Goal: Transaction & Acquisition: Book appointment/travel/reservation

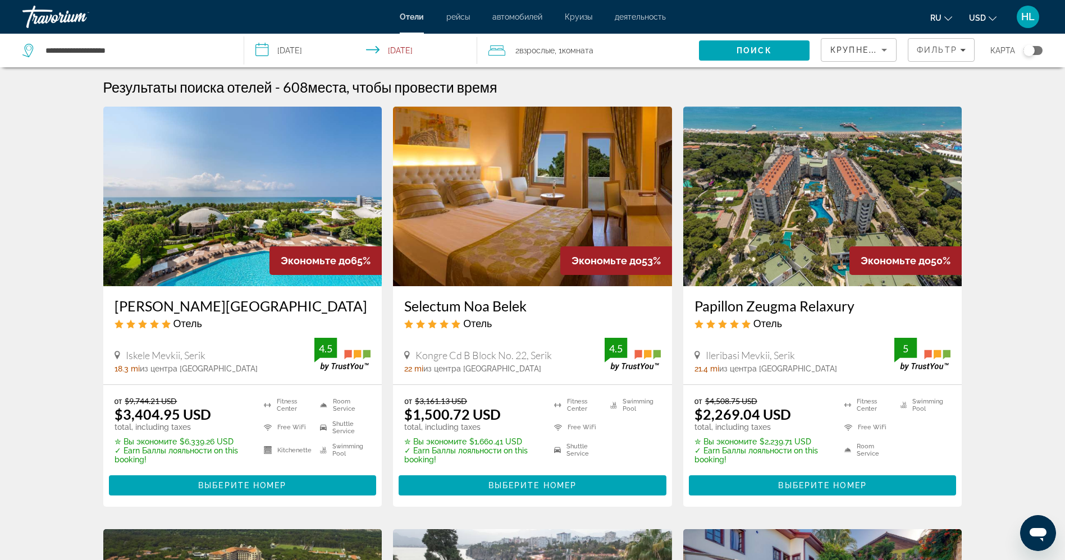
click at [314, 49] on input "**********" at bounding box center [363, 52] width 238 height 37
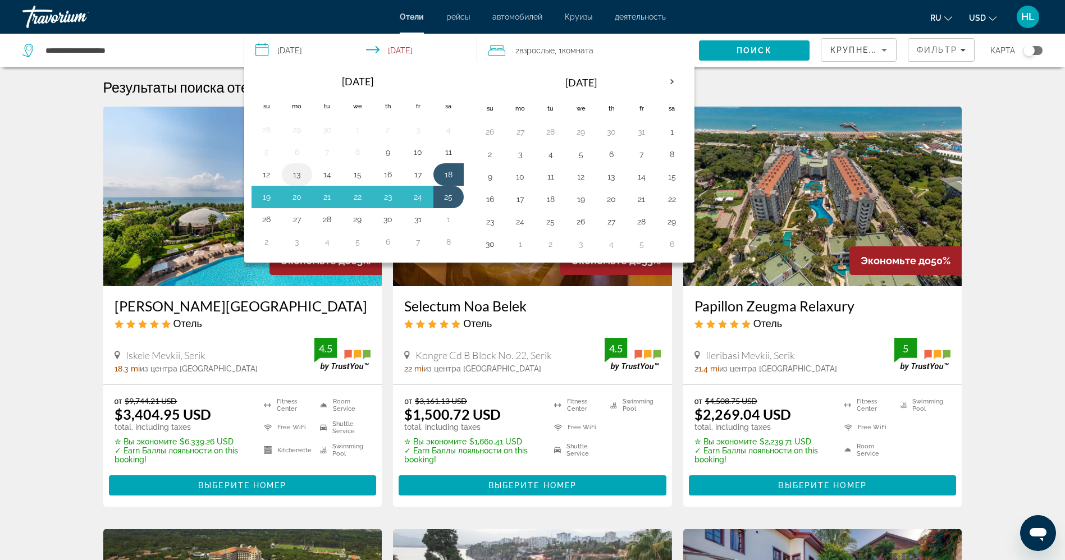
click at [300, 174] on button "13" at bounding box center [297, 175] width 18 height 16
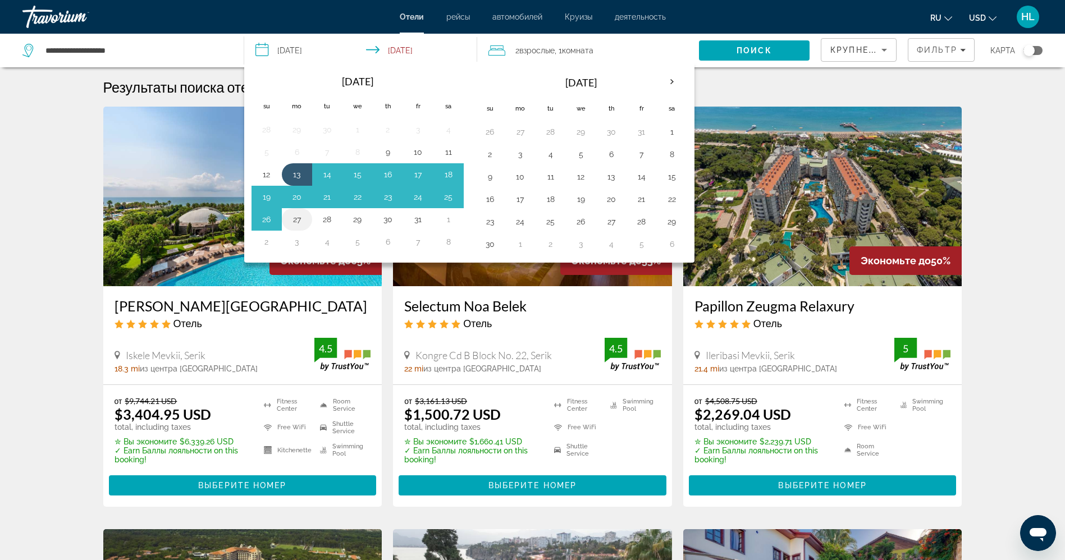
click at [298, 216] on button "27" at bounding box center [297, 220] width 18 height 16
type input "**********"
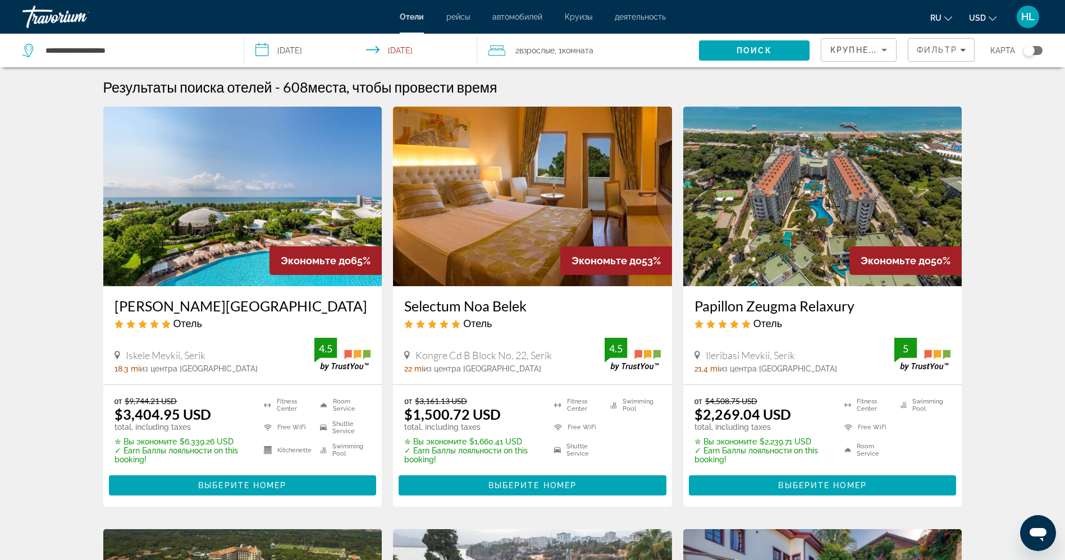
click at [528, 56] on span "2 Взрослый Взрослые" at bounding box center [535, 51] width 39 height 16
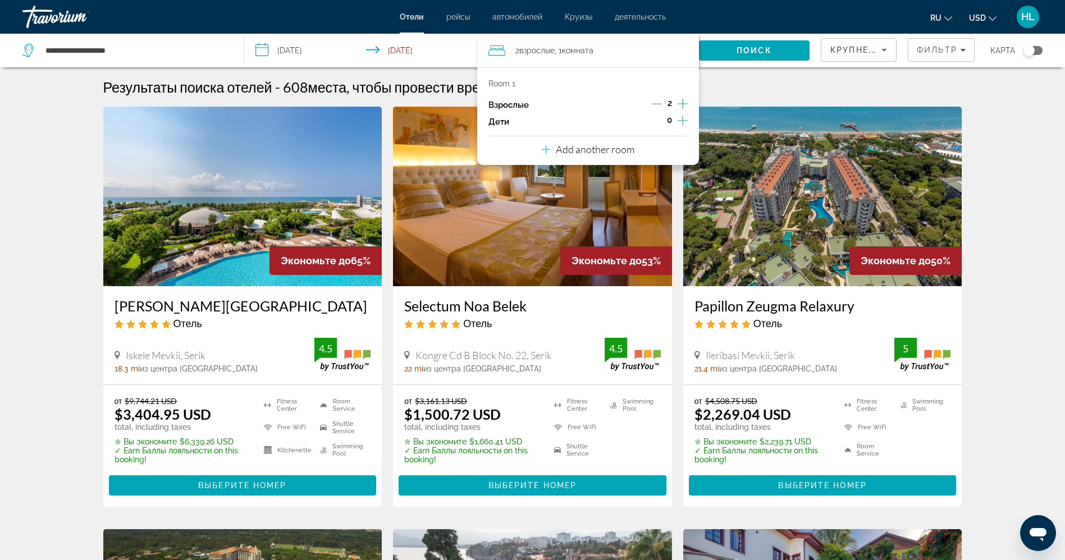
click at [685, 102] on icon "Increment adults" at bounding box center [683, 103] width 10 height 13
click at [731, 49] on span "Search" at bounding box center [754, 50] width 111 height 27
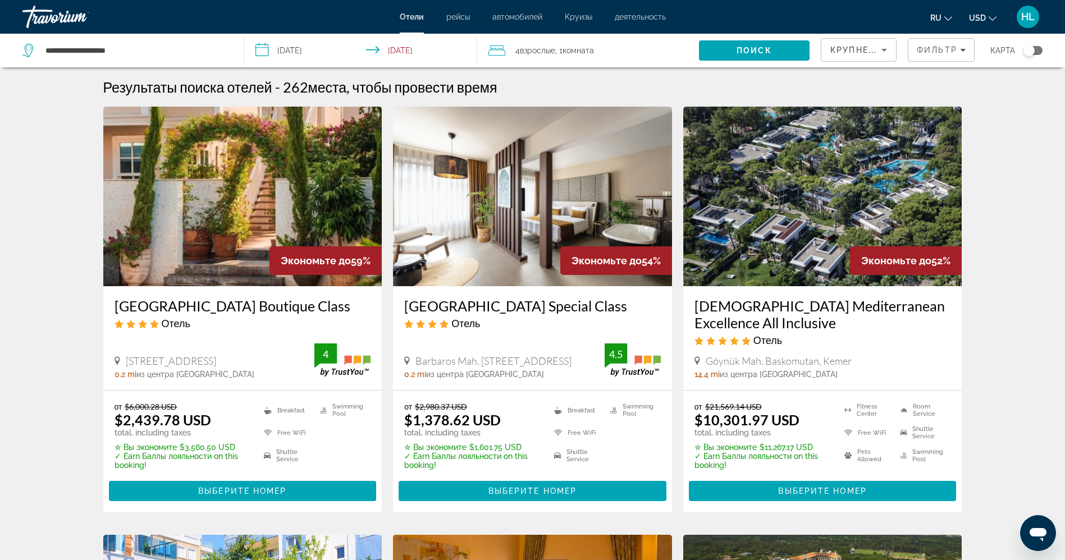
click at [507, 208] on img "Main content" at bounding box center [532, 197] width 279 height 180
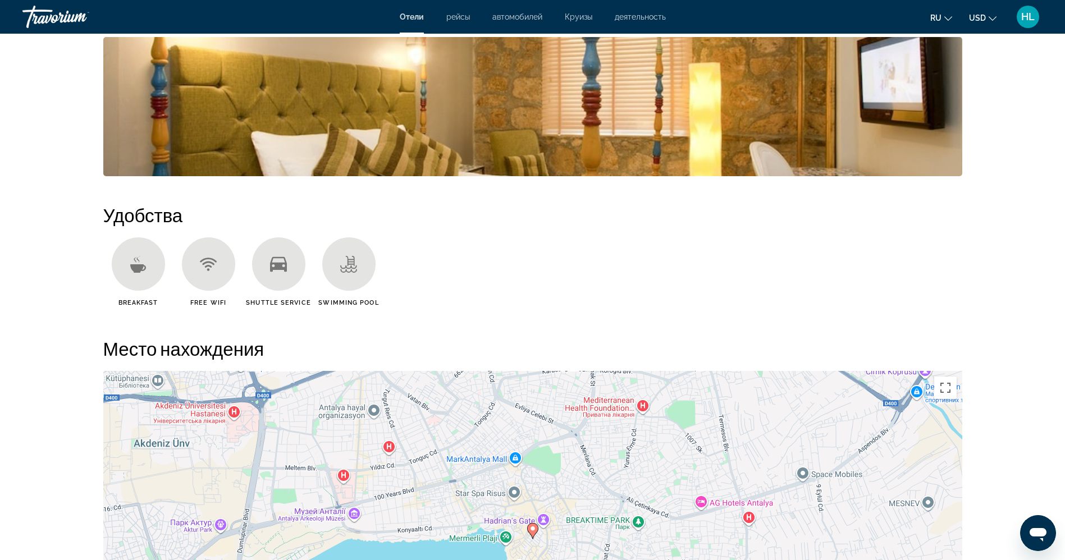
scroll to position [927, 0]
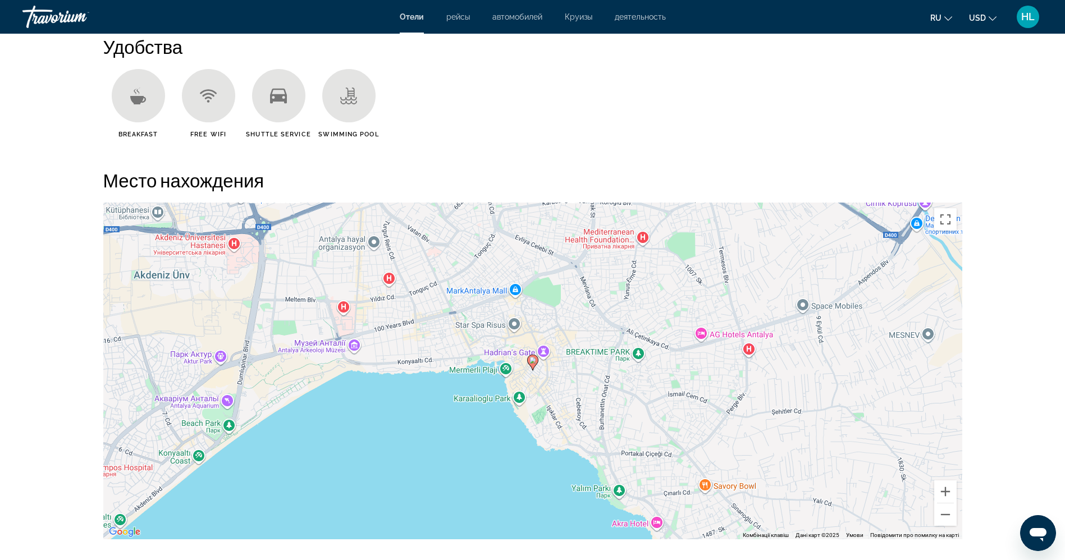
click at [531, 366] on icon "Main content" at bounding box center [532, 363] width 10 height 15
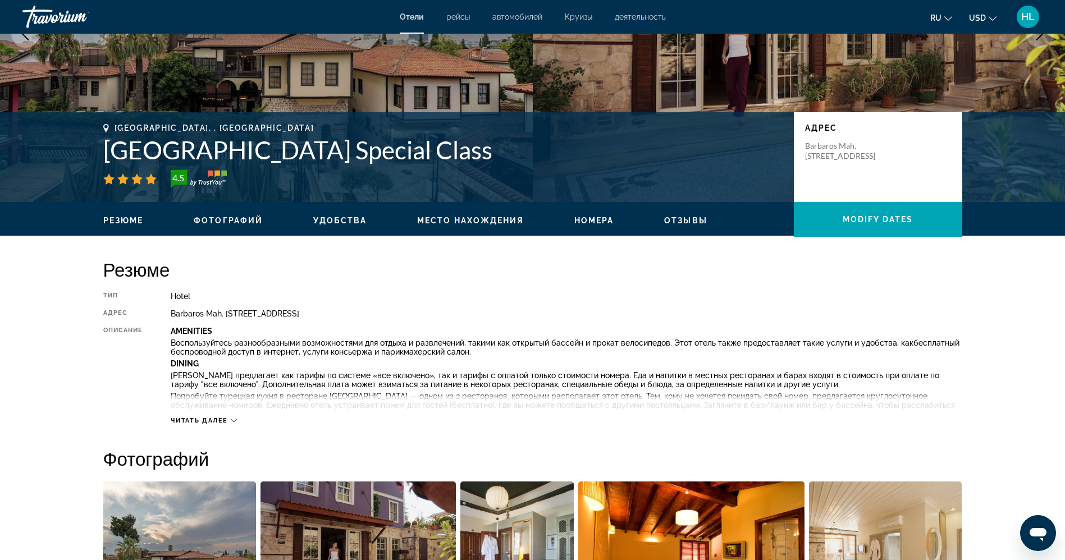
scroll to position [0, 0]
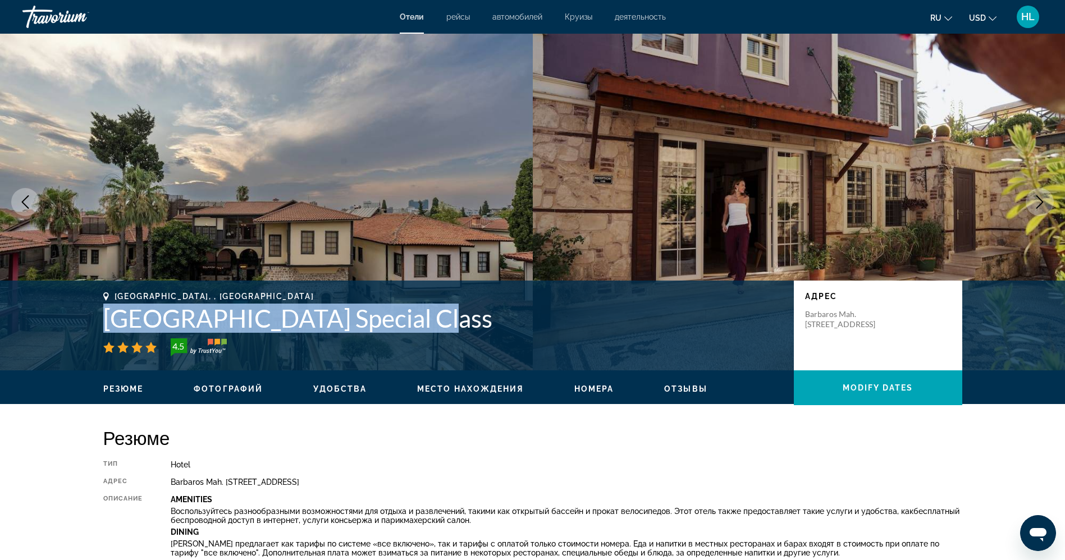
drag, startPoint x: 408, startPoint y: 322, endPoint x: 97, endPoint y: 311, distance: 311.9
click at [97, 311] on div "Antalya, , Turkey Alp Pasa Hotel Special Class 4.5 адрес Barbaros Mah. Hesapçi …" at bounding box center [533, 325] width 904 height 67
copy h1 "Alp Pasa Hotel Special Class"
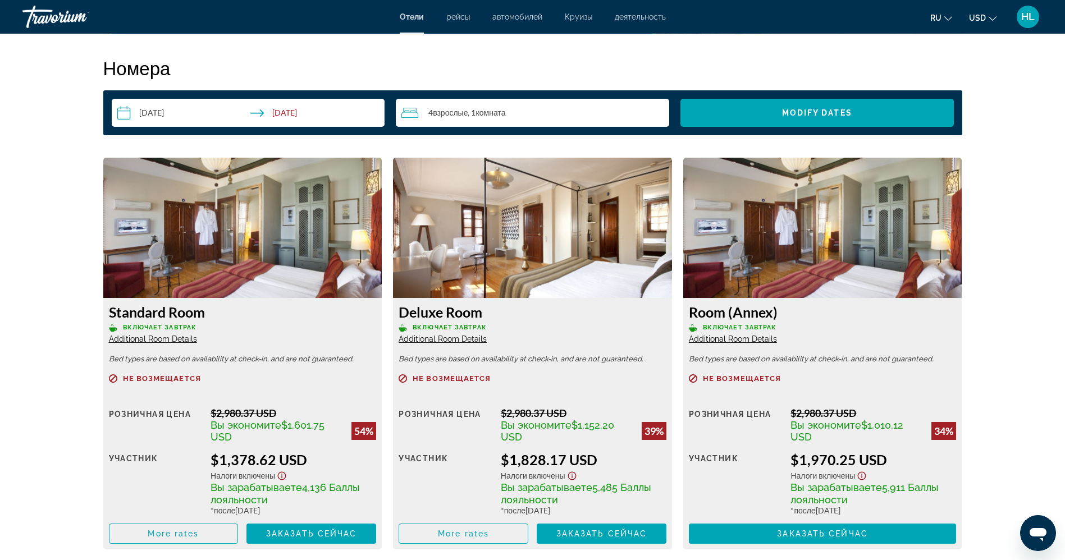
scroll to position [1516, 0]
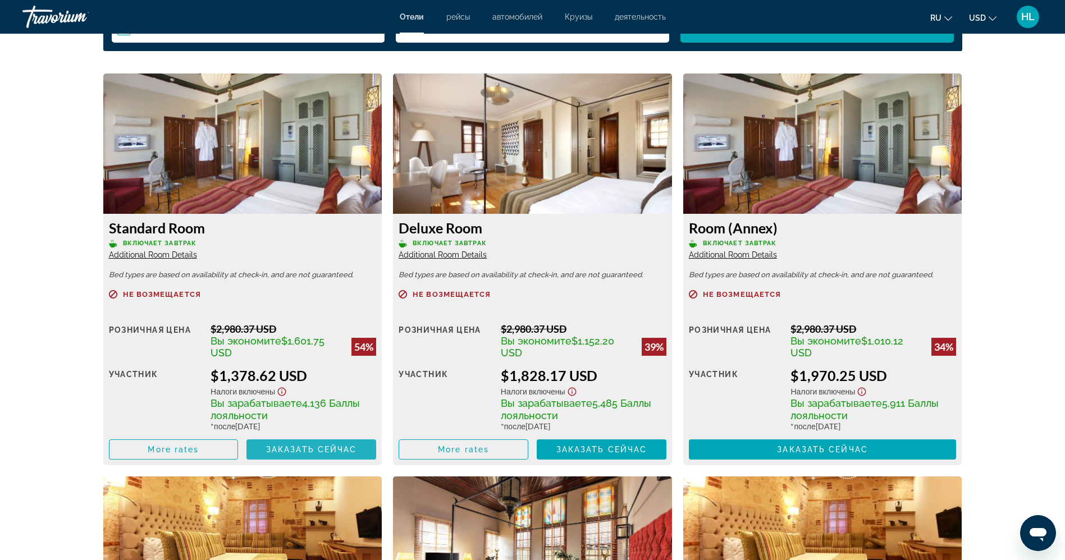
click at [289, 448] on span "Заказать сейчас" at bounding box center [311, 449] width 91 height 9
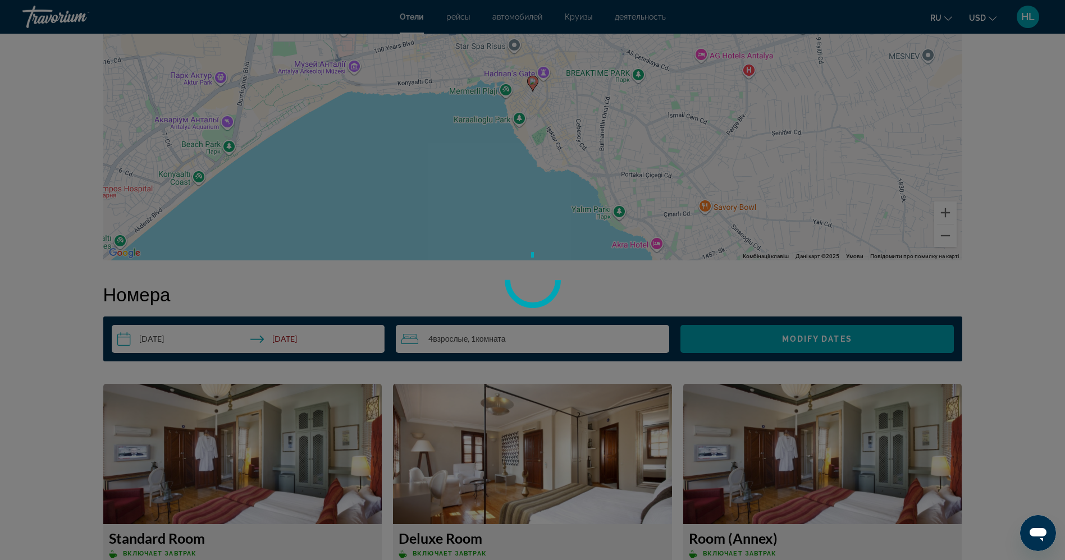
scroll to position [1179, 0]
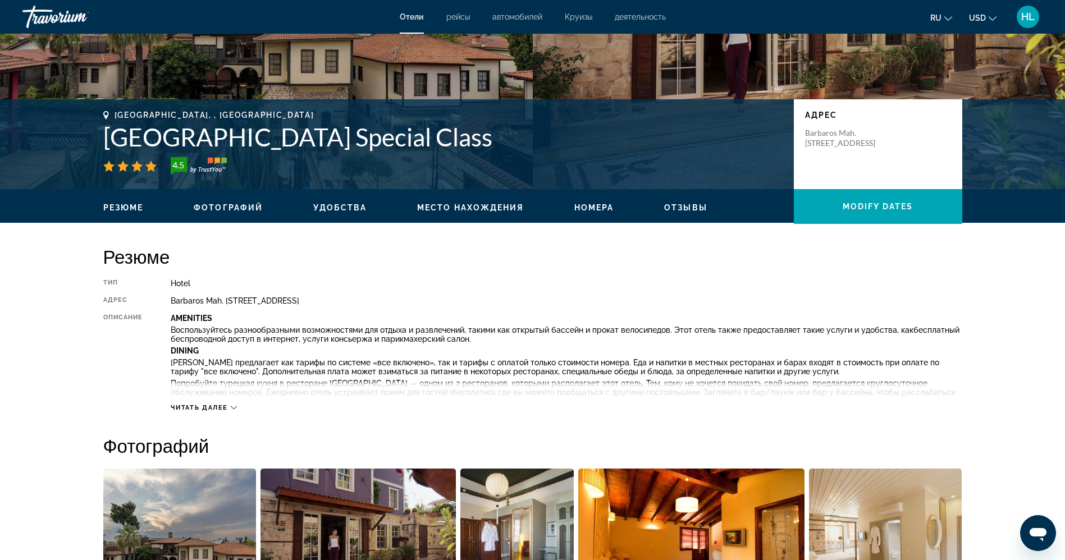
scroll to position [84, 0]
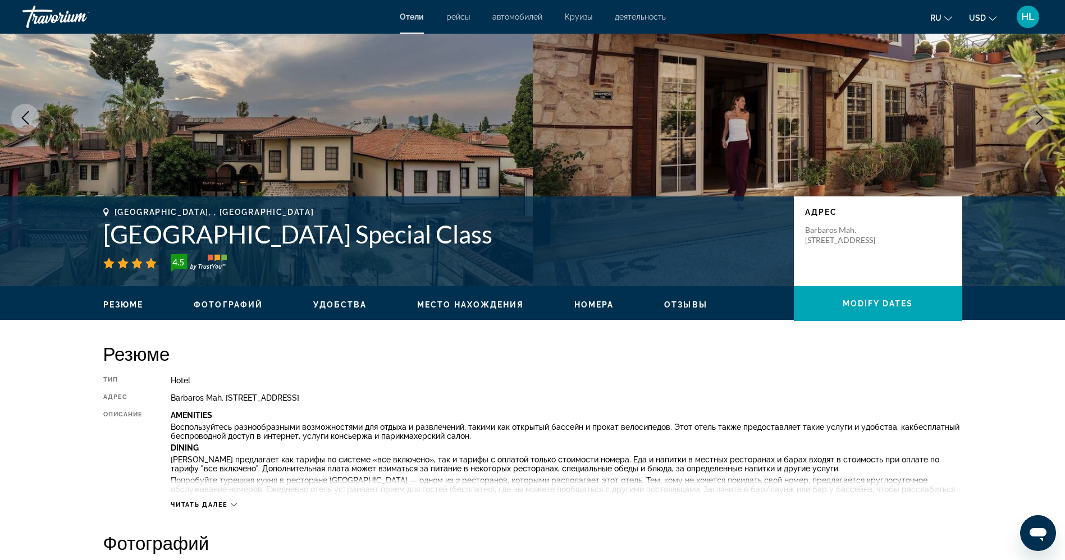
click at [316, 235] on h1 "[PERSON_NAME][GEOGRAPHIC_DATA] Special Class" at bounding box center [443, 234] width 680 height 29
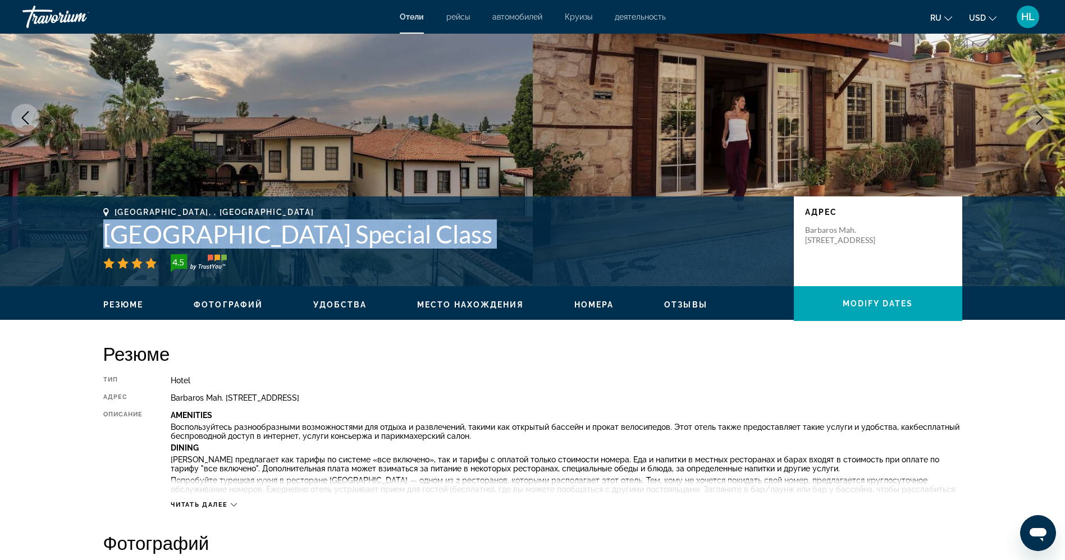
click at [316, 235] on h1 "[PERSON_NAME][GEOGRAPHIC_DATA] Special Class" at bounding box center [443, 234] width 680 height 29
copy div "[PERSON_NAME][GEOGRAPHIC_DATA] Special Class"
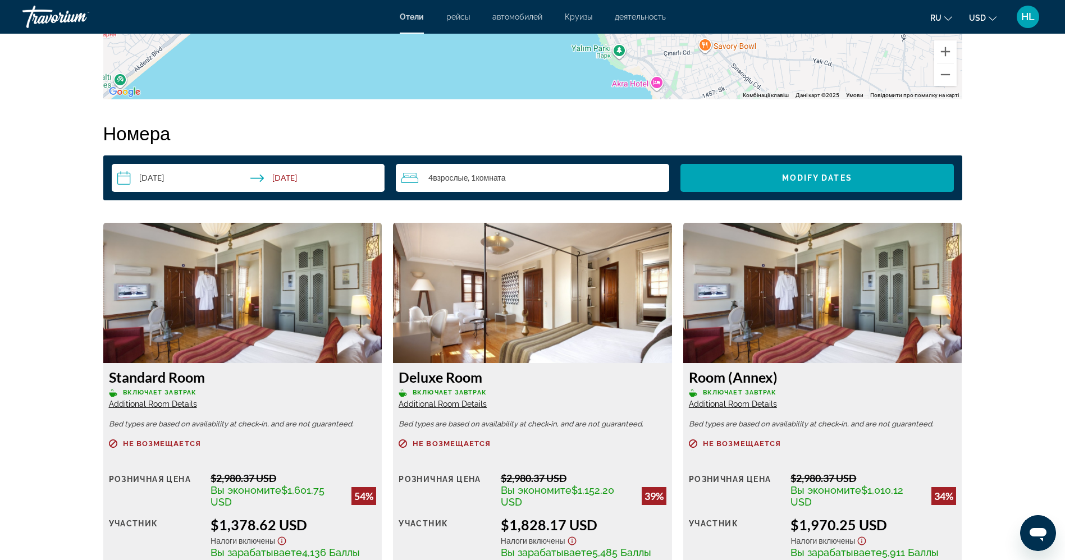
scroll to position [1179, 0]
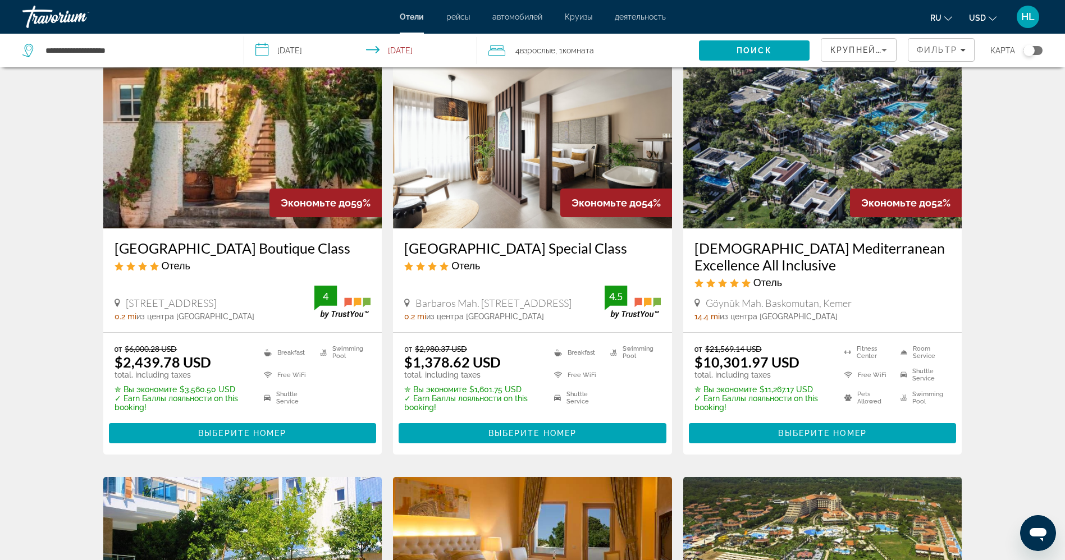
scroll to position [84, 0]
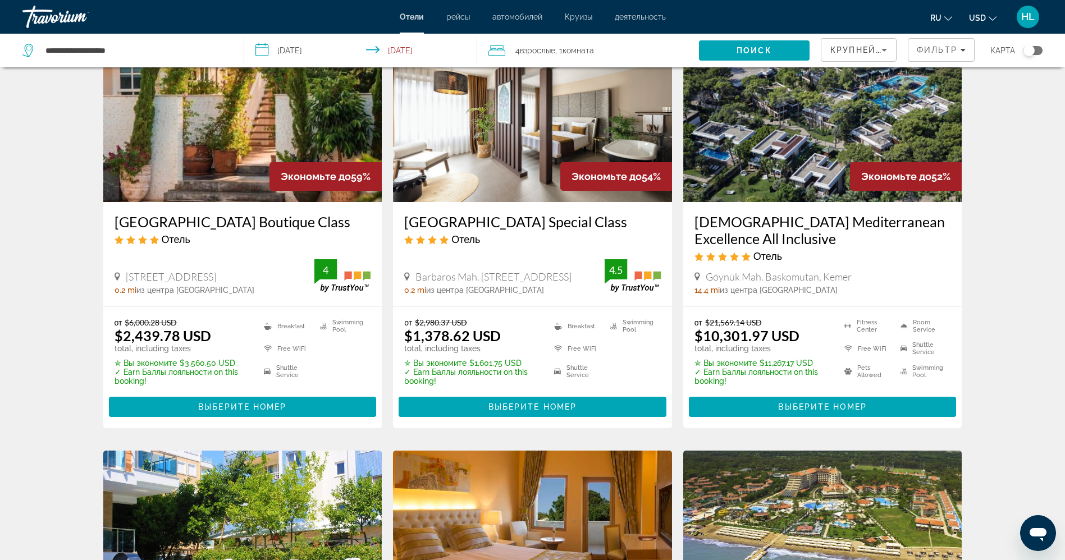
click at [240, 225] on h3 "[GEOGRAPHIC_DATA] Boutique Class" at bounding box center [243, 221] width 257 height 17
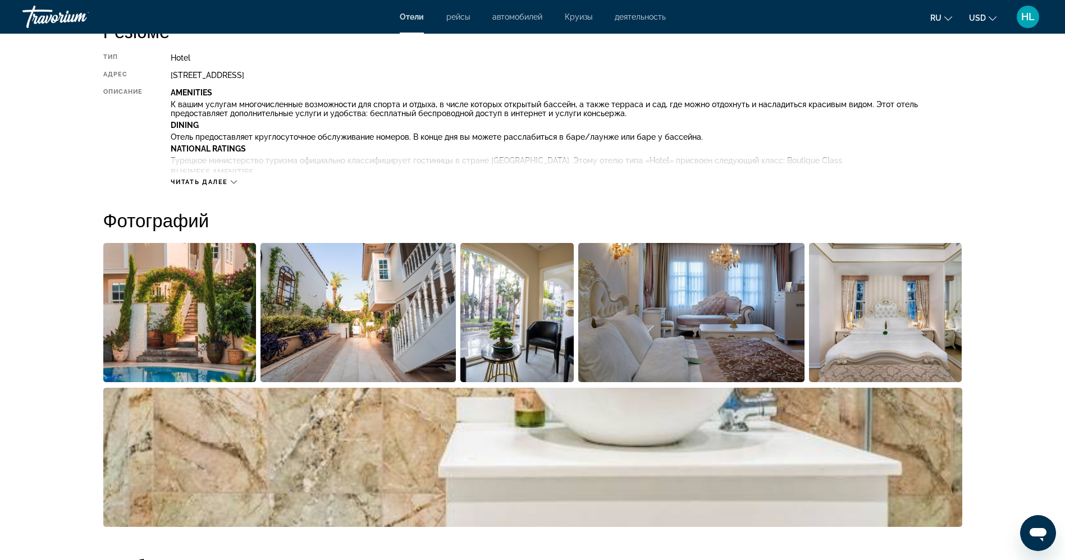
scroll to position [505, 0]
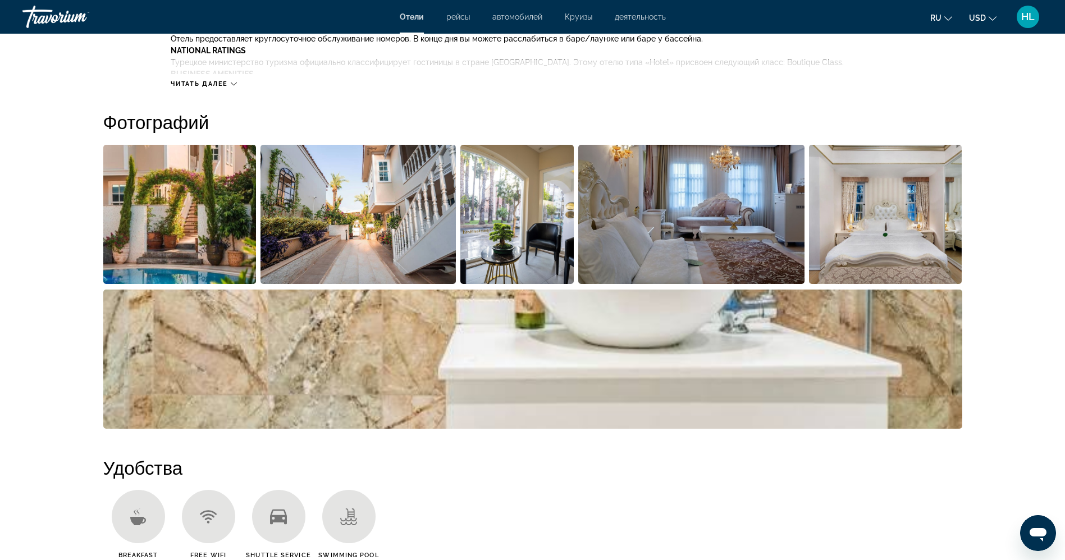
click at [172, 234] on img "Open full-screen image slider" at bounding box center [179, 214] width 153 height 139
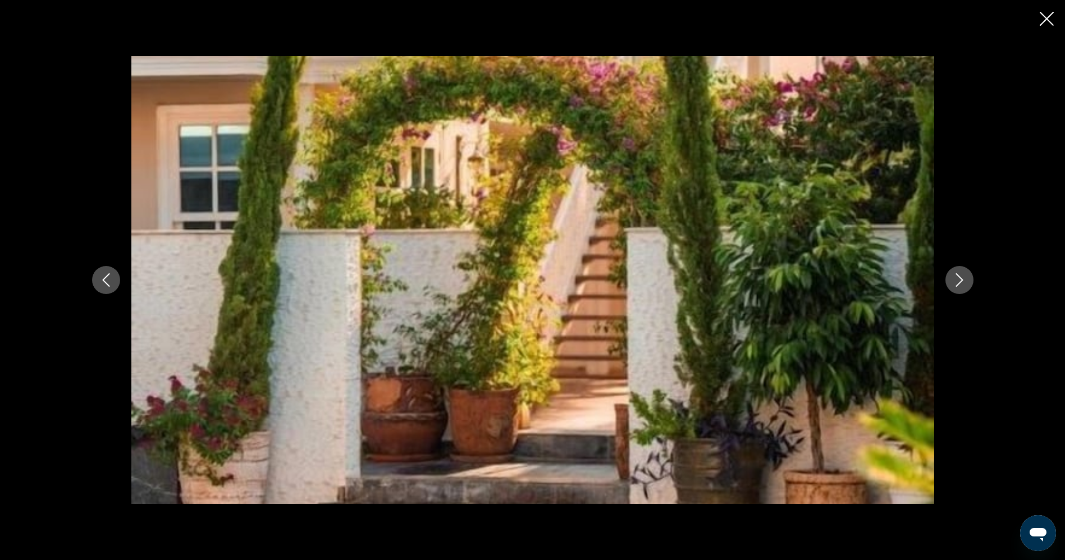
click at [955, 281] on icon "Next image" at bounding box center [959, 280] width 13 height 13
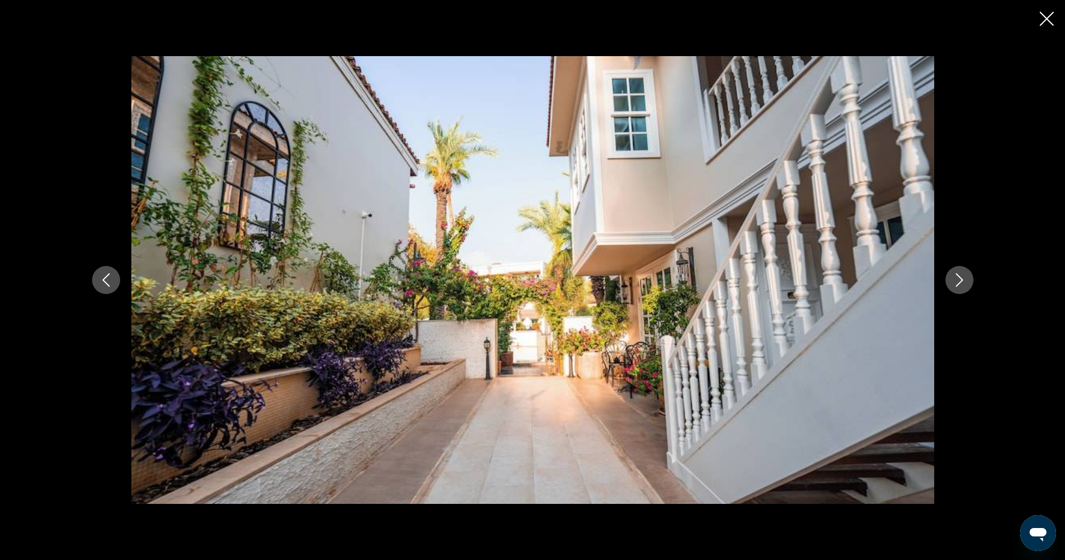
click at [955, 281] on icon "Next image" at bounding box center [959, 280] width 13 height 13
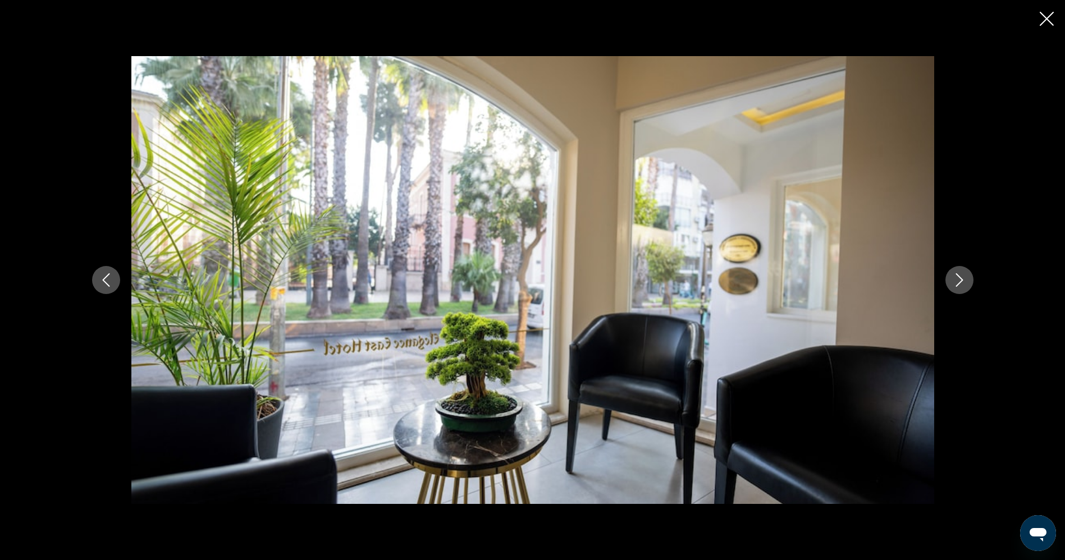
click at [955, 281] on icon "Next image" at bounding box center [959, 280] width 13 height 13
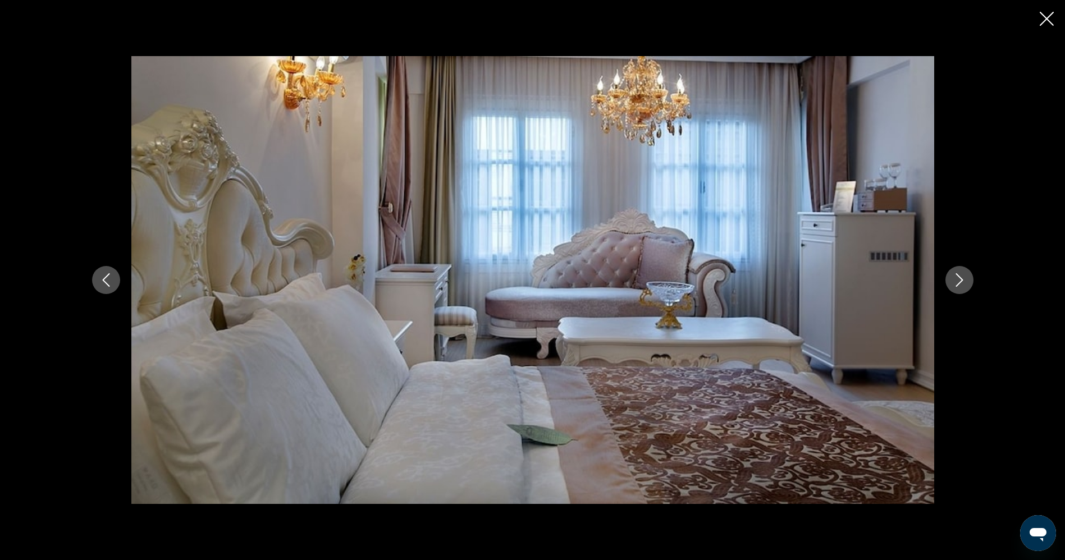
click at [955, 281] on icon "Next image" at bounding box center [959, 280] width 13 height 13
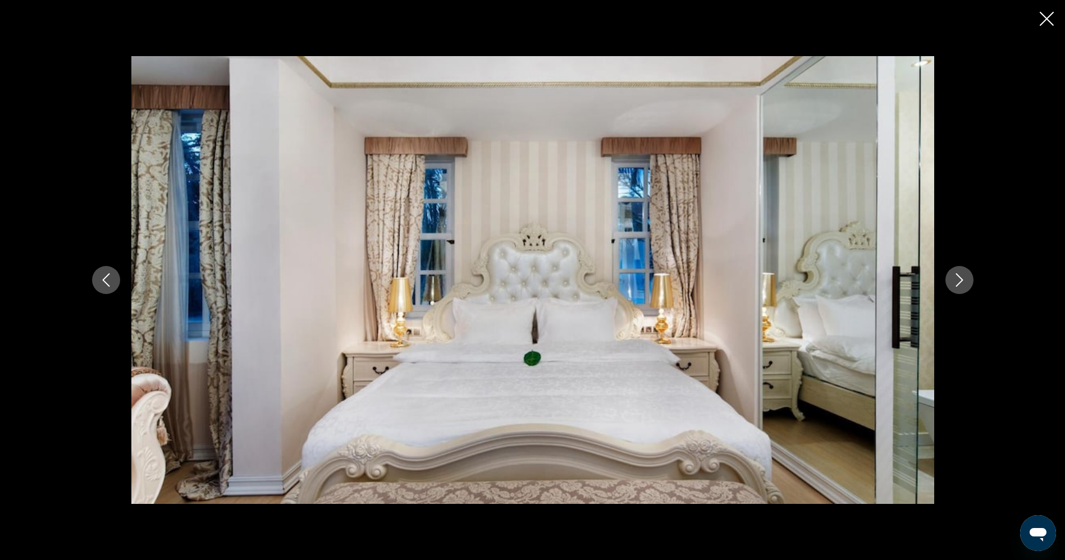
click at [955, 281] on icon "Next image" at bounding box center [959, 280] width 13 height 13
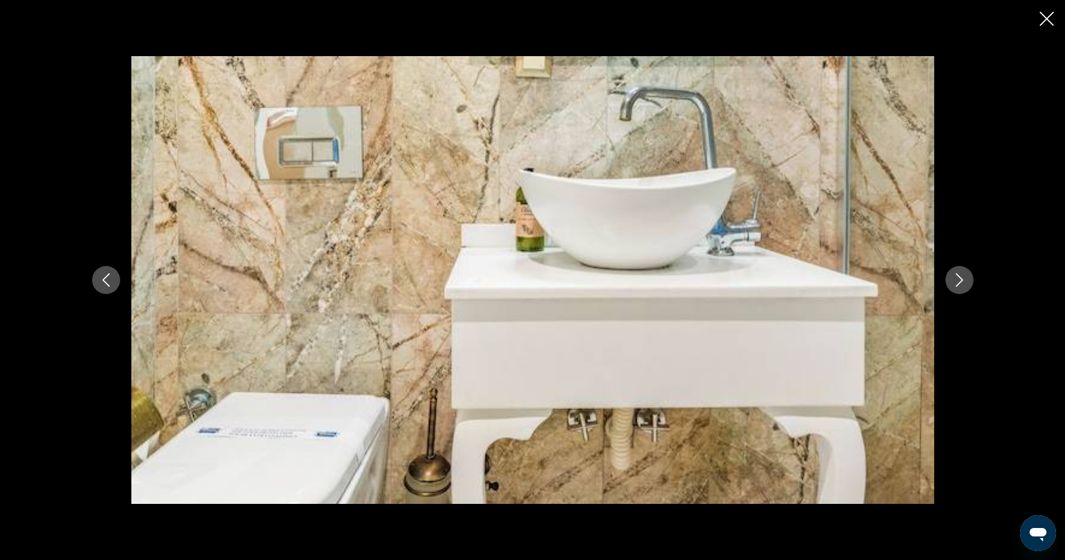
click at [955, 281] on icon "Next image" at bounding box center [959, 280] width 13 height 13
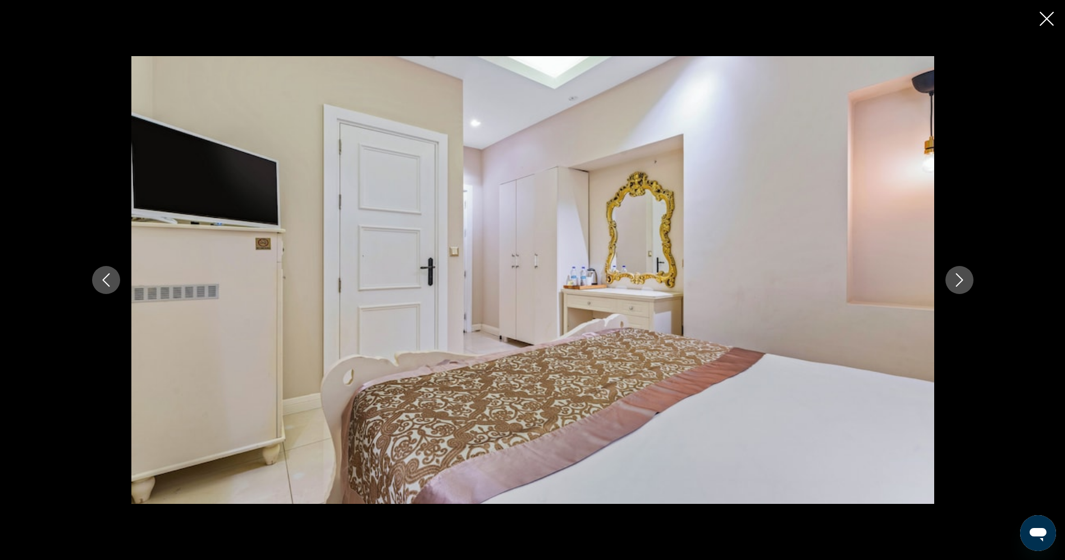
click at [955, 281] on icon "Next image" at bounding box center [959, 280] width 13 height 13
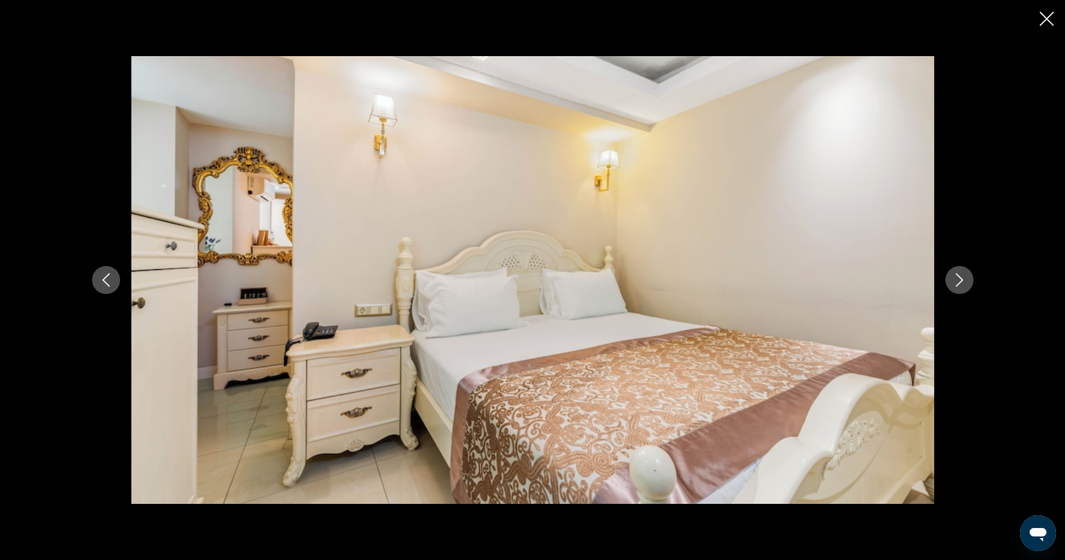
click at [955, 281] on icon "Next image" at bounding box center [959, 280] width 13 height 13
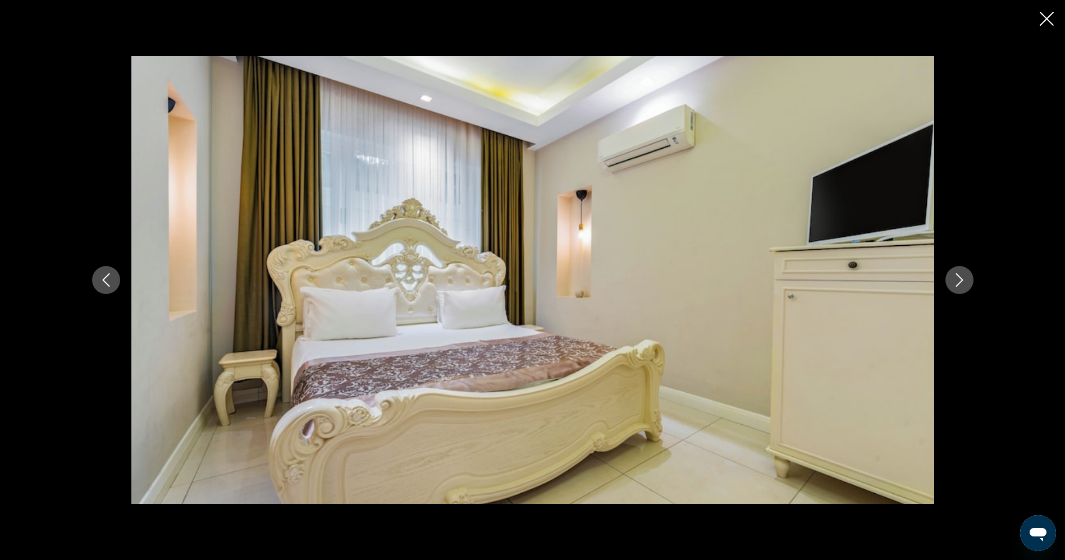
click at [955, 281] on icon "Next image" at bounding box center [959, 280] width 13 height 13
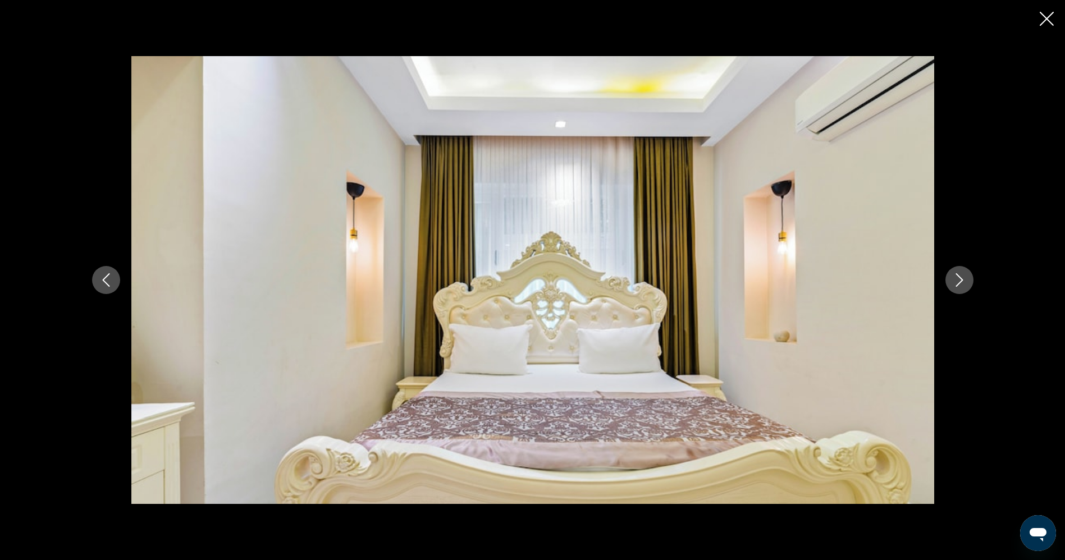
click at [955, 281] on icon "Next image" at bounding box center [959, 280] width 13 height 13
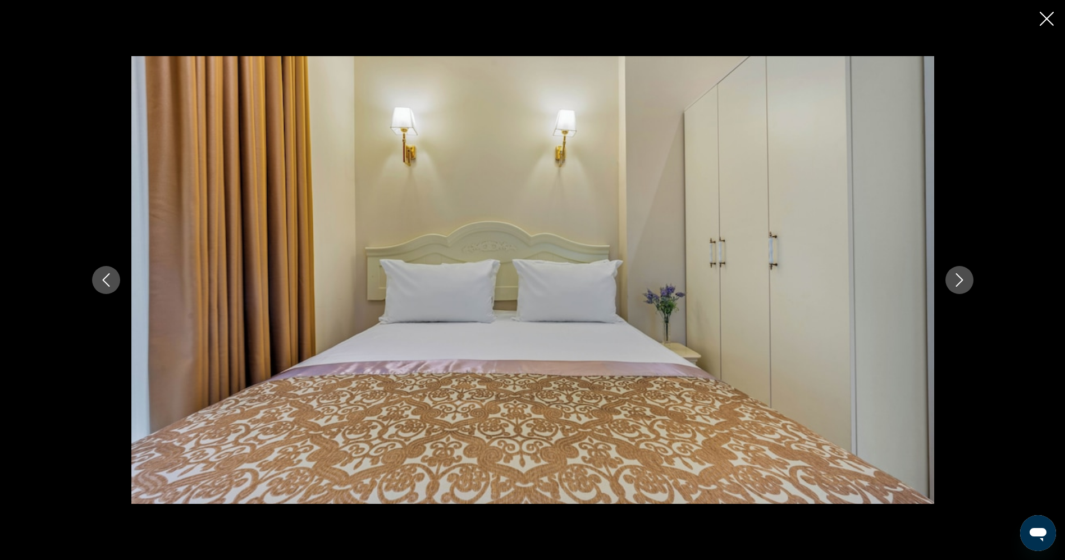
click at [955, 281] on icon "Next image" at bounding box center [959, 280] width 13 height 13
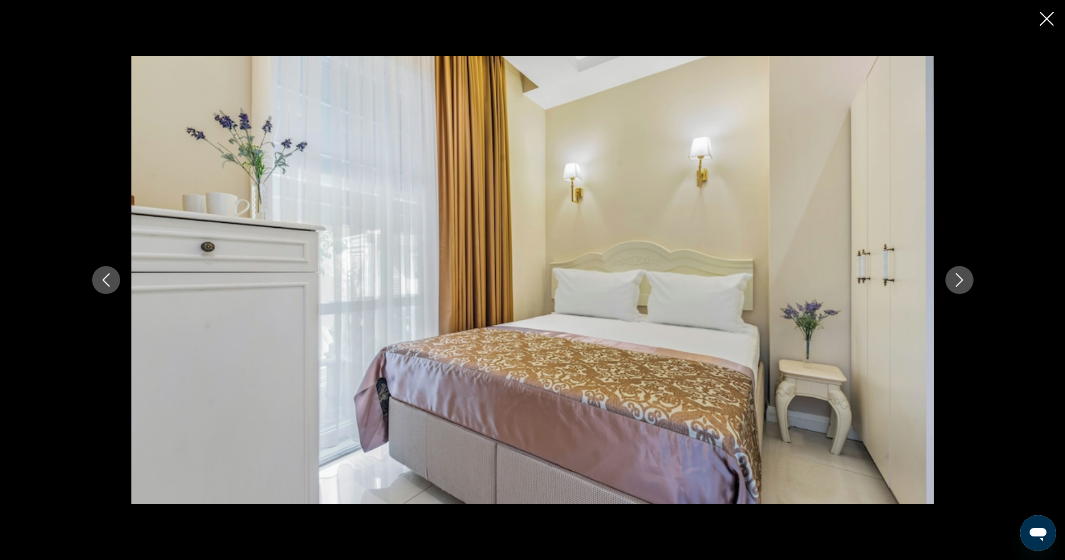
click at [961, 279] on icon "Next image" at bounding box center [959, 280] width 13 height 13
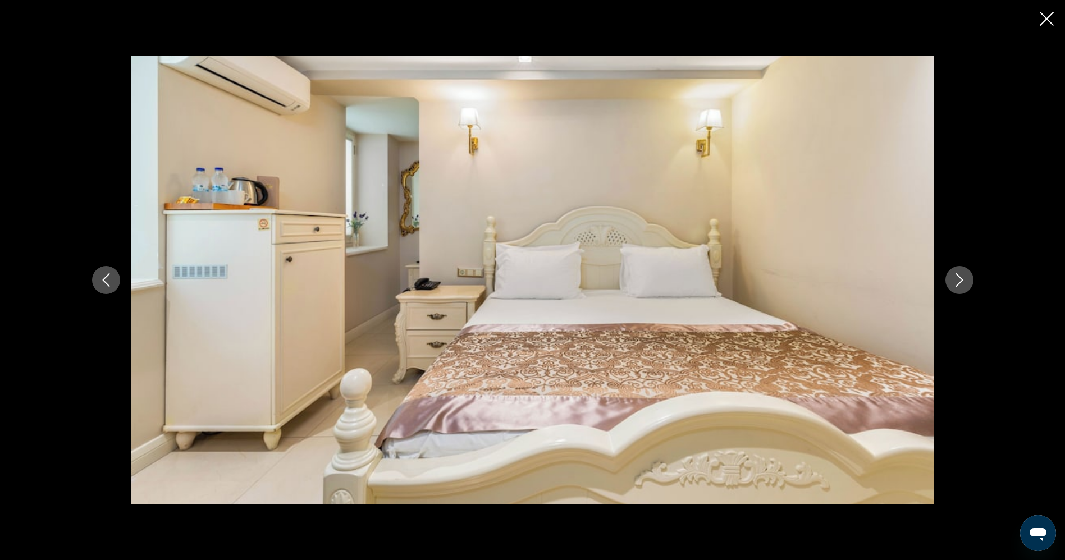
click at [961, 279] on icon "Next image" at bounding box center [959, 280] width 13 height 13
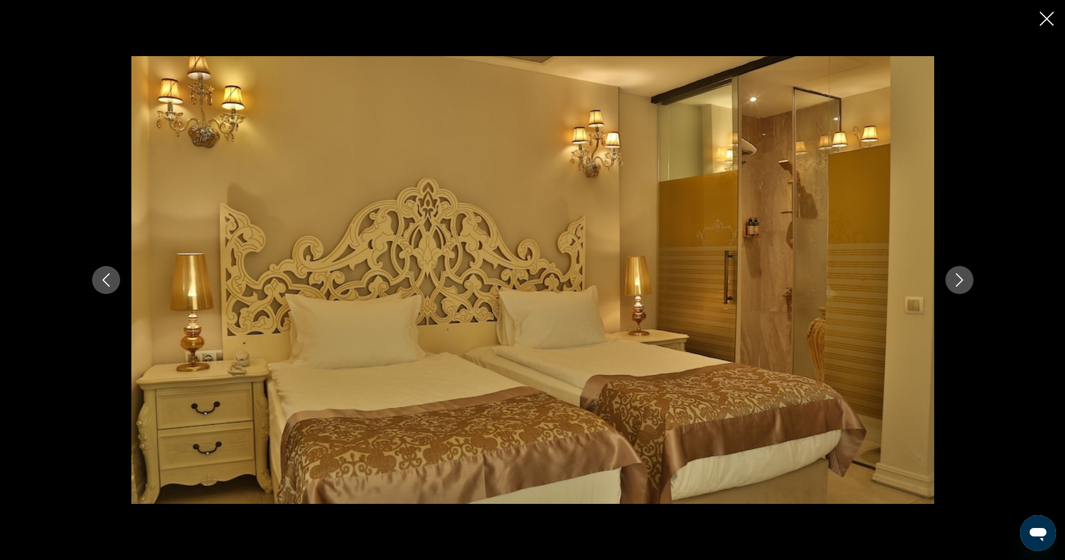
click at [961, 279] on icon "Next image" at bounding box center [959, 280] width 13 height 13
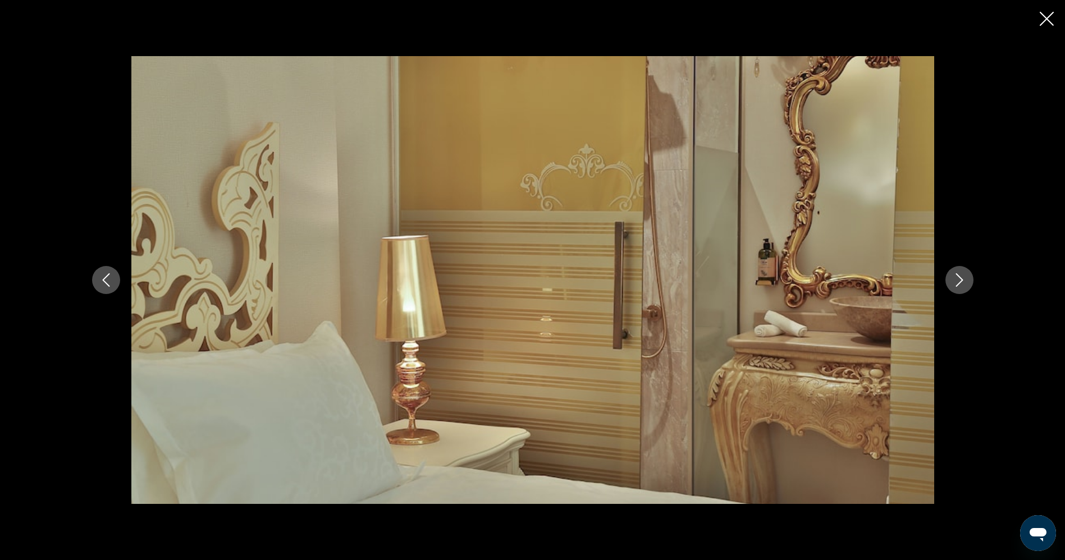
click at [961, 279] on icon "Next image" at bounding box center [959, 280] width 13 height 13
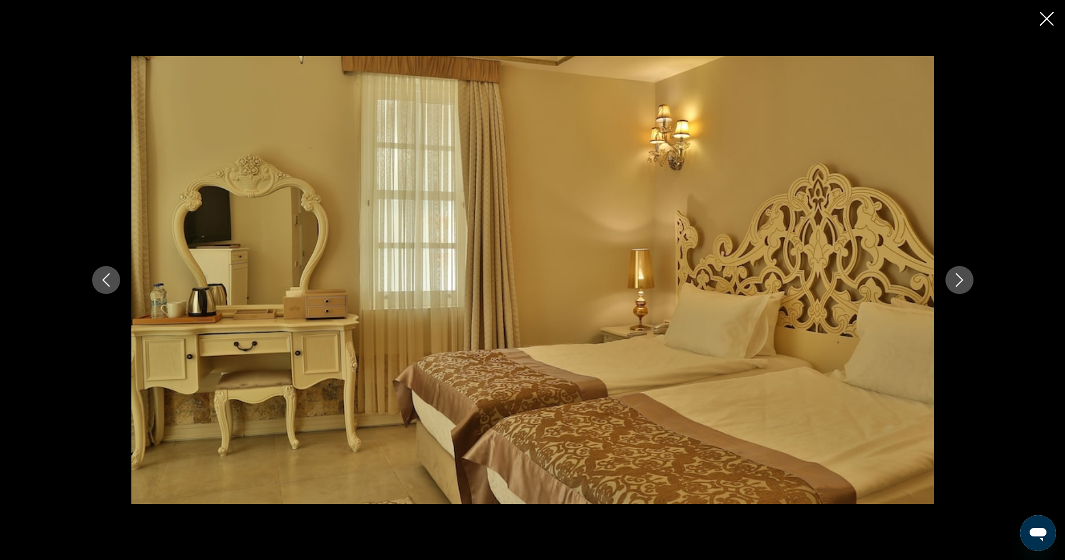
click at [1052, 16] on icon "Close slideshow" at bounding box center [1047, 19] width 14 height 14
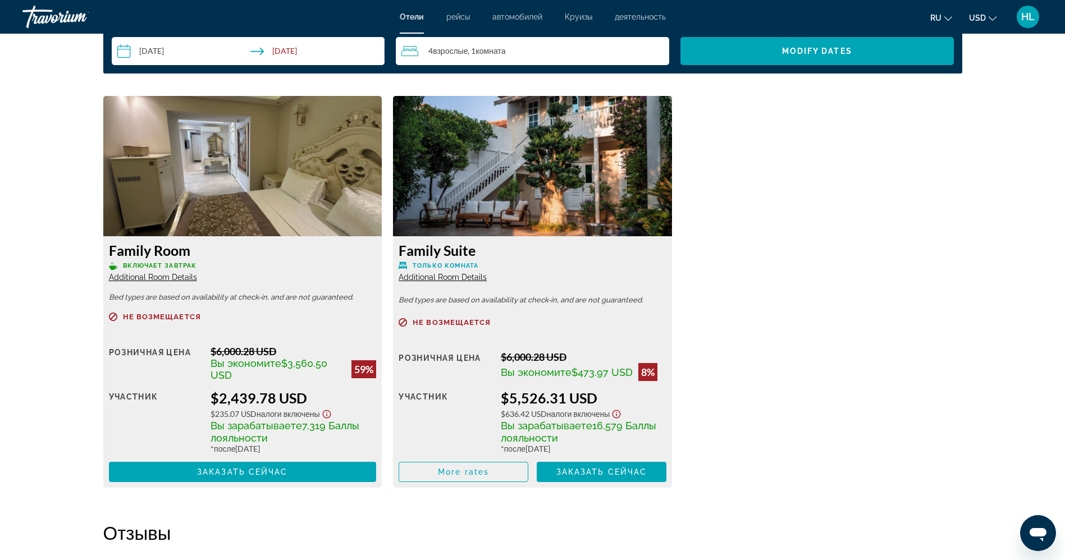
scroll to position [1516, 0]
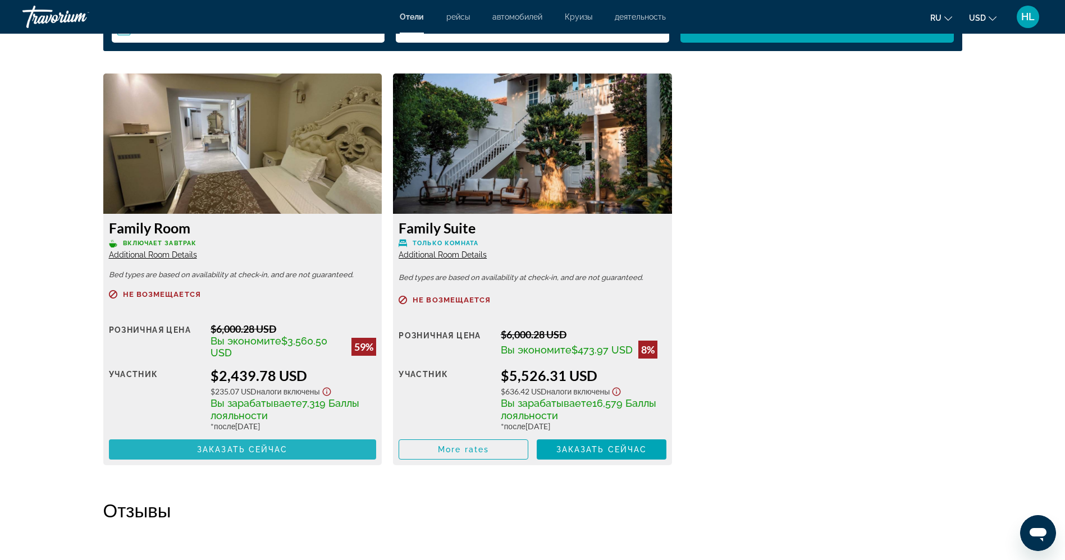
click at [226, 449] on span "Заказать сейчас" at bounding box center [242, 449] width 91 height 9
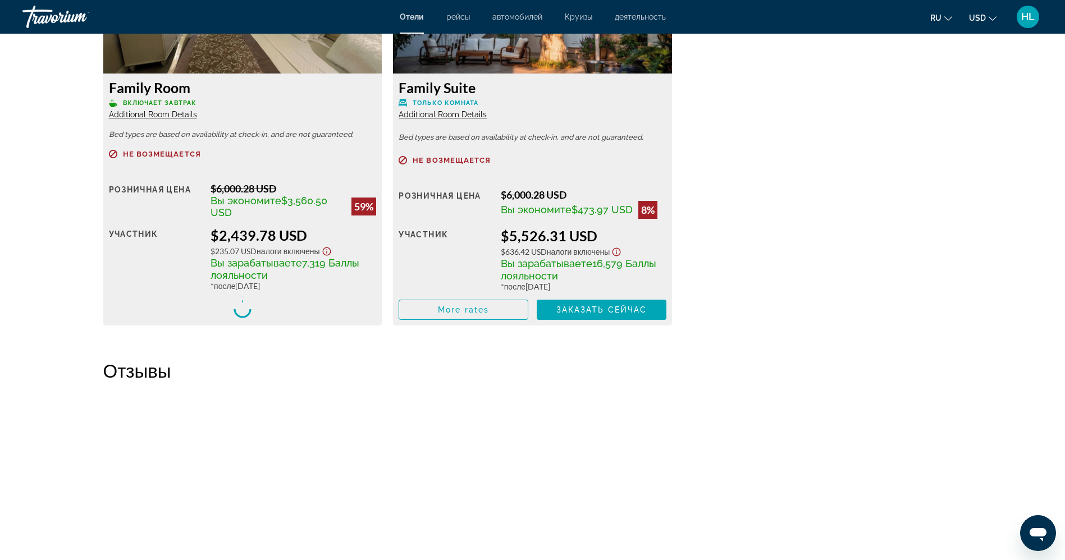
scroll to position [1685, 0]
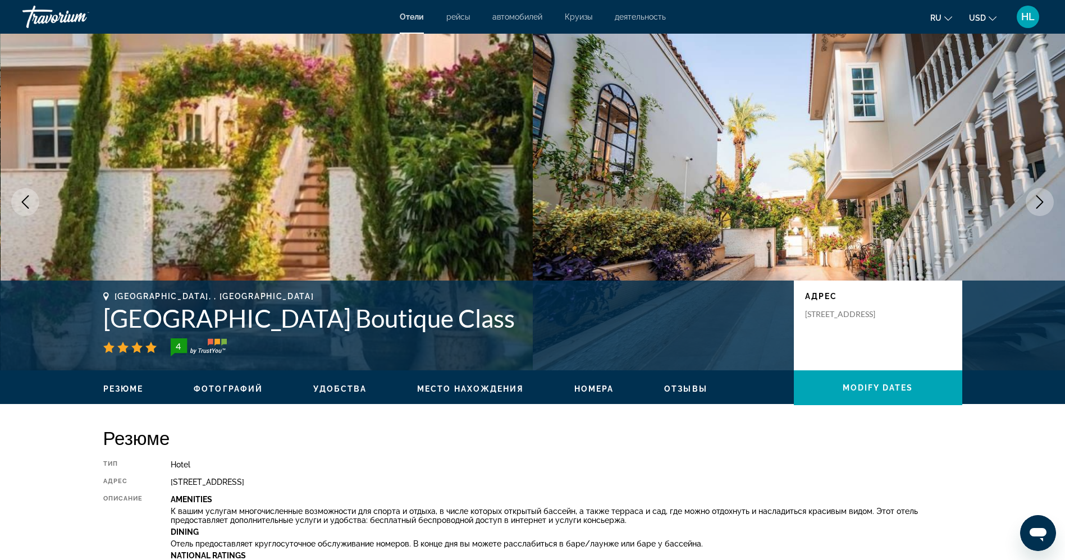
click at [1042, 200] on icon "Next image" at bounding box center [1039, 201] width 13 height 13
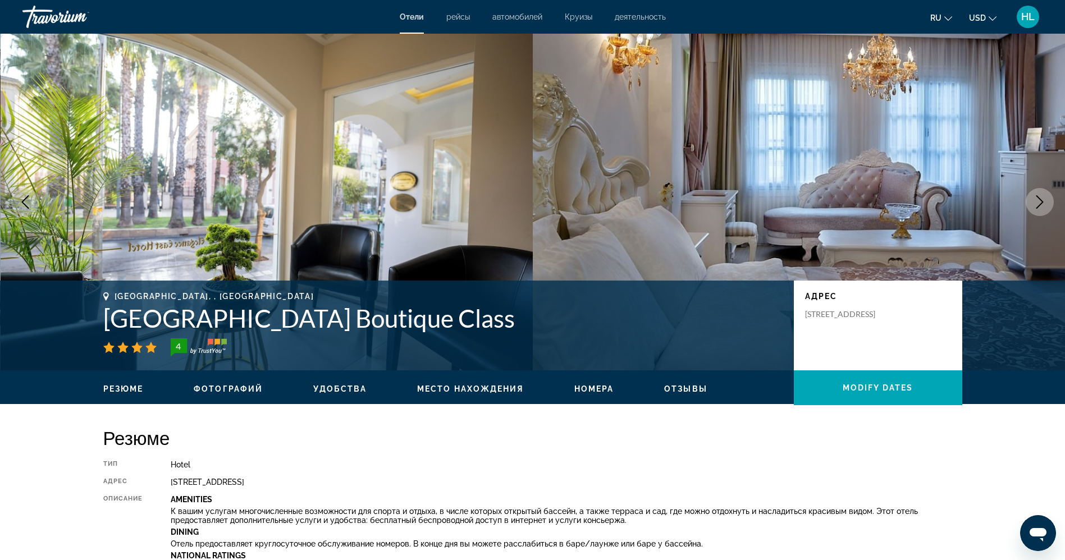
click at [1042, 200] on icon "Next image" at bounding box center [1039, 201] width 13 height 13
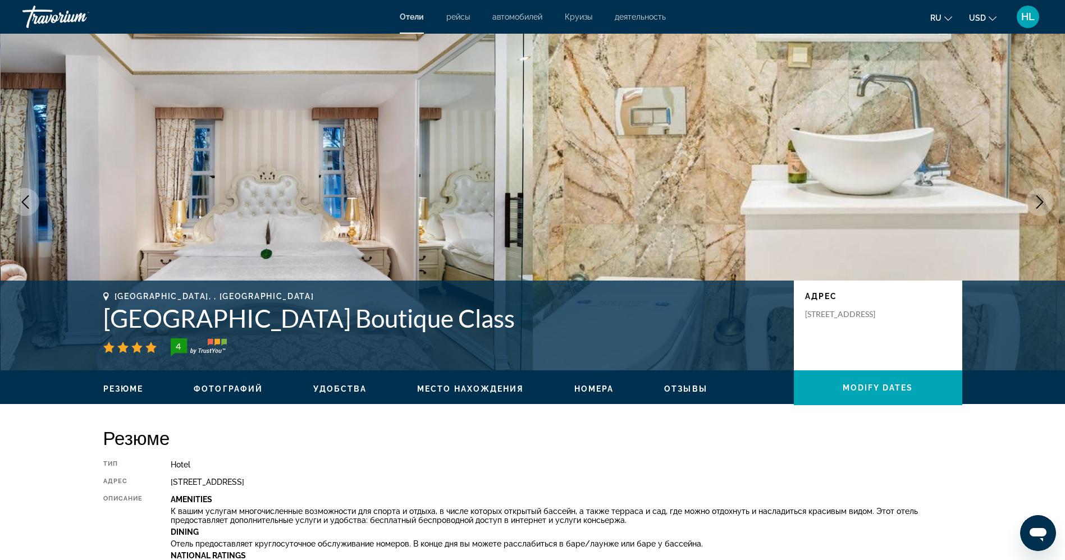
click at [1042, 200] on icon "Next image" at bounding box center [1039, 201] width 13 height 13
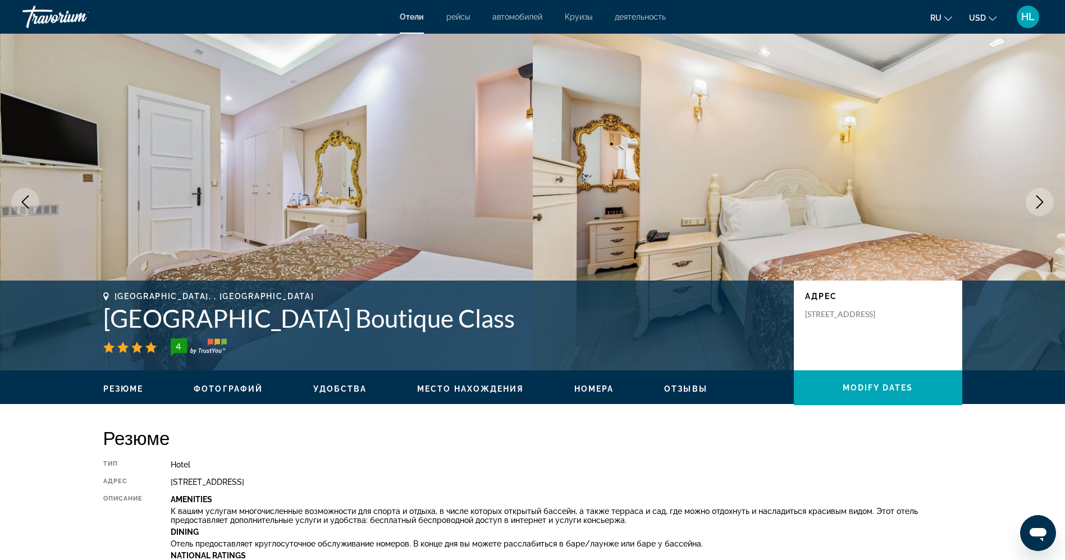
click at [1037, 199] on icon "Next image" at bounding box center [1039, 201] width 13 height 13
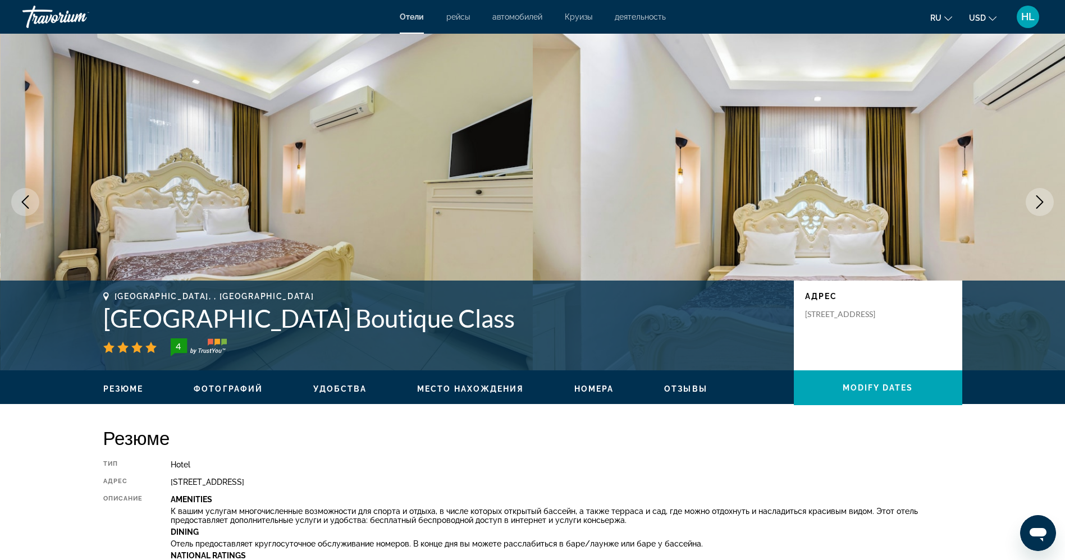
click at [1037, 199] on icon "Next image" at bounding box center [1039, 201] width 13 height 13
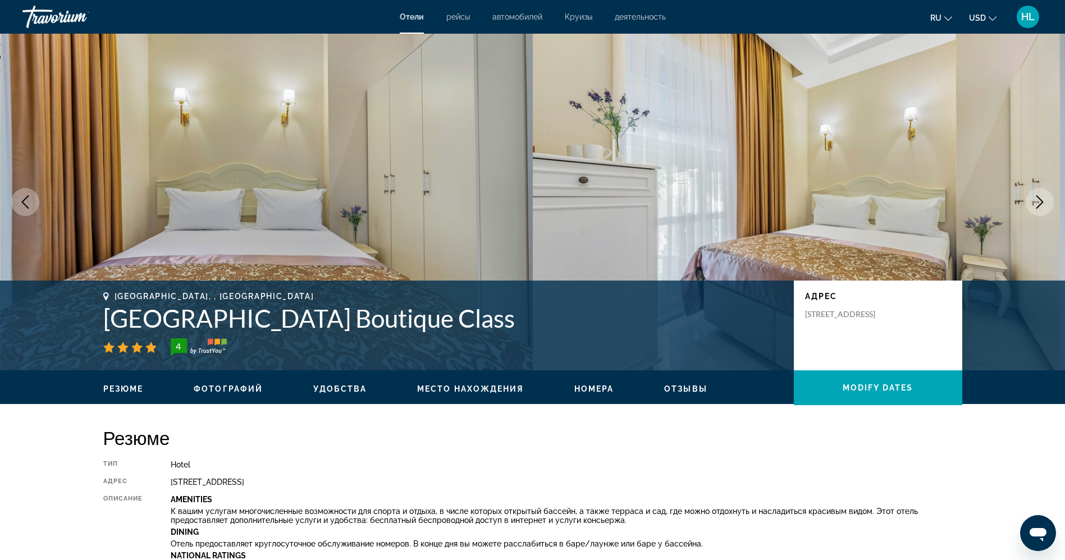
drag, startPoint x: 477, startPoint y: 319, endPoint x: 101, endPoint y: 320, distance: 375.7
click at [101, 320] on div "Antalya, , Turkey Elegance East Hotel Boutique Class 4 адрес Barbaros Mahallesi…" at bounding box center [533, 325] width 904 height 67
copy h1 "[GEOGRAPHIC_DATA] Boutique Class"
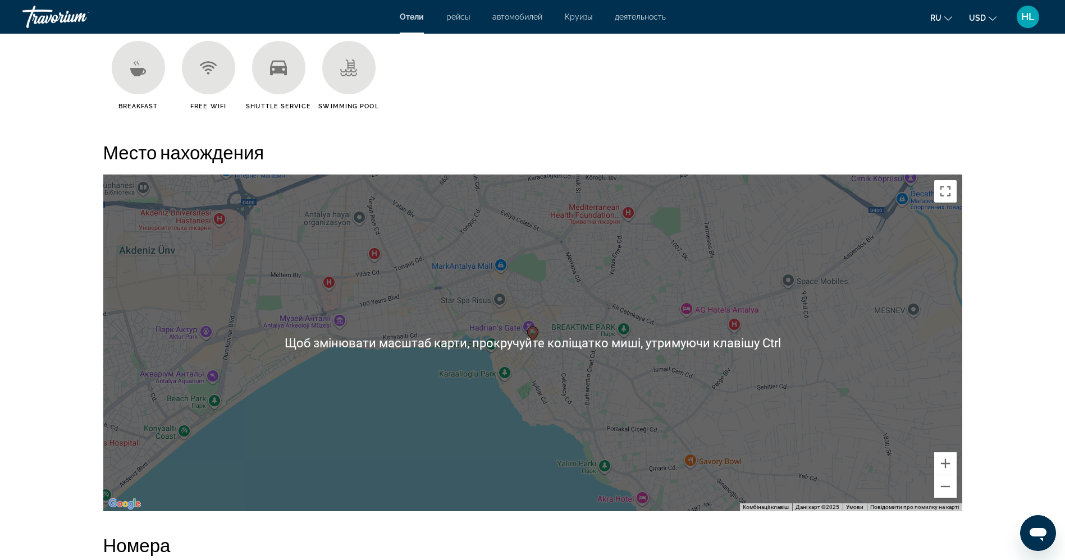
scroll to position [927, 0]
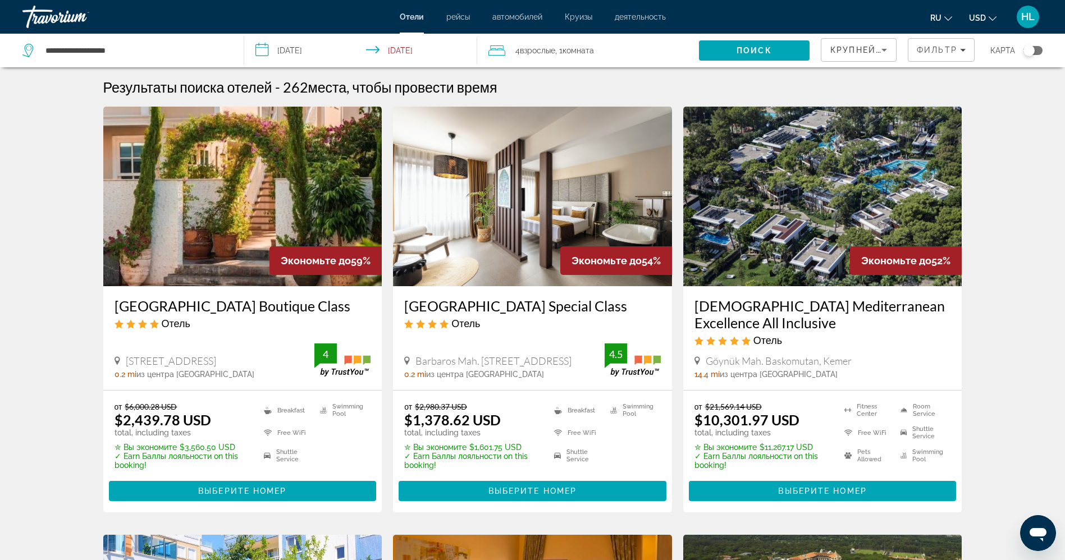
click at [421, 51] on input "**********" at bounding box center [363, 52] width 238 height 37
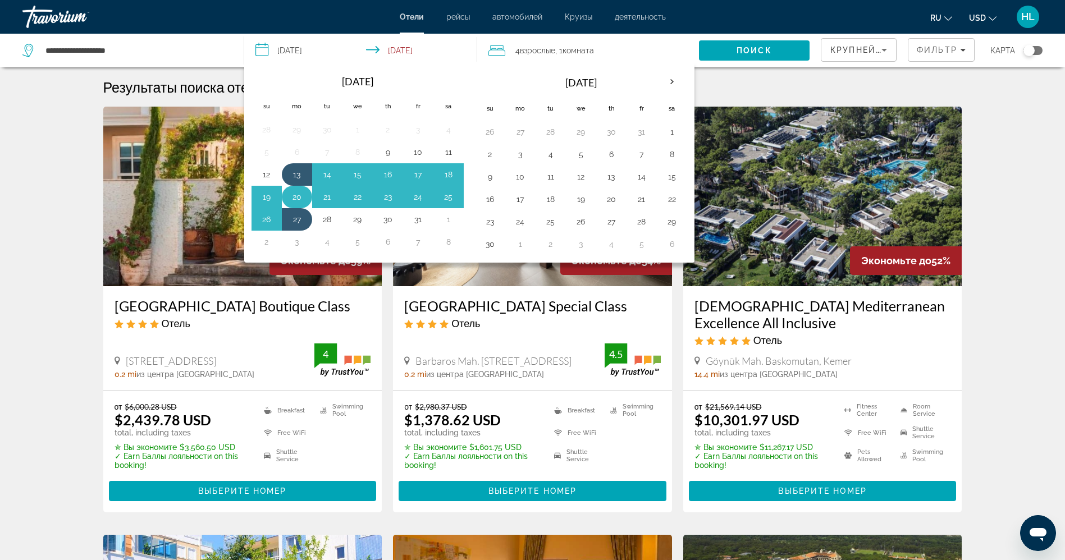
click at [299, 197] on button "20" at bounding box center [297, 197] width 18 height 16
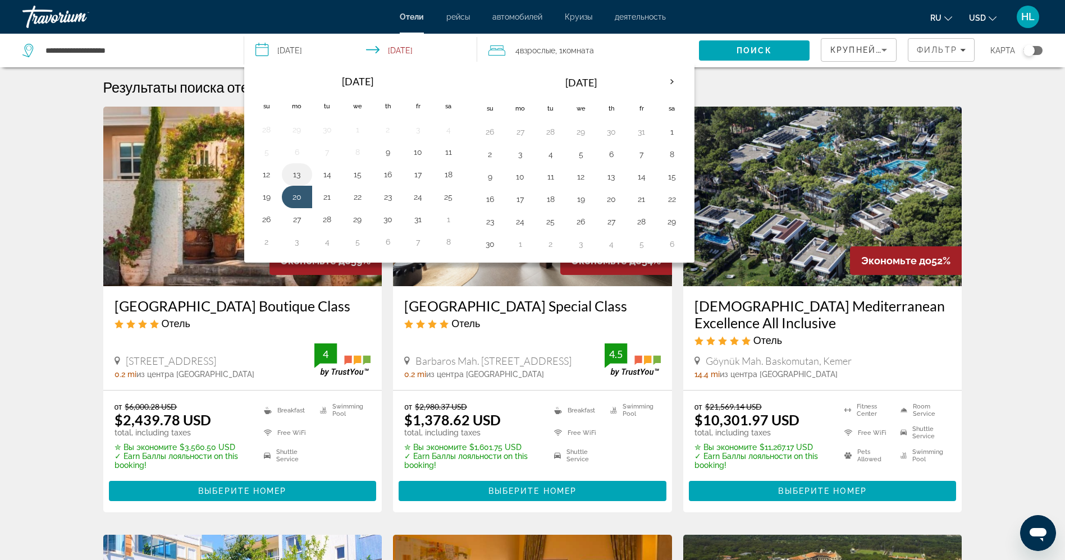
click at [298, 174] on button "13" at bounding box center [297, 175] width 18 height 16
type input "**********"
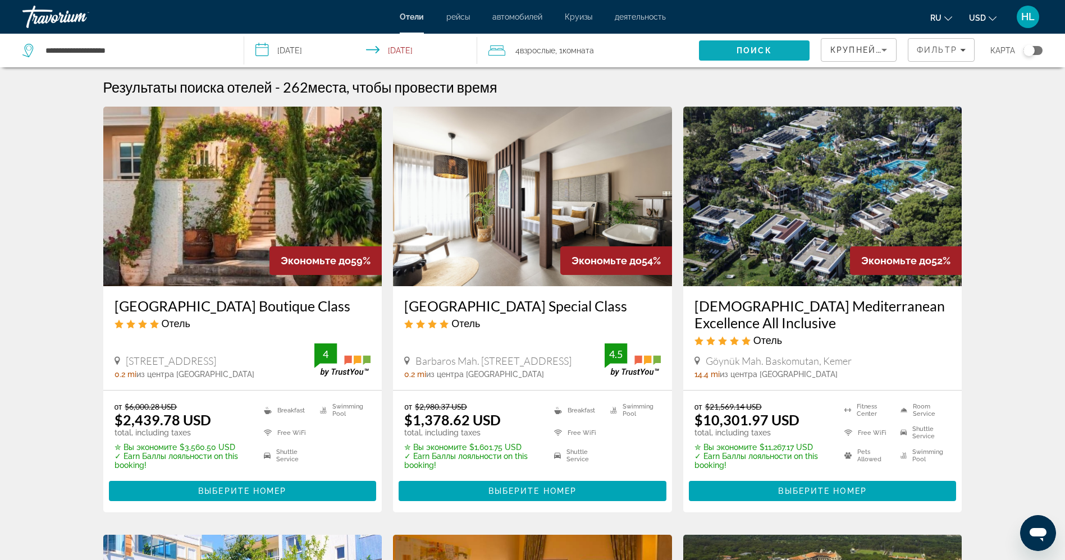
click at [732, 51] on span "Search" at bounding box center [754, 50] width 111 height 27
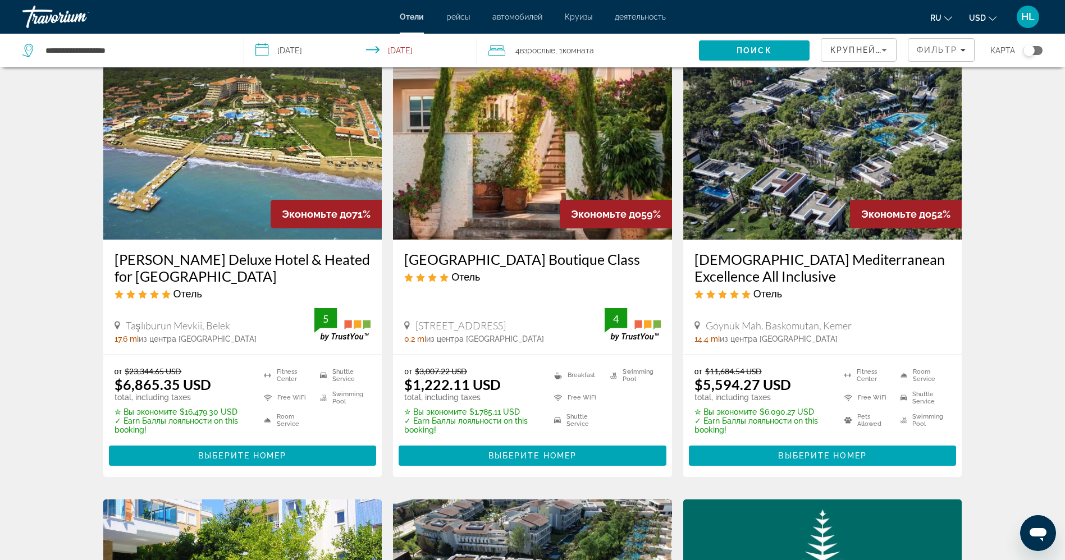
scroll to position [84, 0]
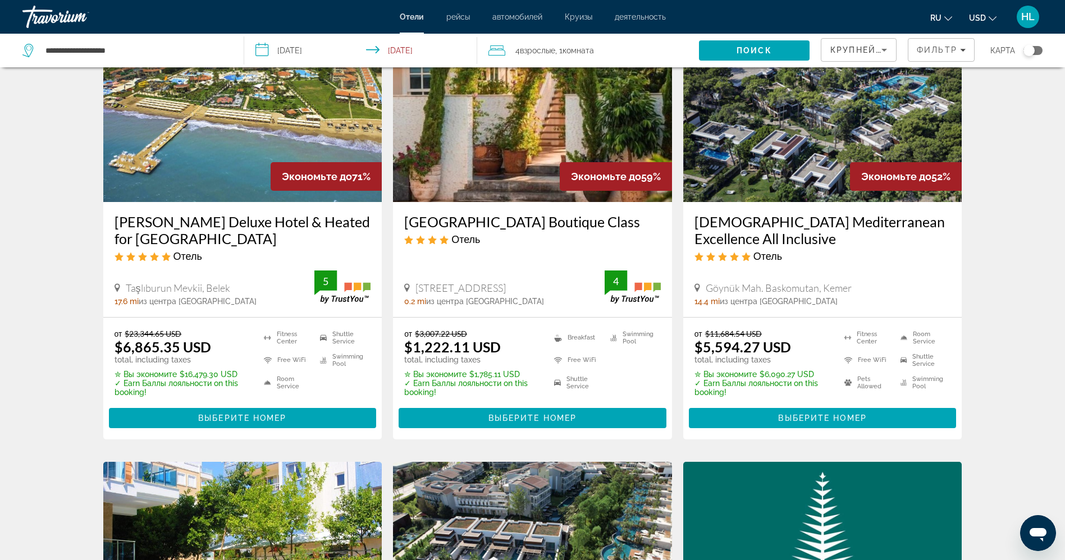
click at [501, 179] on img "Main content" at bounding box center [532, 112] width 279 height 180
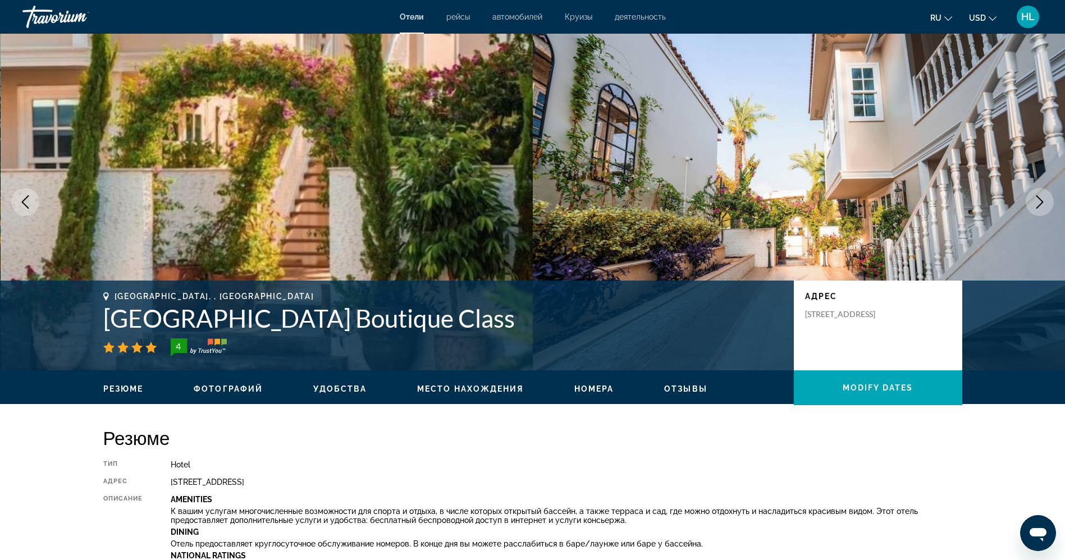
click at [1036, 202] on icon "Next image" at bounding box center [1039, 201] width 13 height 13
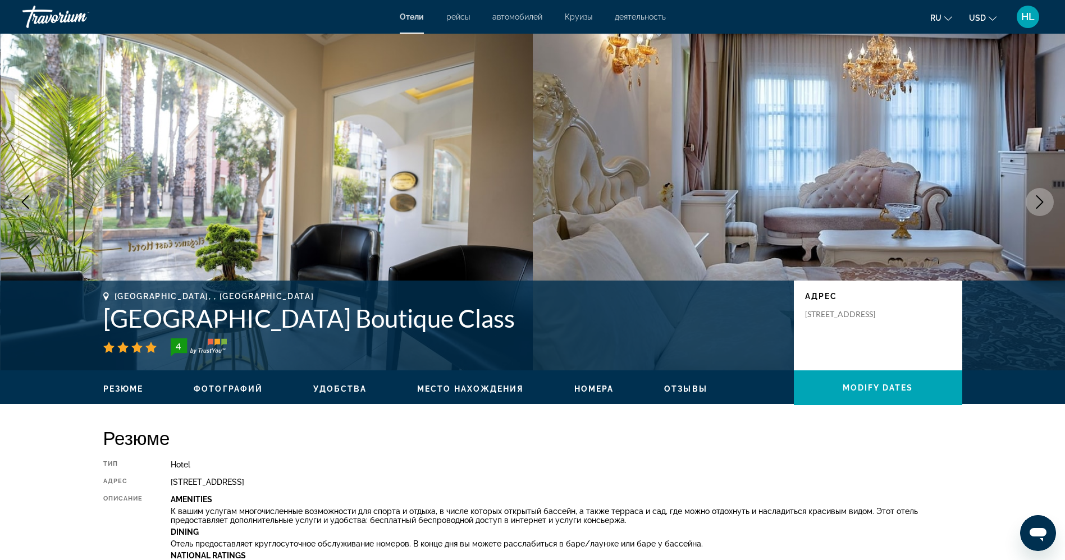
click at [1045, 204] on icon "Next image" at bounding box center [1039, 201] width 13 height 13
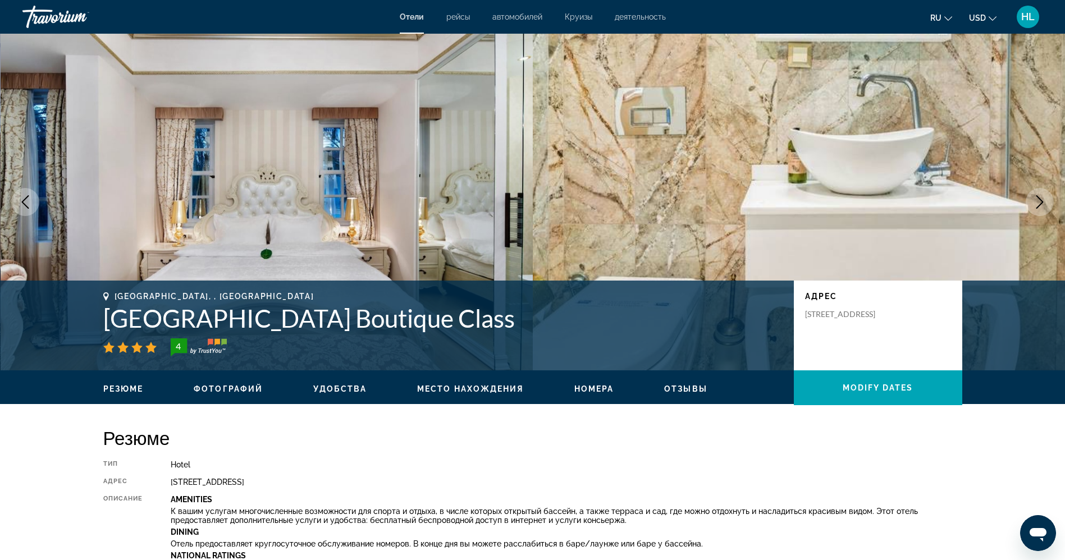
click at [1045, 204] on icon "Next image" at bounding box center [1039, 201] width 13 height 13
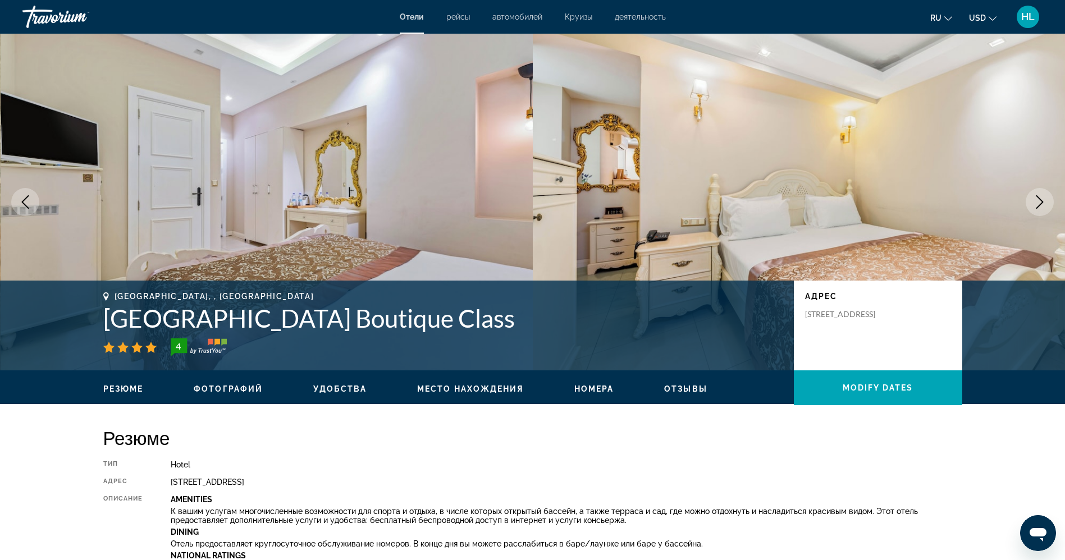
click at [1045, 204] on icon "Next image" at bounding box center [1039, 201] width 13 height 13
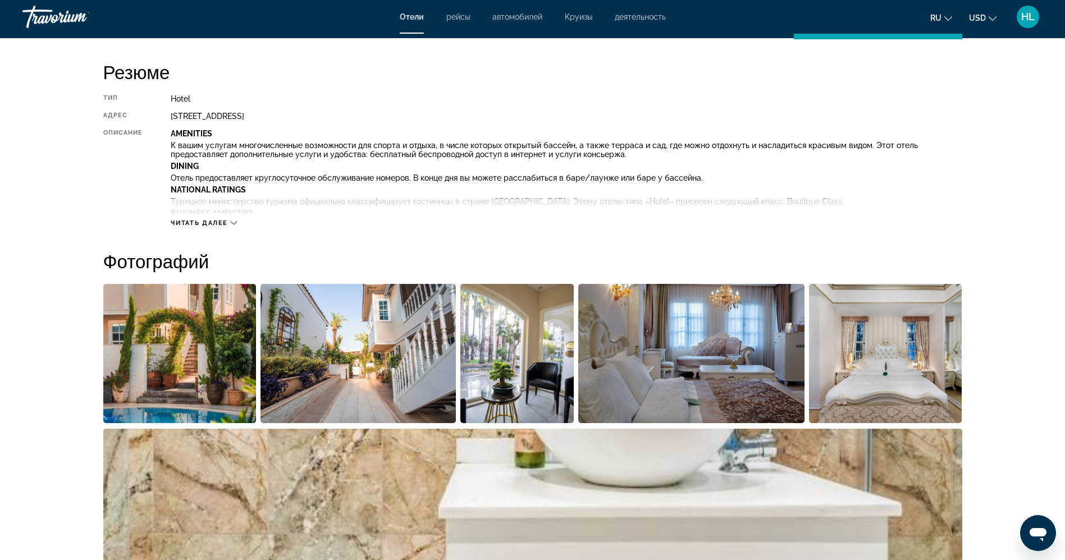
scroll to position [84, 0]
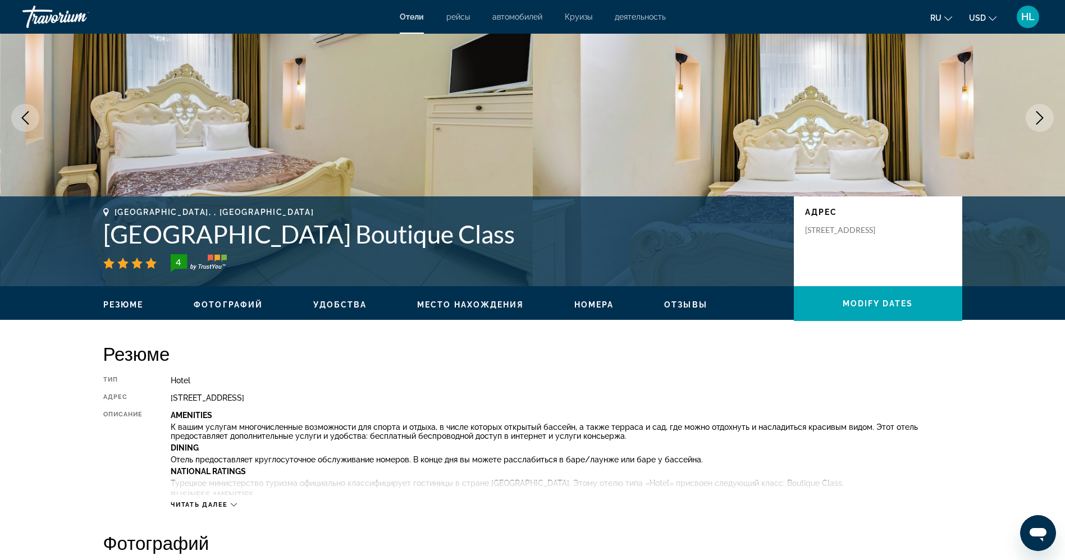
drag, startPoint x: 485, startPoint y: 232, endPoint x: 100, endPoint y: 234, distance: 384.7
click at [100, 234] on div "Antalya, , Turkey Elegance East Hotel Boutique Class 4 адрес Barbaros Mahallesi…" at bounding box center [533, 241] width 904 height 67
copy h1 "[GEOGRAPHIC_DATA] Boutique Class"
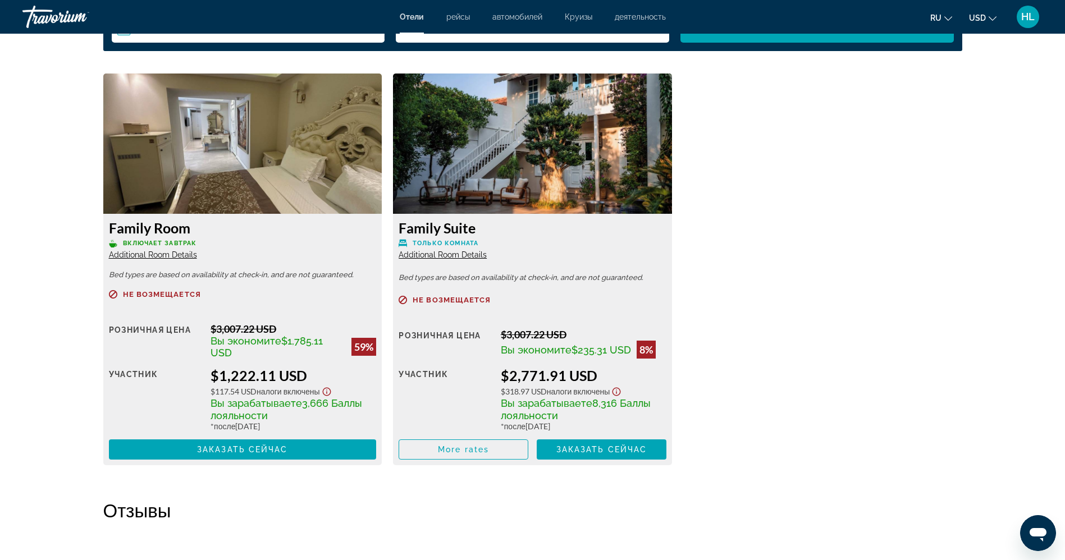
scroll to position [1432, 0]
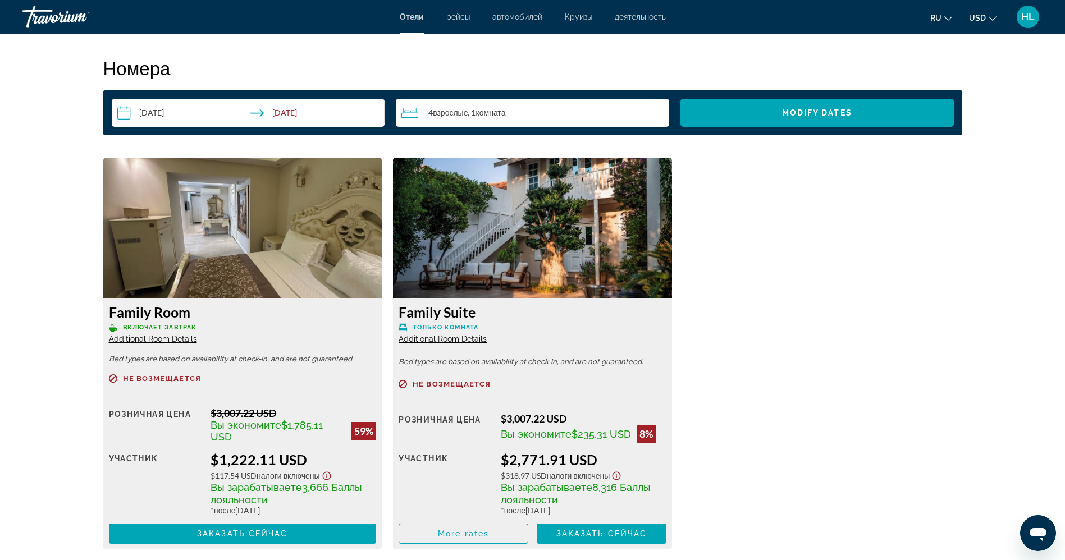
click at [181, 282] on img "Main content" at bounding box center [242, 228] width 279 height 140
click at [288, 114] on input "**********" at bounding box center [251, 114] width 278 height 31
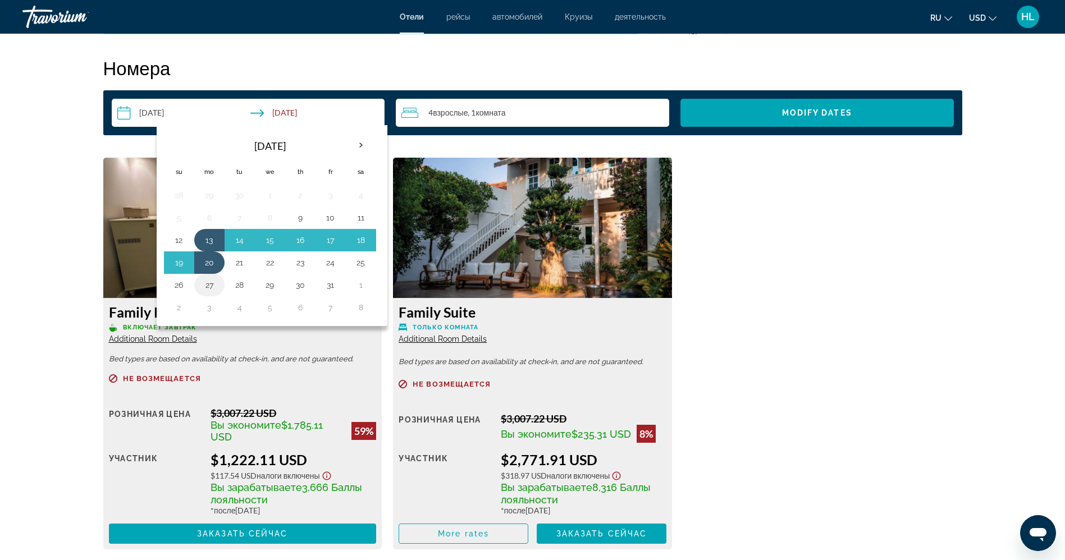
click at [208, 283] on button "27" at bounding box center [209, 285] width 18 height 16
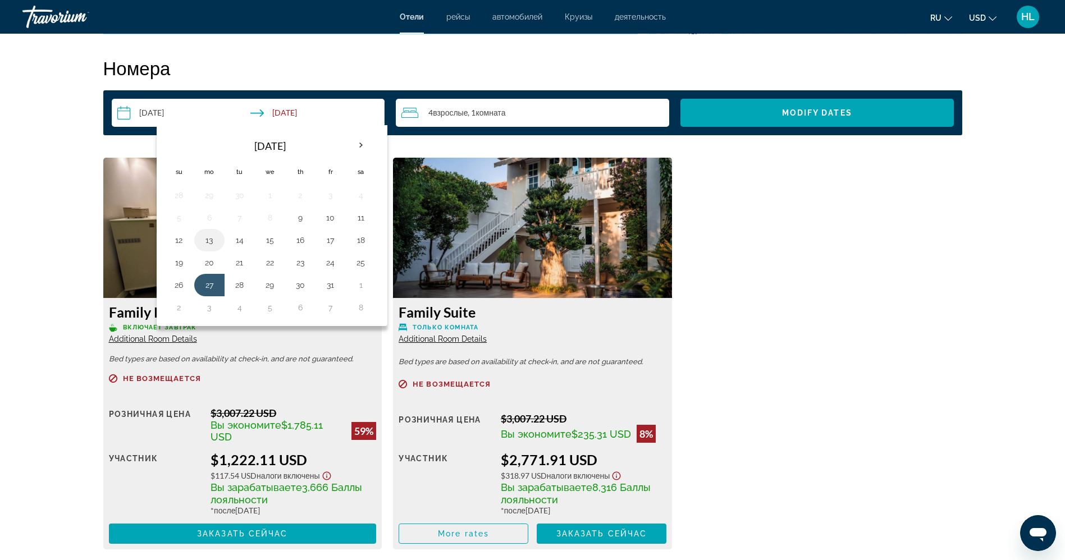
click at [207, 242] on button "13" at bounding box center [209, 241] width 18 height 16
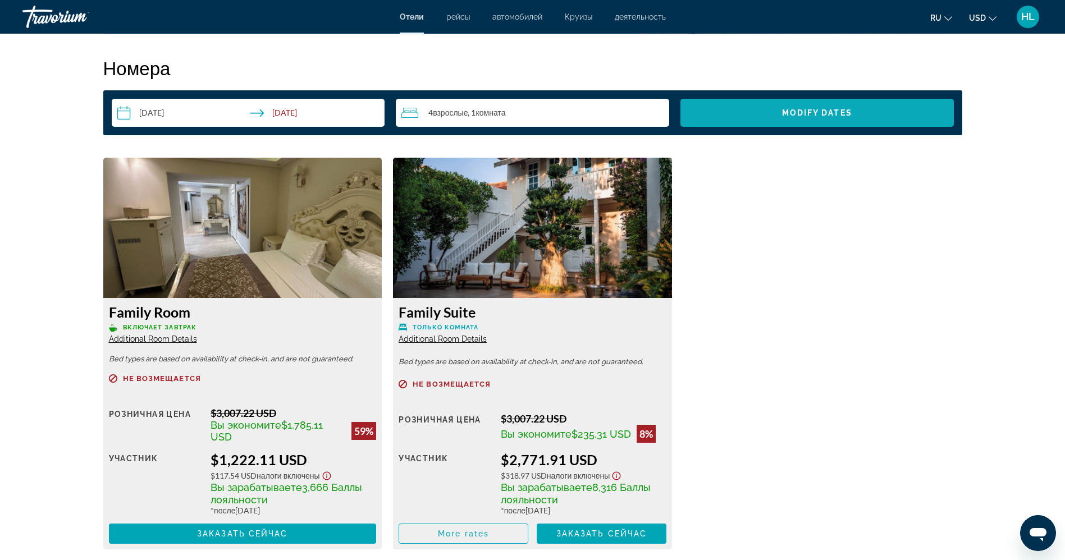
click at [787, 115] on span "Modify Dates" at bounding box center [817, 112] width 70 height 9
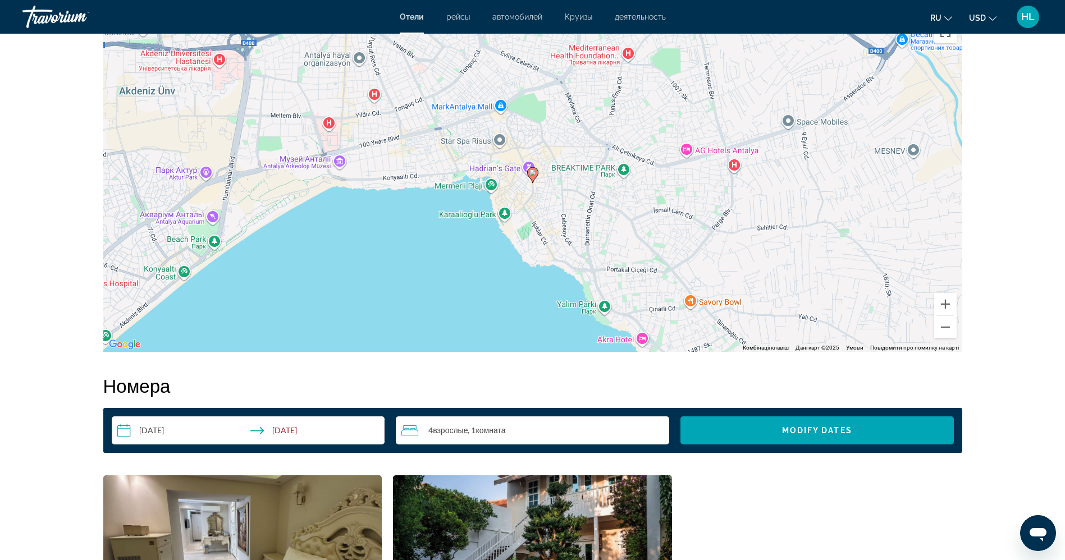
scroll to position [1179, 0]
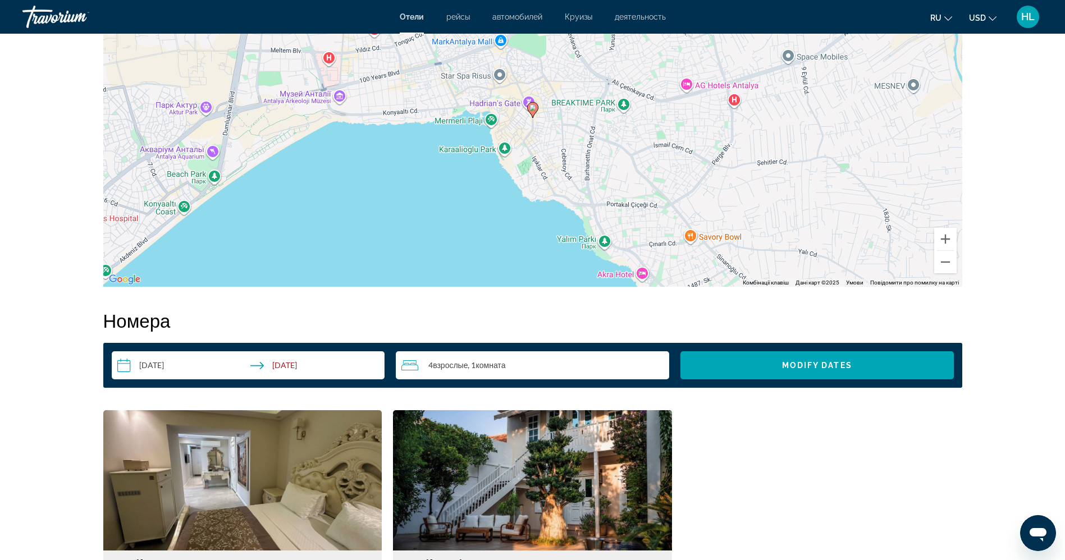
click at [290, 367] on input "**********" at bounding box center [251, 367] width 278 height 31
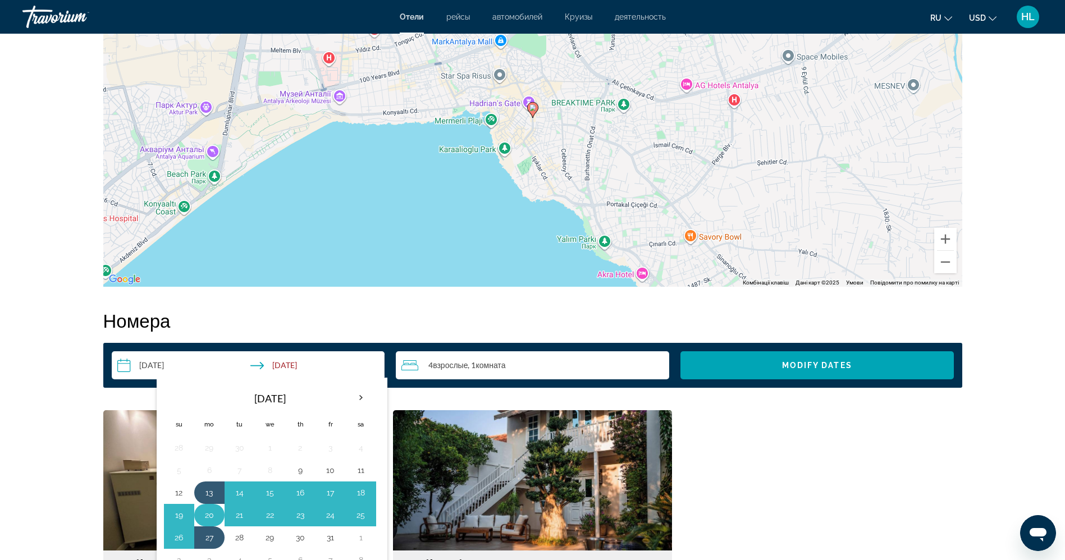
drag, startPoint x: 210, startPoint y: 518, endPoint x: 212, endPoint y: 513, distance: 5.9
click at [211, 518] on button "20" at bounding box center [209, 516] width 18 height 16
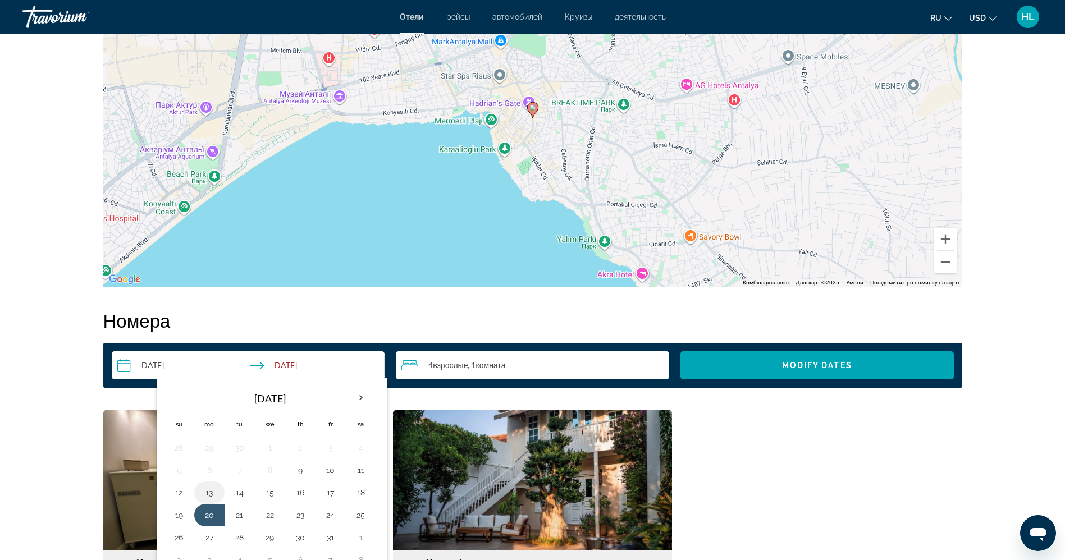
click at [211, 495] on button "13" at bounding box center [209, 493] width 18 height 16
type input "**********"
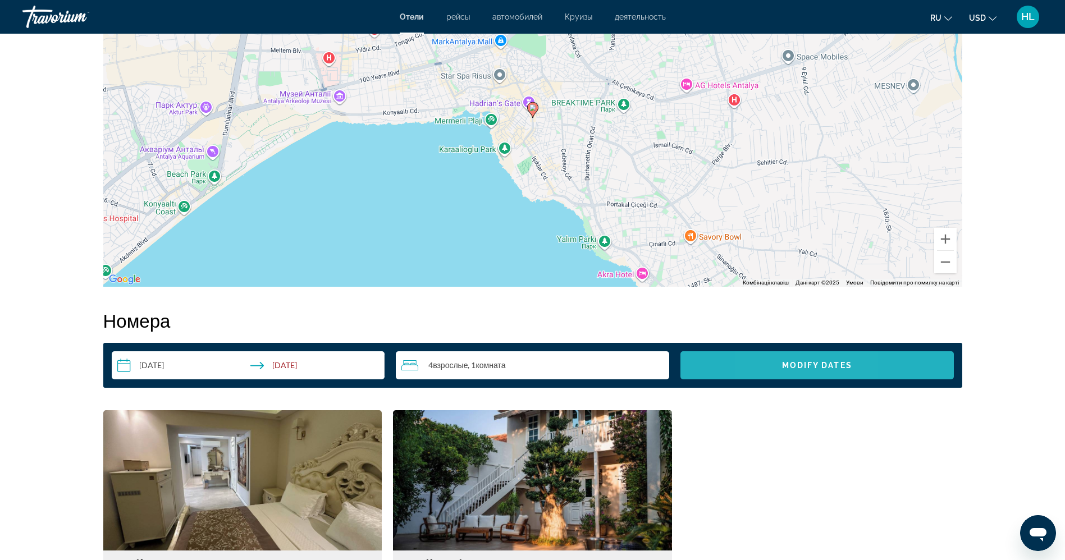
click at [774, 375] on span "Search widget" at bounding box center [818, 365] width 274 height 27
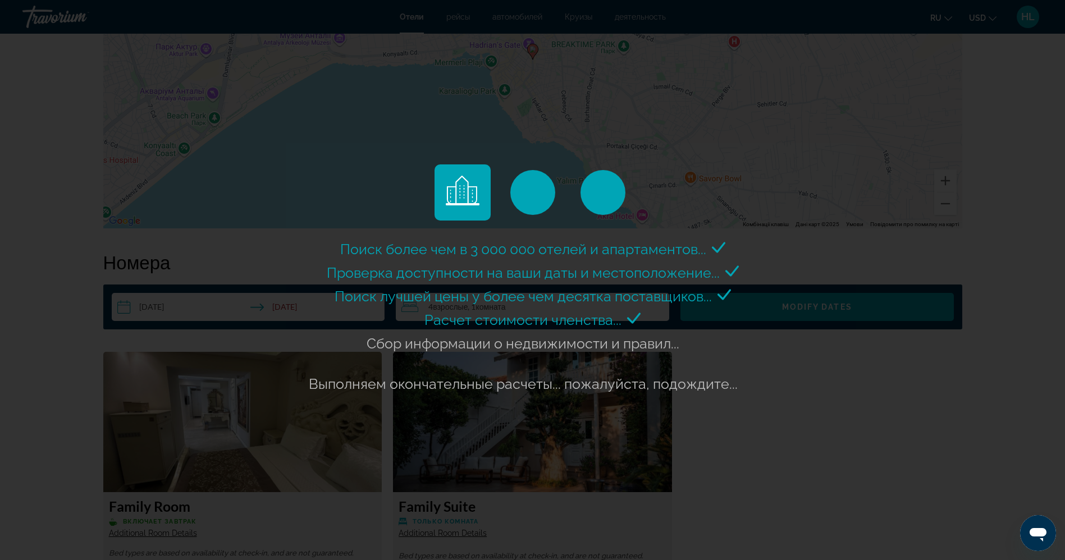
scroll to position [1264, 0]
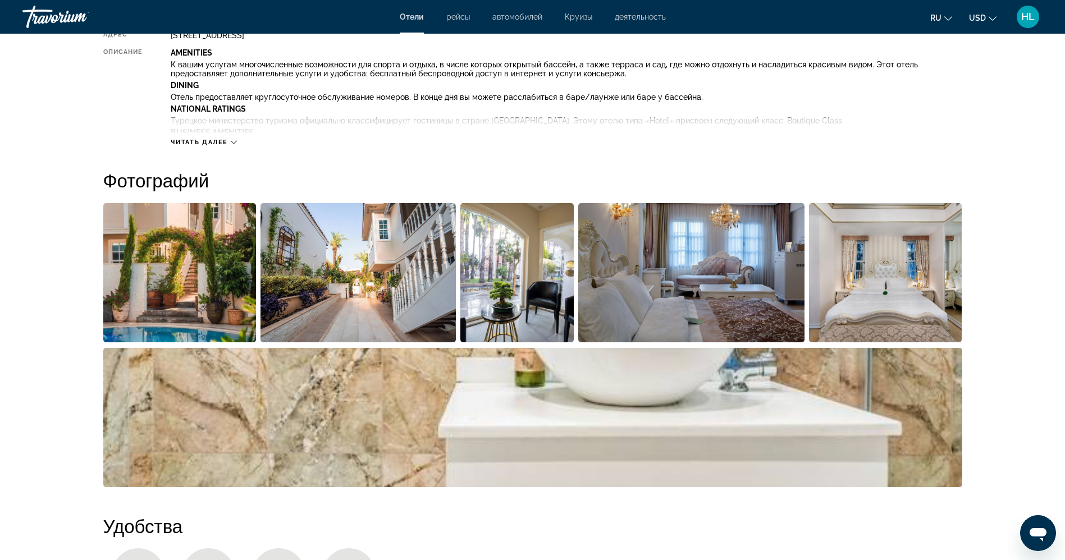
scroll to position [326, 0]
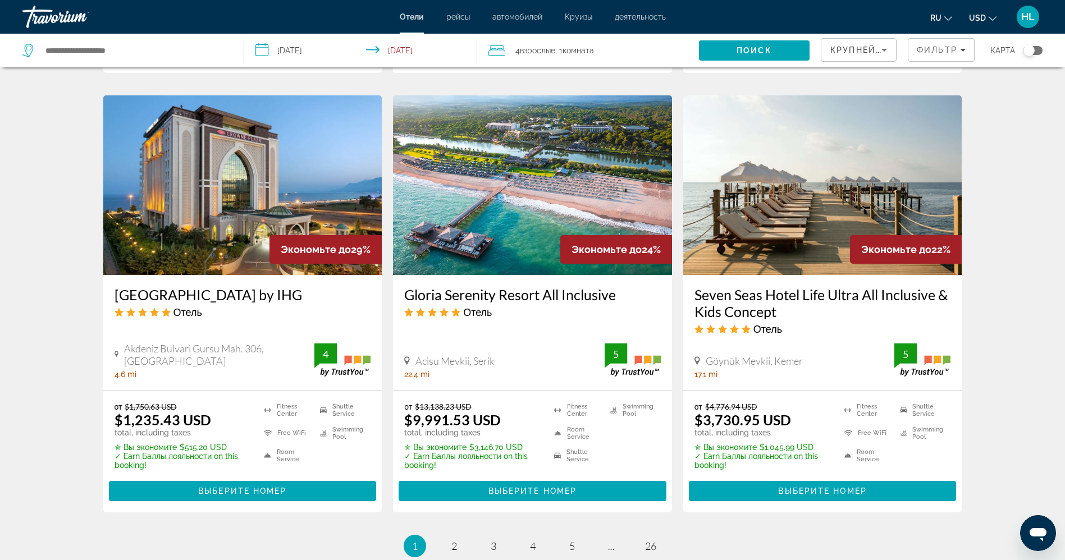
scroll to position [1348, 0]
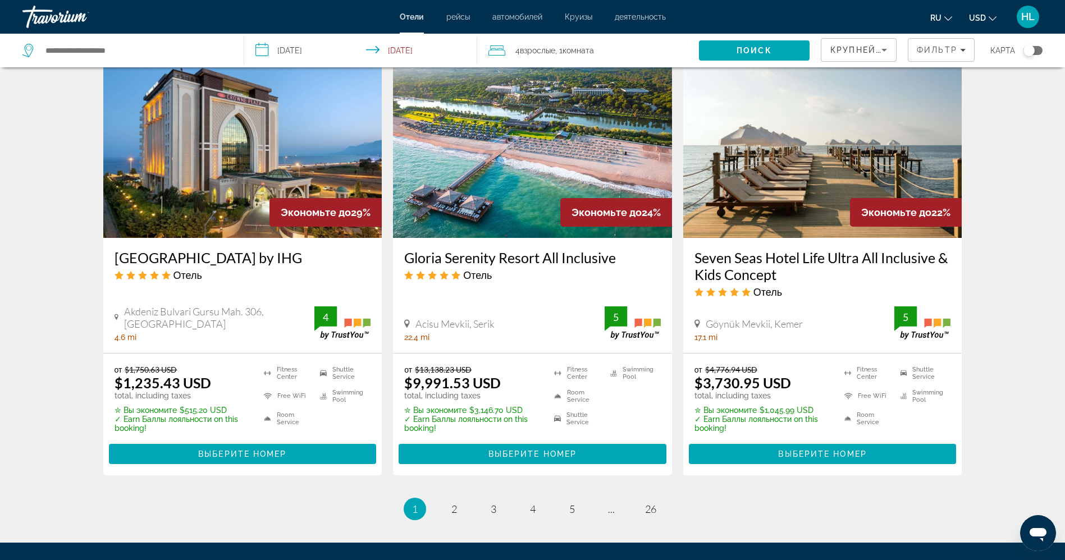
click at [240, 249] on h3 "[GEOGRAPHIC_DATA] by IHG" at bounding box center [243, 257] width 257 height 17
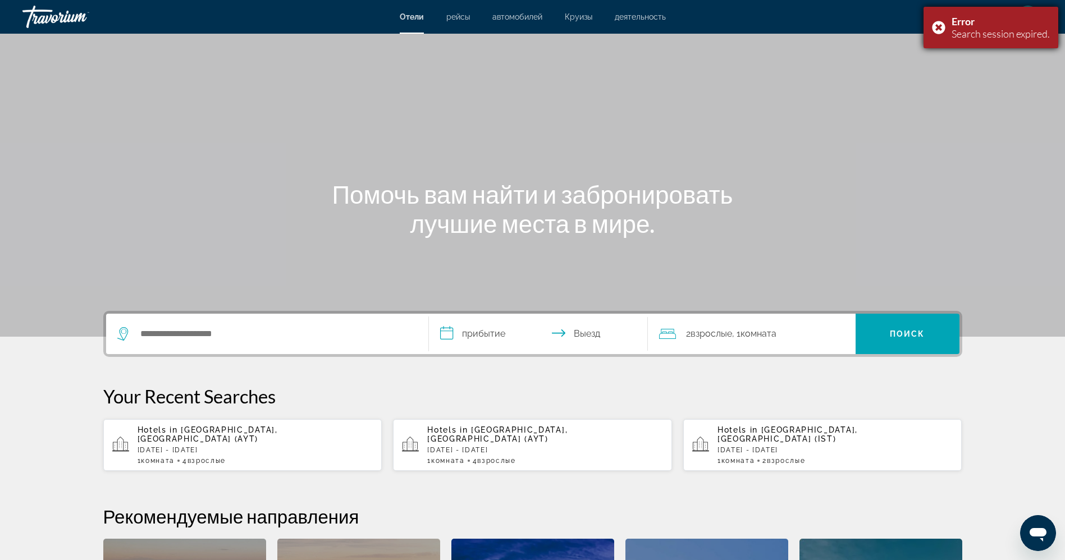
click at [939, 24] on div "Error Search session expired." at bounding box center [991, 28] width 135 height 42
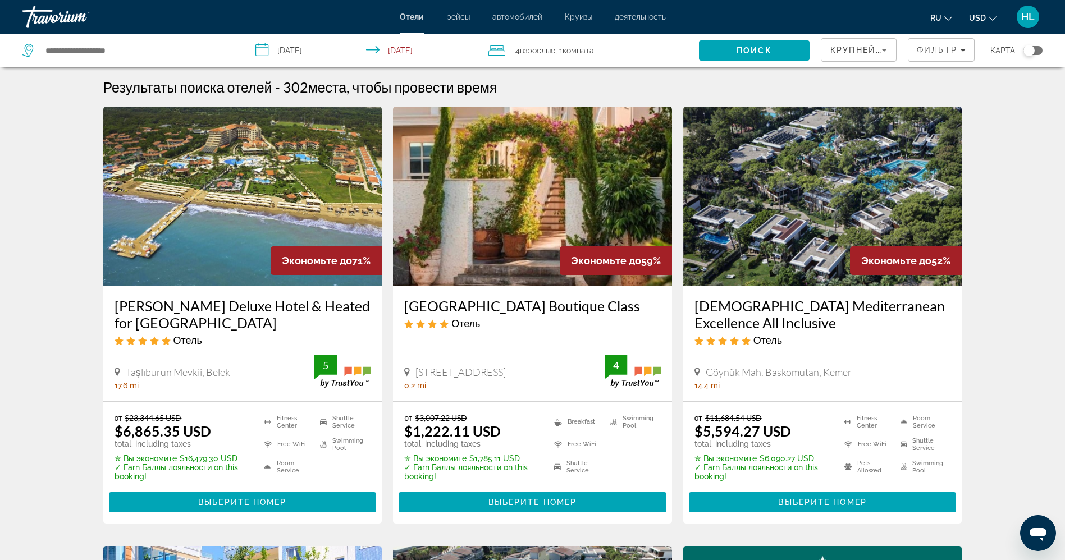
click at [177, 308] on h3 "Bellis Deluxe Hotel & Heated for [GEOGRAPHIC_DATA]" at bounding box center [243, 315] width 257 height 34
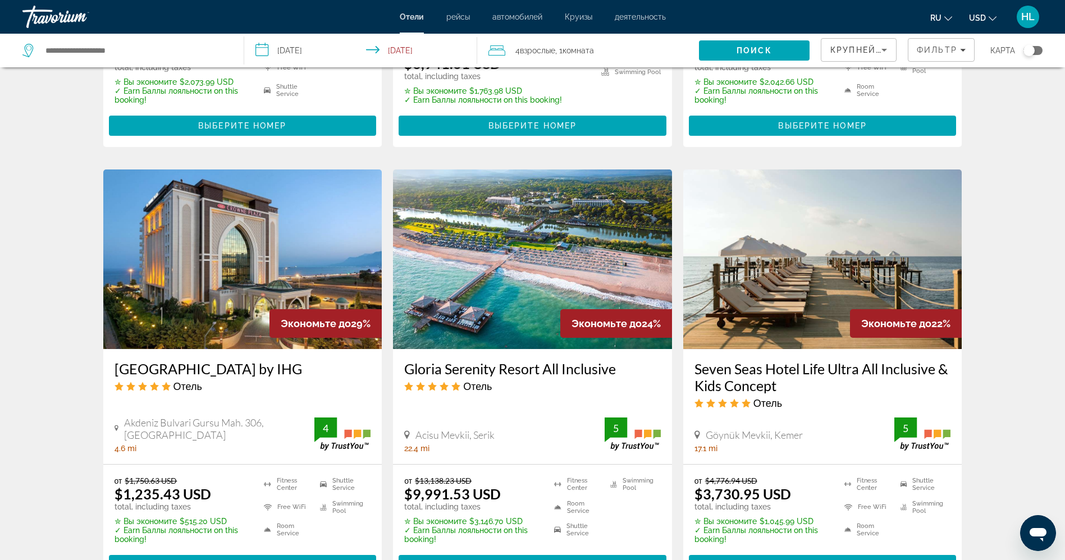
scroll to position [1264, 0]
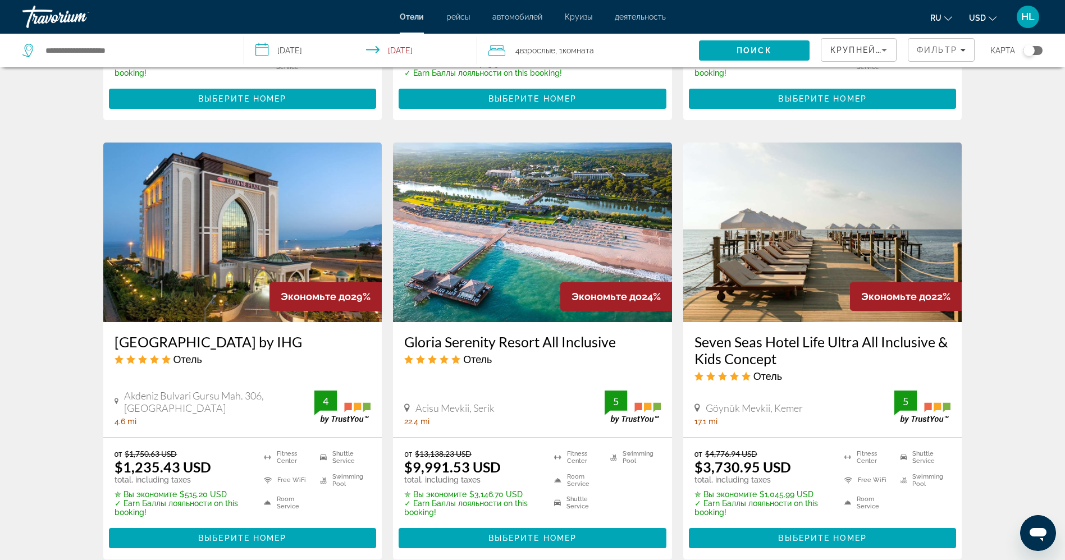
click at [212, 334] on h3 "[GEOGRAPHIC_DATA] by IHG" at bounding box center [243, 342] width 257 height 17
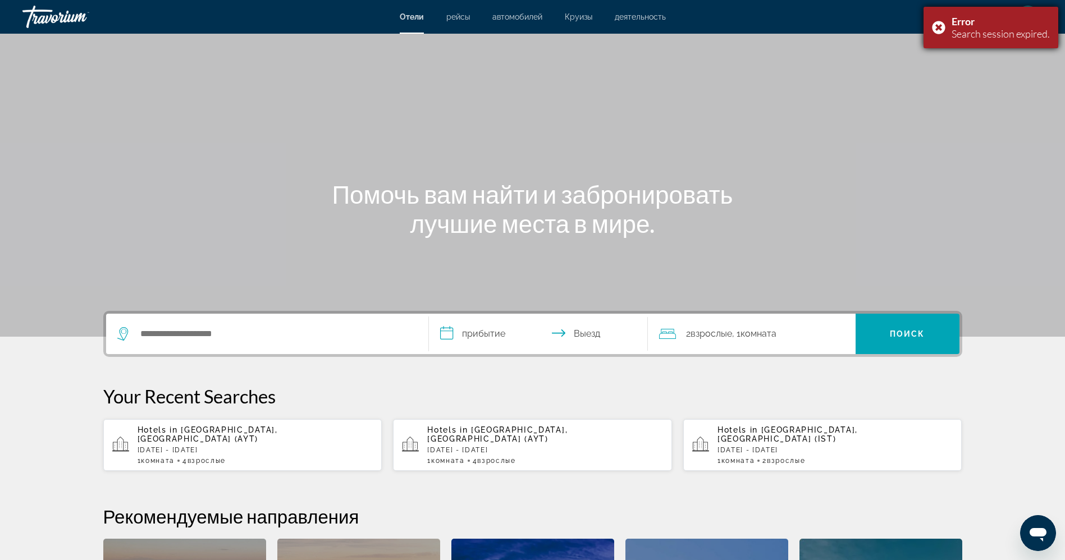
click at [936, 24] on div "Error Search session expired." at bounding box center [991, 28] width 135 height 42
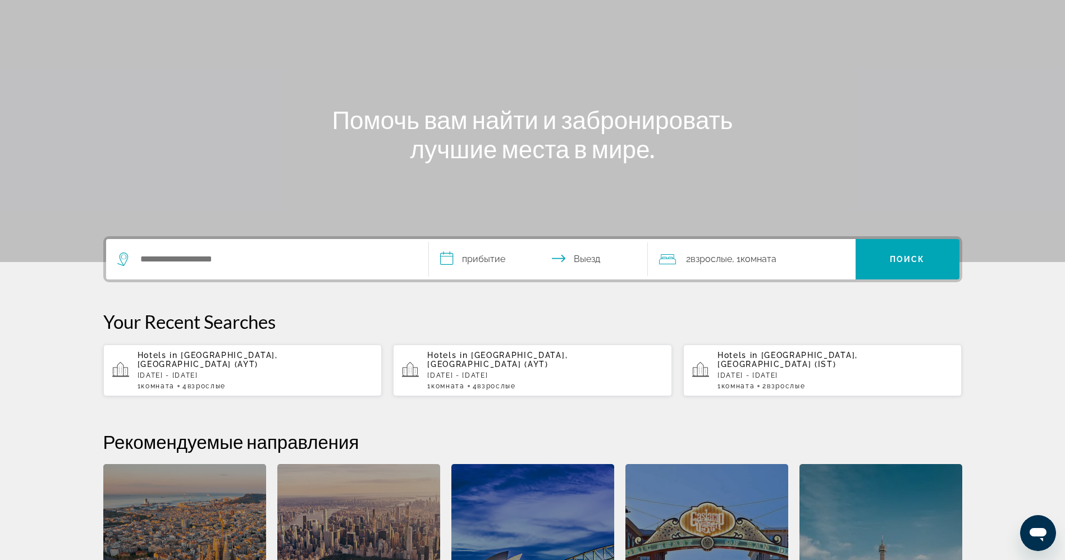
scroll to position [168, 0]
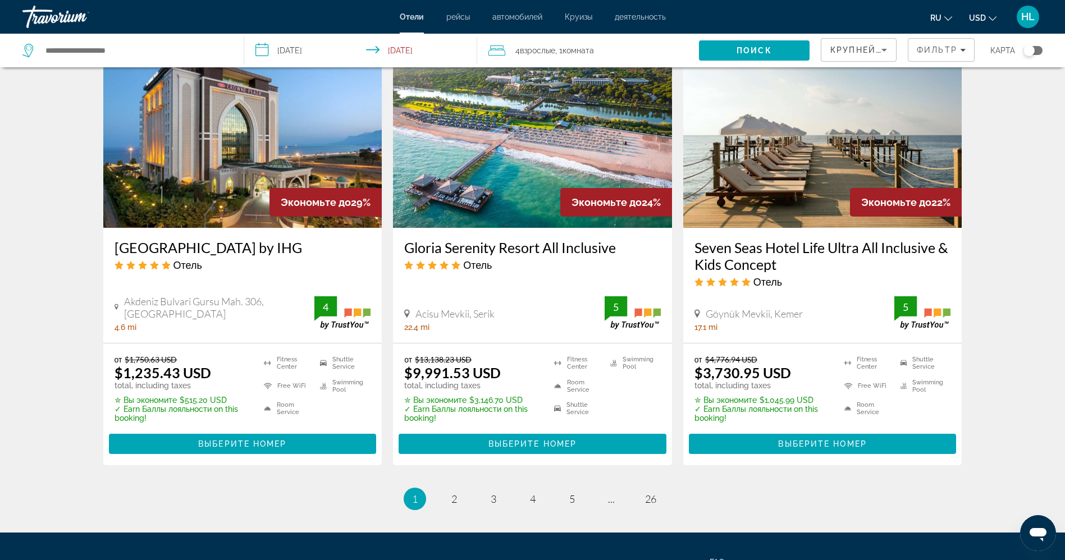
scroll to position [1432, 0]
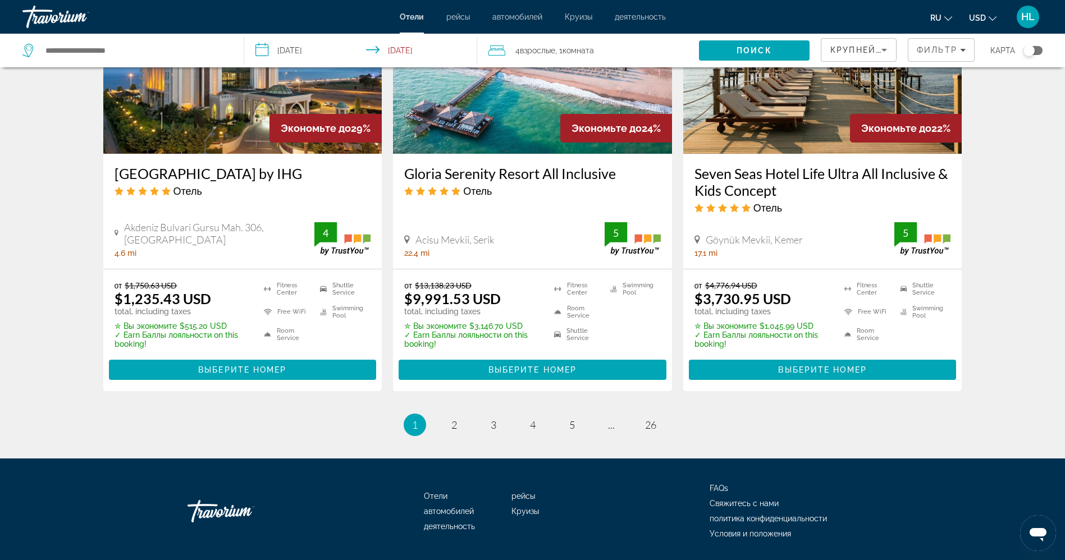
click at [172, 165] on h3 "[GEOGRAPHIC_DATA] by IHG" at bounding box center [243, 173] width 257 height 17
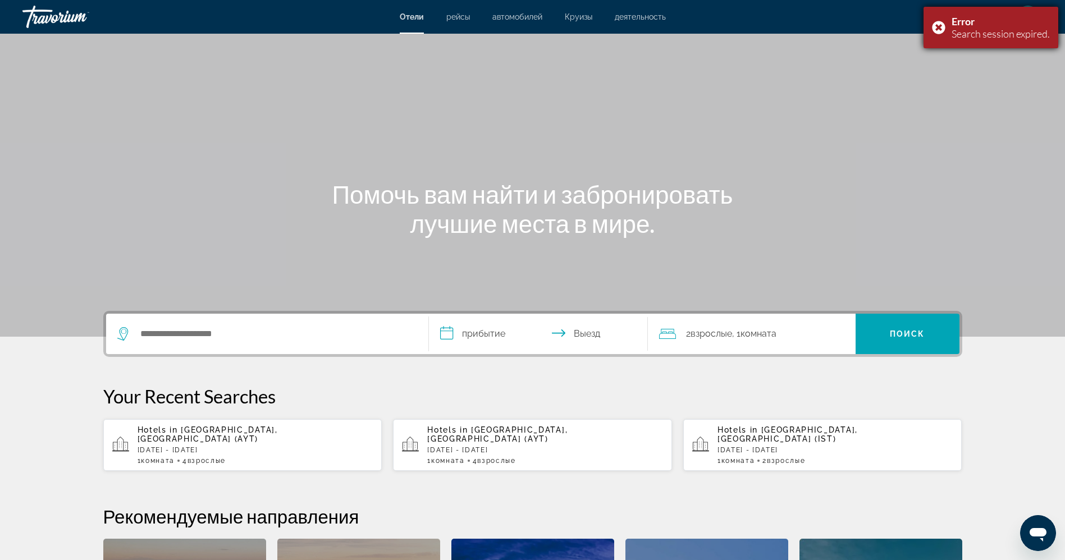
click at [935, 28] on div "Error Search session expired." at bounding box center [991, 28] width 135 height 42
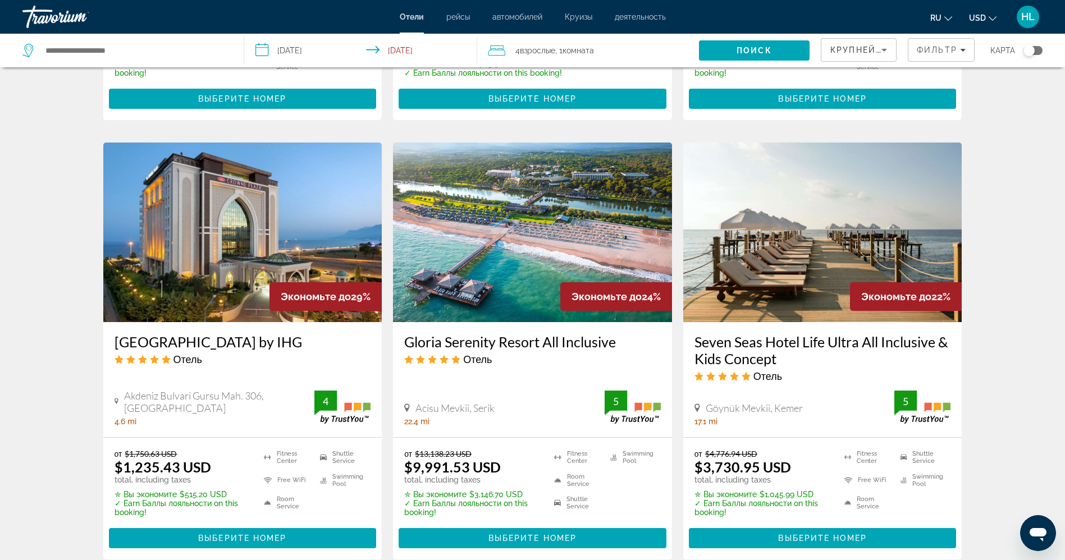
scroll to position [1348, 0]
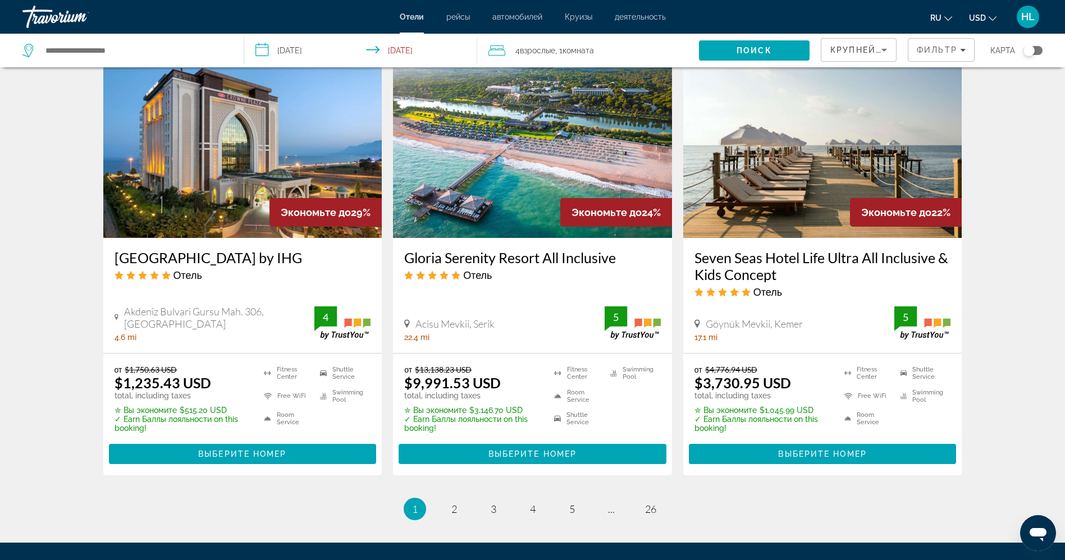
click at [343, 249] on h3 "[GEOGRAPHIC_DATA] by IHG" at bounding box center [243, 257] width 257 height 17
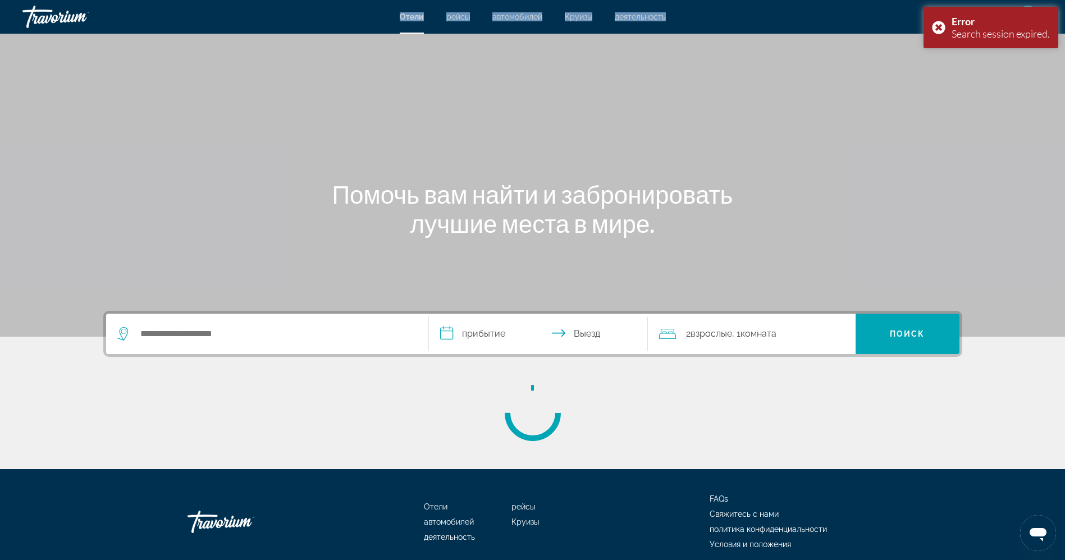
drag, startPoint x: 332, startPoint y: 248, endPoint x: 130, endPoint y: 248, distance: 201.6
click at [130, 248] on div "**********" at bounding box center [532, 280] width 1065 height 560
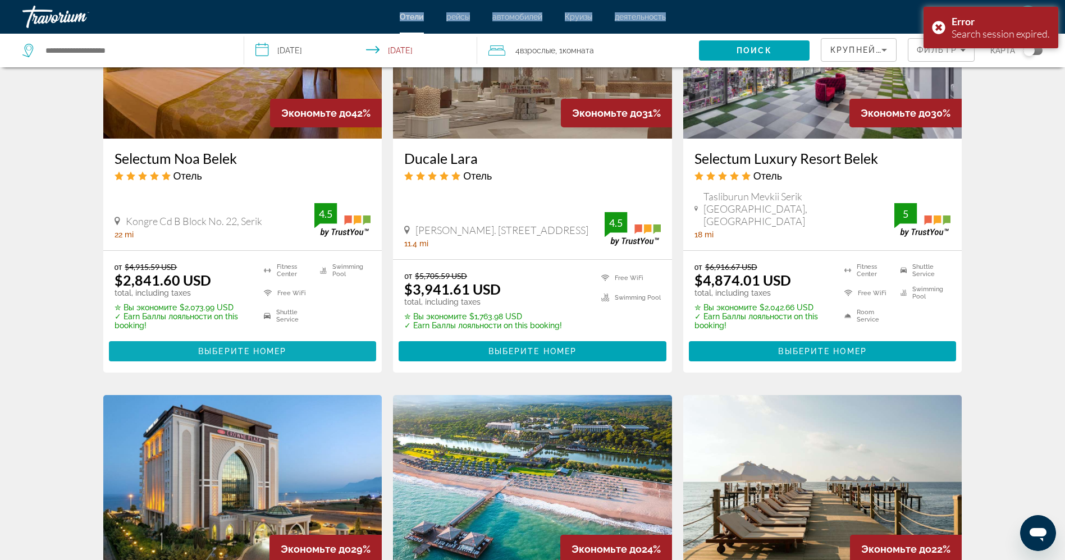
scroll to position [1264, 0]
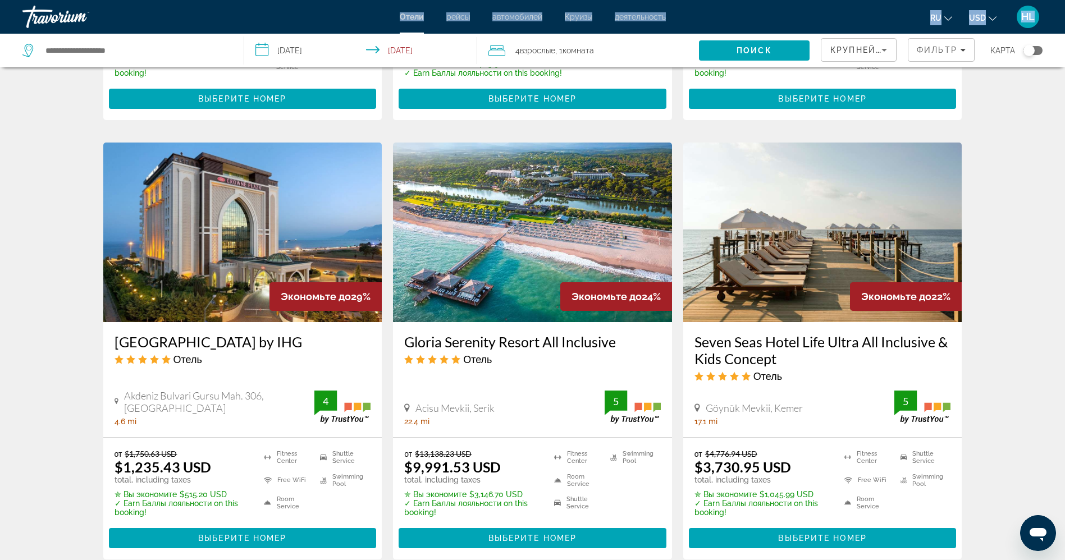
drag, startPoint x: 112, startPoint y: 325, endPoint x: 330, endPoint y: 329, distance: 217.4
click at [330, 329] on div "Crowne Plaza Hotel Antalya by IHG Отель Akdeniz Bulvari Gursu Mah. 306, Konyaal…" at bounding box center [242, 379] width 279 height 115
copy h3 "[GEOGRAPHIC_DATA] by IHG"
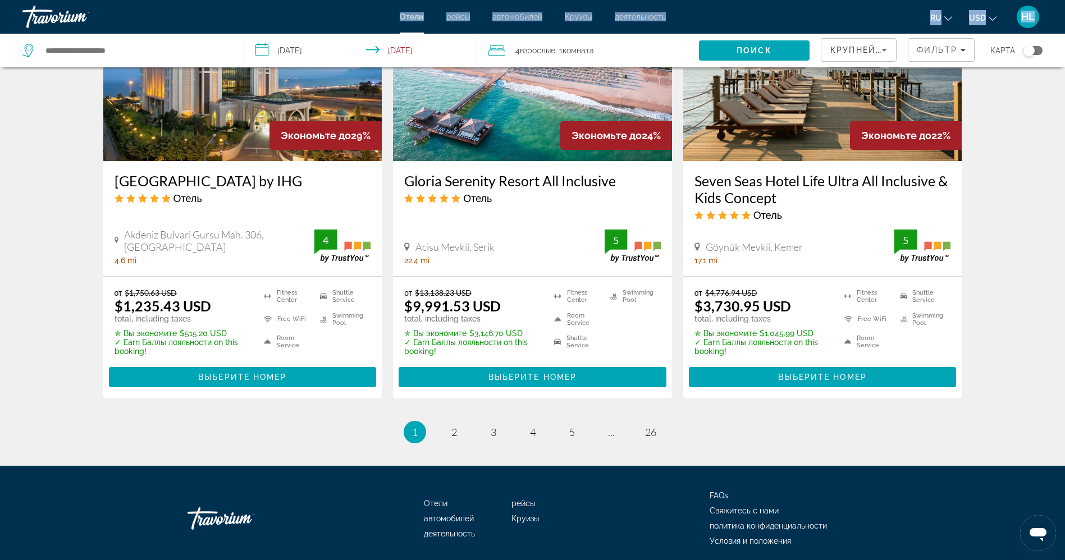
scroll to position [1432, 0]
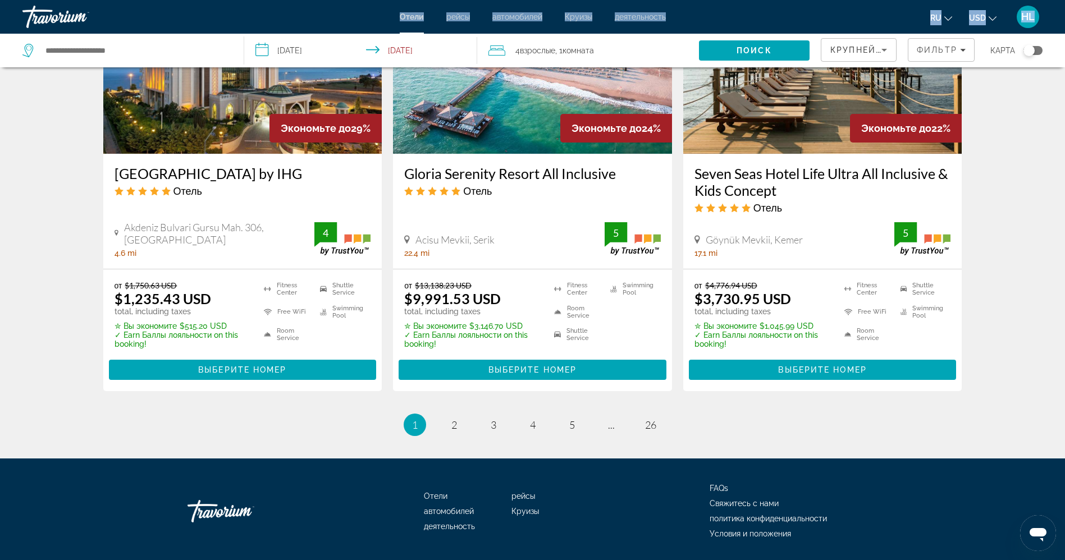
click at [225, 110] on img "Main content" at bounding box center [242, 64] width 279 height 180
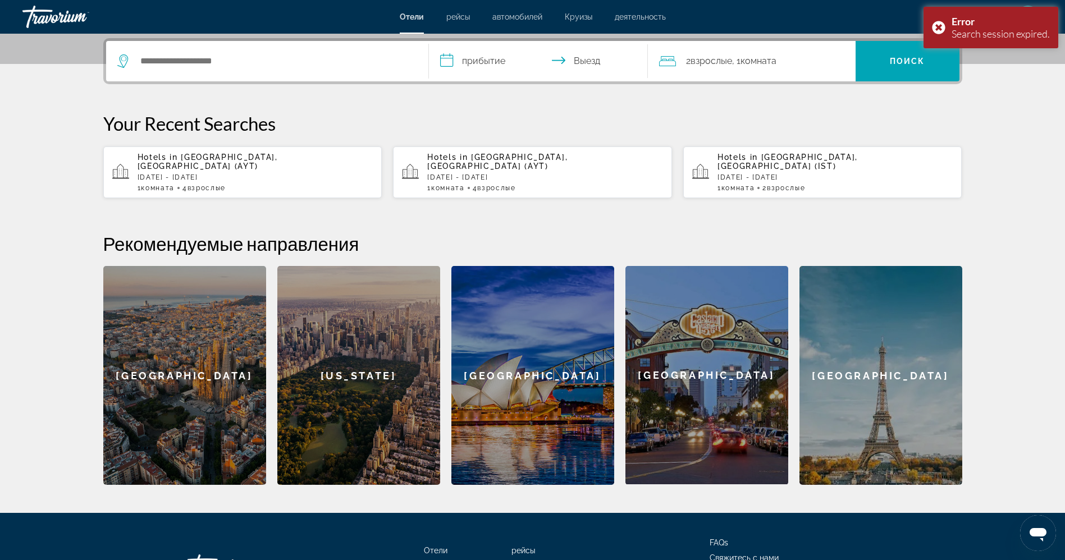
scroll to position [186, 0]
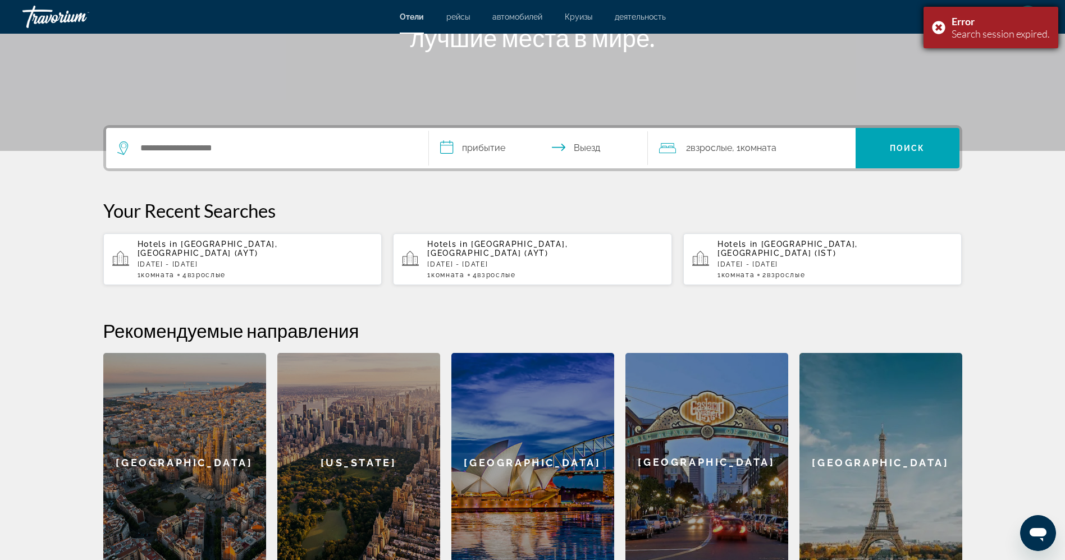
click at [938, 25] on div "Error Search session expired." at bounding box center [991, 28] width 135 height 42
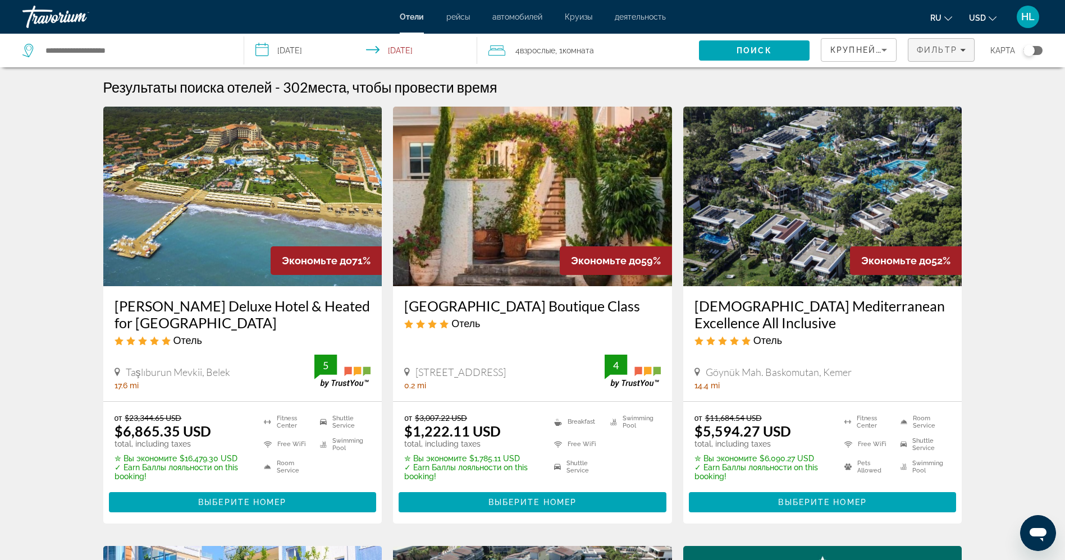
click at [946, 49] on span "Фильтр" at bounding box center [937, 49] width 40 height 9
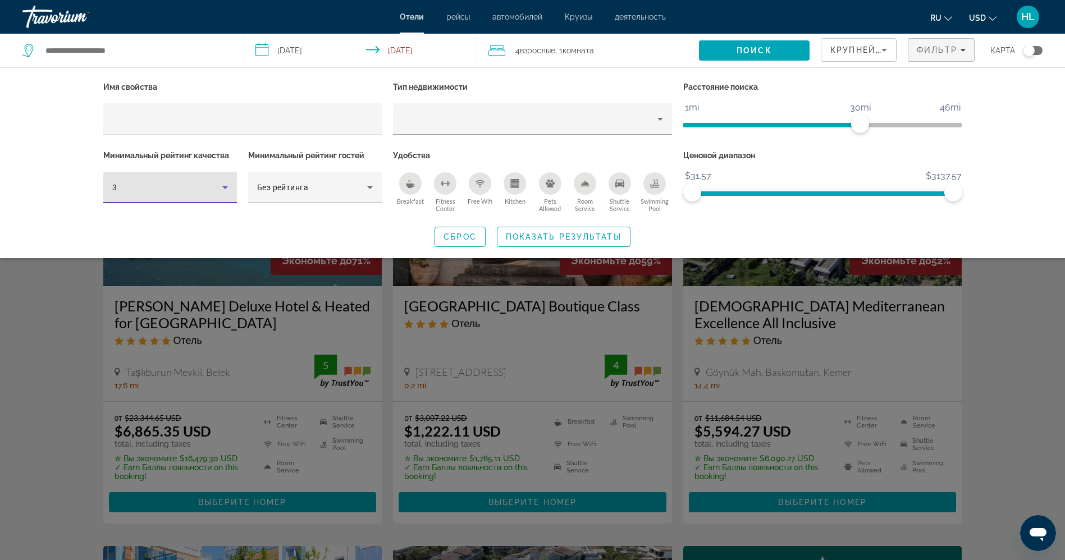
click at [220, 186] on icon "Hotel Filters" at bounding box center [224, 187] width 13 height 13
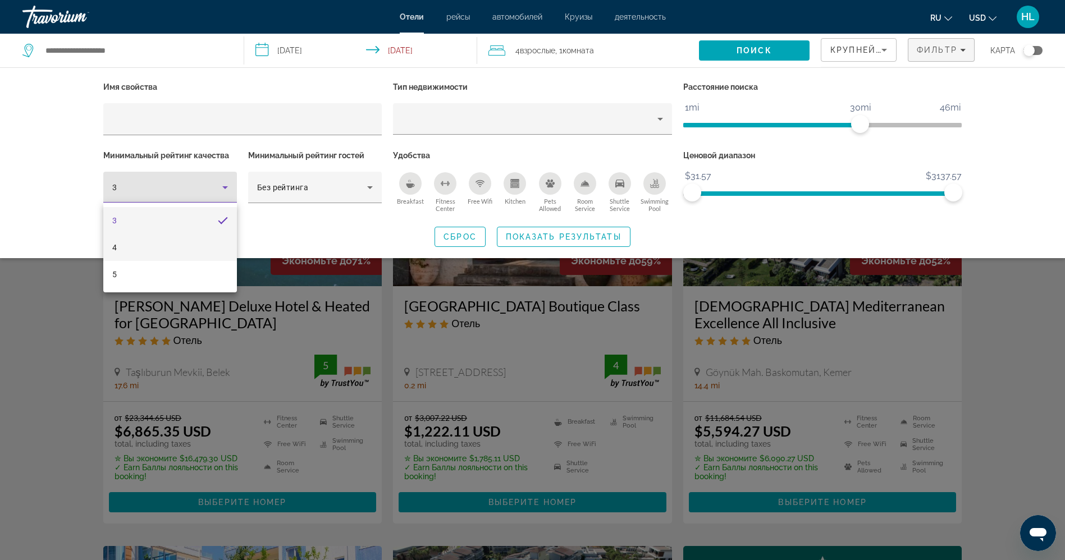
click at [122, 247] on mat-option "4" at bounding box center [170, 247] width 134 height 27
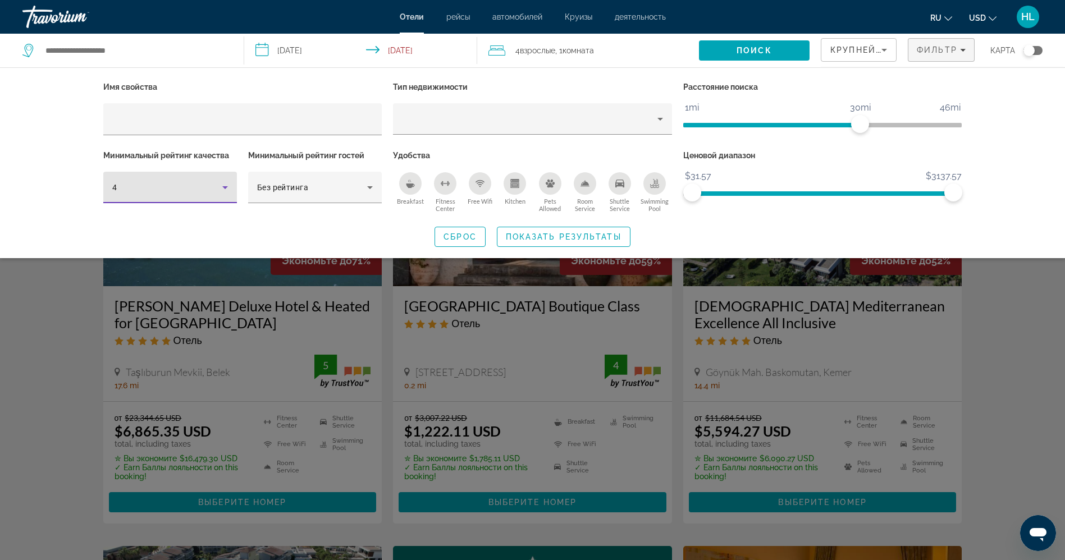
drag, startPoint x: 222, startPoint y: 188, endPoint x: 227, endPoint y: 193, distance: 6.4
click at [227, 189] on icon "Hotel Filters" at bounding box center [224, 187] width 13 height 13
click at [213, 280] on mat-option "5" at bounding box center [170, 274] width 134 height 27
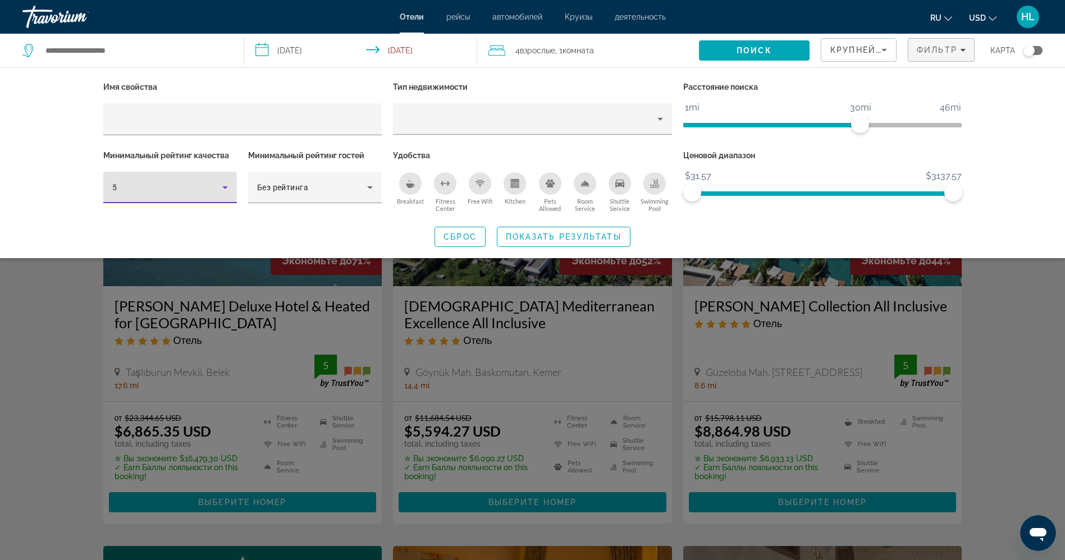
drag, startPoint x: 227, startPoint y: 184, endPoint x: 226, endPoint y: 190, distance: 6.2
click at [227, 187] on icon "Hotel Filters" at bounding box center [224, 187] width 13 height 13
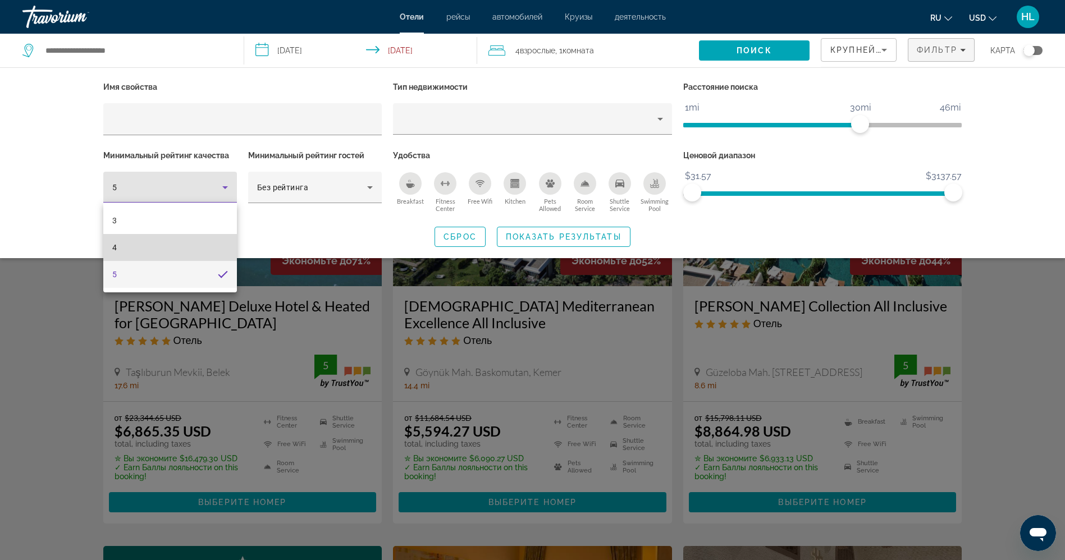
click at [207, 249] on mat-option "4" at bounding box center [170, 247] width 134 height 27
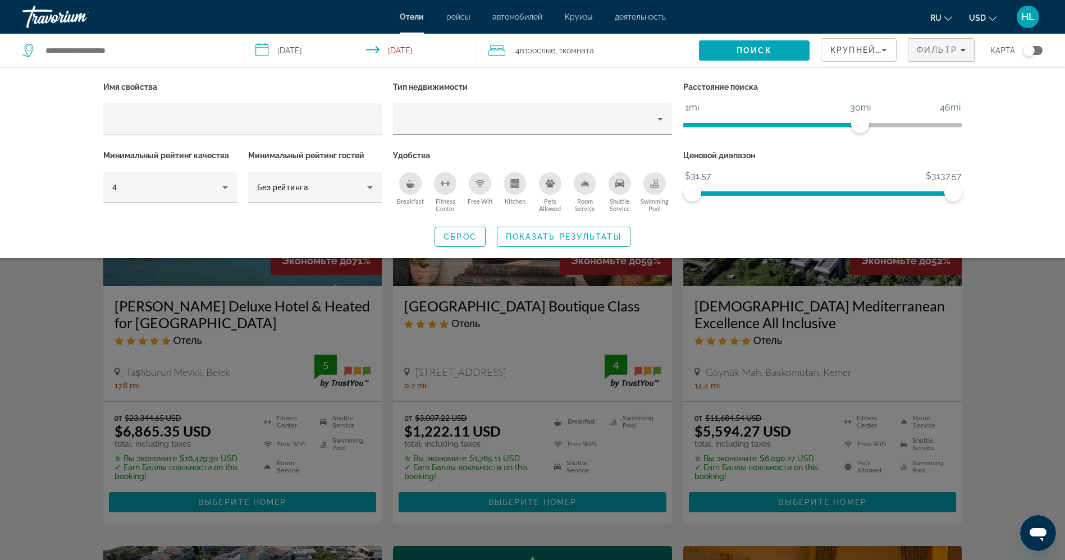
click at [410, 185] on icon "Breakfast" at bounding box center [411, 186] width 8 height 4
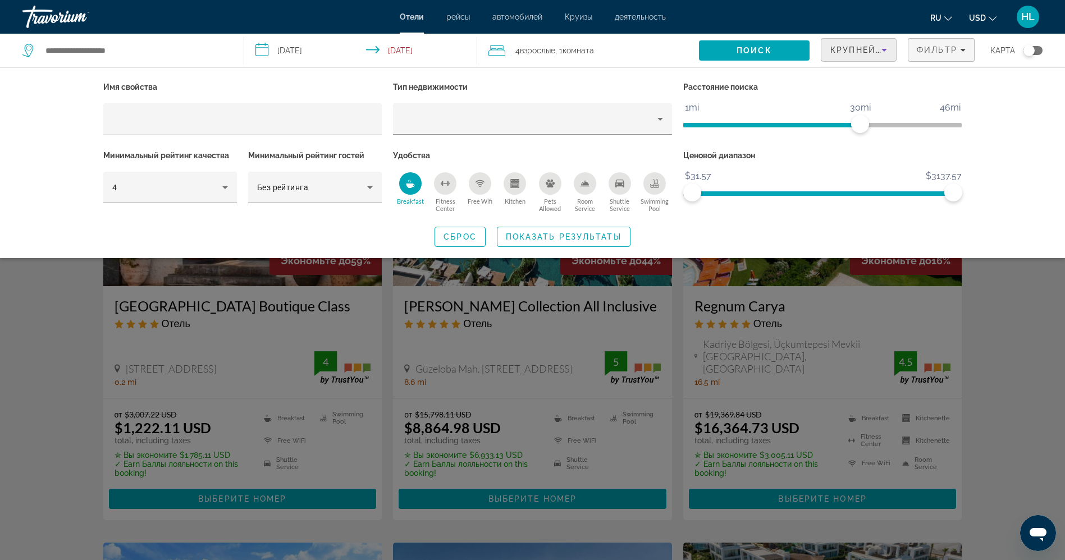
click at [885, 49] on icon "Sort by" at bounding box center [885, 50] width 6 height 3
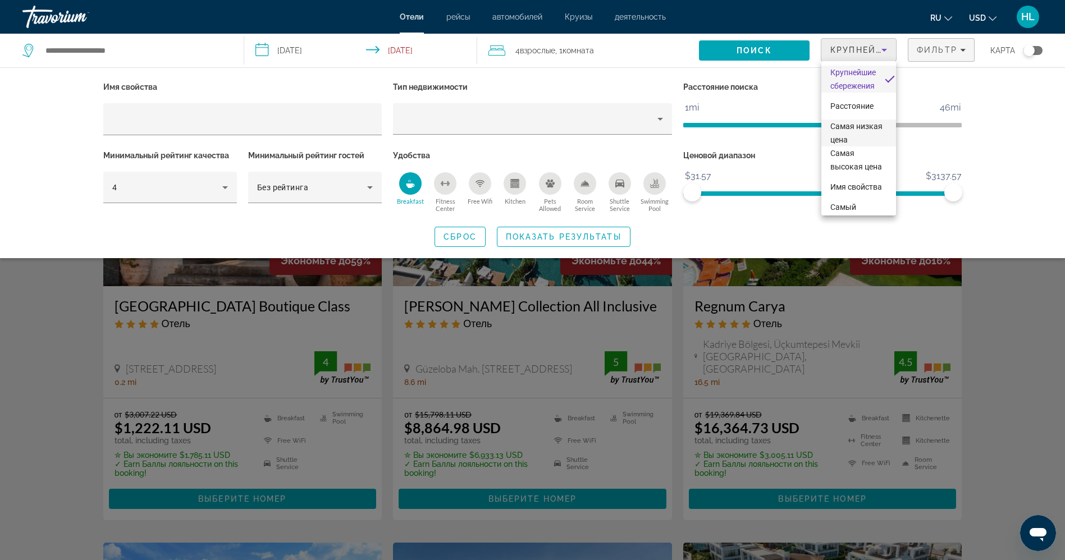
click at [844, 135] on span "Самая низкая цена" at bounding box center [857, 133] width 52 height 22
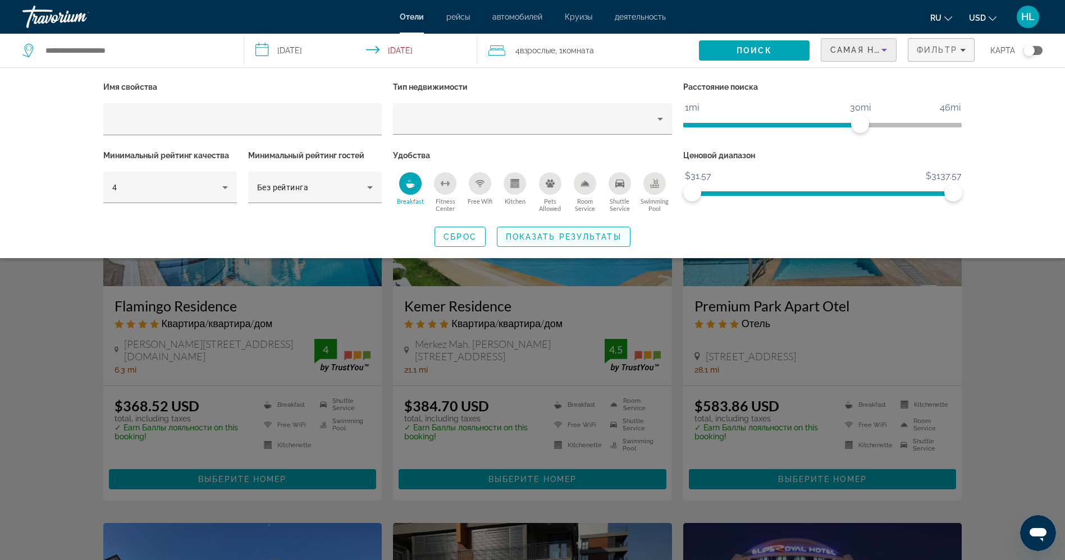
click at [540, 236] on span "Показать результаты" at bounding box center [564, 237] width 116 height 9
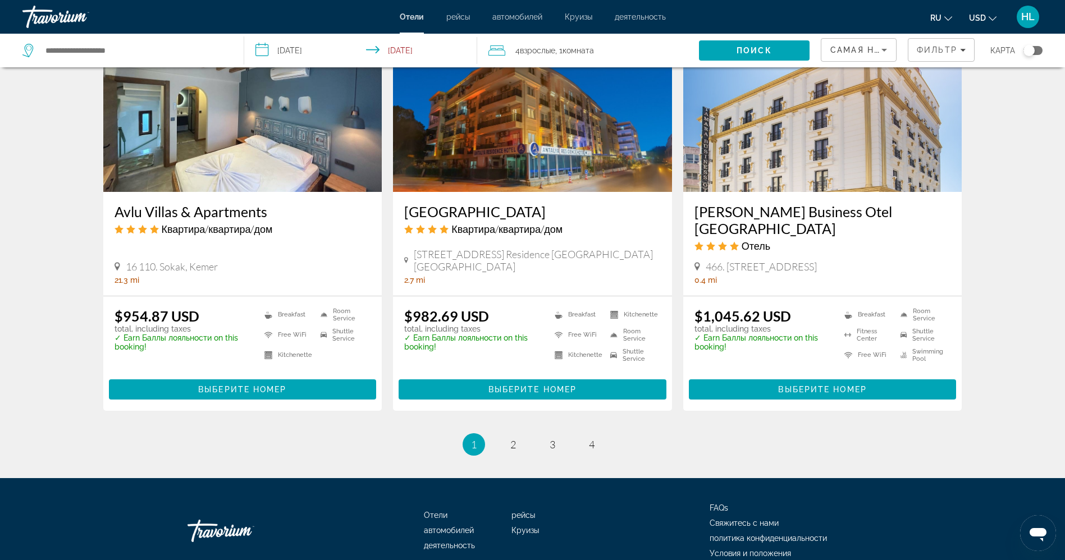
scroll to position [1348, 0]
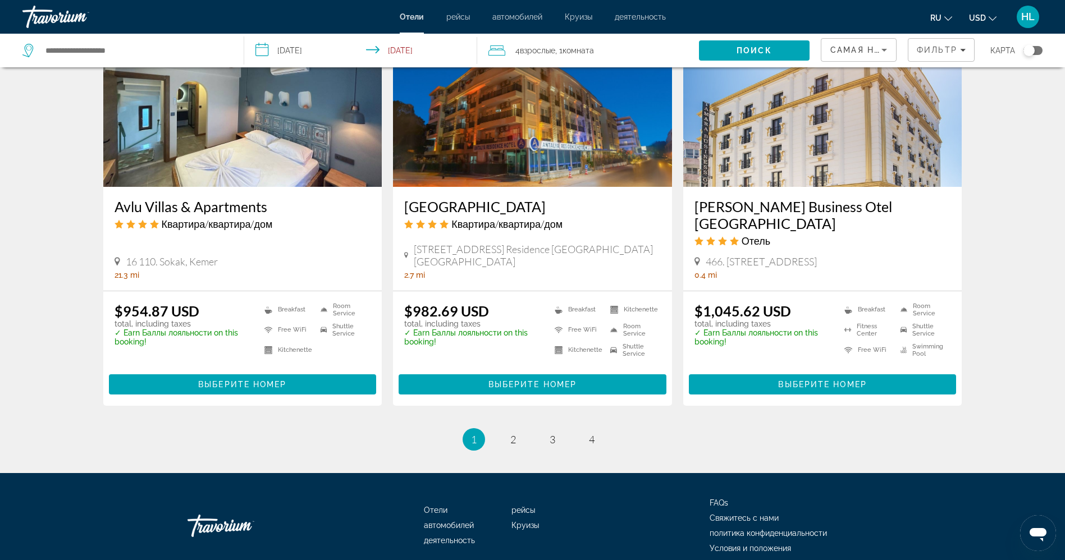
click at [750, 207] on h3 "[PERSON_NAME] Business Otel [GEOGRAPHIC_DATA]" at bounding box center [823, 215] width 257 height 34
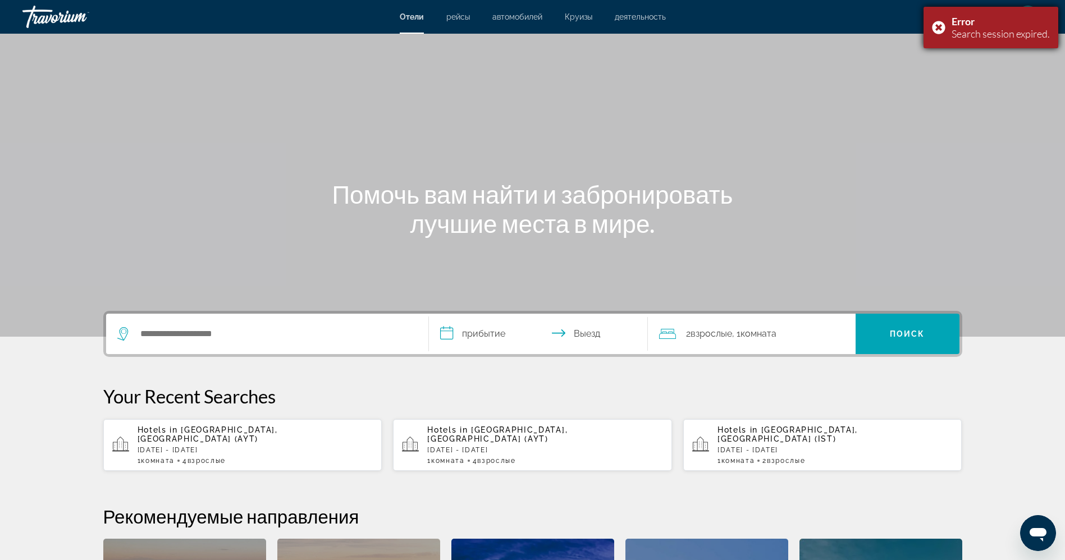
click at [937, 28] on div "Error Search session expired." at bounding box center [991, 28] width 135 height 42
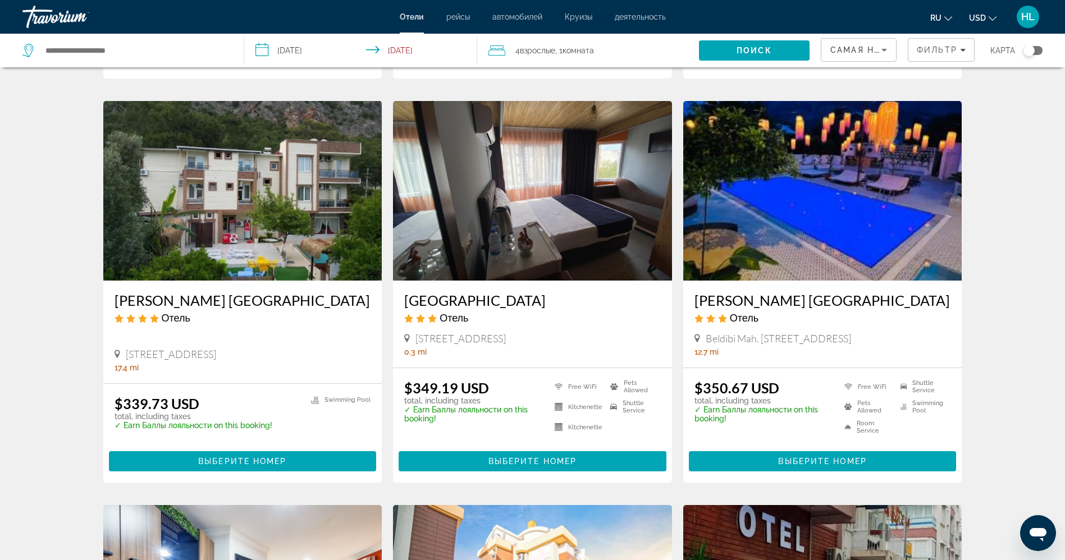
scroll to position [758, 0]
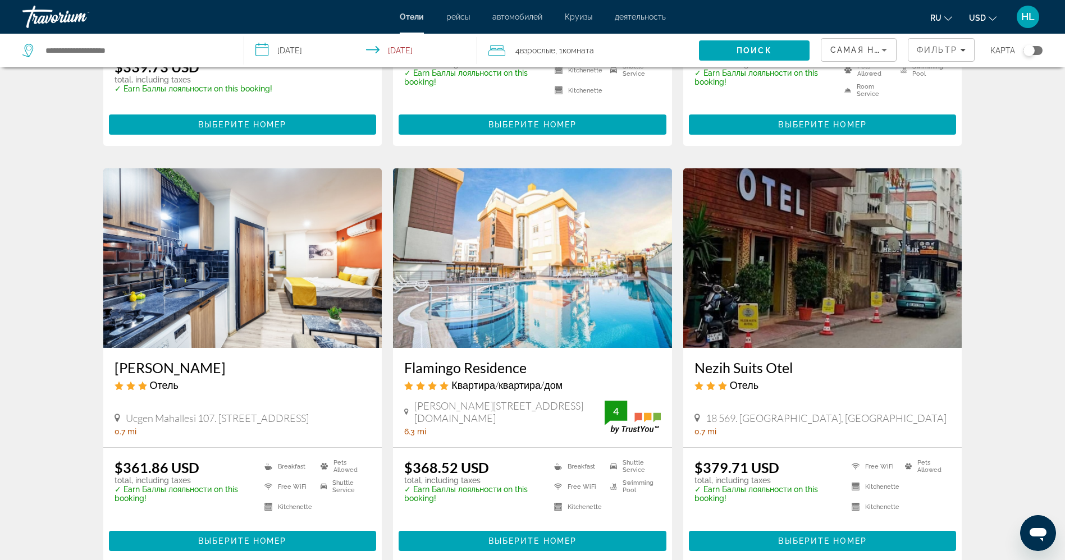
click at [286, 230] on img "Main content" at bounding box center [242, 258] width 279 height 180
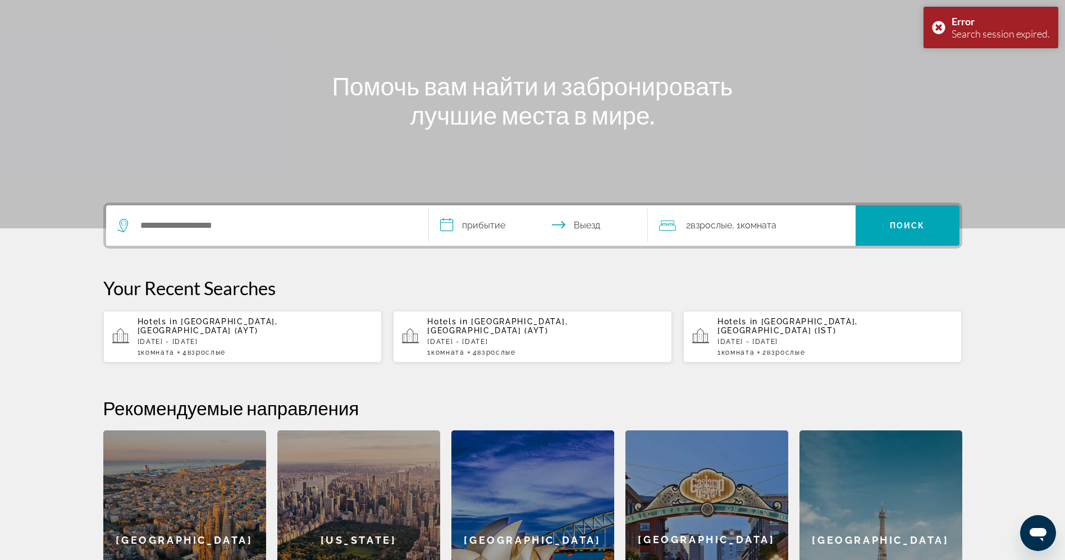
scroll to position [168, 0]
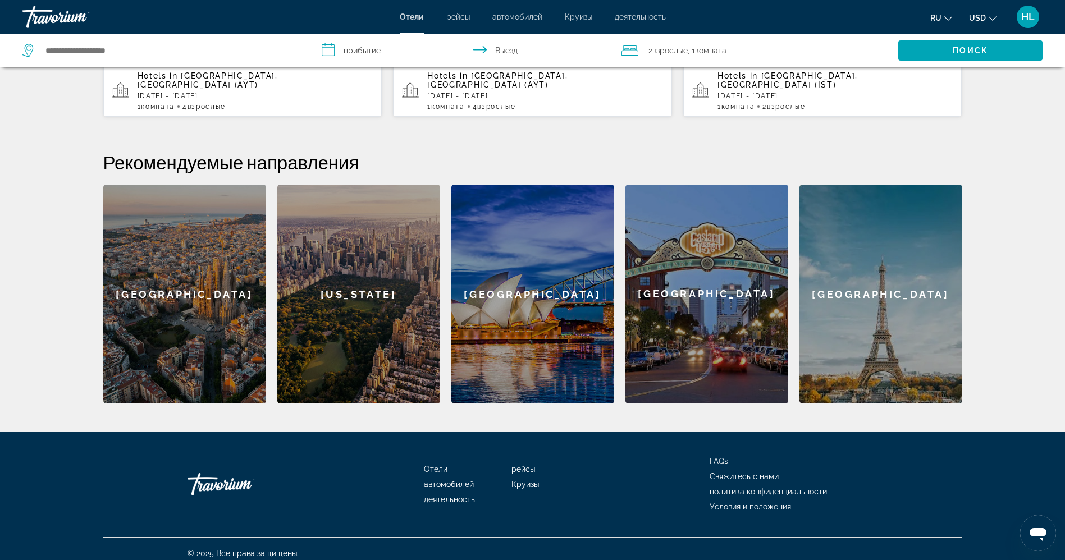
scroll to position [102, 0]
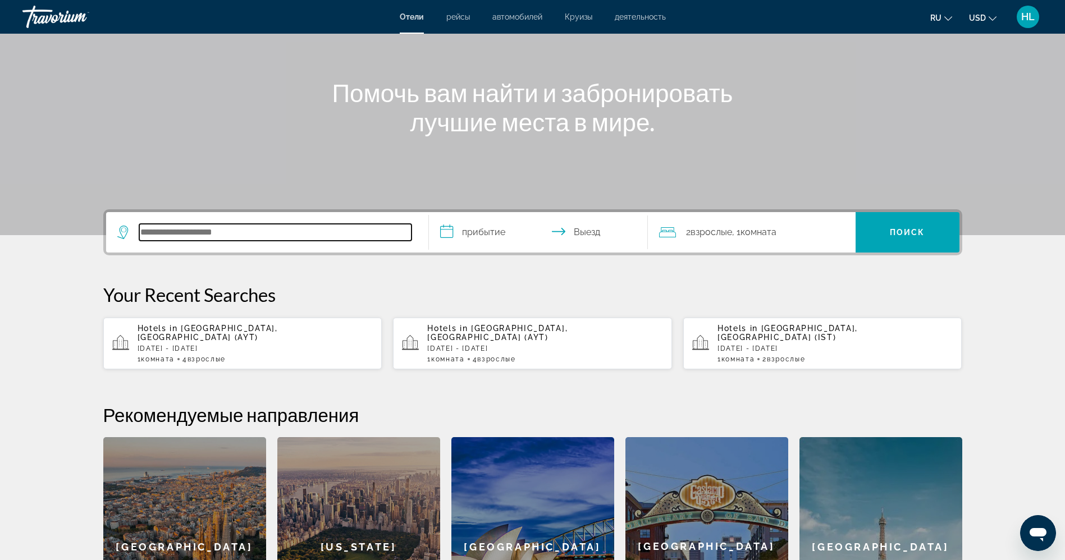
click at [242, 236] on input "Search hotel destination" at bounding box center [275, 232] width 272 height 17
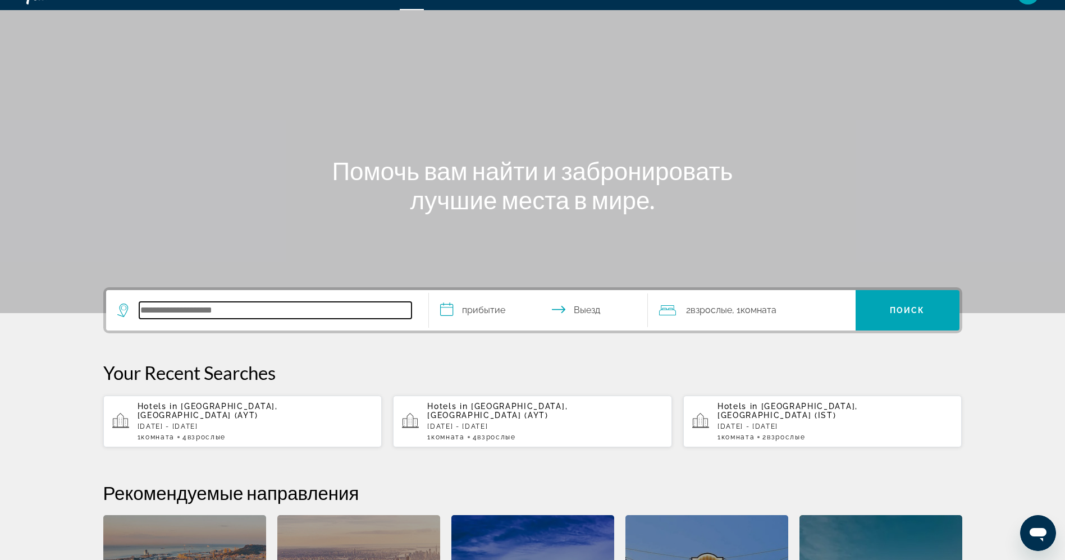
scroll to position [22, 0]
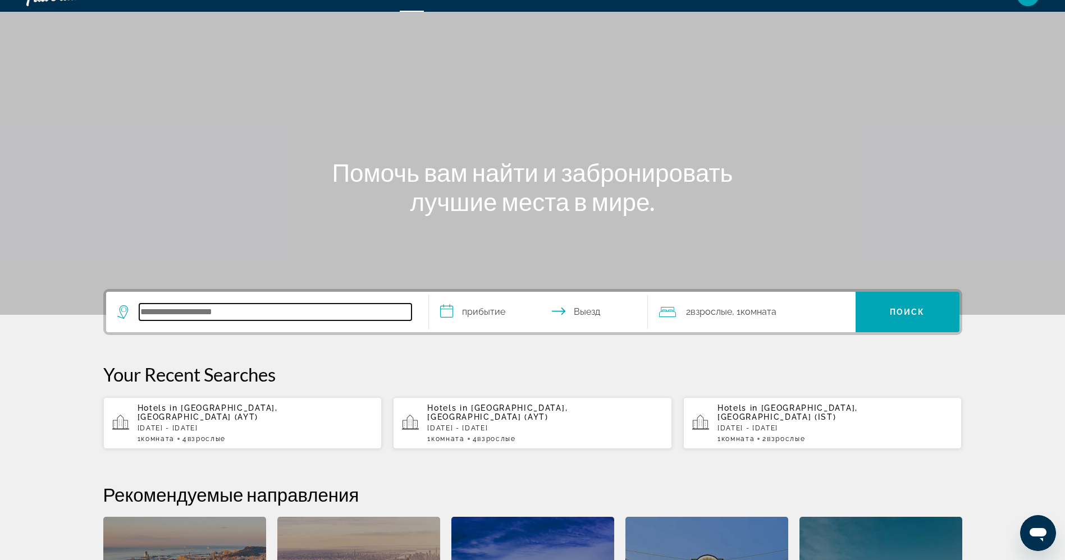
click at [198, 304] on input "Search hotel destination" at bounding box center [275, 312] width 272 height 17
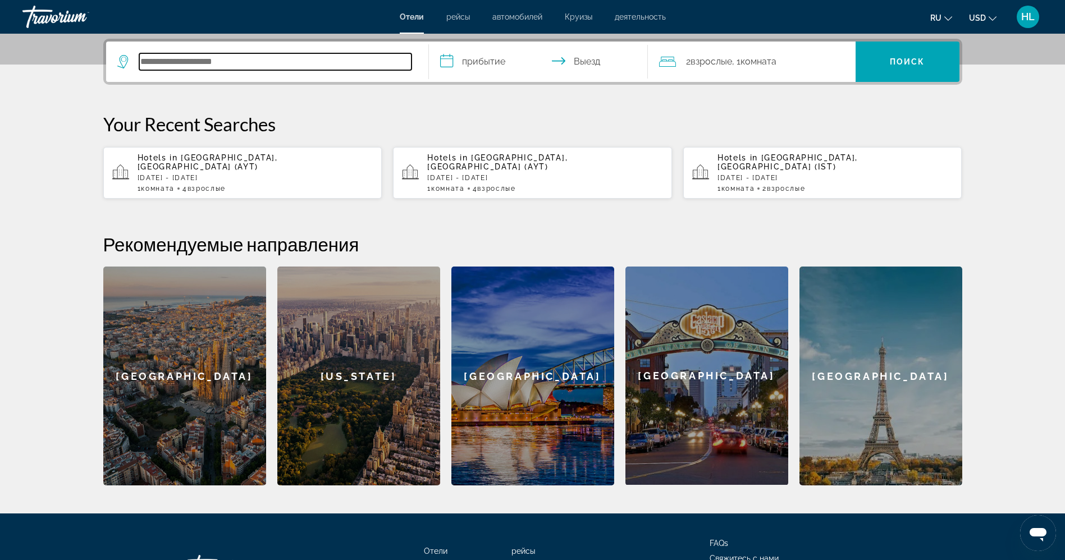
scroll to position [275, 0]
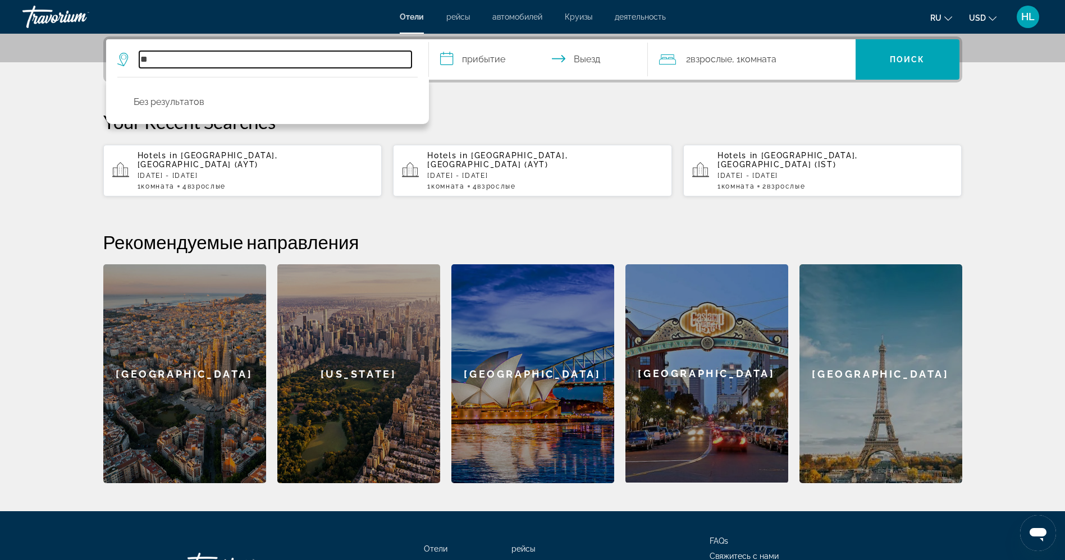
type input "*"
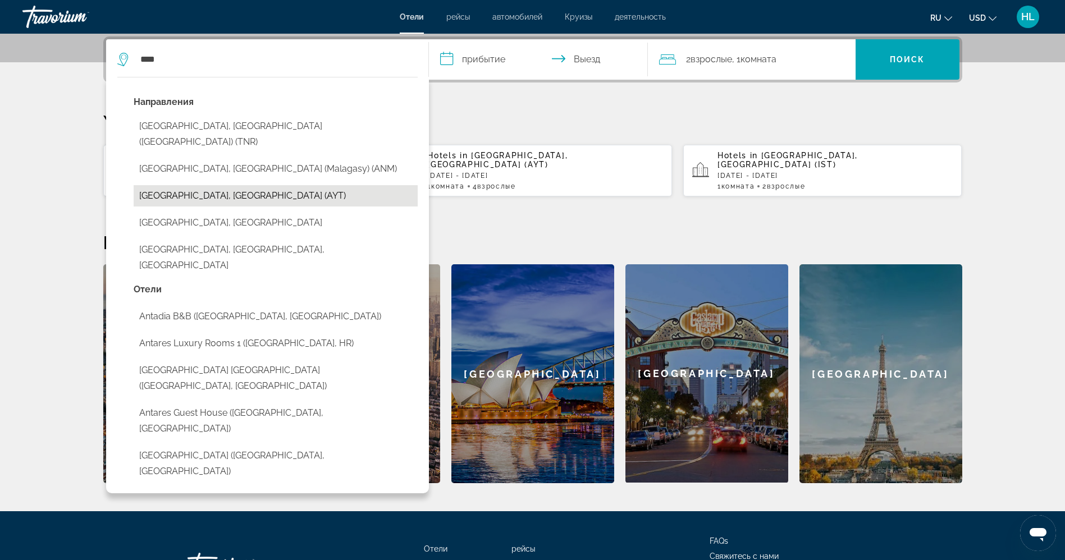
click at [166, 185] on button "[GEOGRAPHIC_DATA], [GEOGRAPHIC_DATA] (AYT)" at bounding box center [276, 195] width 284 height 21
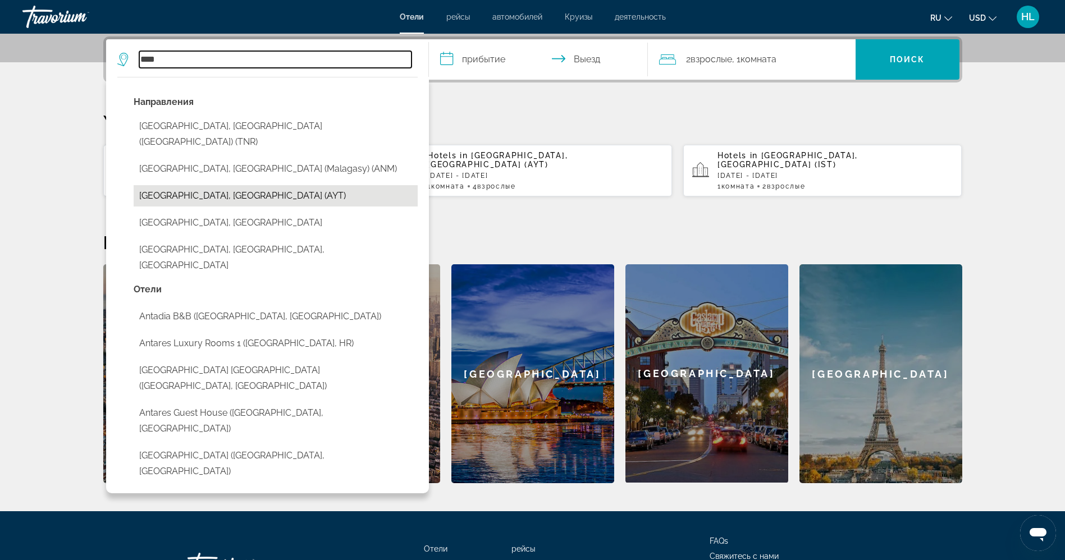
type input "**********"
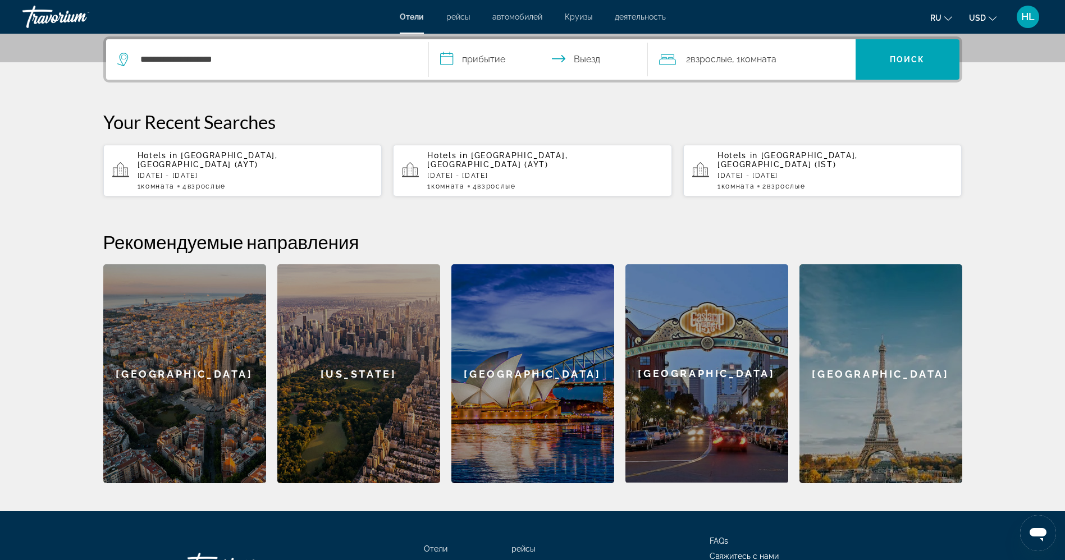
click at [446, 61] on input "**********" at bounding box center [541, 61] width 224 height 44
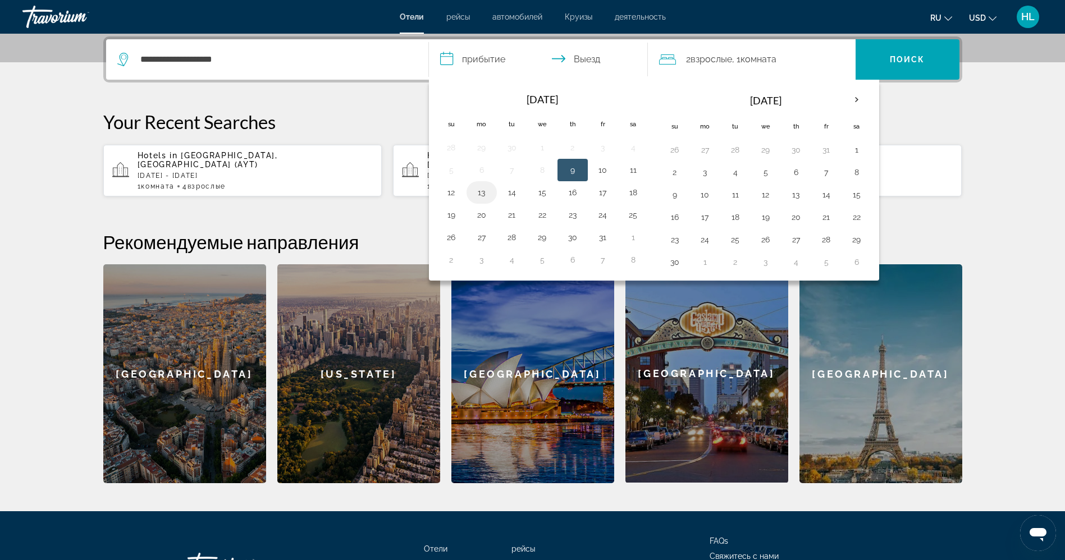
click at [479, 194] on button "13" at bounding box center [482, 193] width 18 height 16
click at [479, 217] on button "20" at bounding box center [482, 215] width 18 height 16
type input "**********"
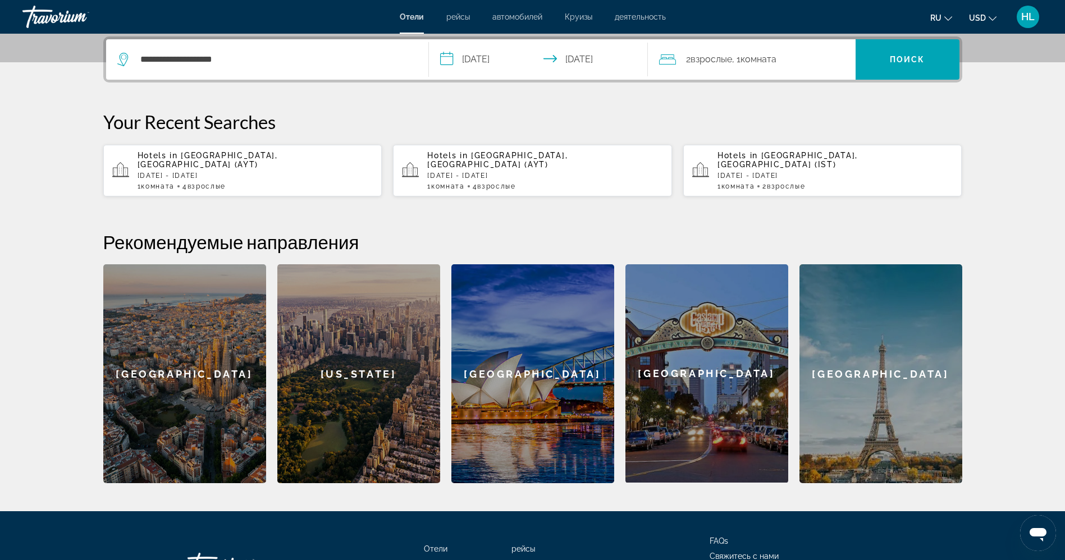
click at [762, 58] on span "Комната" at bounding box center [759, 59] width 36 height 11
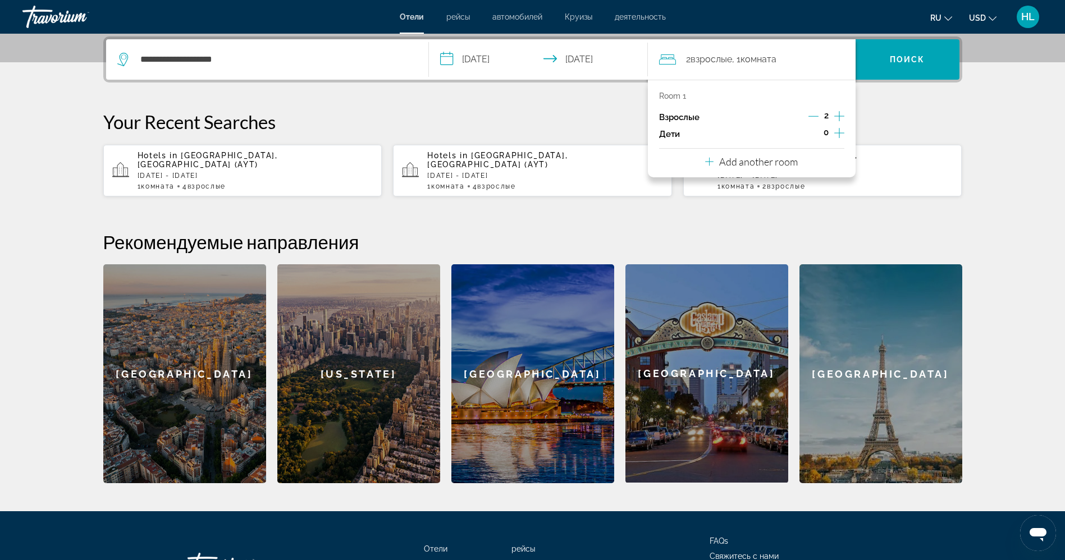
click at [837, 115] on icon "Increment adults" at bounding box center [840, 116] width 10 height 13
click at [897, 59] on span "Поиск" at bounding box center [907, 59] width 35 height 9
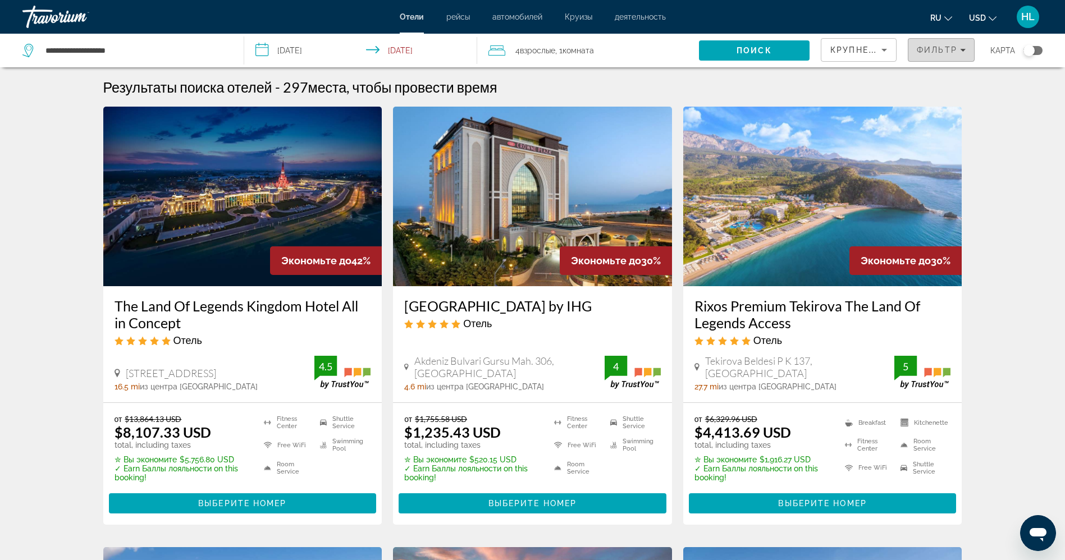
click at [937, 52] on span "Фильтр" at bounding box center [937, 49] width 40 height 9
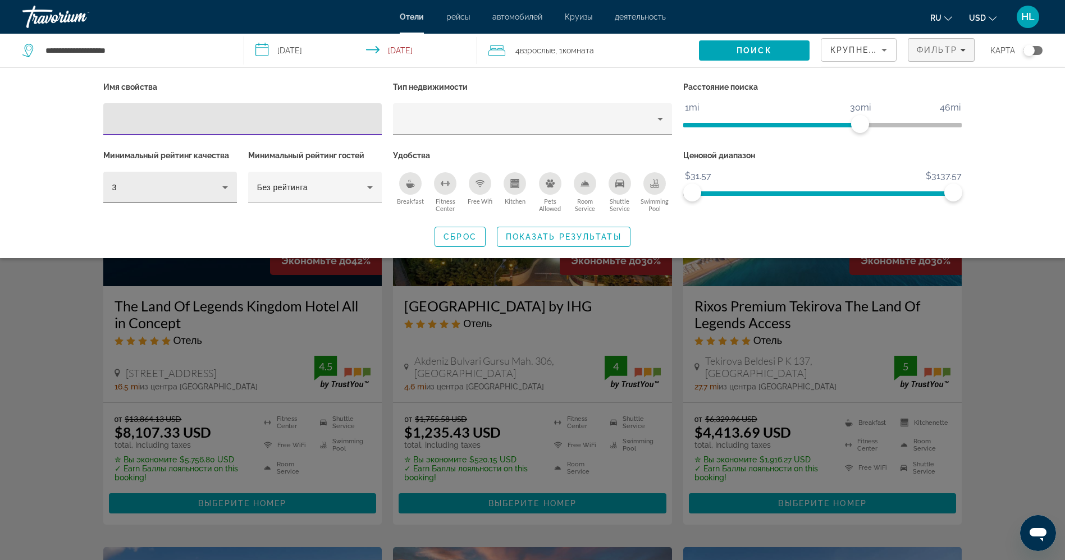
click at [226, 189] on icon "Hotel Filters" at bounding box center [224, 187] width 13 height 13
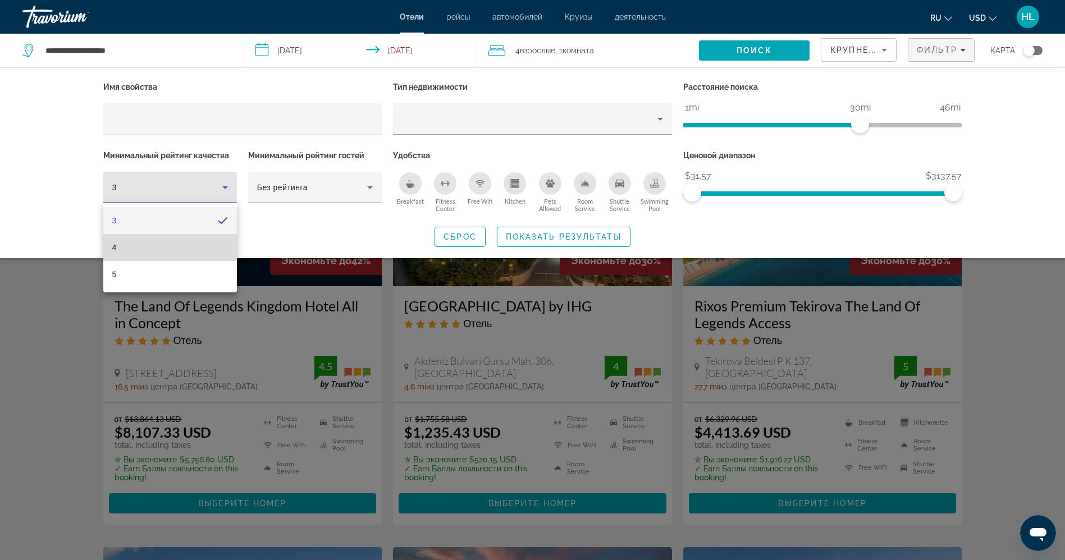
click at [134, 245] on mat-option "4" at bounding box center [170, 247] width 134 height 27
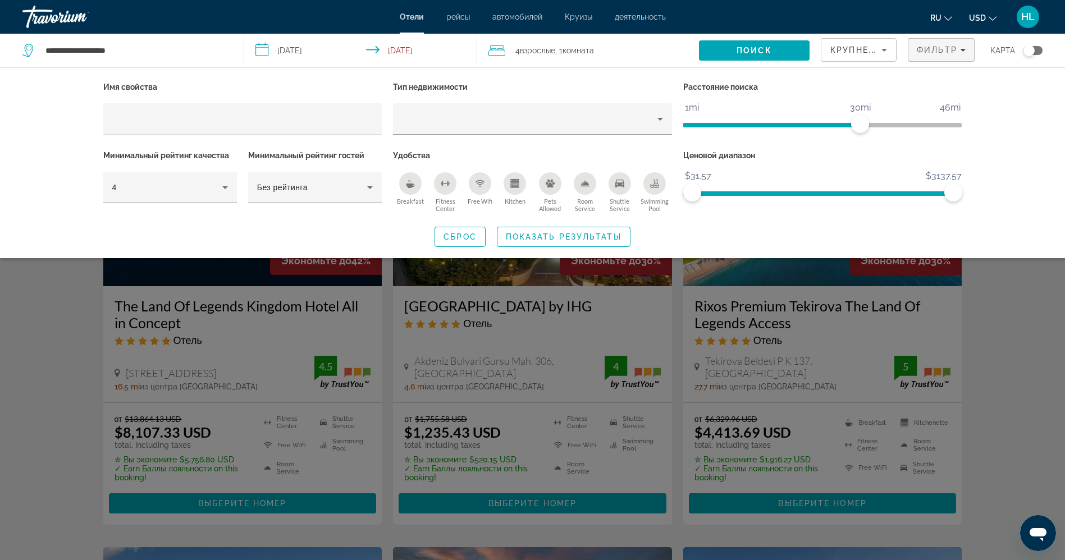
click at [412, 183] on icon "Breakfast" at bounding box center [410, 183] width 9 height 9
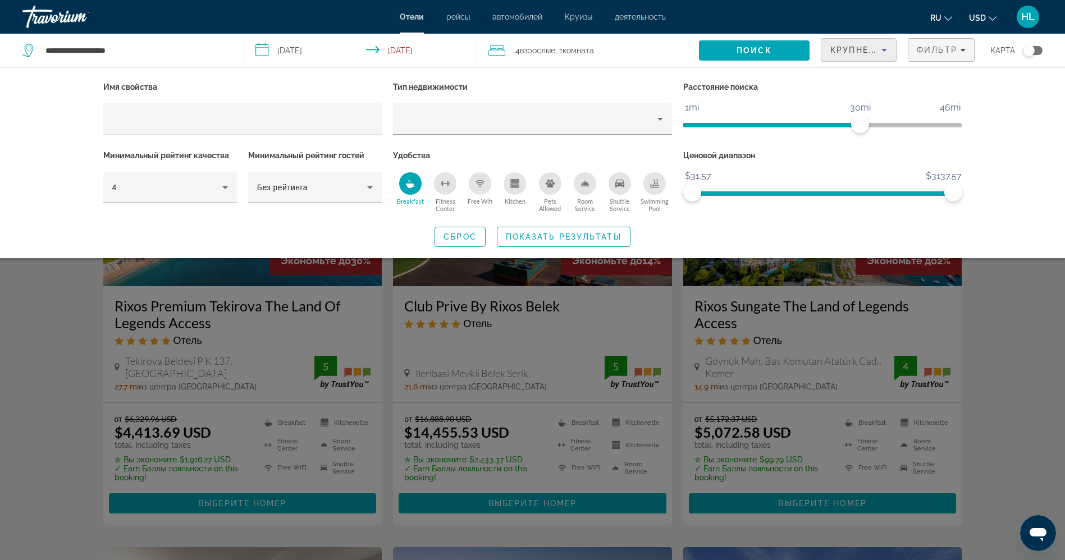
click at [888, 52] on icon "Sort by" at bounding box center [884, 49] width 13 height 13
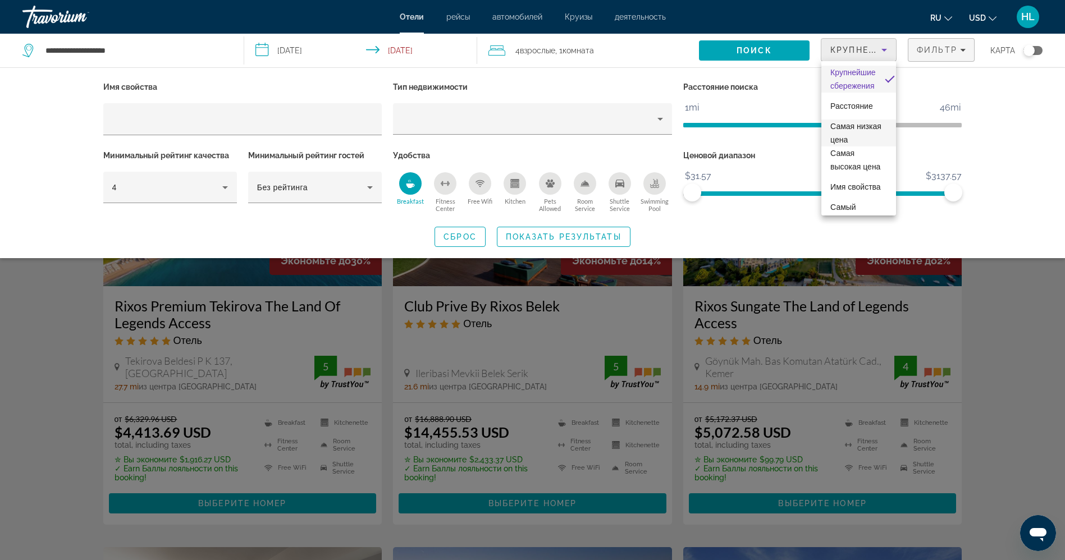
click at [844, 136] on span "Самая низкая цена" at bounding box center [856, 133] width 51 height 22
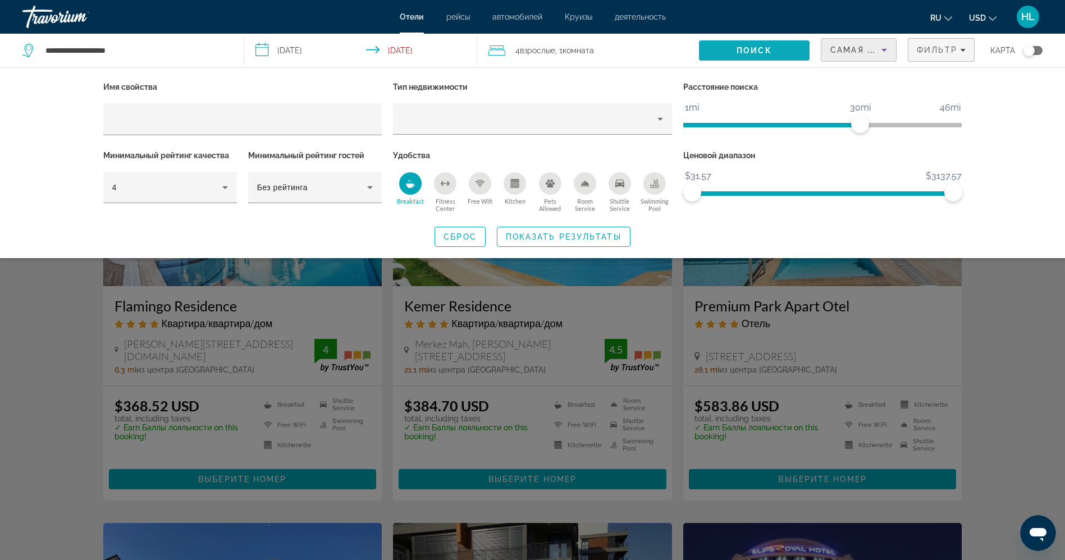
click at [748, 52] on span "Поиск" at bounding box center [754, 50] width 35 height 9
click at [747, 48] on span "Поиск" at bounding box center [754, 50] width 35 height 9
click at [752, 51] on span "Поиск" at bounding box center [754, 50] width 35 height 9
click at [1000, 316] on div "Search widget" at bounding box center [532, 364] width 1065 height 392
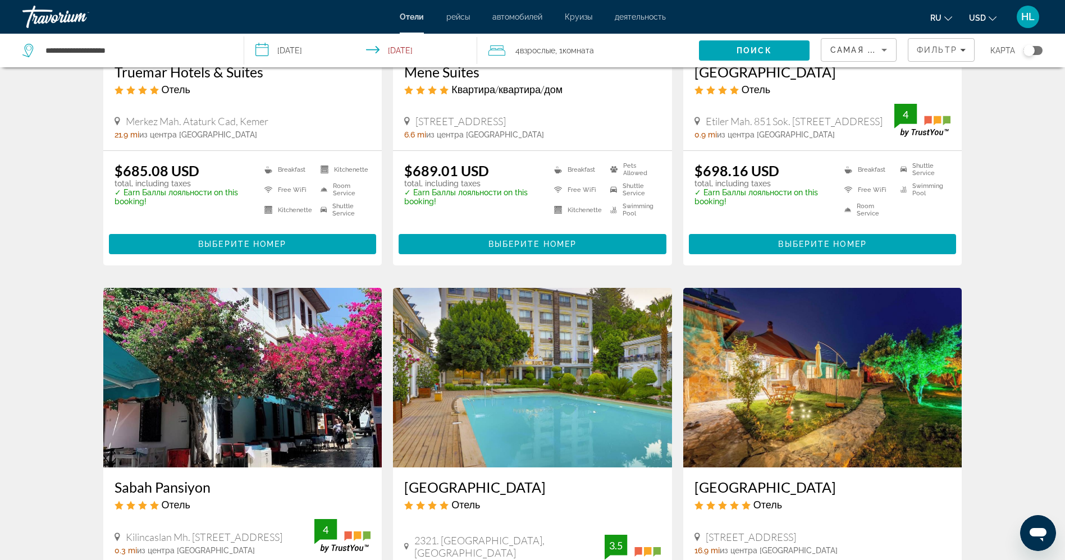
scroll to position [674, 0]
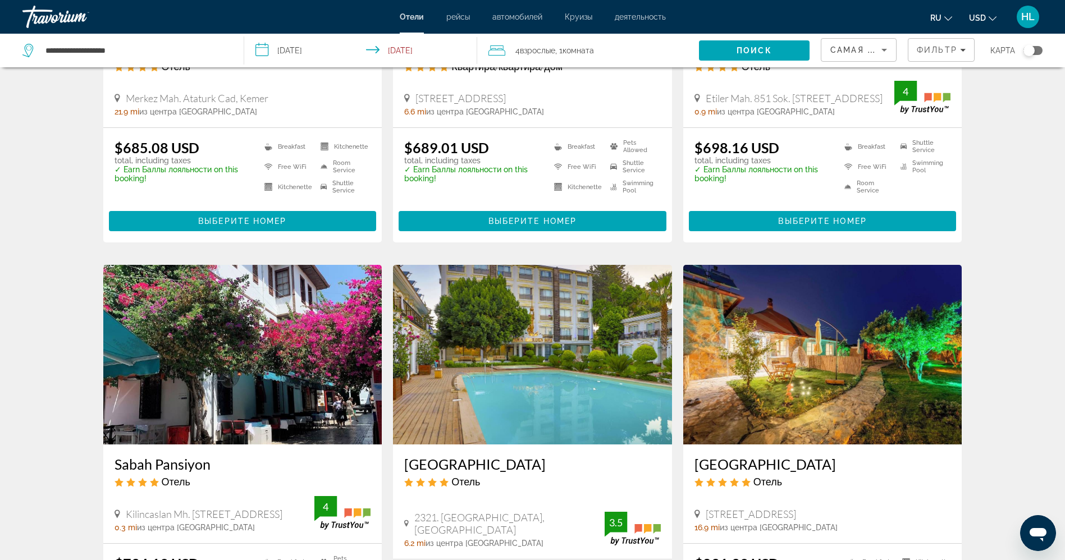
click at [986, 215] on div "Результаты поиска отелей - 45 места, чтобы провести время Flamingo Residence Кв…" at bounding box center [532, 265] width 1065 height 1720
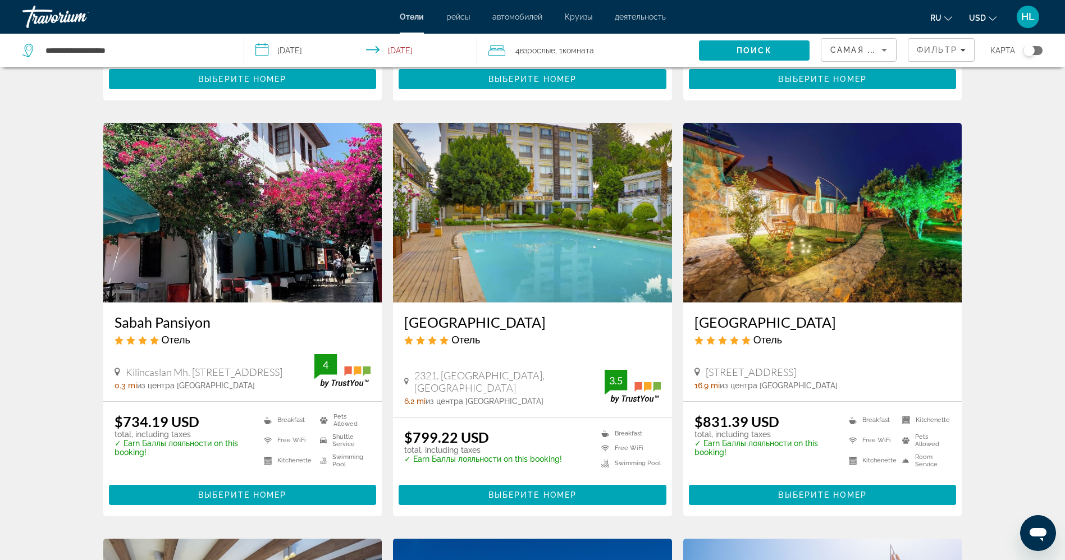
scroll to position [842, 0]
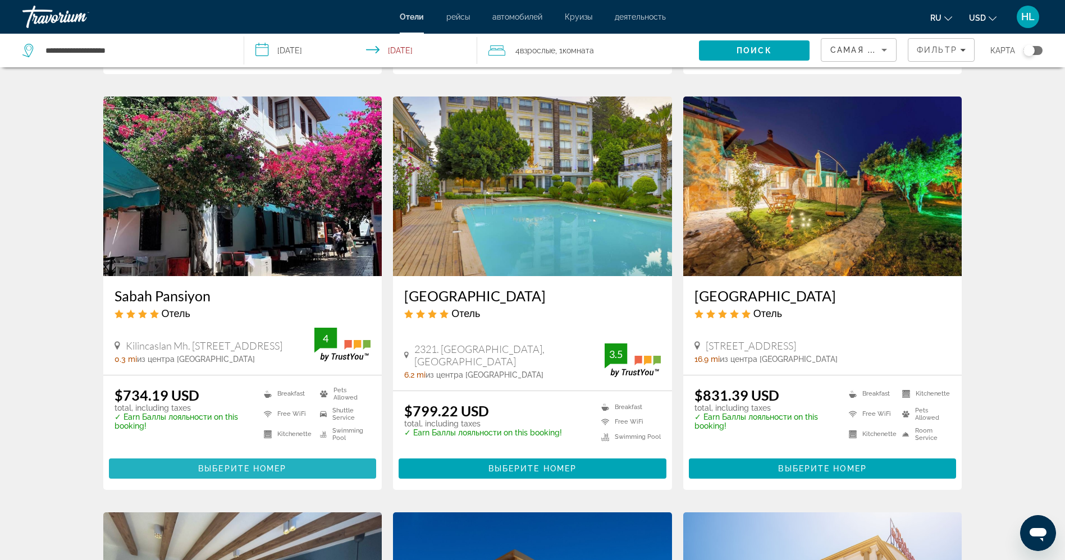
click at [210, 467] on span "Выберите номер" at bounding box center [242, 468] width 88 height 9
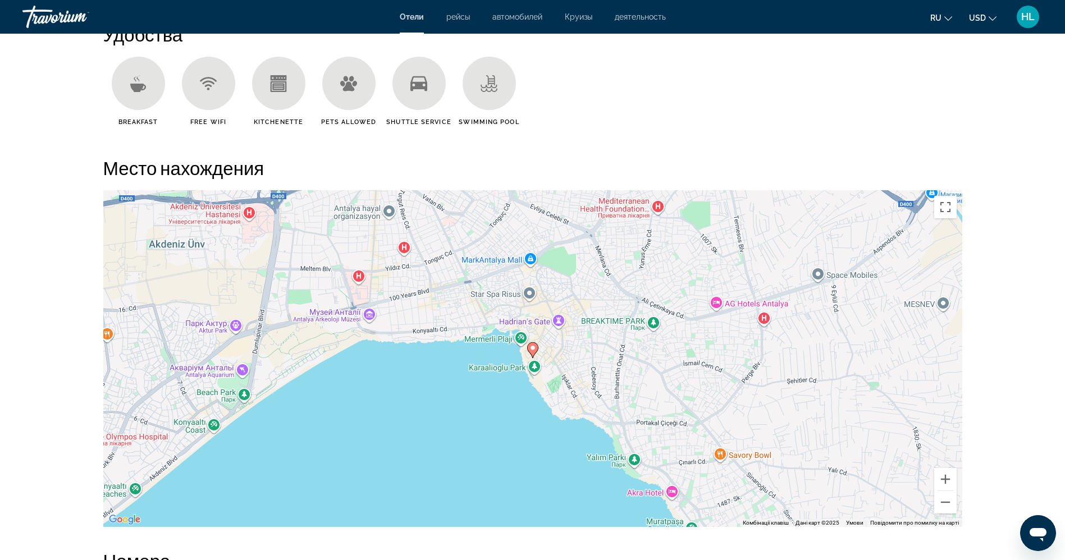
scroll to position [789, 0]
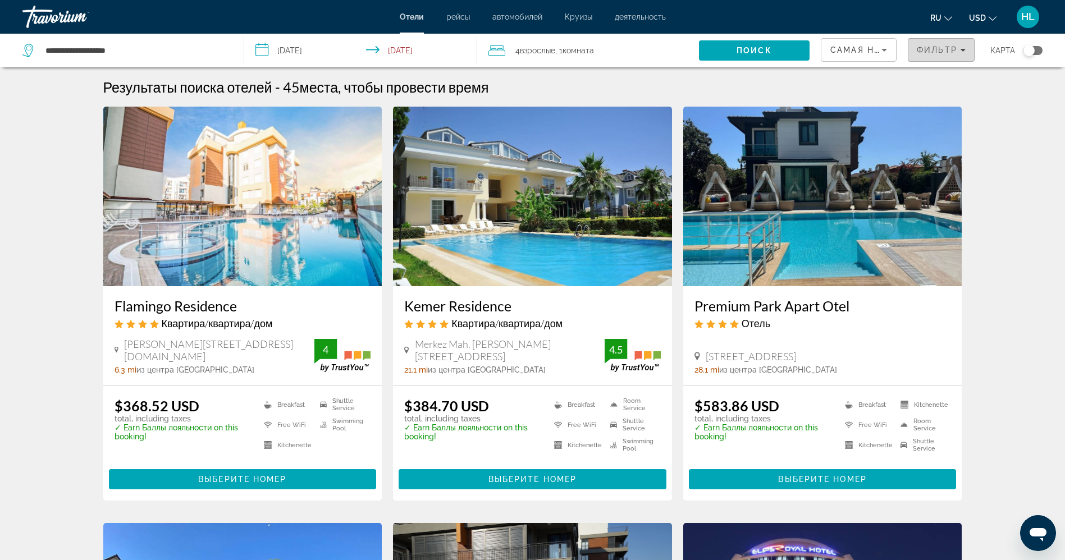
click at [949, 50] on span "Фильтр" at bounding box center [937, 49] width 40 height 9
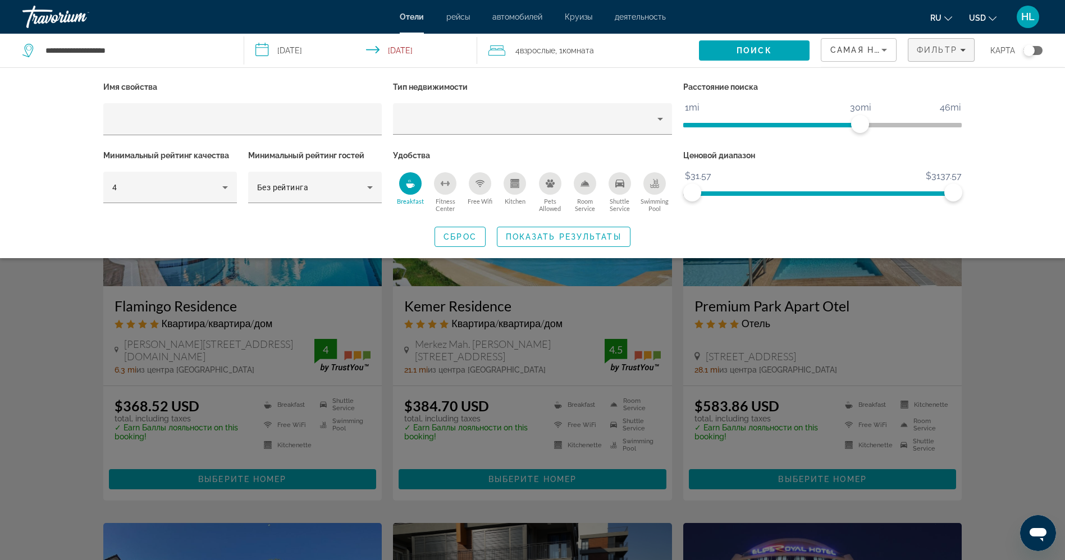
click at [55, 318] on div "Search widget" at bounding box center [532, 364] width 1065 height 392
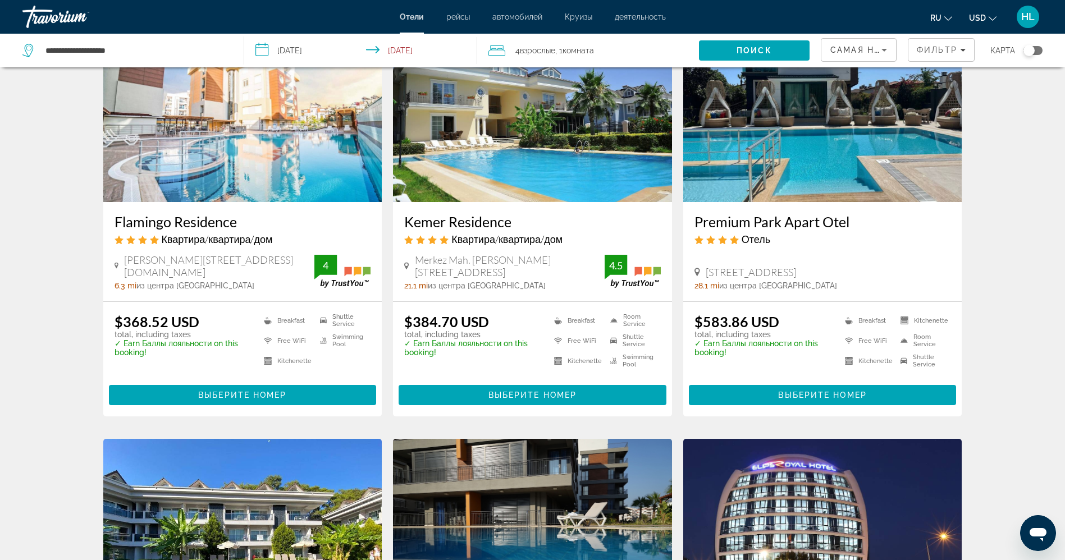
scroll to position [168, 0]
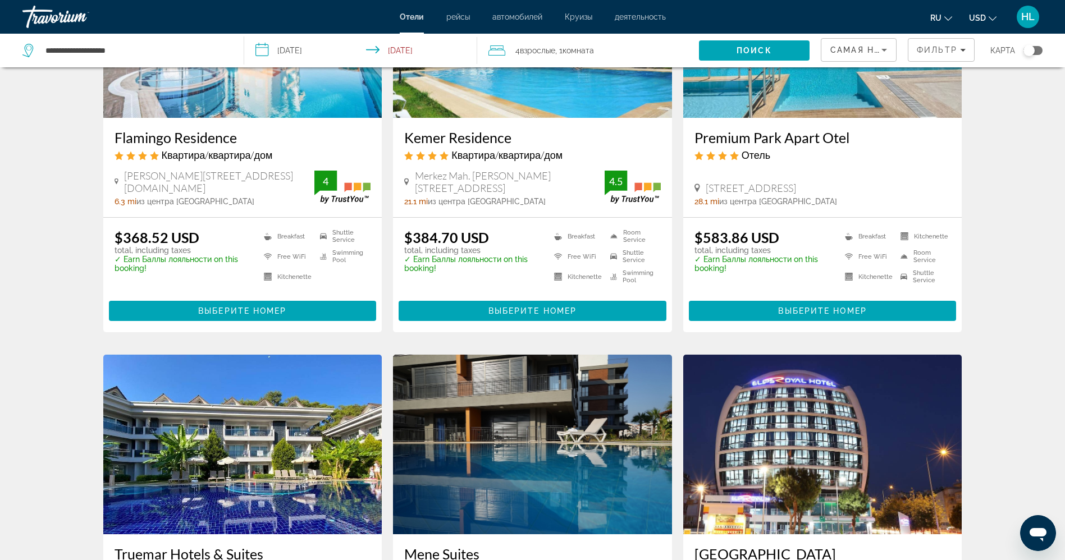
click at [753, 139] on h3 "Premium Park Apart Otel" at bounding box center [823, 137] width 257 height 17
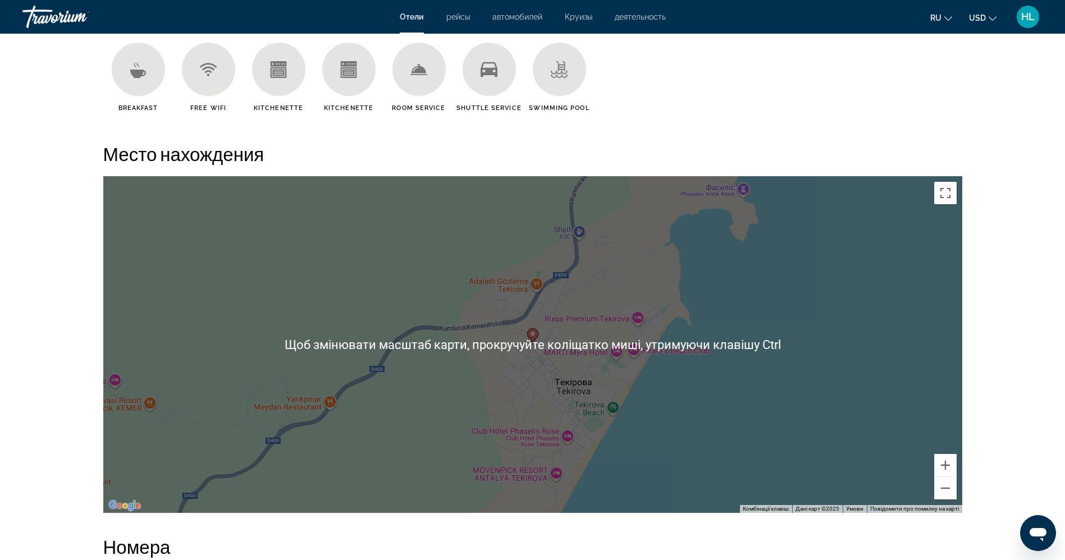
scroll to position [796, 0]
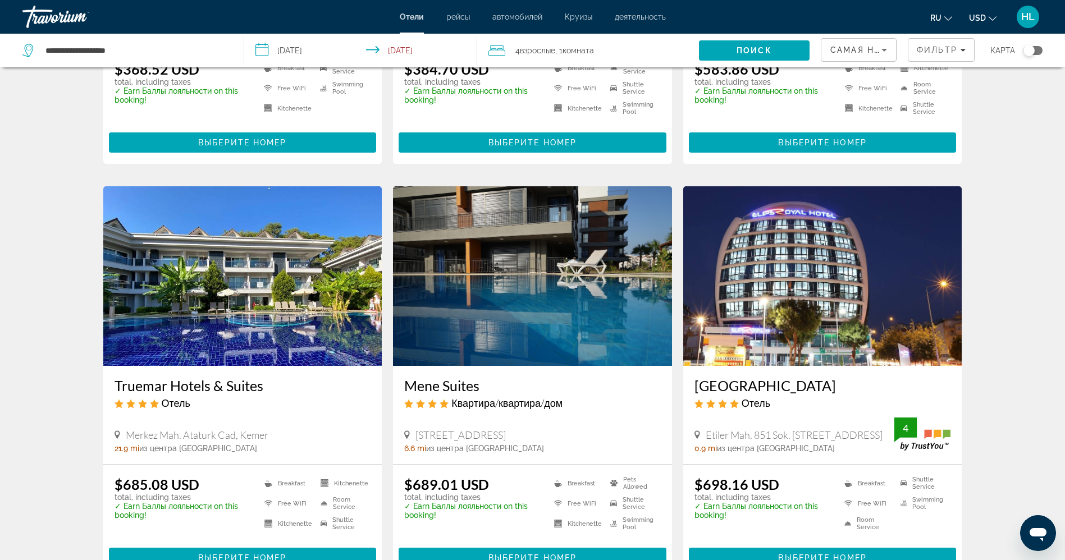
scroll to position [421, 0]
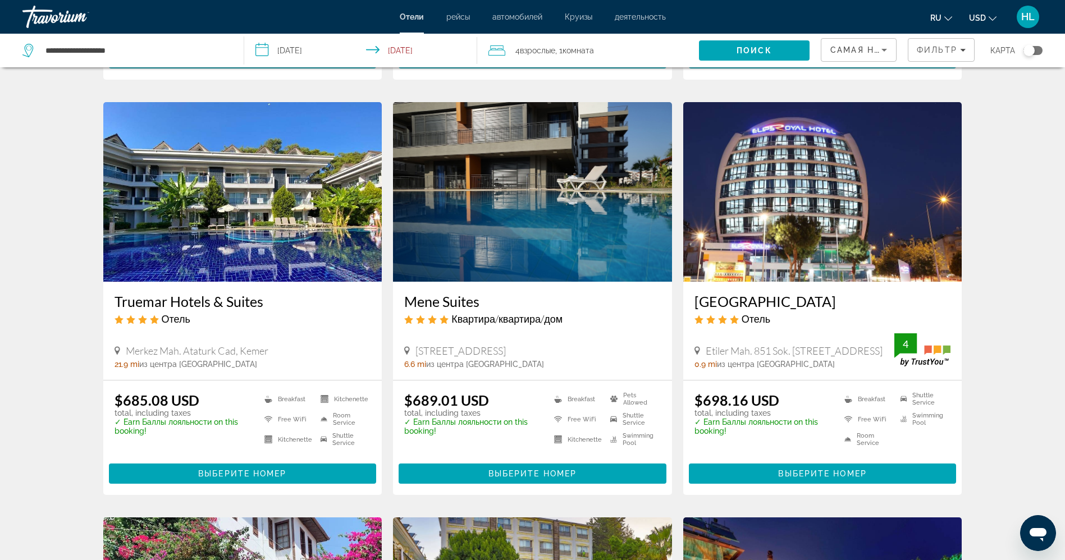
click at [195, 306] on h3 "Truemar Hotels & Suites" at bounding box center [243, 301] width 257 height 17
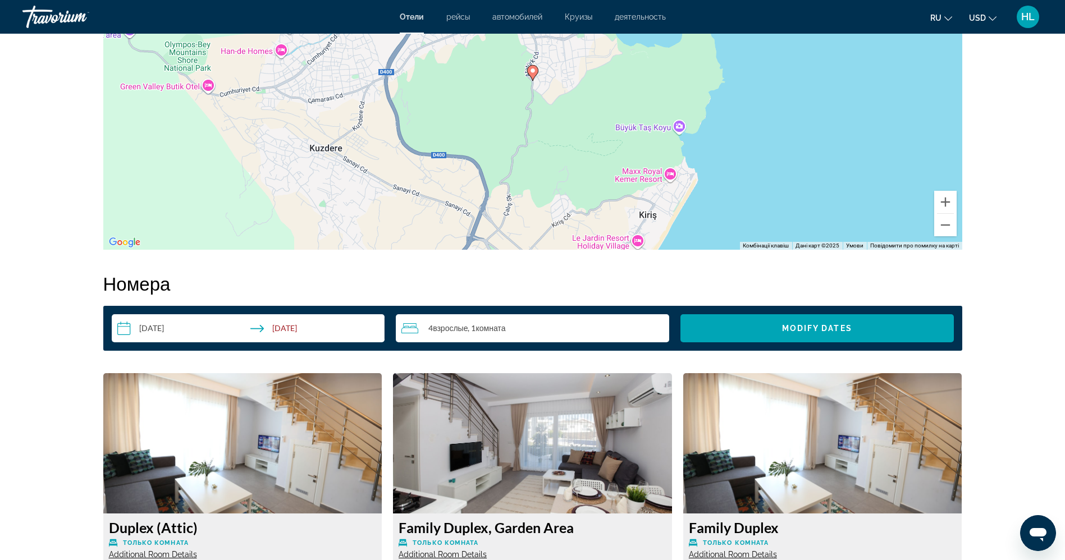
scroll to position [711, 0]
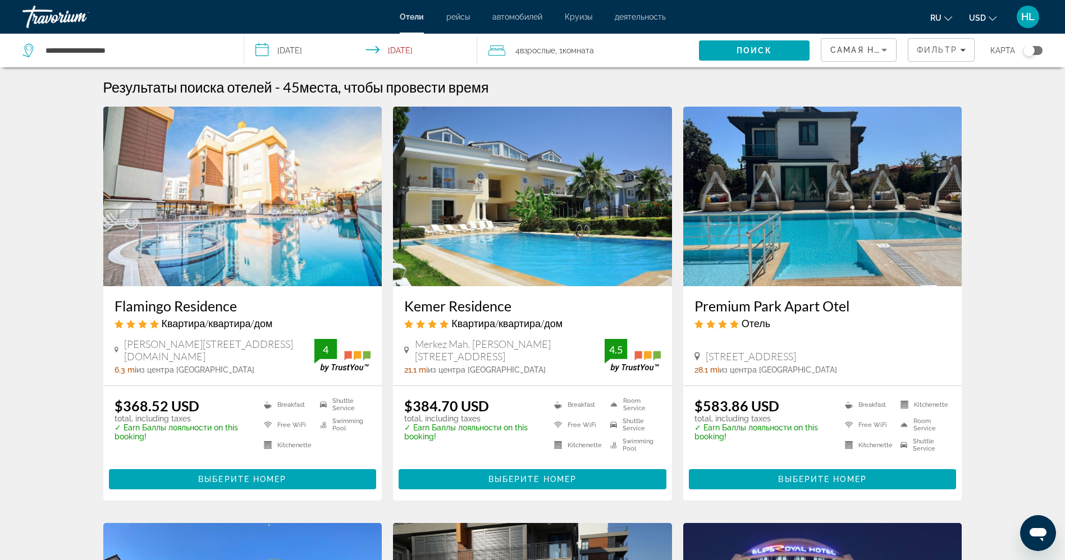
click at [478, 305] on h3 "Kemer Residence" at bounding box center [532, 306] width 257 height 17
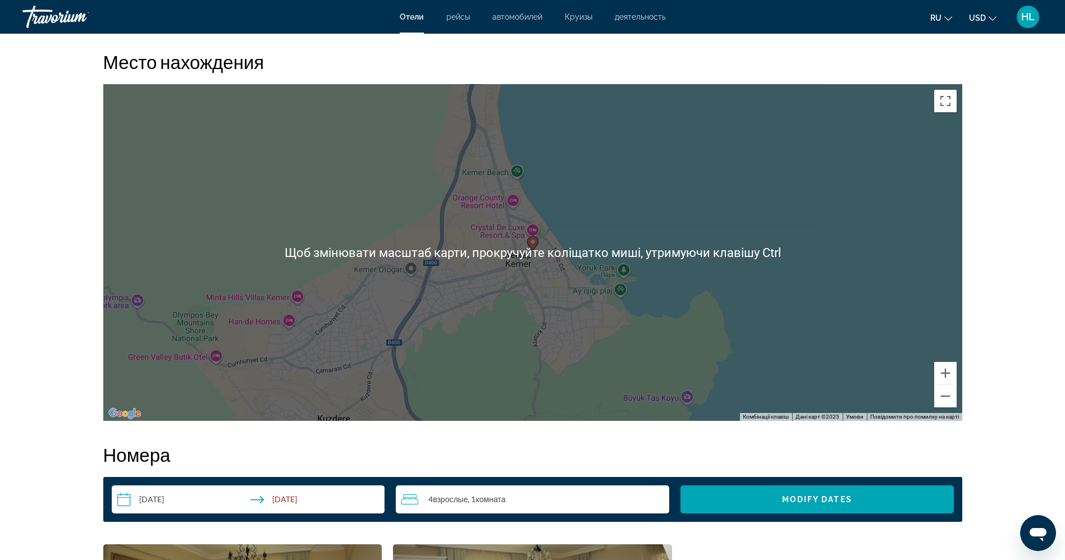
scroll to position [1011, 0]
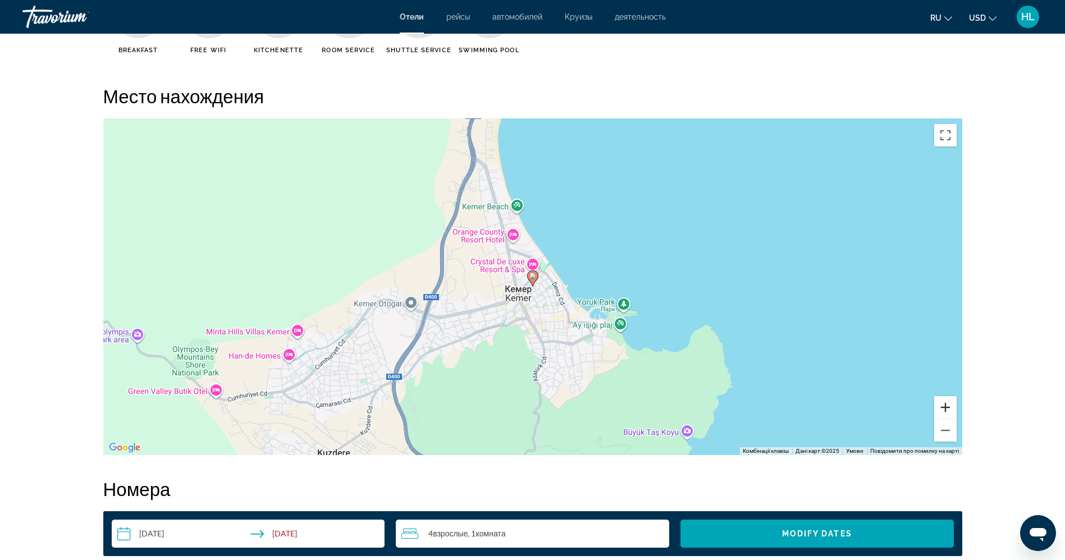
click at [953, 411] on button "Збільшити" at bounding box center [946, 408] width 22 height 22
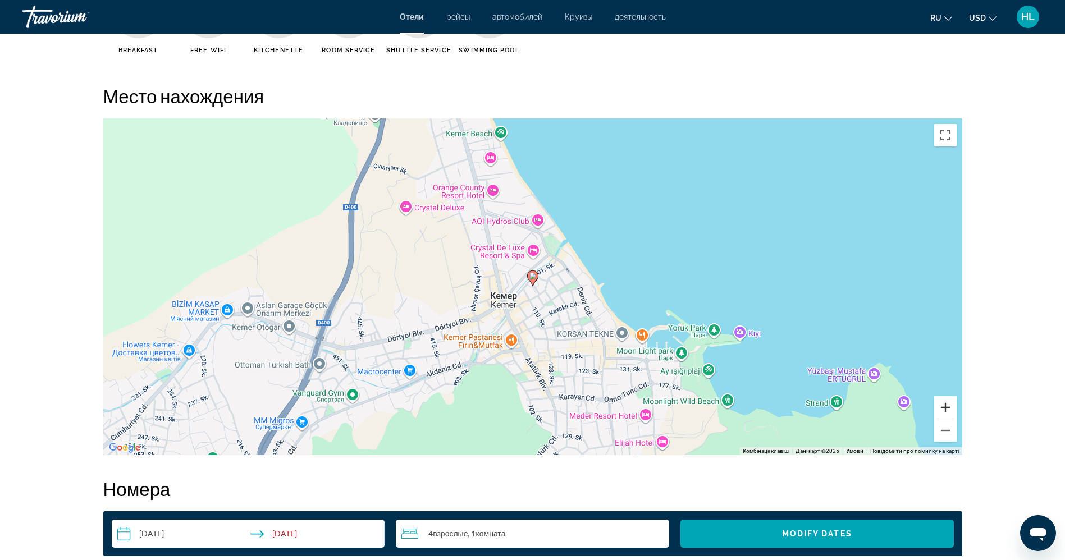
click at [951, 413] on button "Збільшити" at bounding box center [946, 408] width 22 height 22
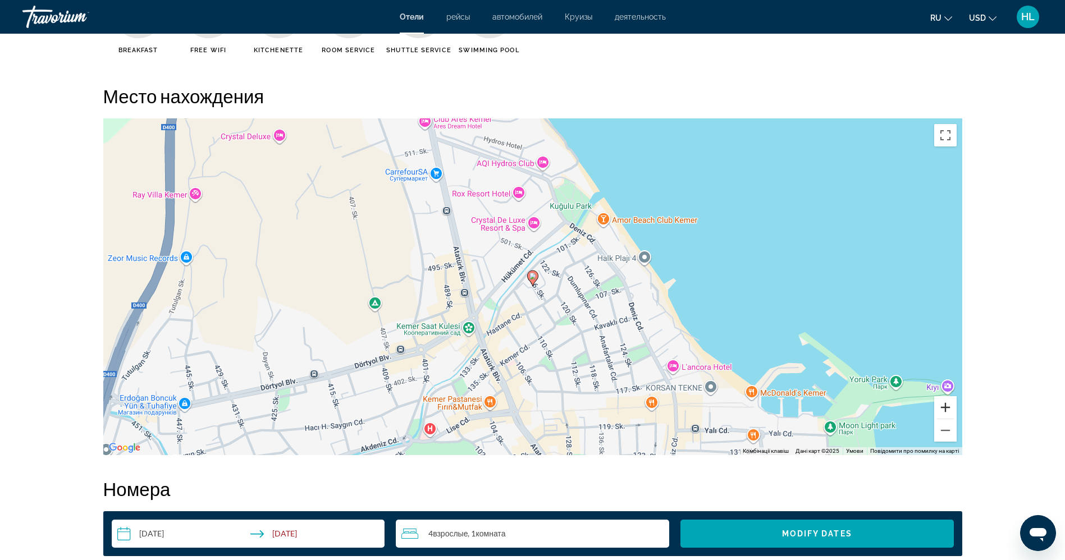
click at [950, 413] on button "Збільшити" at bounding box center [946, 408] width 22 height 22
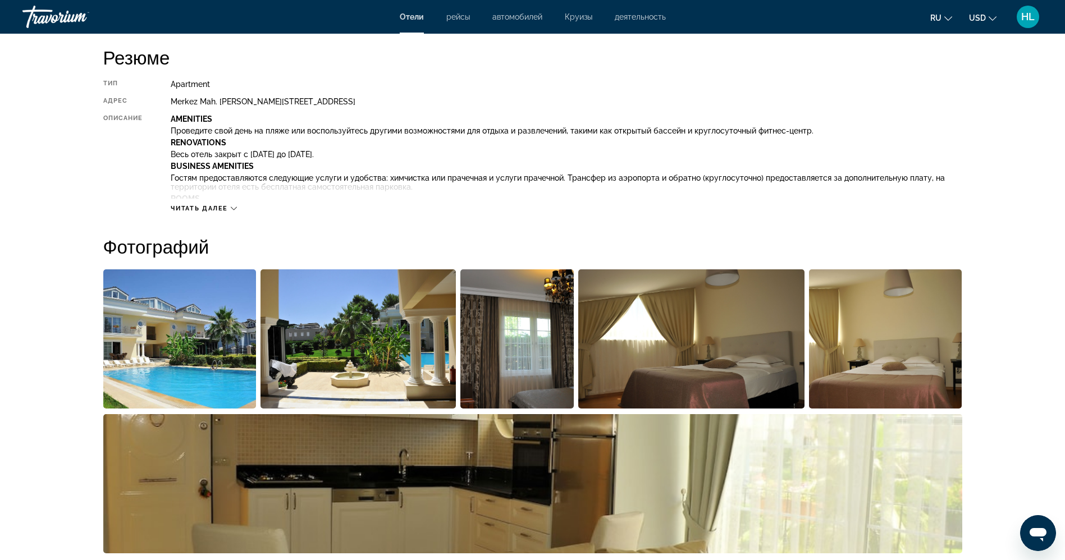
scroll to position [128, 0]
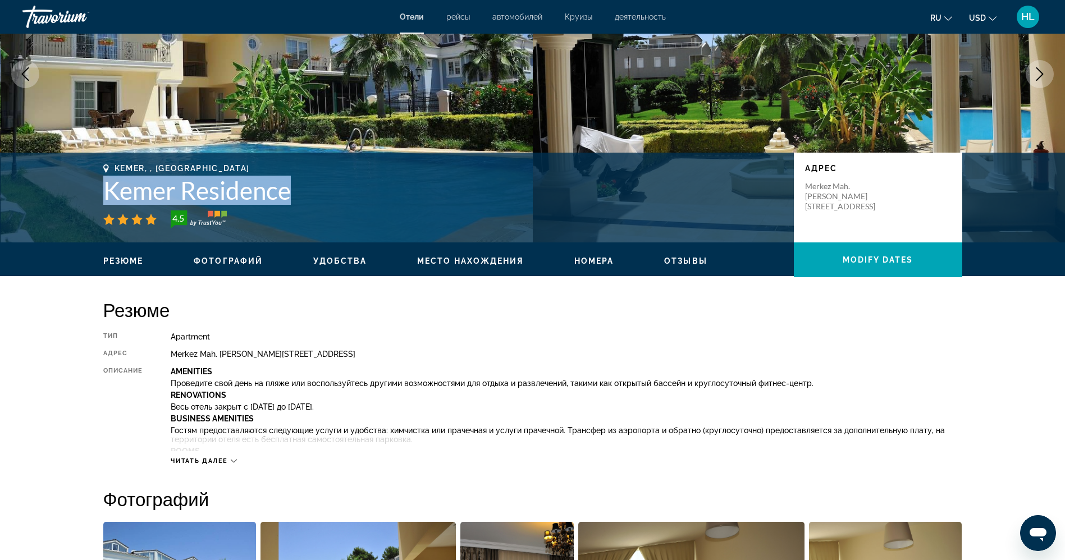
drag, startPoint x: 292, startPoint y: 193, endPoint x: 85, endPoint y: 187, distance: 207.3
click at [85, 187] on div "Kemer, , Turkey Kemer Residence 4.5 адрес Merkez Mah. Gonul Yazar Sok. No 3, Ke…" at bounding box center [533, 197] width 904 height 67
copy h1 "Kemer Residence"
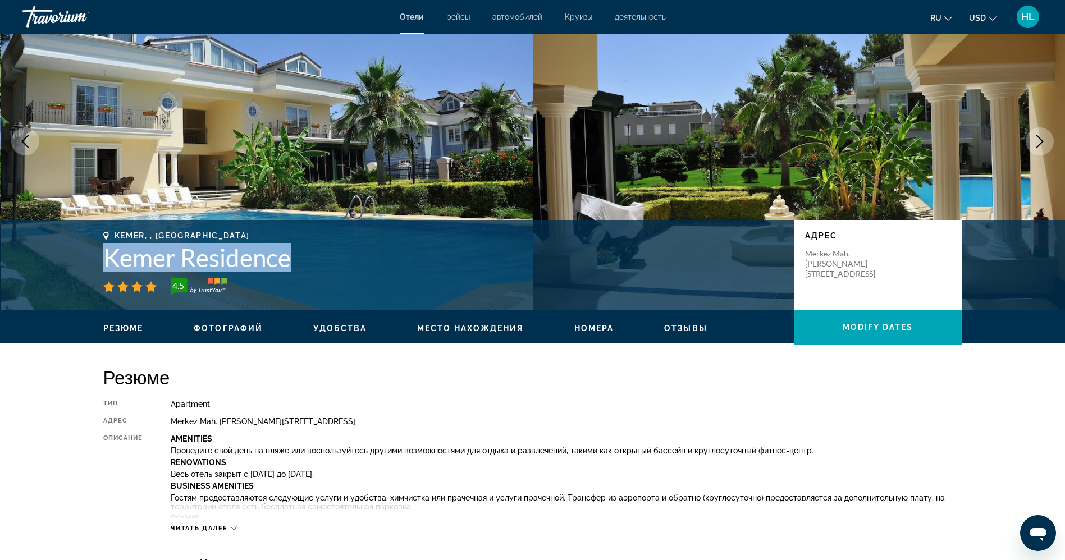
scroll to position [0, 0]
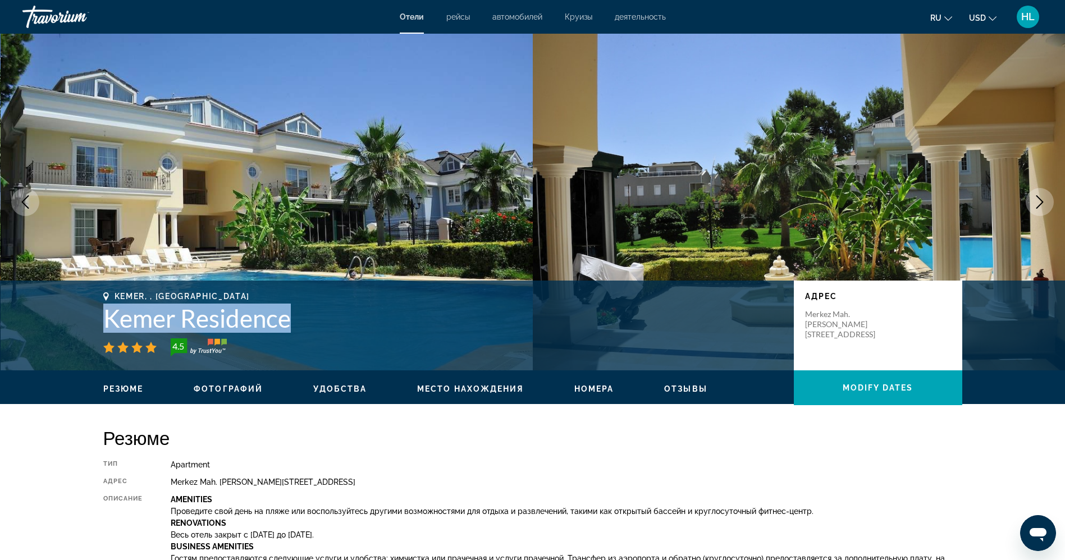
click at [421, 215] on img "Main content" at bounding box center [267, 202] width 533 height 337
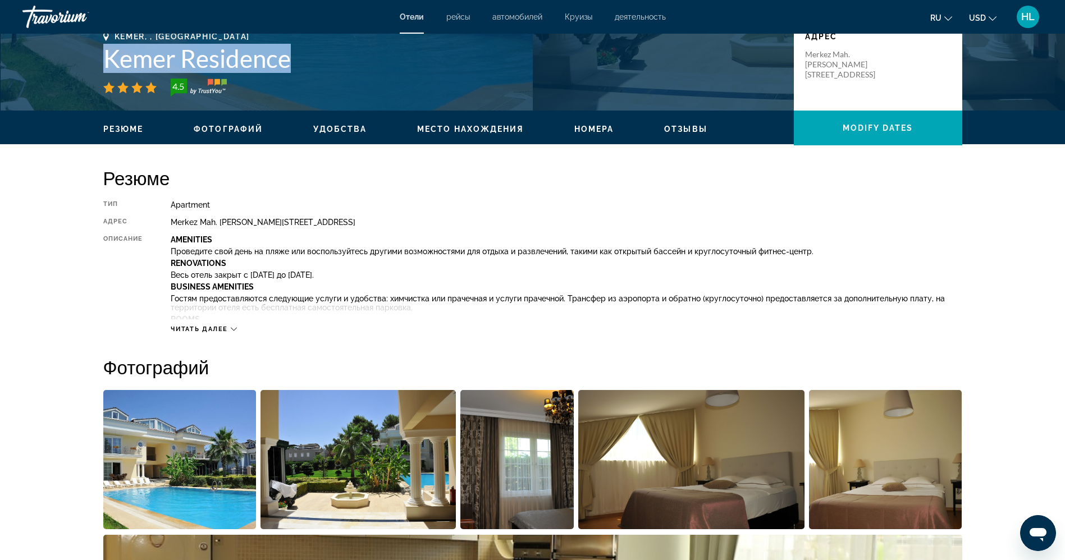
scroll to position [337, 0]
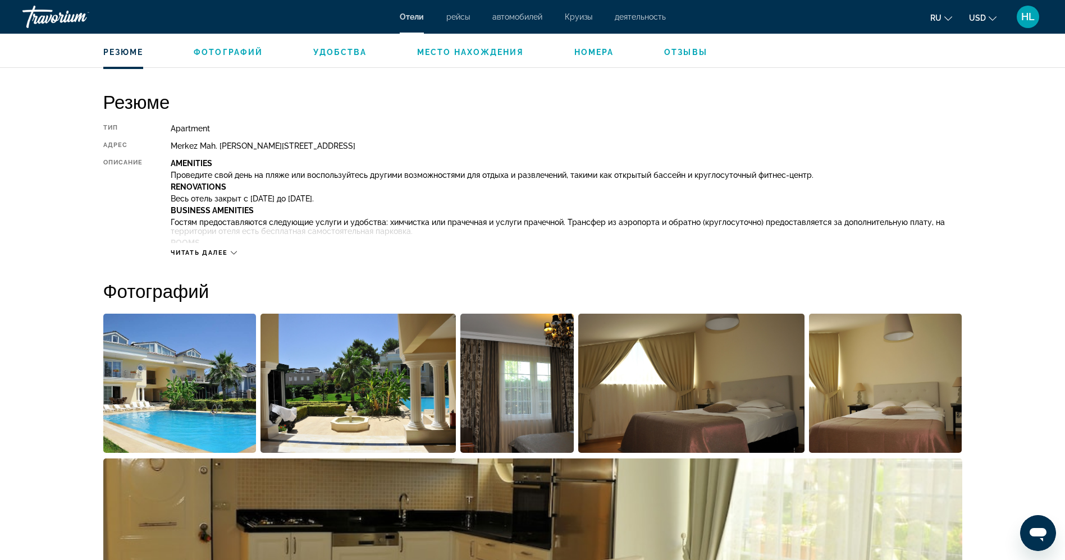
click at [231, 256] on div "Читать далее" at bounding box center [204, 252] width 66 height 7
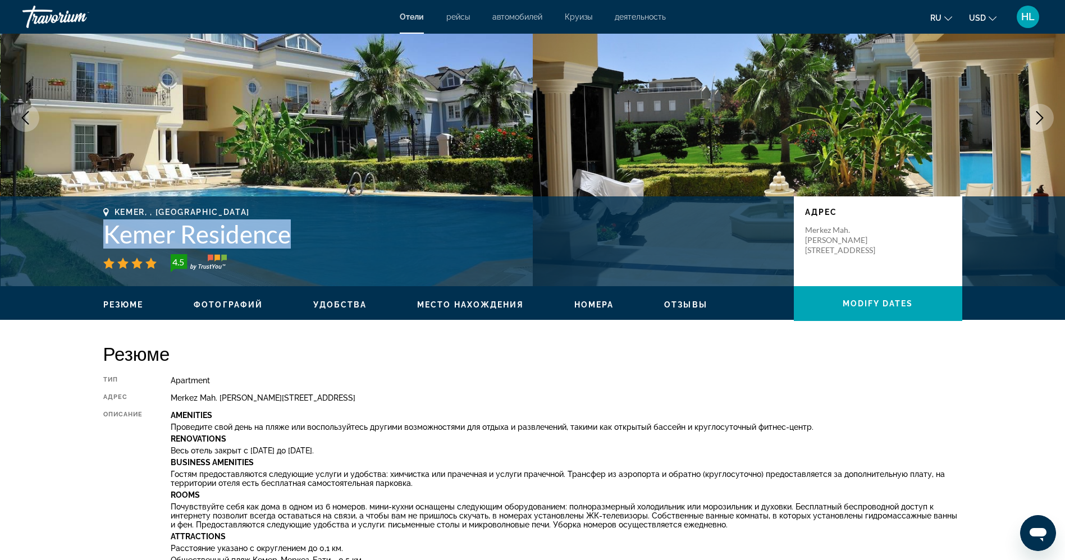
scroll to position [0, 0]
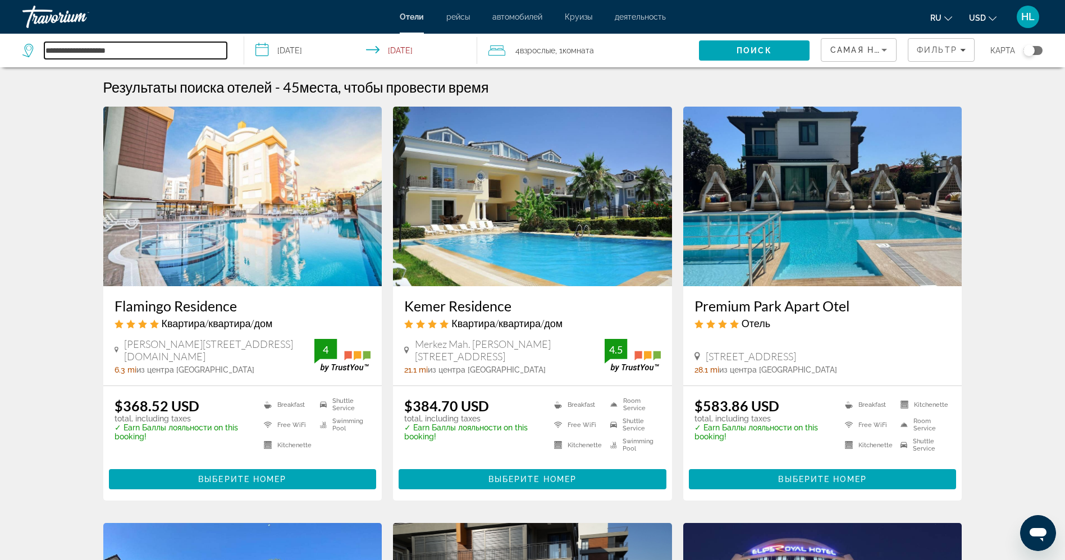
click at [141, 51] on input "**********" at bounding box center [135, 50] width 183 height 17
type input "*"
paste input "**********"
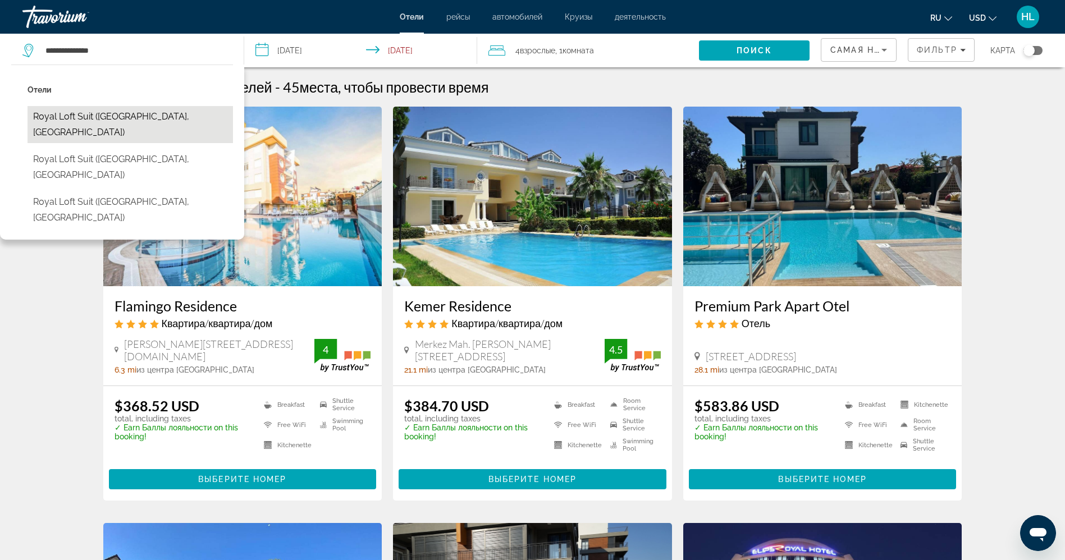
click at [115, 116] on button "Royal Loft Suit (Antalya, TR)" at bounding box center [131, 124] width 206 height 37
type input "**********"
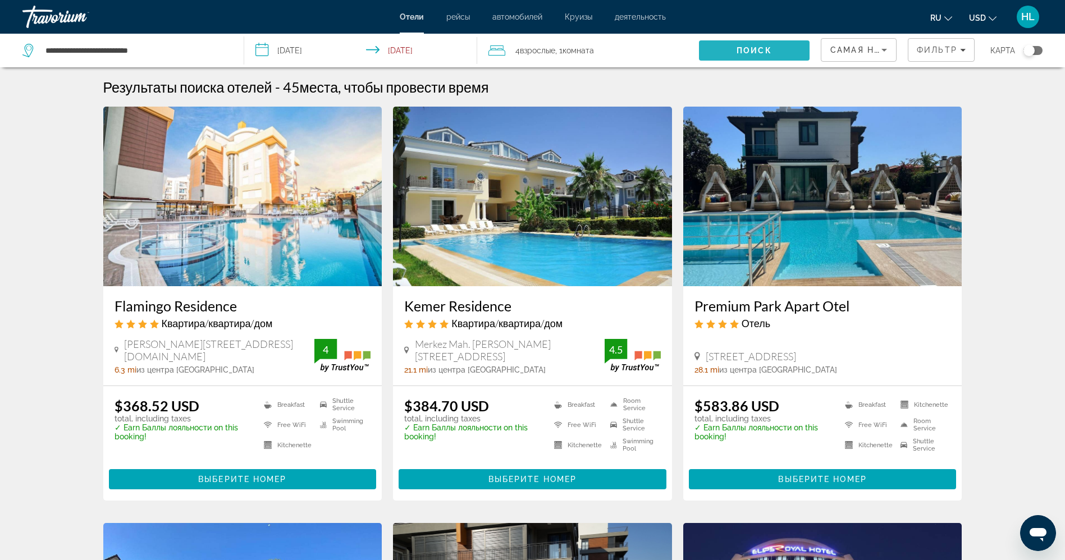
click at [742, 48] on span "Поиск" at bounding box center [754, 50] width 35 height 9
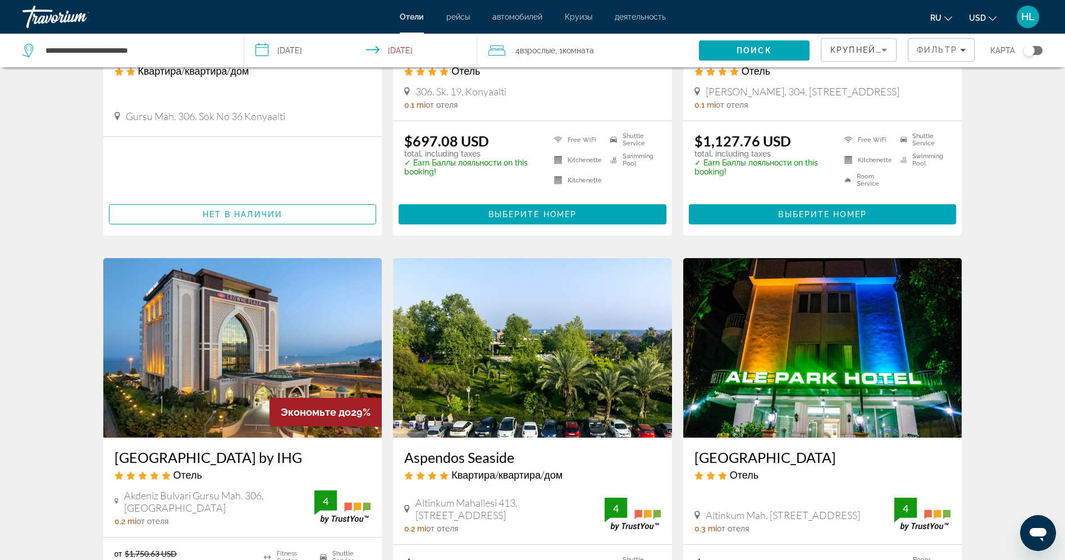
scroll to position [421, 0]
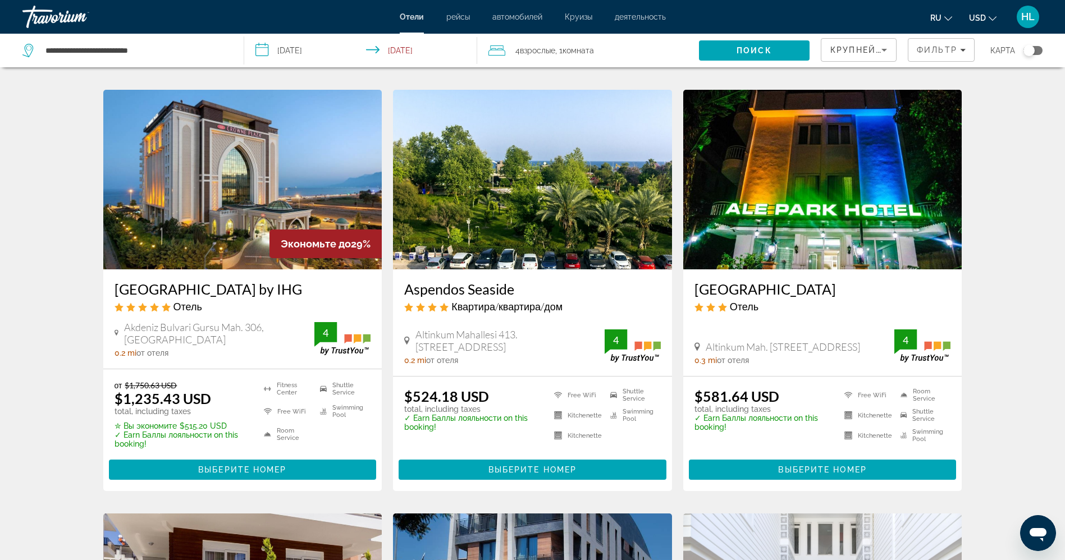
click at [503, 291] on h3 "Aspendos Seaside" at bounding box center [532, 289] width 257 height 17
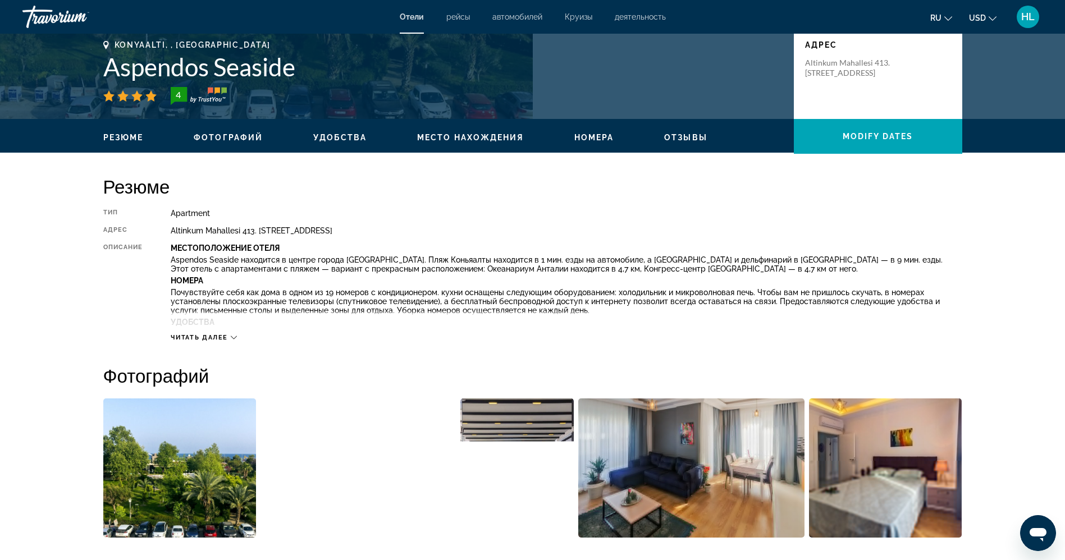
scroll to position [253, 0]
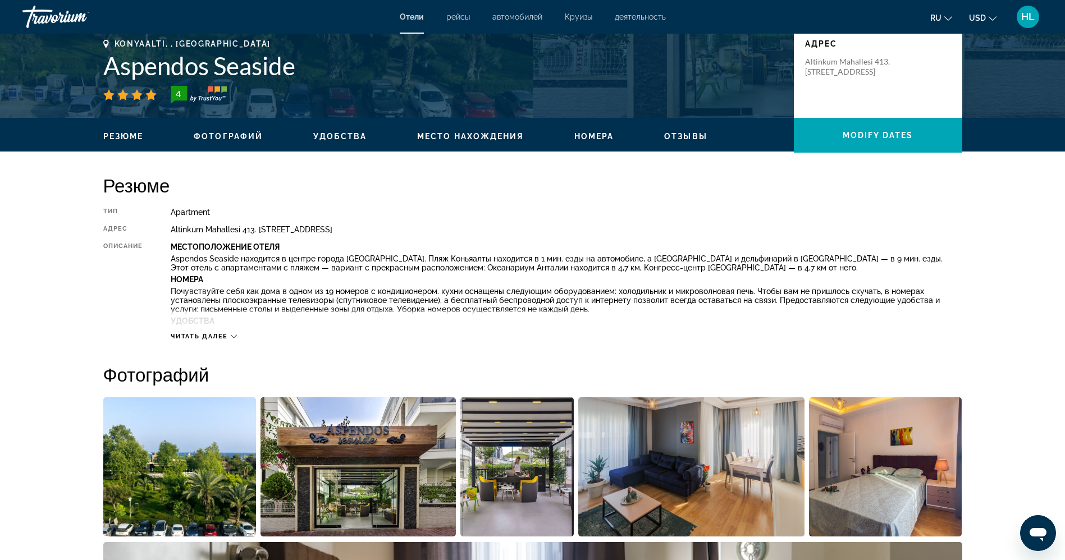
click at [221, 335] on span "Читать далее" at bounding box center [199, 336] width 57 height 7
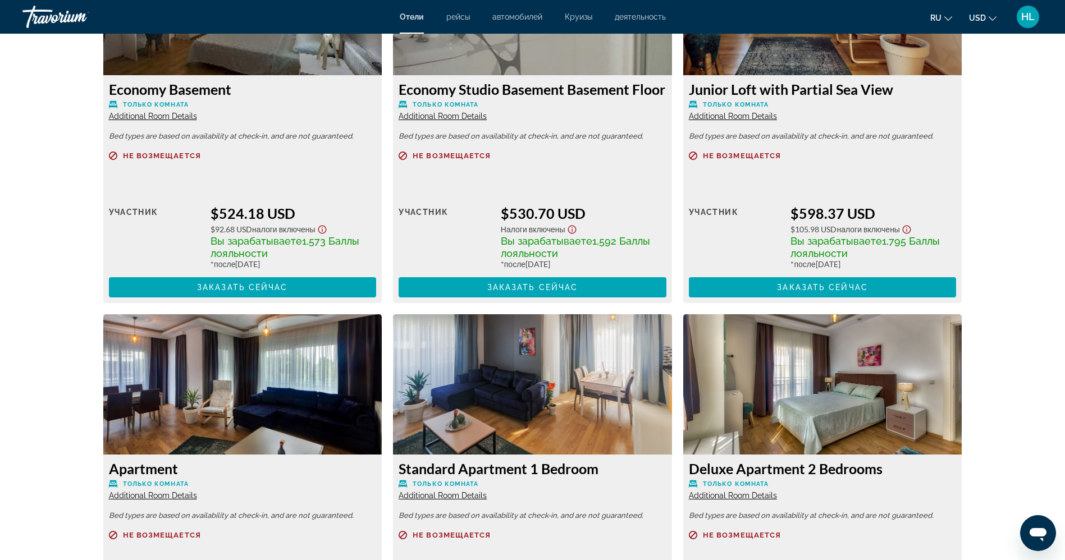
scroll to position [1685, 0]
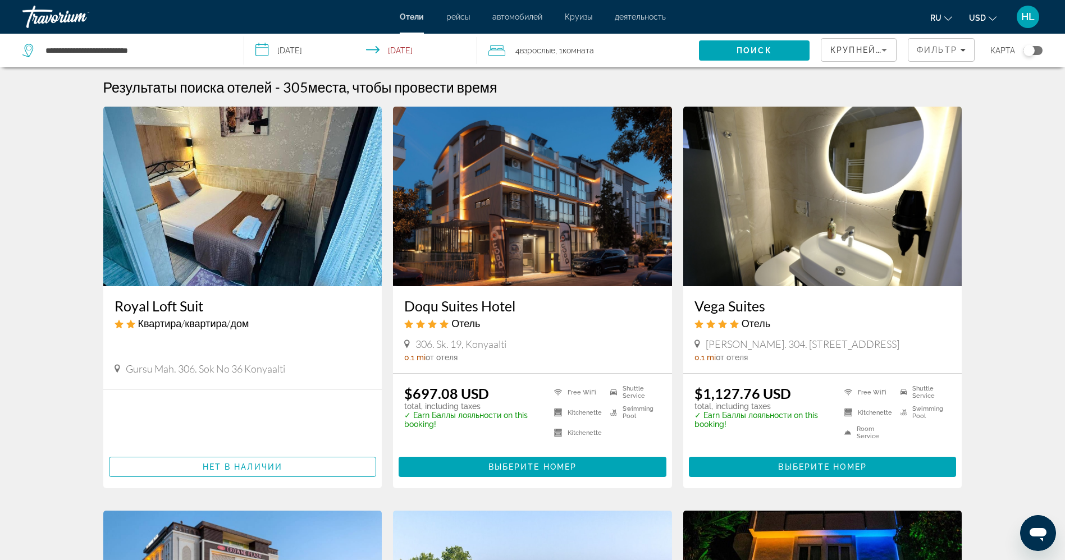
click at [181, 308] on h3 "Royal Loft Suit" at bounding box center [243, 306] width 257 height 17
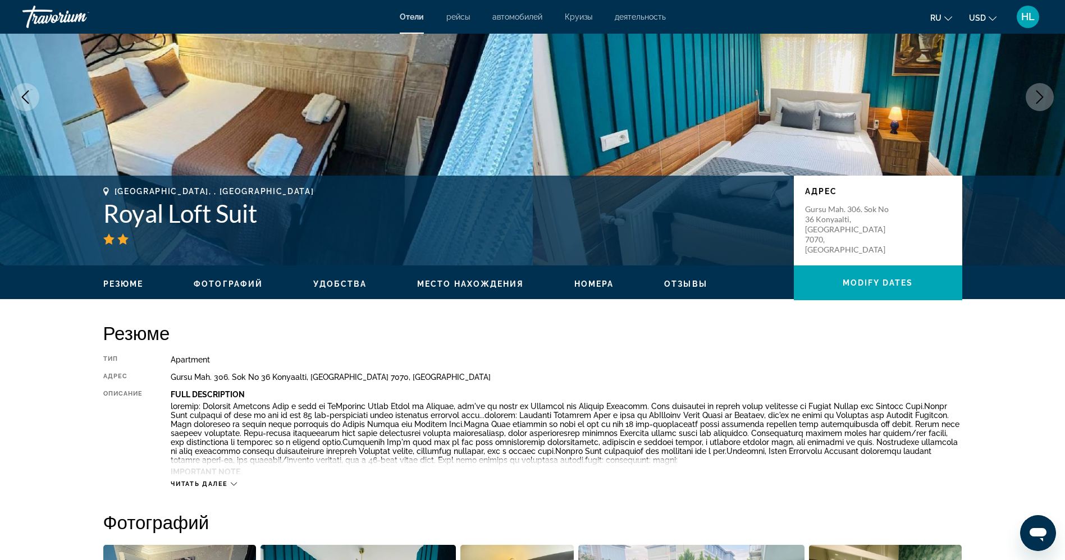
scroll to position [38, 0]
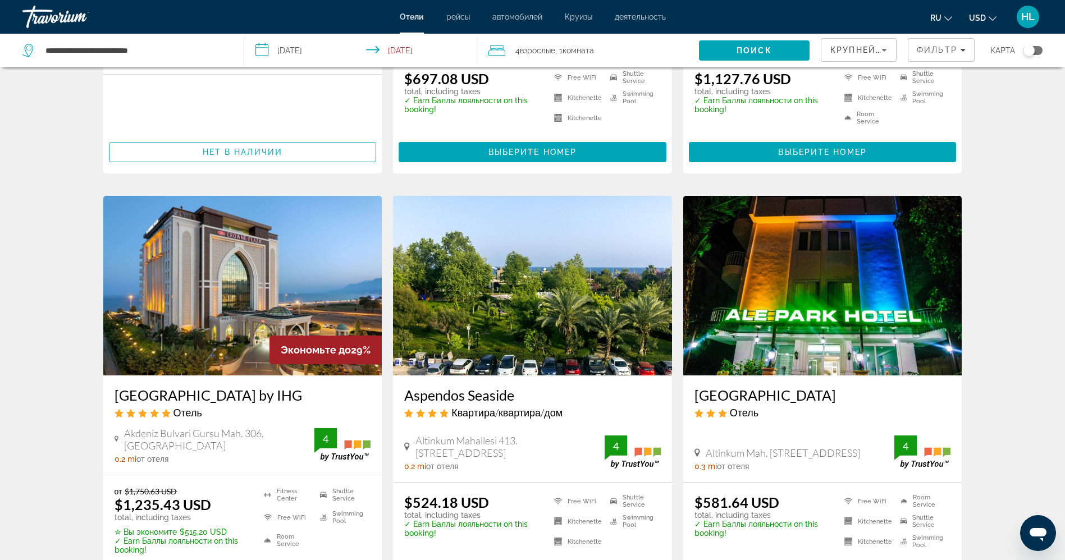
scroll to position [337, 0]
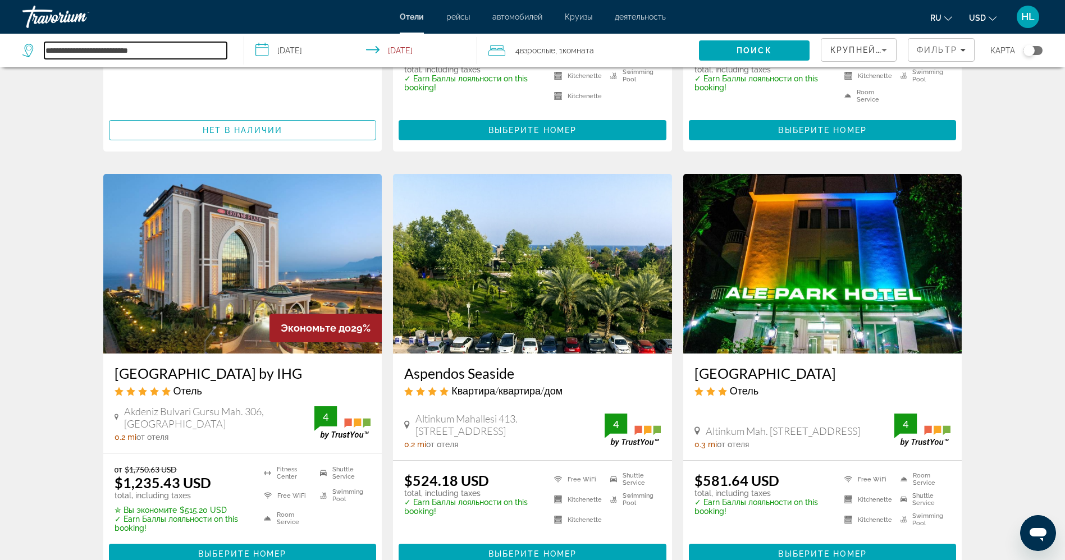
click at [151, 49] on input "**********" at bounding box center [135, 50] width 183 height 17
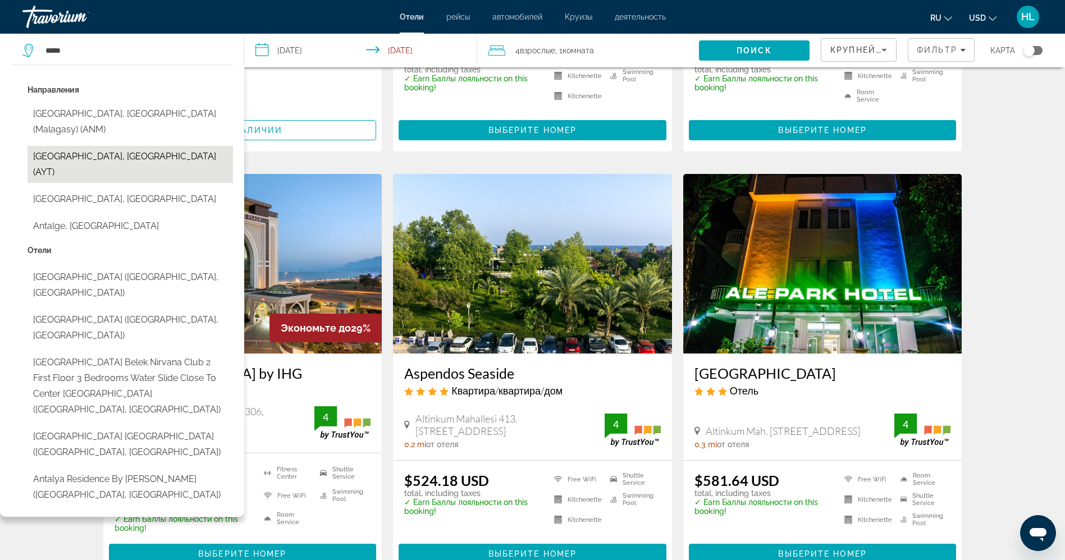
click at [90, 146] on button "[GEOGRAPHIC_DATA], [GEOGRAPHIC_DATA] (AYT)" at bounding box center [131, 164] width 206 height 37
type input "**********"
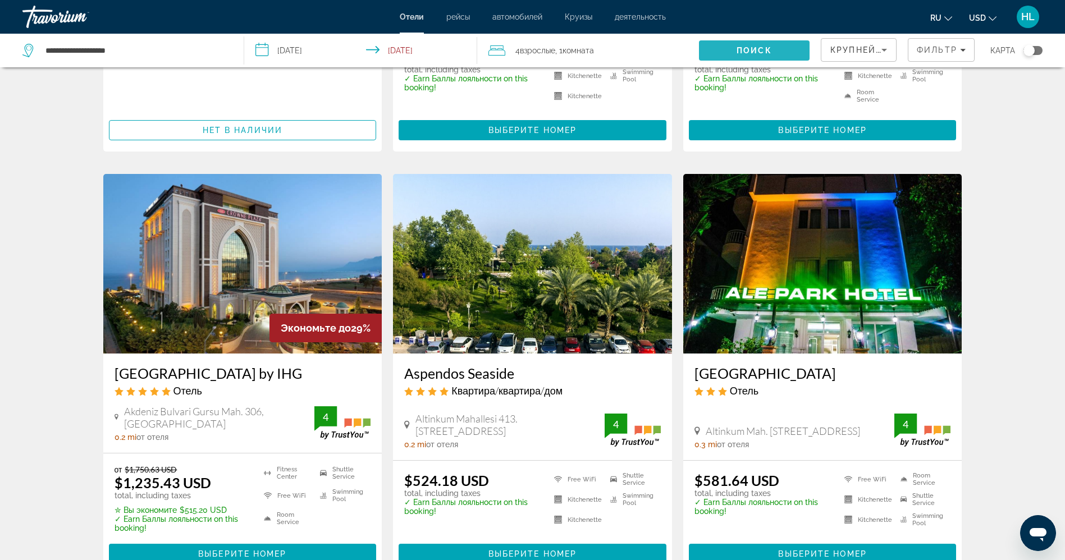
click at [763, 53] on span "Поиск" at bounding box center [754, 50] width 35 height 9
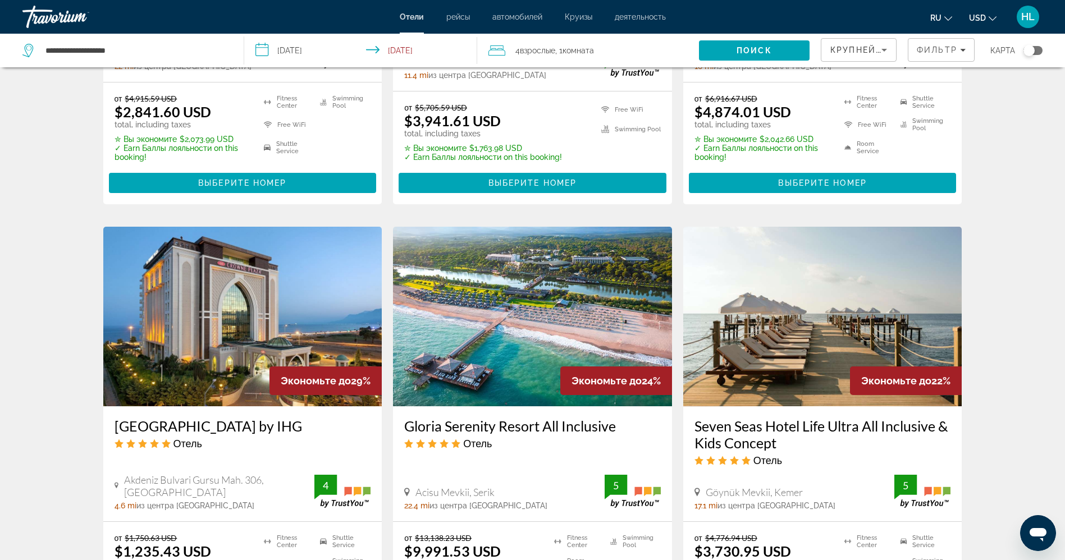
scroll to position [1264, 0]
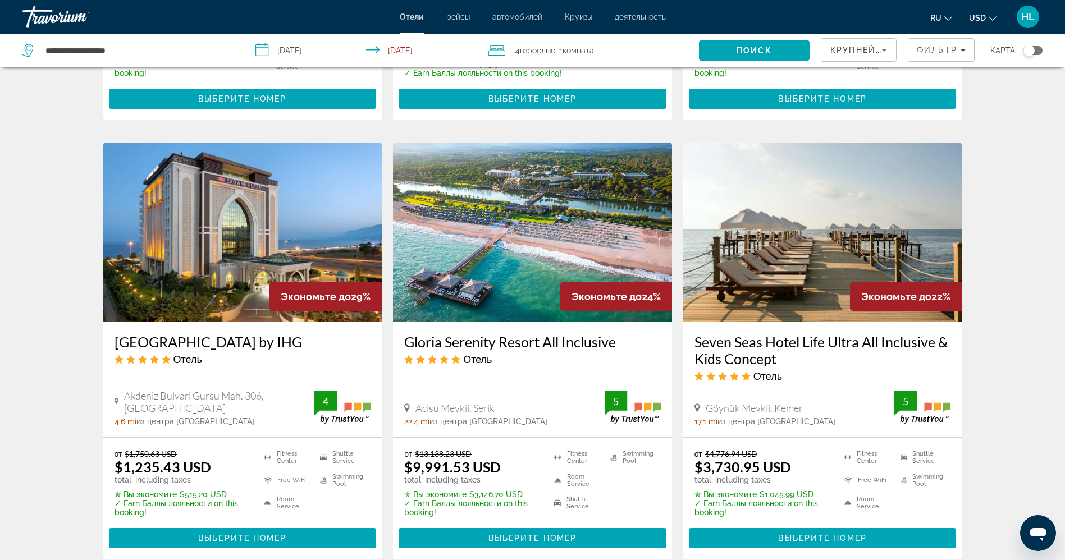
click at [208, 194] on img "Main content" at bounding box center [242, 233] width 279 height 180
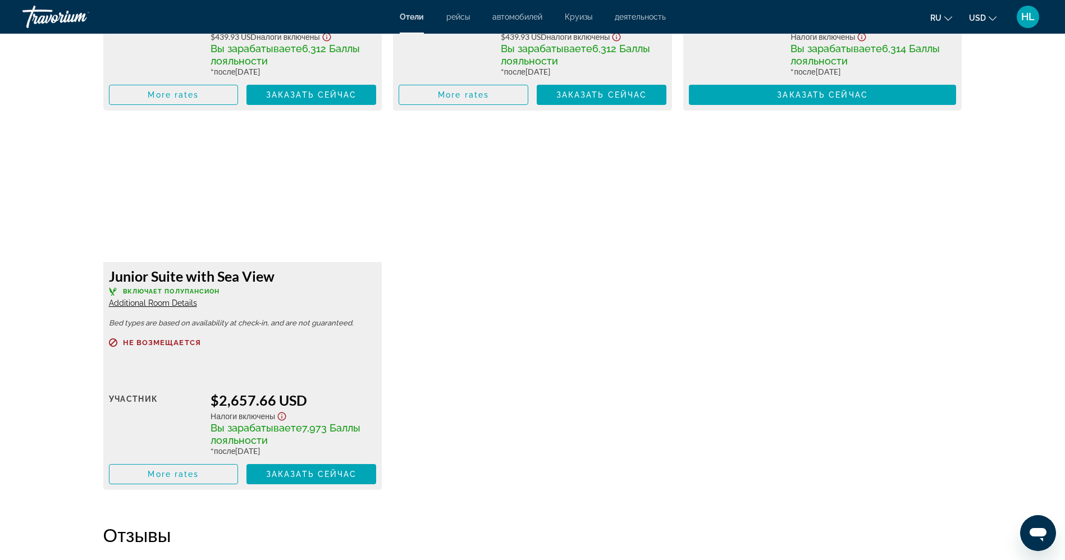
scroll to position [3454, 0]
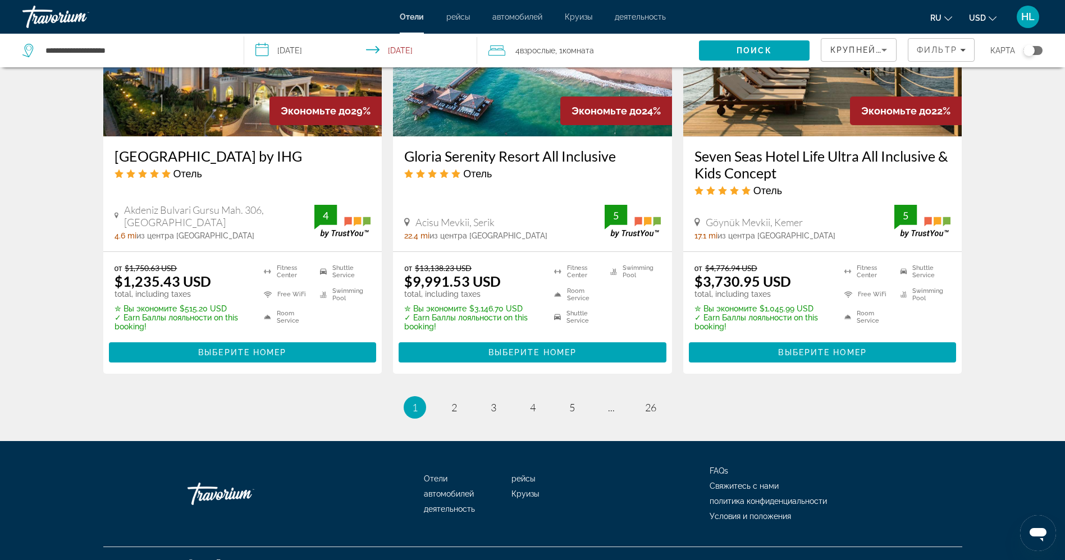
scroll to position [1456, 0]
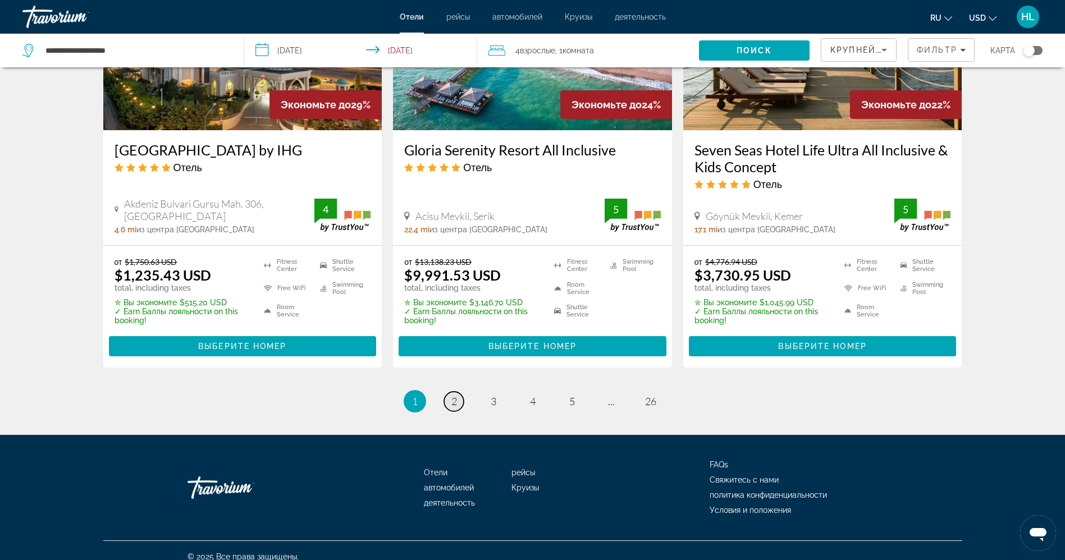
click at [449, 392] on link "page 2" at bounding box center [454, 402] width 20 height 20
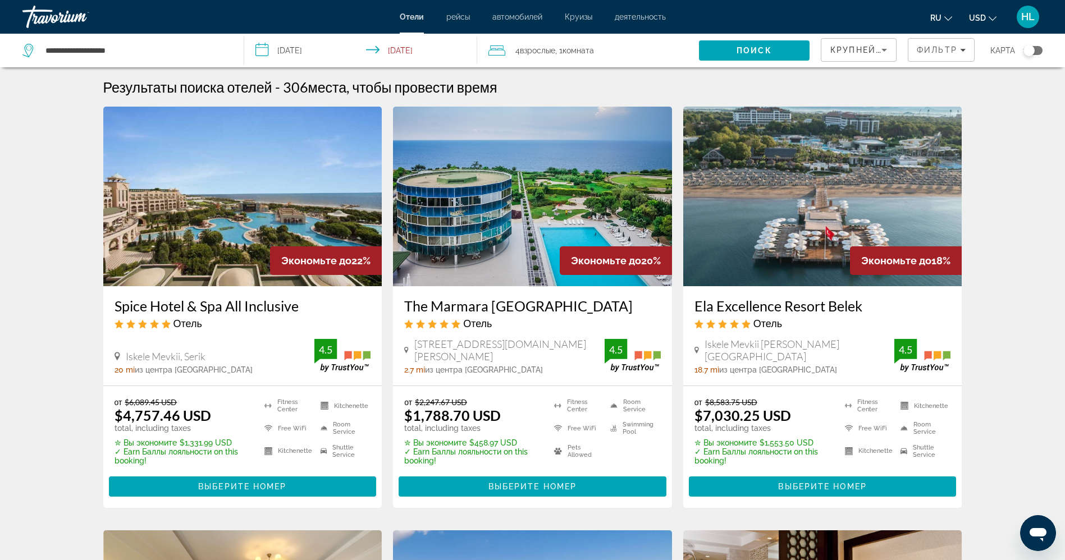
scroll to position [84, 0]
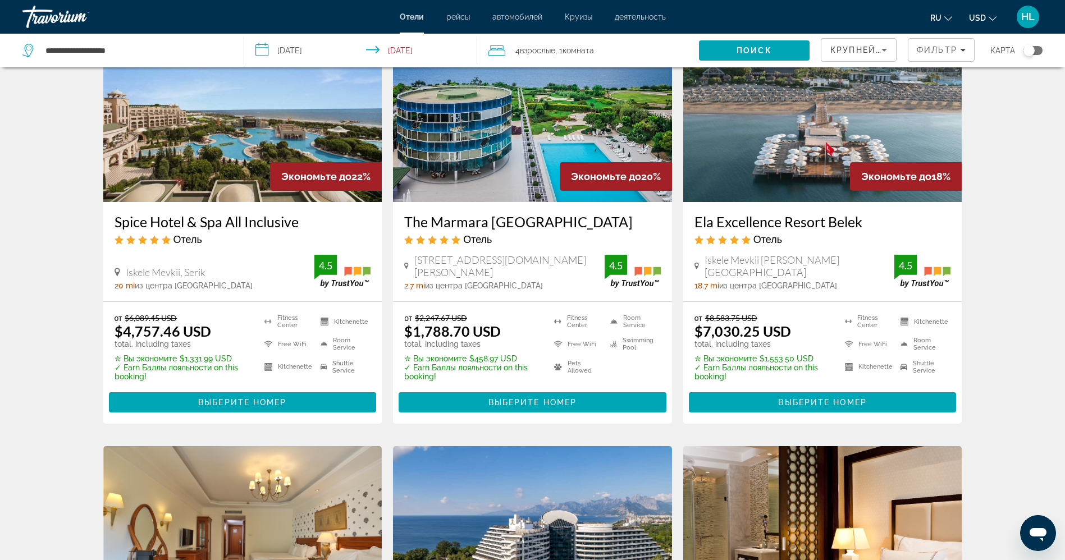
click at [477, 160] on img "Main content" at bounding box center [532, 112] width 279 height 180
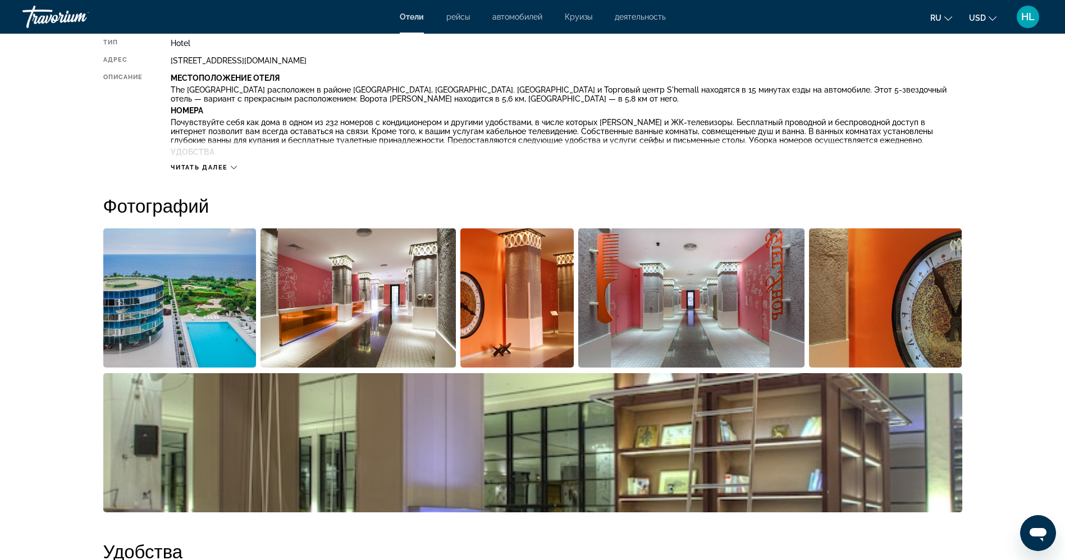
scroll to position [421, 0]
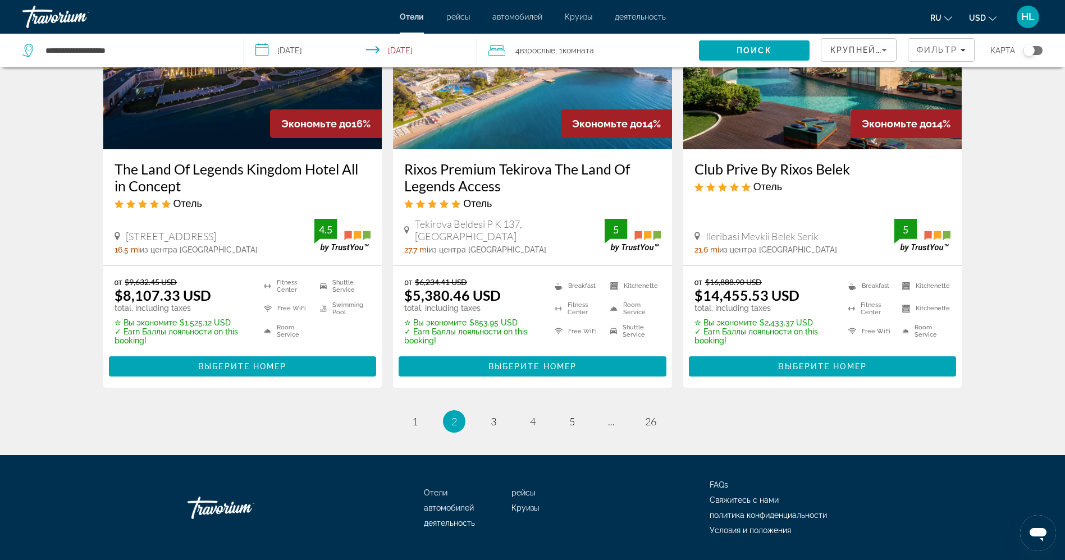
scroll to position [1474, 0]
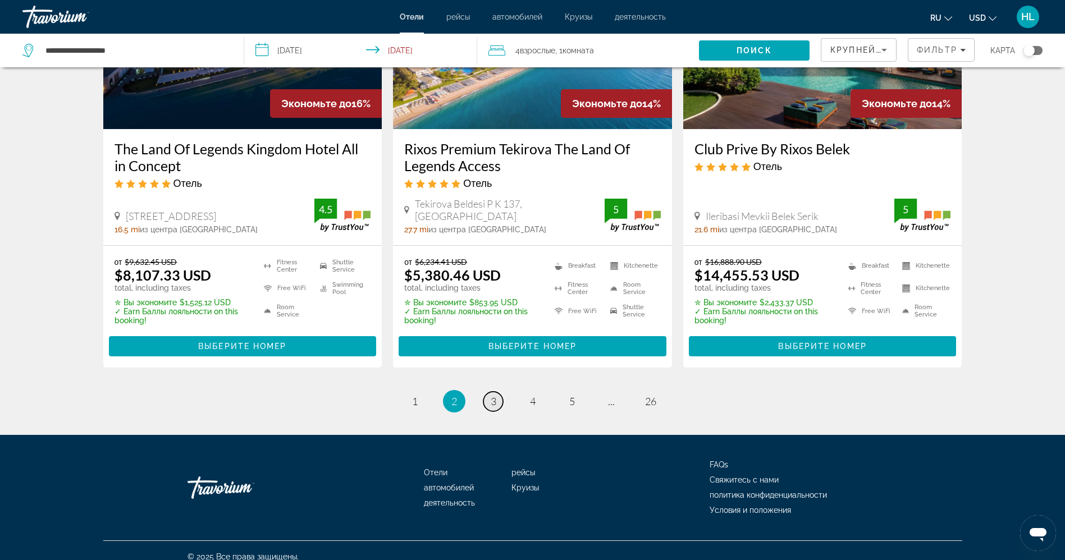
click at [491, 395] on span "3" at bounding box center [494, 401] width 6 height 12
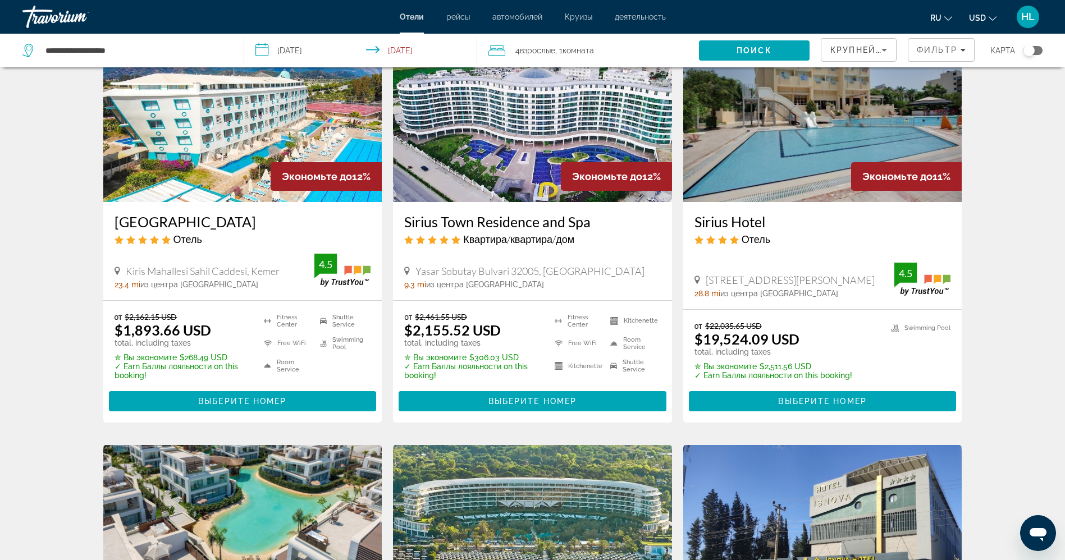
scroll to position [168, 0]
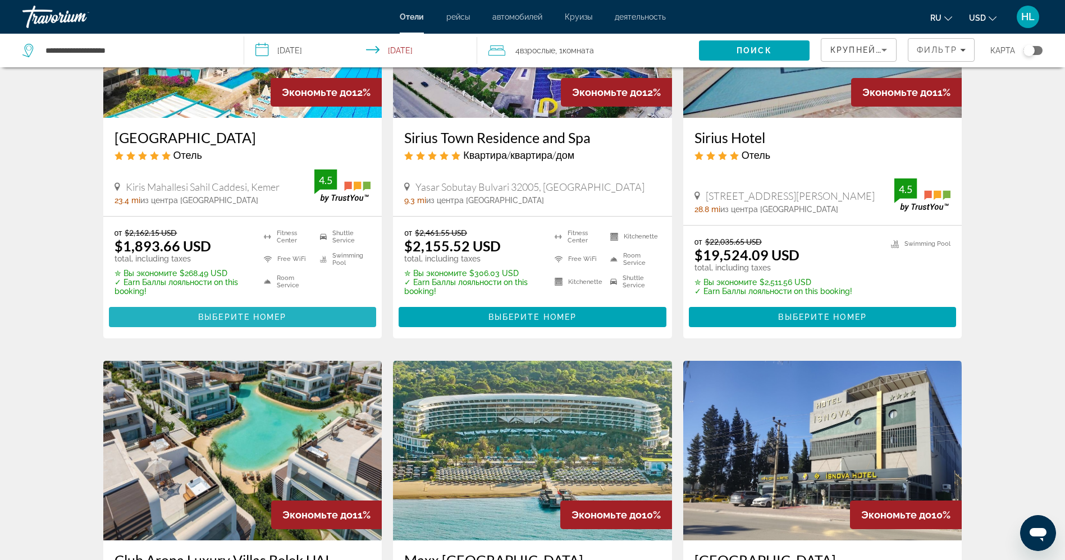
click at [217, 317] on span "Выберите номер" at bounding box center [242, 317] width 88 height 9
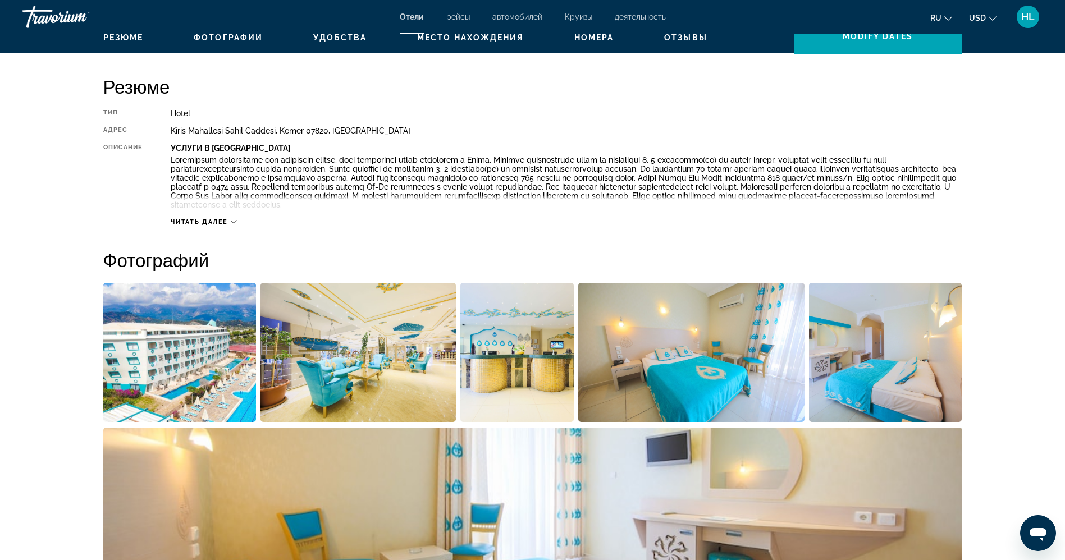
scroll to position [99, 0]
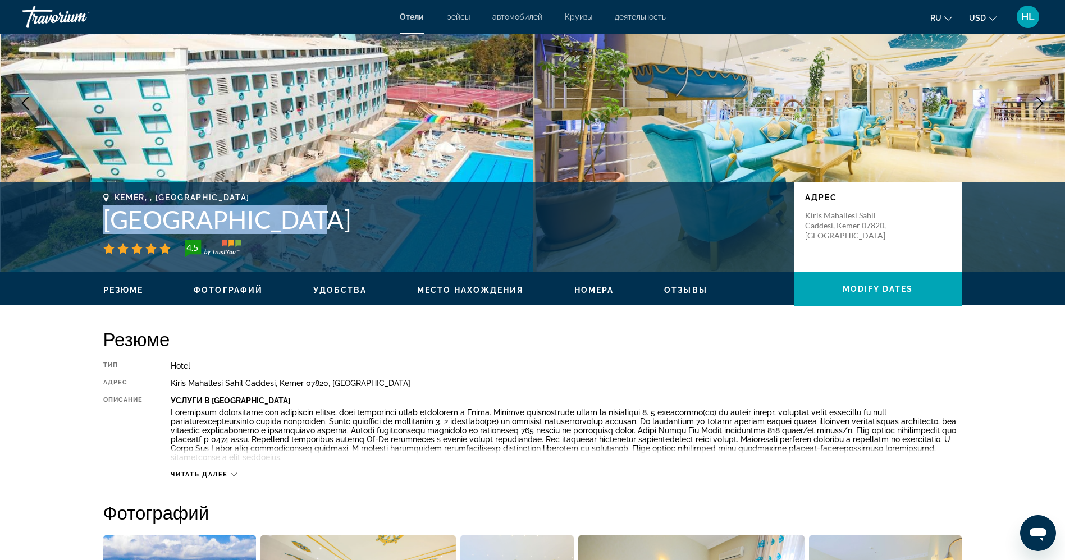
drag, startPoint x: 295, startPoint y: 222, endPoint x: 95, endPoint y: 216, distance: 199.5
click at [95, 216] on div "Kemer, , Turkey Daima Biz Hotel 4.5 адрес Kiris Mahallesi Sahil Caddesi, Kemer …" at bounding box center [533, 226] width 904 height 67
copy h1 "Daima Biz Hotel"
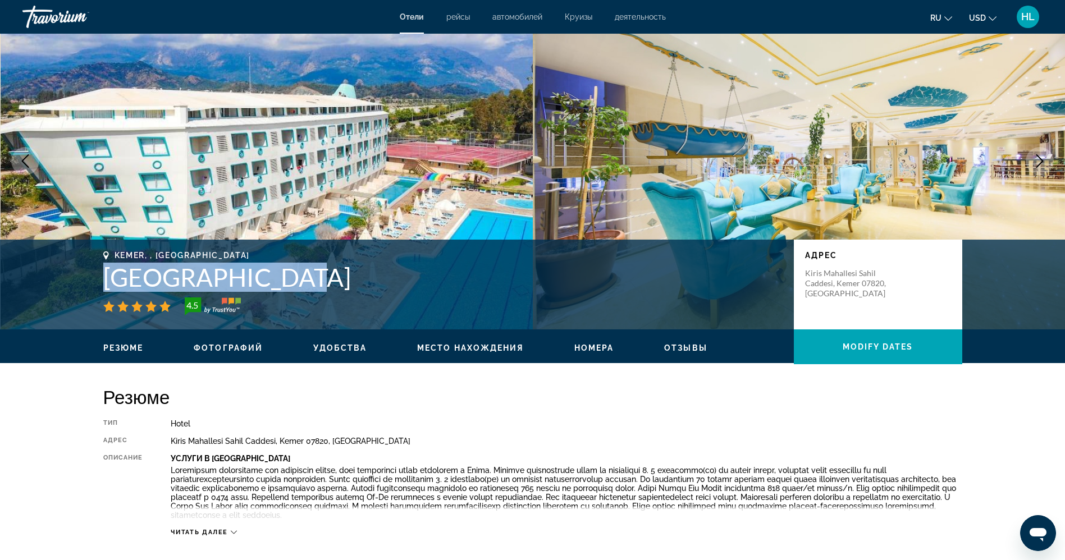
scroll to position [15, 0]
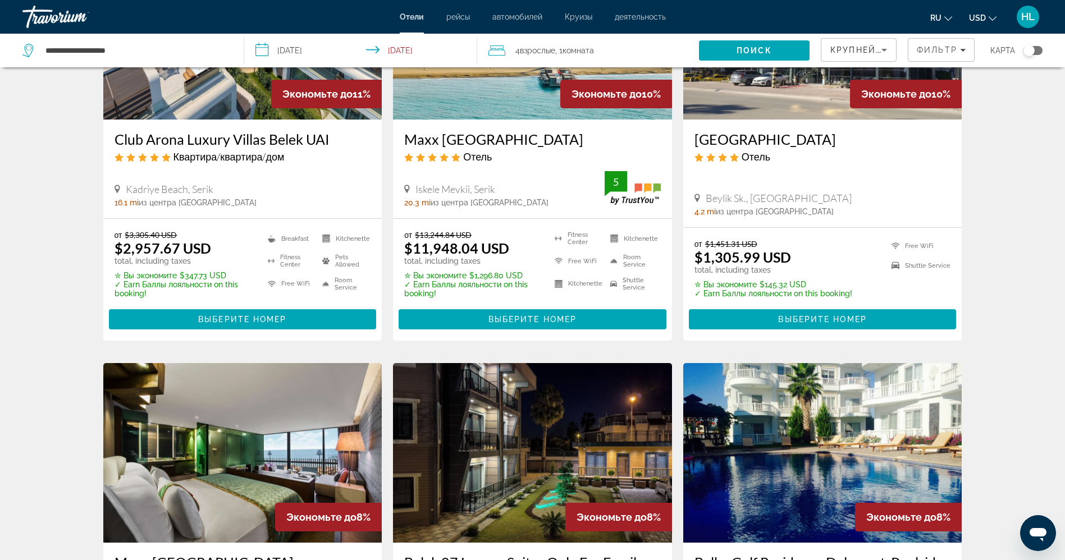
scroll to position [505, 0]
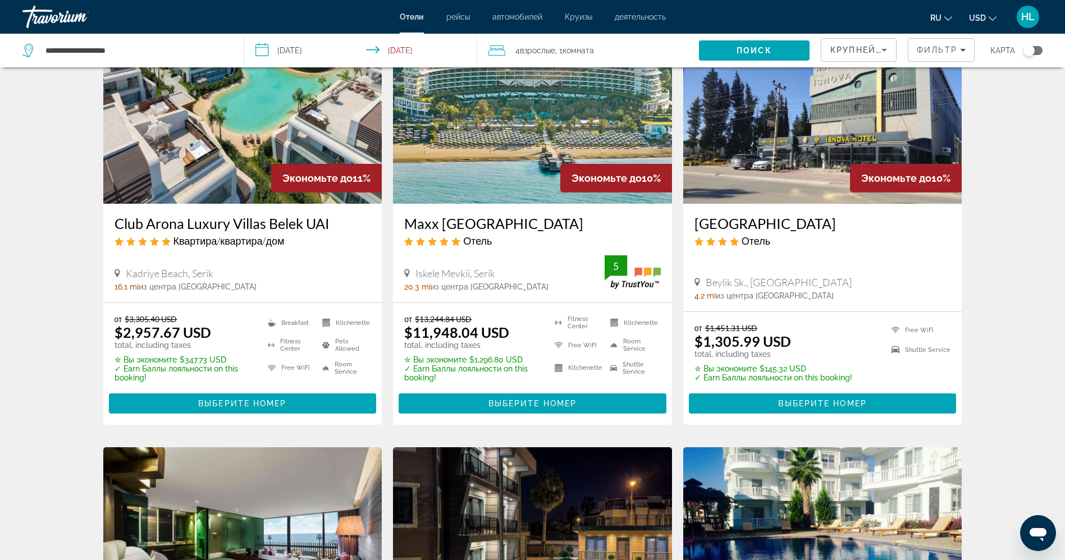
click at [744, 232] on div "Isnova Hotel Отель" at bounding box center [823, 235] width 257 height 40
click at [739, 222] on h3 "[GEOGRAPHIC_DATA]" at bounding box center [823, 223] width 257 height 17
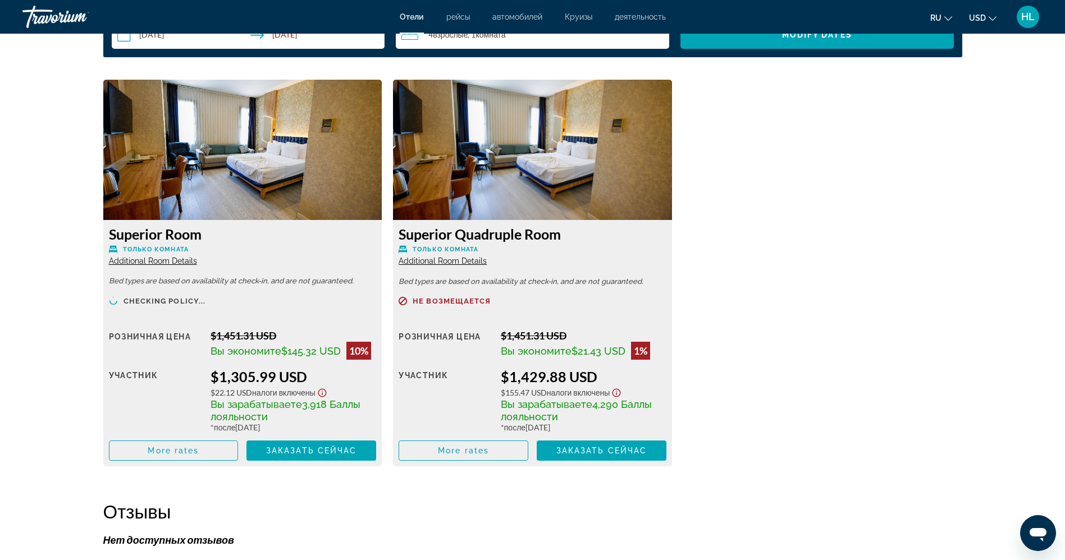
scroll to position [1516, 0]
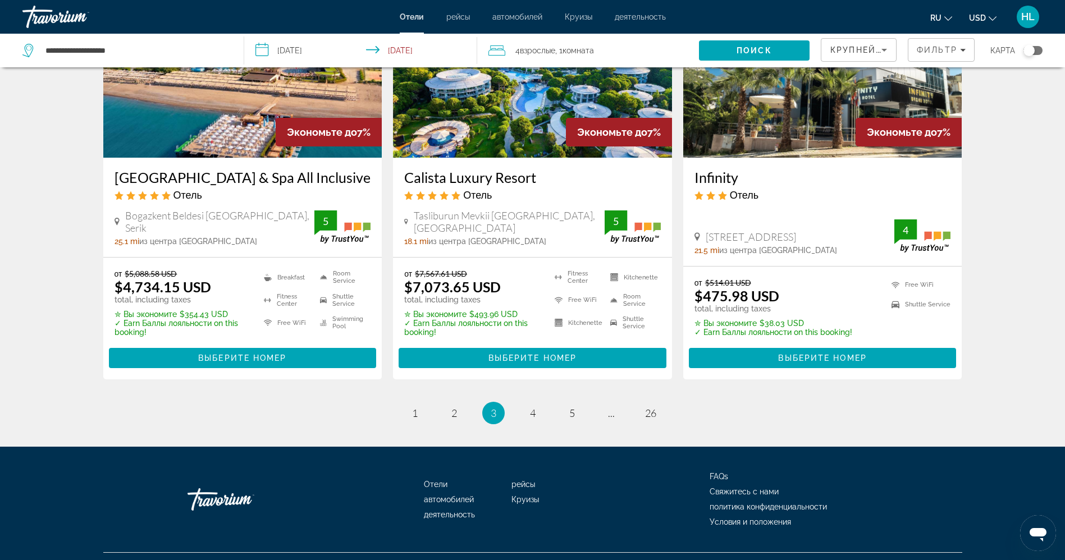
scroll to position [1421, 0]
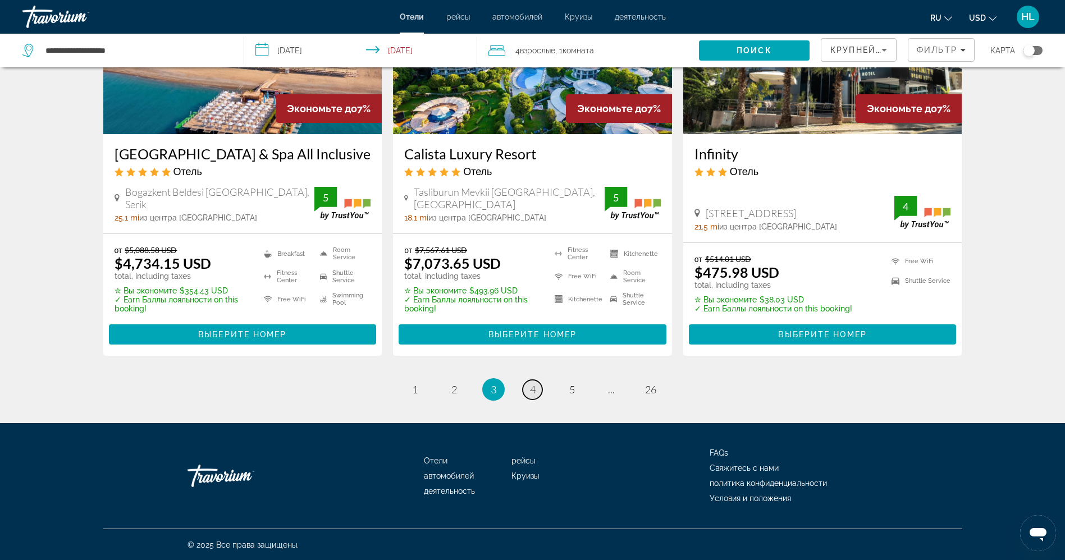
click at [532, 388] on span "4" at bounding box center [533, 390] width 6 height 12
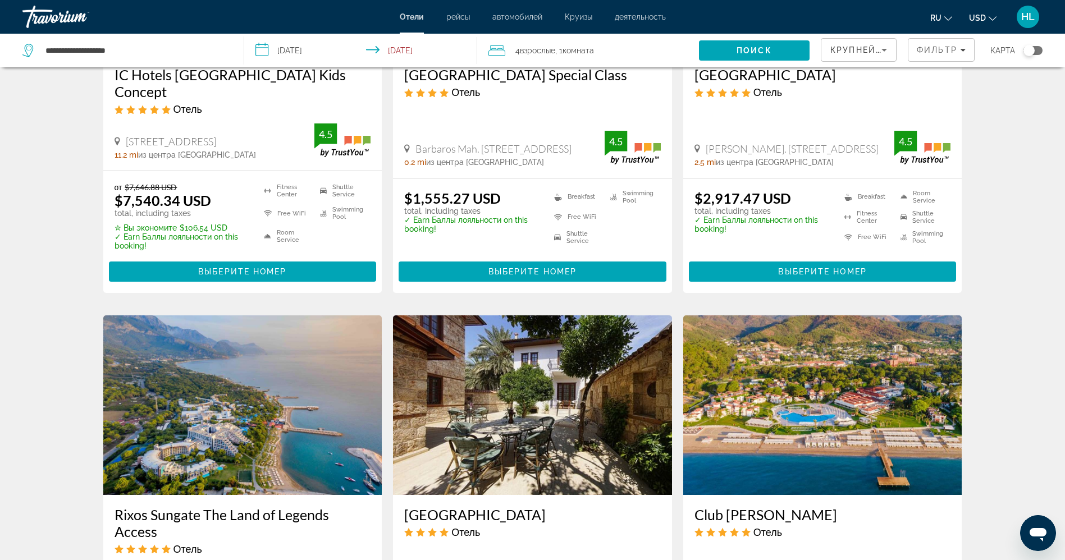
scroll to position [1348, 0]
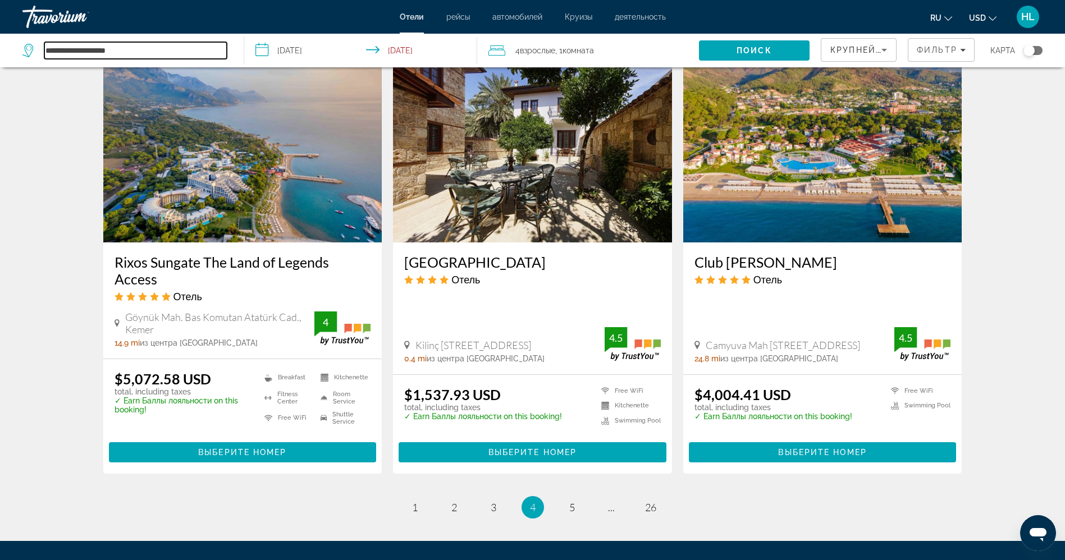
click at [138, 42] on input "**********" at bounding box center [135, 50] width 183 height 17
click at [138, 41] on div "**********" at bounding box center [127, 51] width 210 height 34
click at [160, 50] on input "**********" at bounding box center [135, 50] width 183 height 17
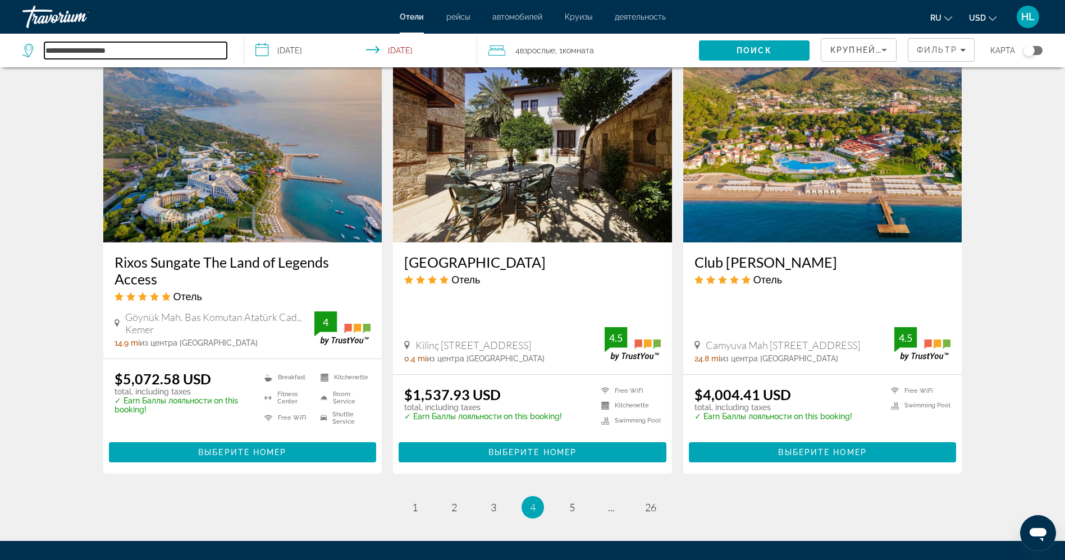
click at [160, 50] on input "**********" at bounding box center [135, 50] width 183 height 17
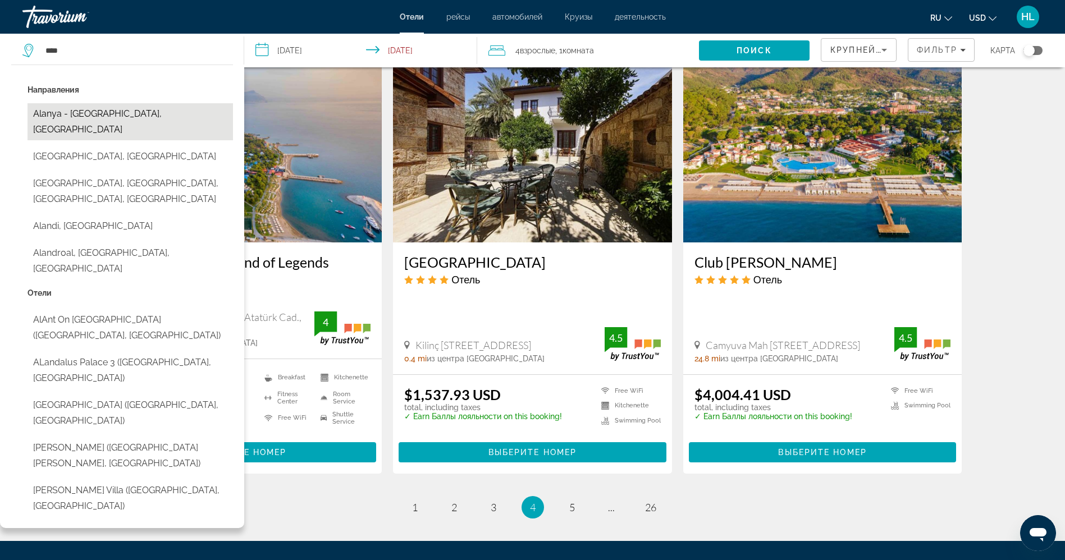
click at [119, 115] on button "Alanya - East Gulf, Turkey" at bounding box center [131, 121] width 206 height 37
type input "**********"
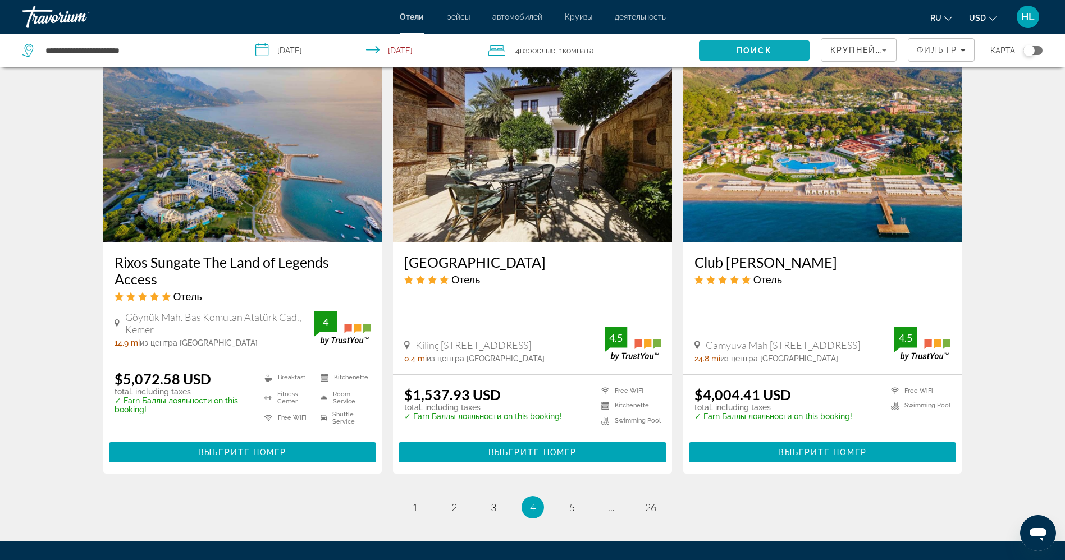
click at [733, 54] on span "Search" at bounding box center [754, 50] width 111 height 27
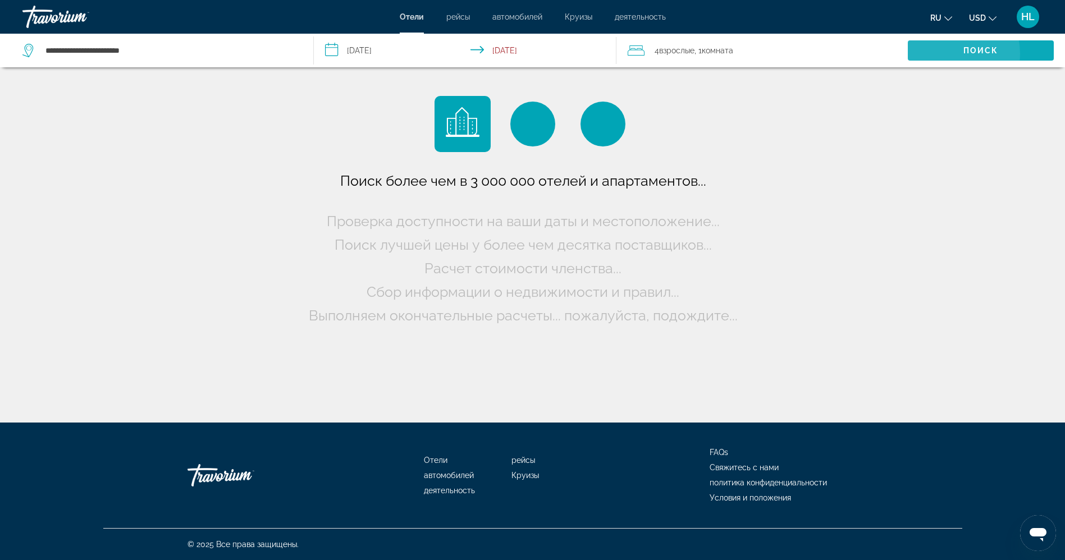
scroll to position [0, 0]
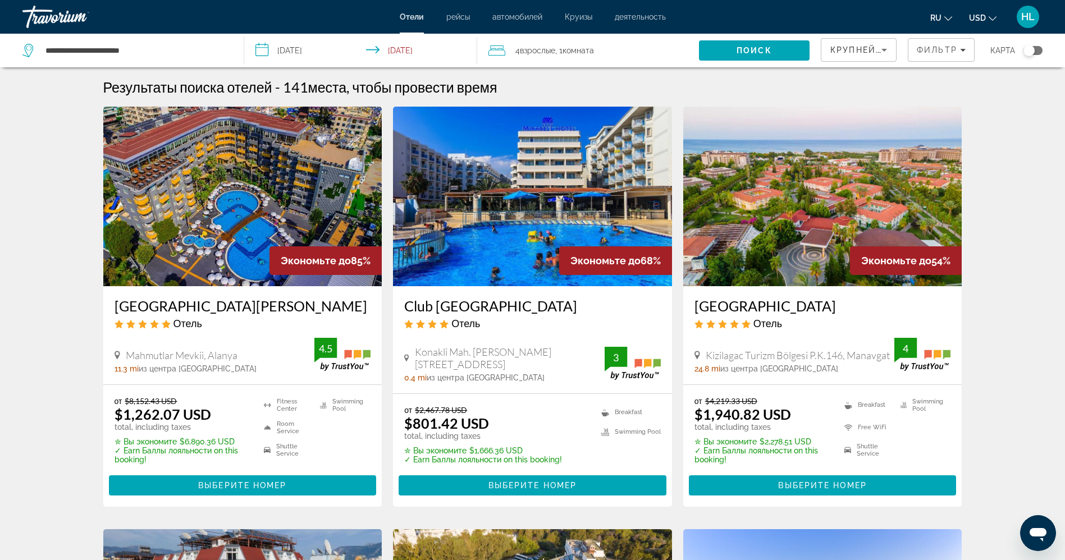
click at [416, 49] on input "**********" at bounding box center [363, 52] width 238 height 37
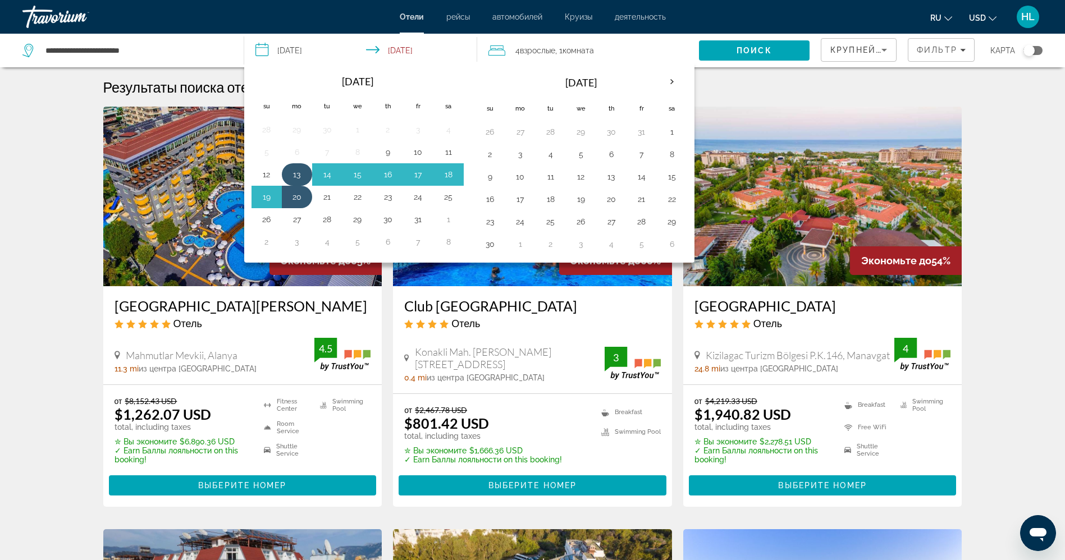
click at [290, 174] on button "13" at bounding box center [297, 175] width 18 height 16
click at [446, 194] on button "25" at bounding box center [449, 197] width 18 height 16
type input "**********"
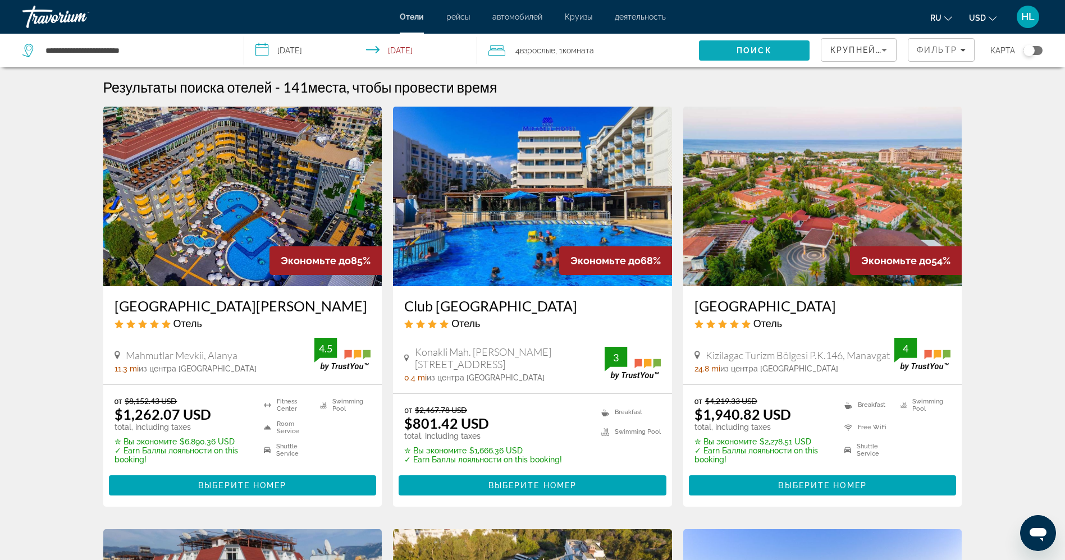
click at [762, 49] on span "Поиск" at bounding box center [754, 50] width 35 height 9
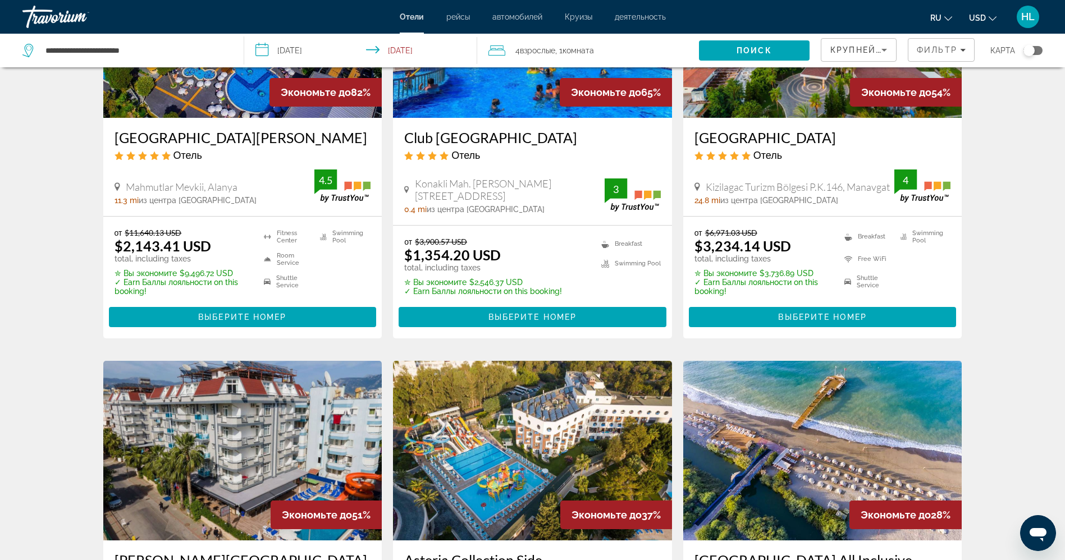
scroll to position [84, 0]
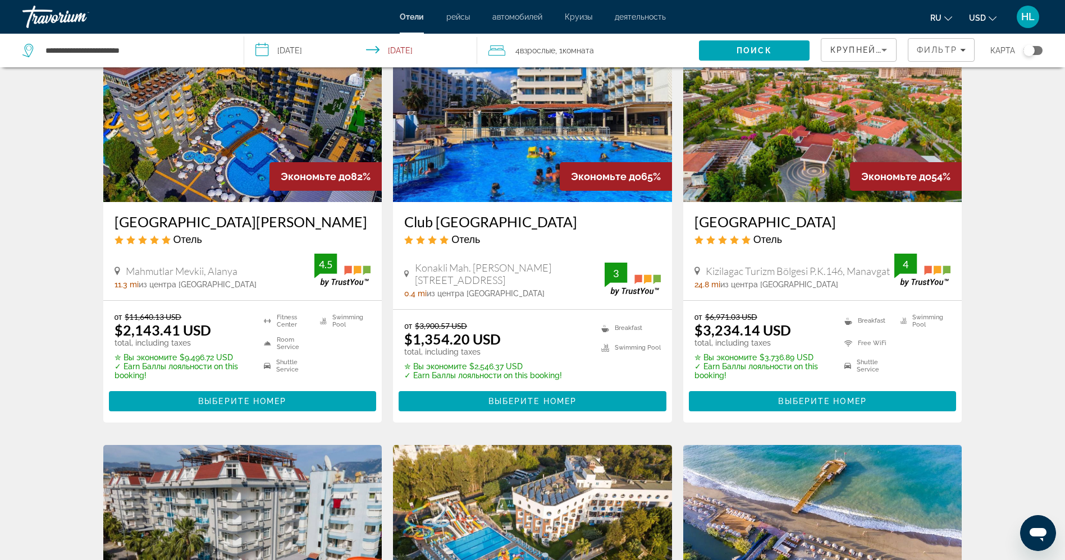
click at [475, 223] on h3 "Club Hotel Mirabell" at bounding box center [532, 221] width 257 height 17
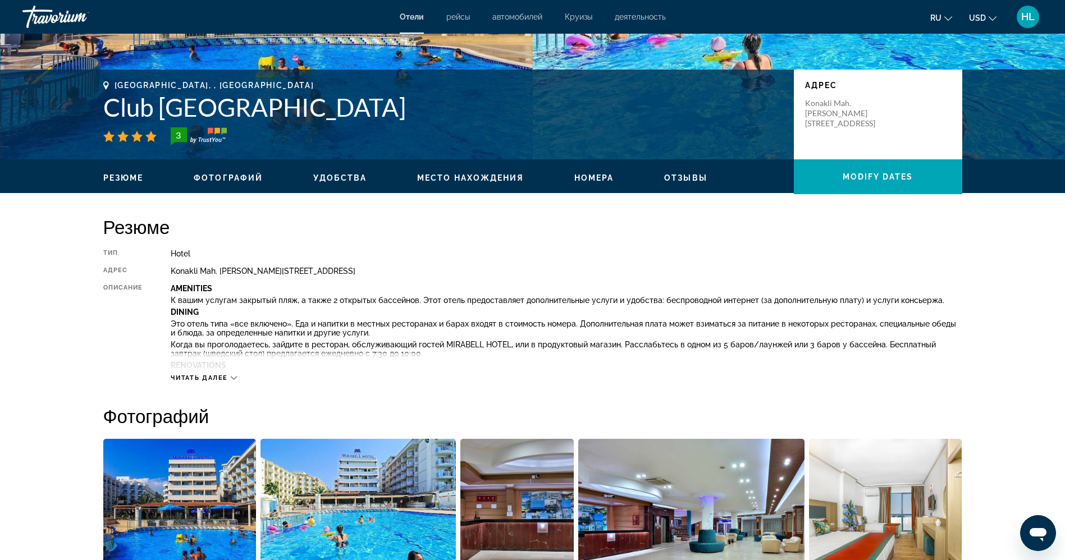
scroll to position [253, 0]
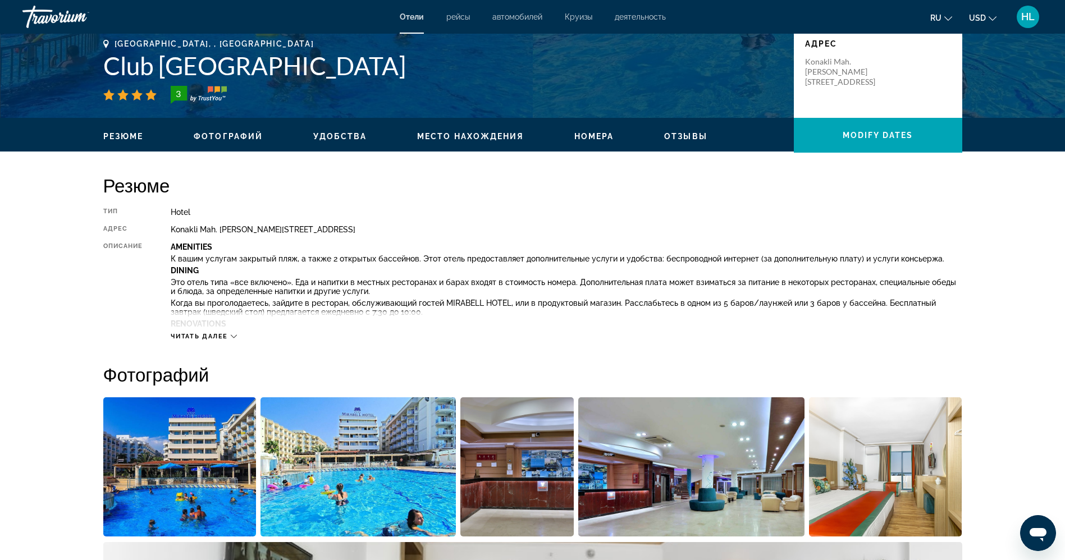
click at [233, 335] on icon "Main content" at bounding box center [234, 337] width 6 height 6
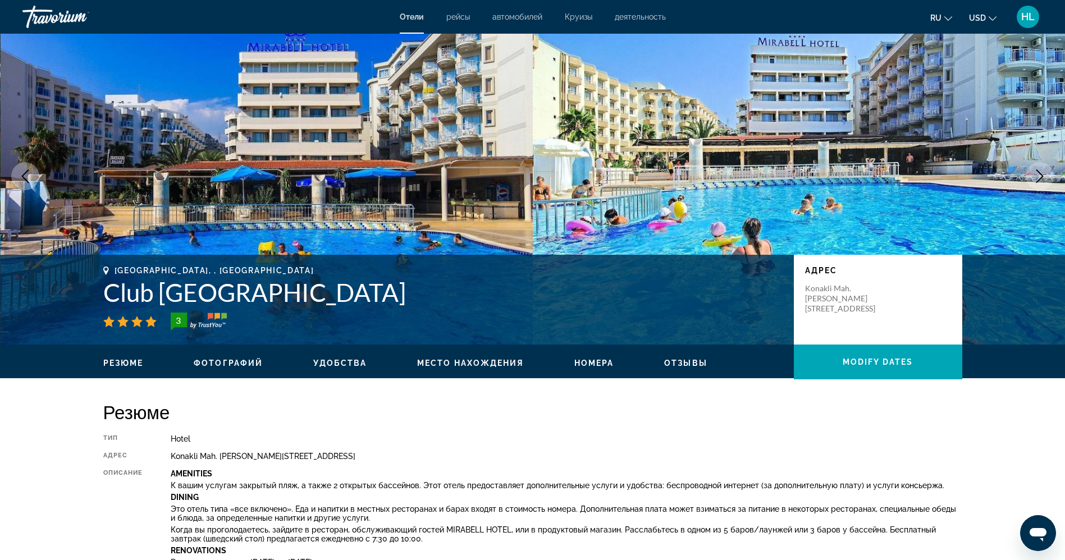
scroll to position [0, 0]
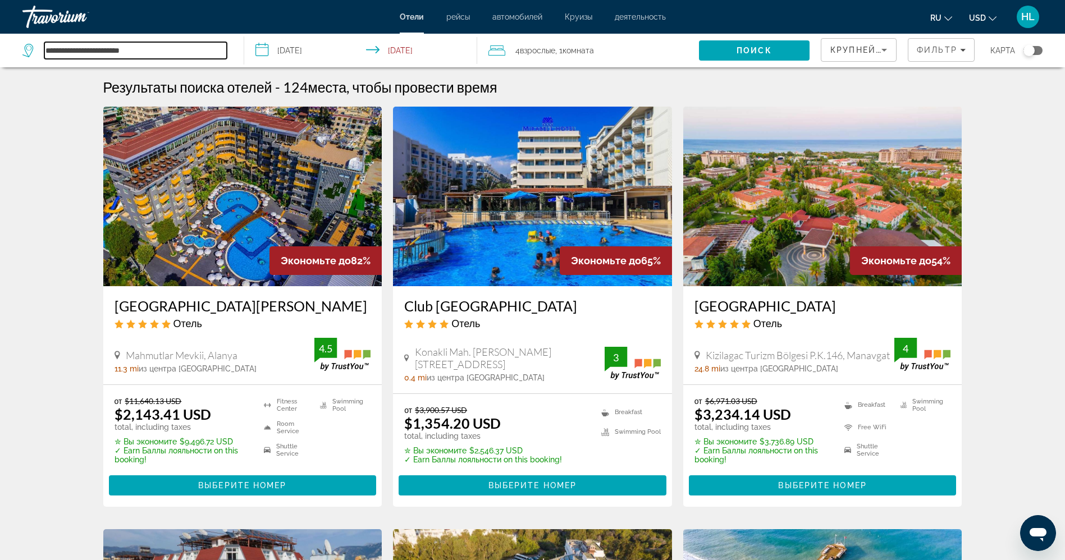
click at [69, 47] on input "**********" at bounding box center [135, 50] width 183 height 17
click at [50, 45] on input "**********" at bounding box center [135, 50] width 183 height 17
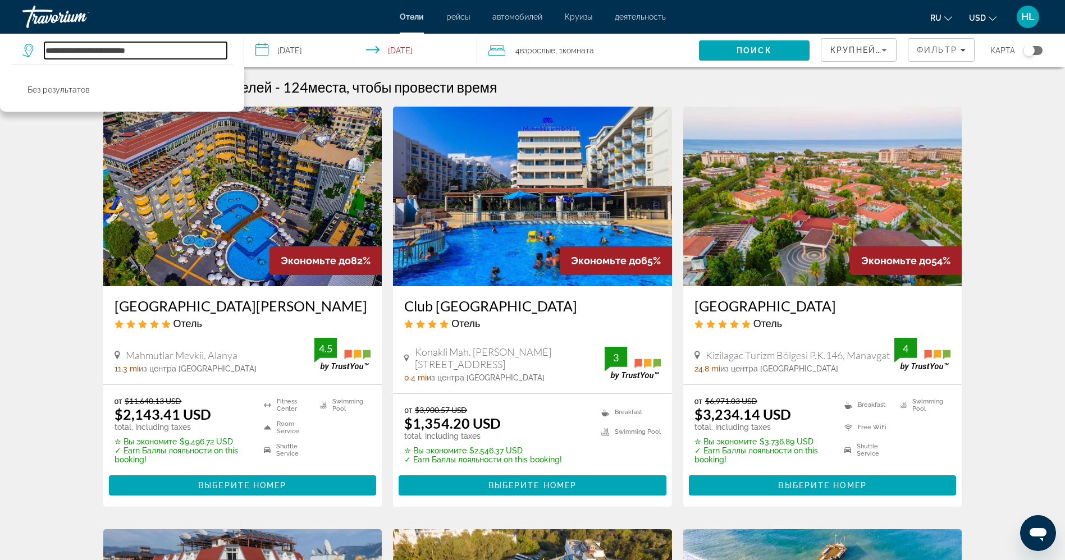
drag, startPoint x: 167, startPoint y: 43, endPoint x: 63, endPoint y: 43, distance: 103.9
click at [63, 43] on input "**********" at bounding box center [135, 50] width 183 height 17
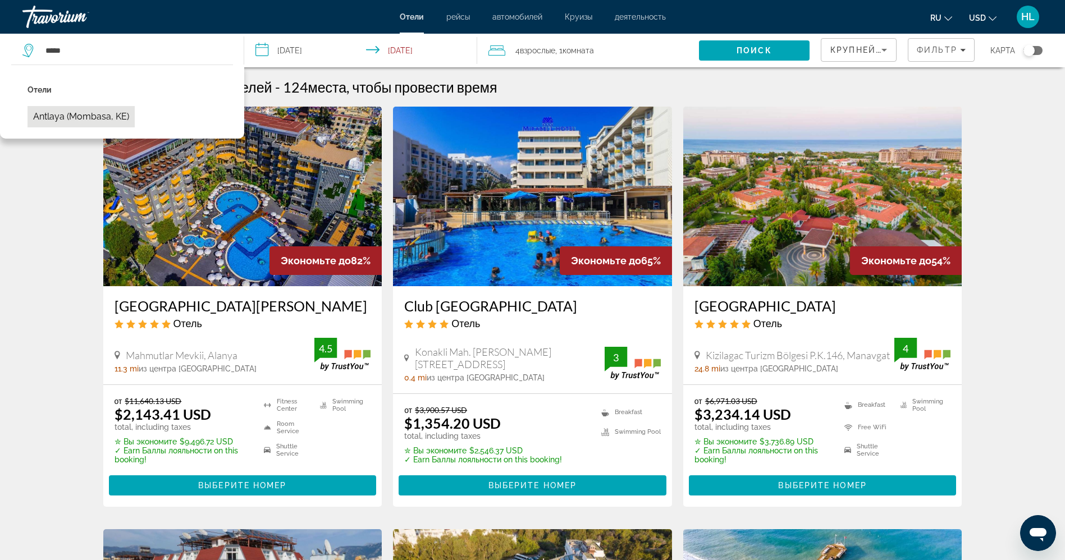
click at [64, 120] on button "Antlaya (Mombasa, KE)" at bounding box center [81, 116] width 107 height 21
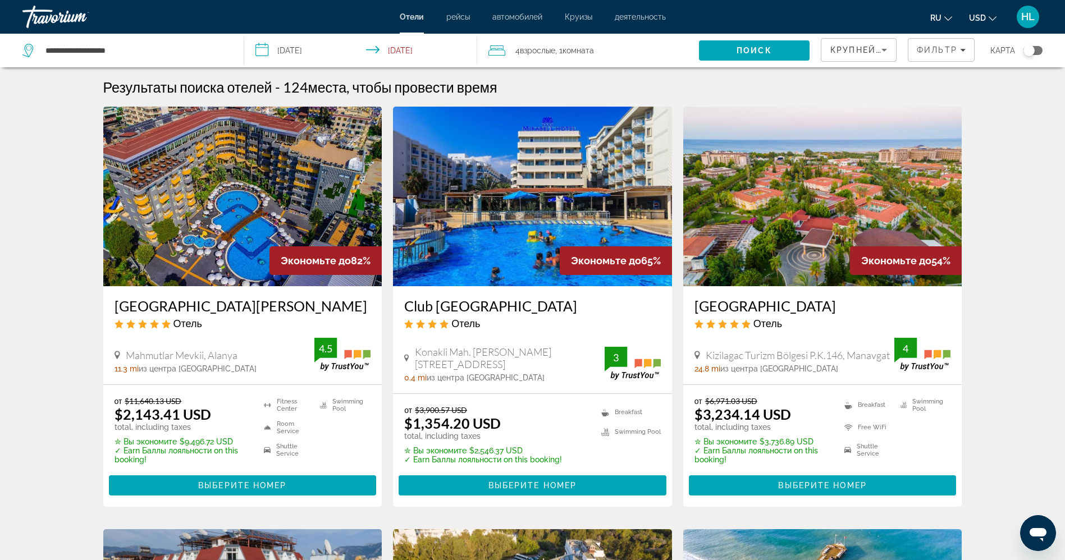
click at [761, 48] on span "Поиск" at bounding box center [754, 50] width 35 height 9
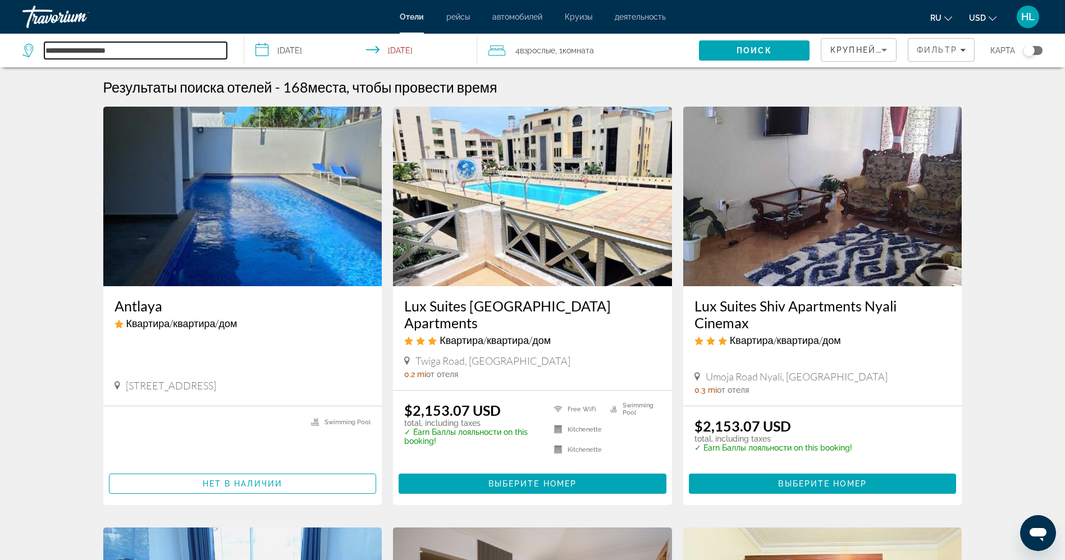
drag, startPoint x: 148, startPoint y: 48, endPoint x: 75, endPoint y: 43, distance: 73.2
click at [75, 43] on input "**********" at bounding box center [135, 50] width 183 height 17
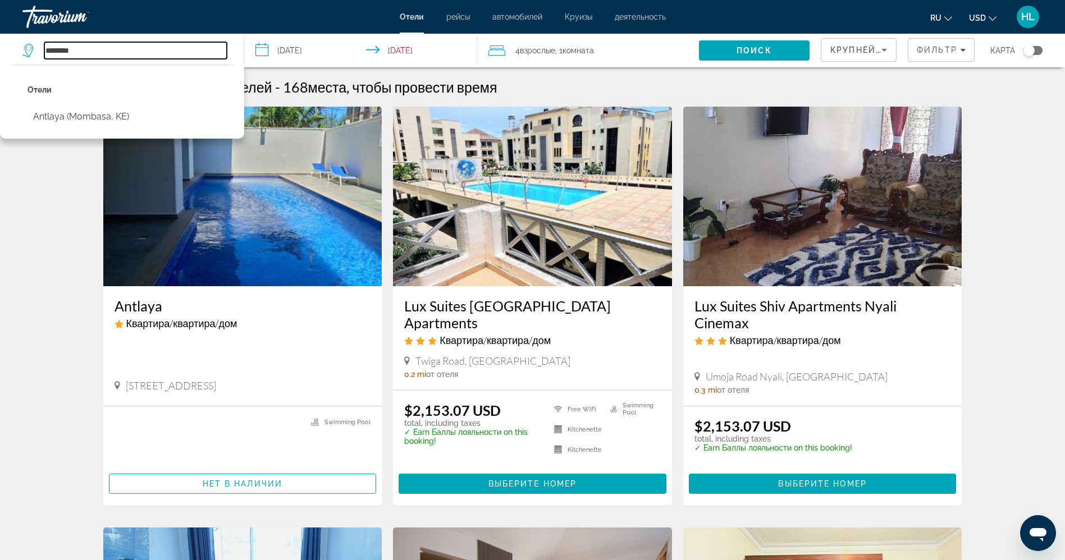
drag, startPoint x: 72, startPoint y: 48, endPoint x: 62, endPoint y: 49, distance: 10.2
click at [62, 49] on input "*******" at bounding box center [135, 50] width 183 height 17
click at [62, 47] on input "*****" at bounding box center [135, 50] width 183 height 17
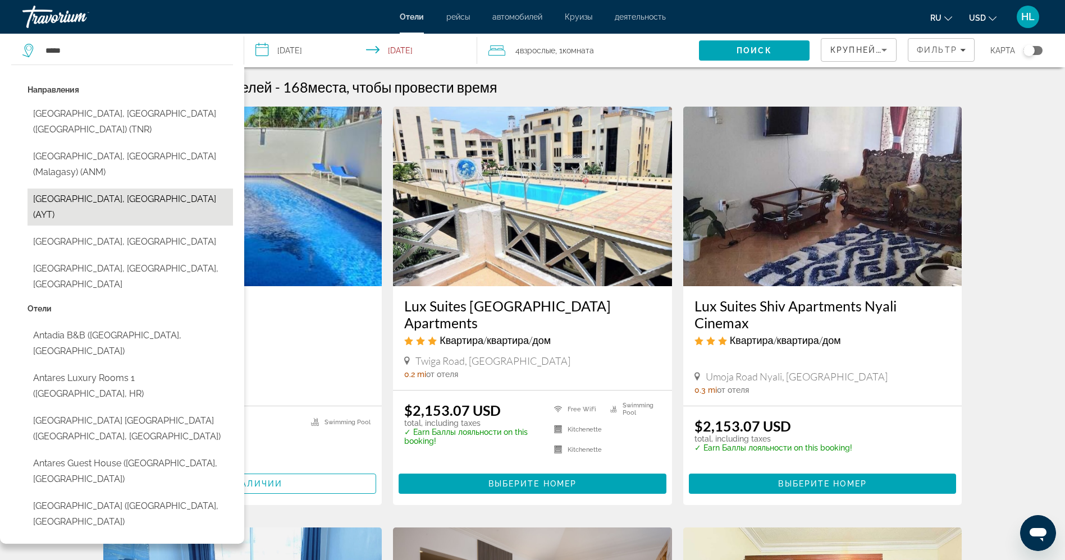
click at [60, 189] on button "[GEOGRAPHIC_DATA], [GEOGRAPHIC_DATA] (AYT)" at bounding box center [131, 207] width 206 height 37
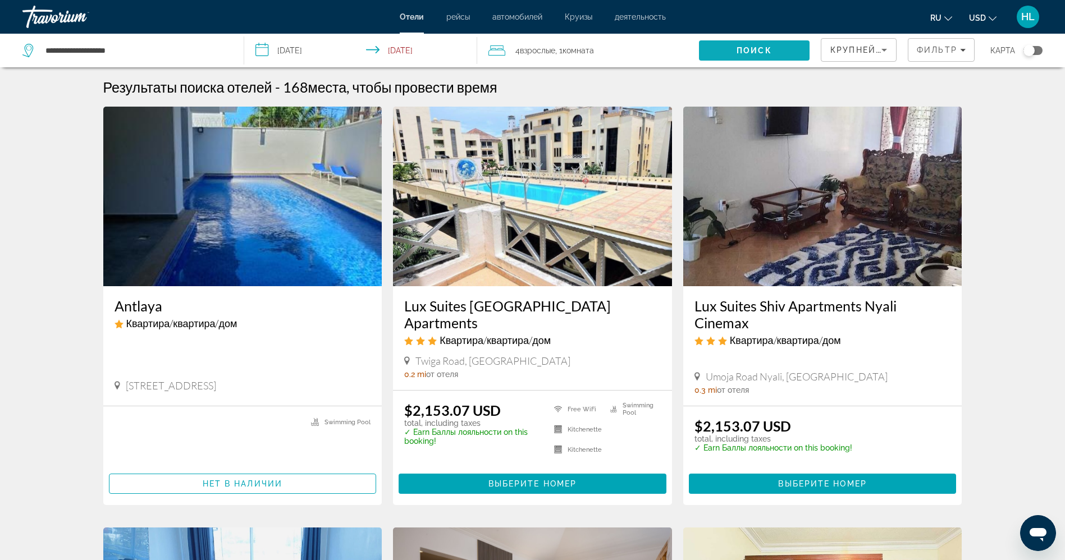
click at [735, 48] on span "Search" at bounding box center [754, 50] width 111 height 27
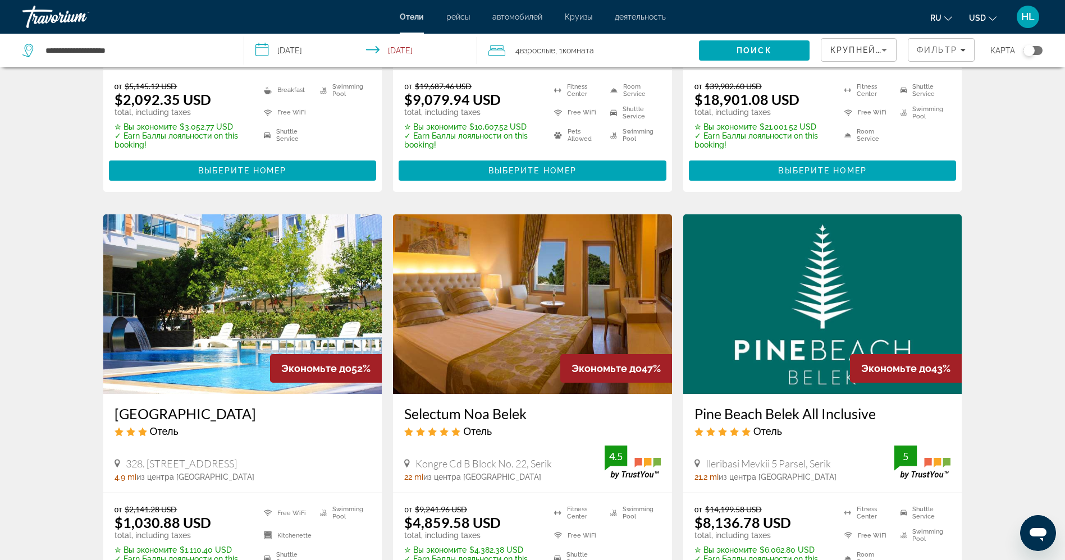
scroll to position [421, 0]
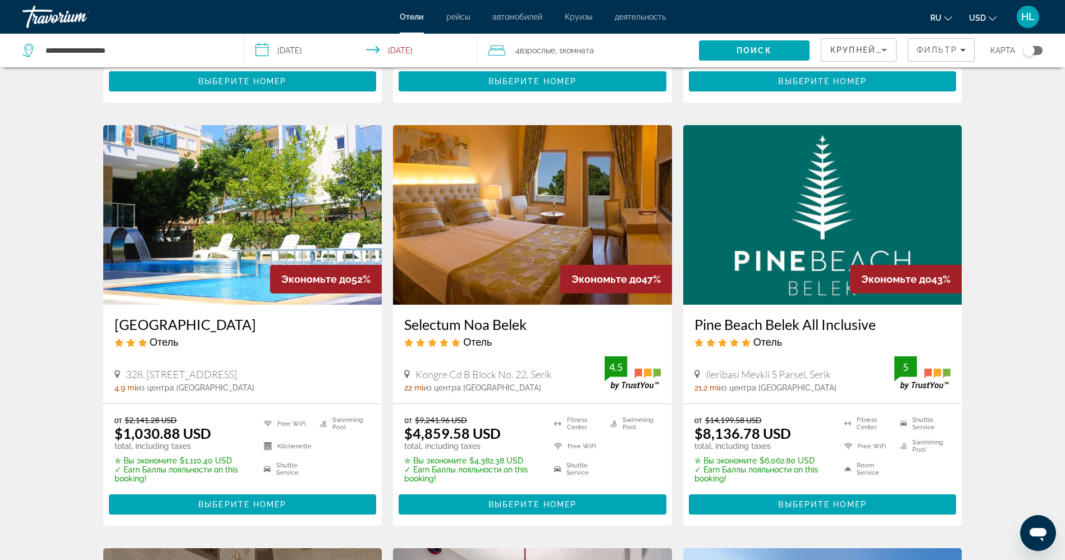
click at [80, 518] on div "Результаты поиска отелей - 265 места, чтобы провести время Экономьте до 59% Ele…" at bounding box center [532, 552] width 1065 height 1790
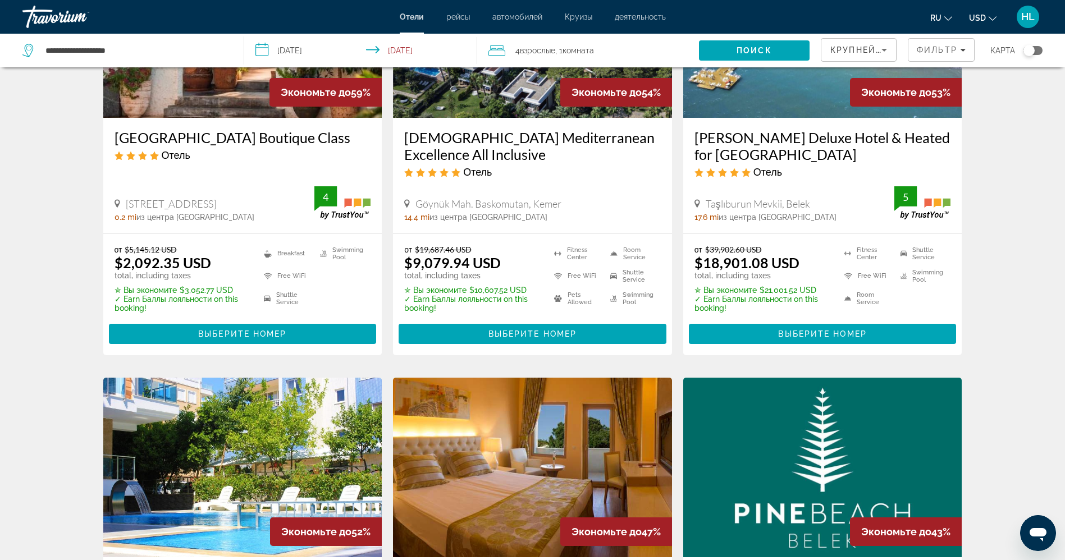
scroll to position [0, 0]
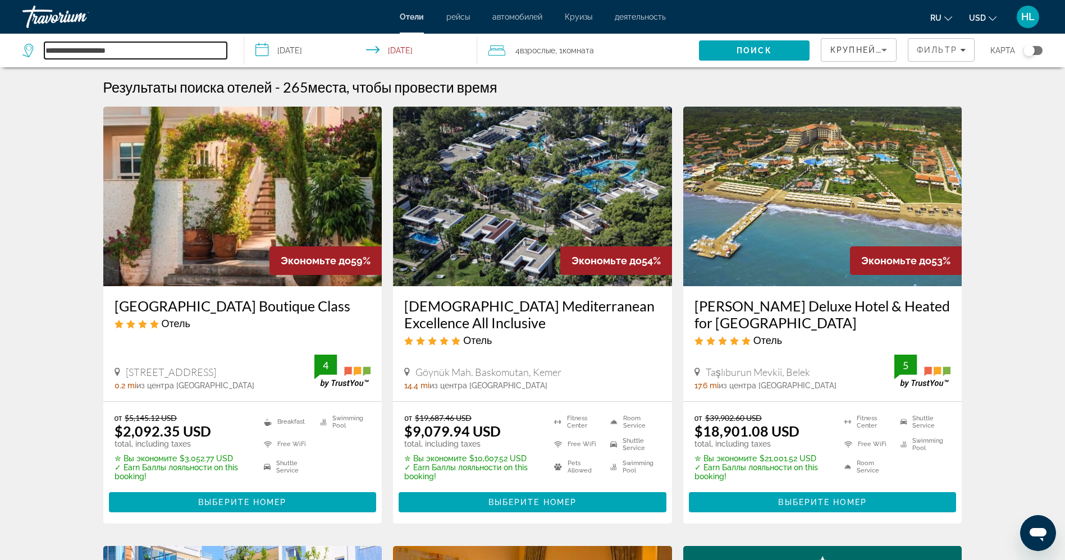
click at [142, 52] on input "**********" at bounding box center [135, 50] width 183 height 17
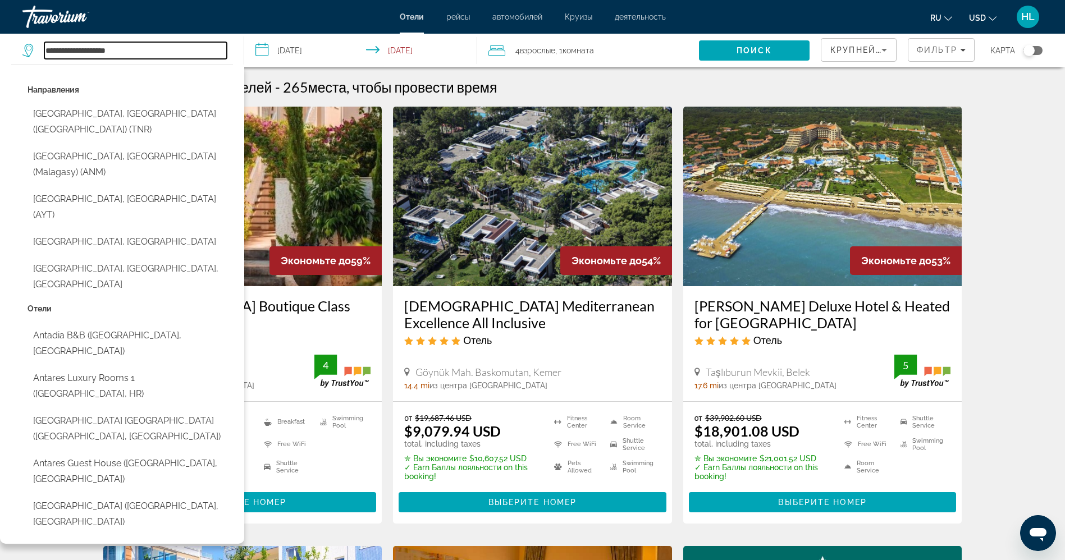
drag, startPoint x: 142, startPoint y: 52, endPoint x: 30, endPoint y: 46, distance: 112.5
click at [30, 46] on div "**********" at bounding box center [124, 50] width 204 height 17
paste input "**********"
drag, startPoint x: 184, startPoint y: 49, endPoint x: 178, endPoint y: 51, distance: 5.7
click at [178, 51] on input "**********" at bounding box center [135, 50] width 183 height 17
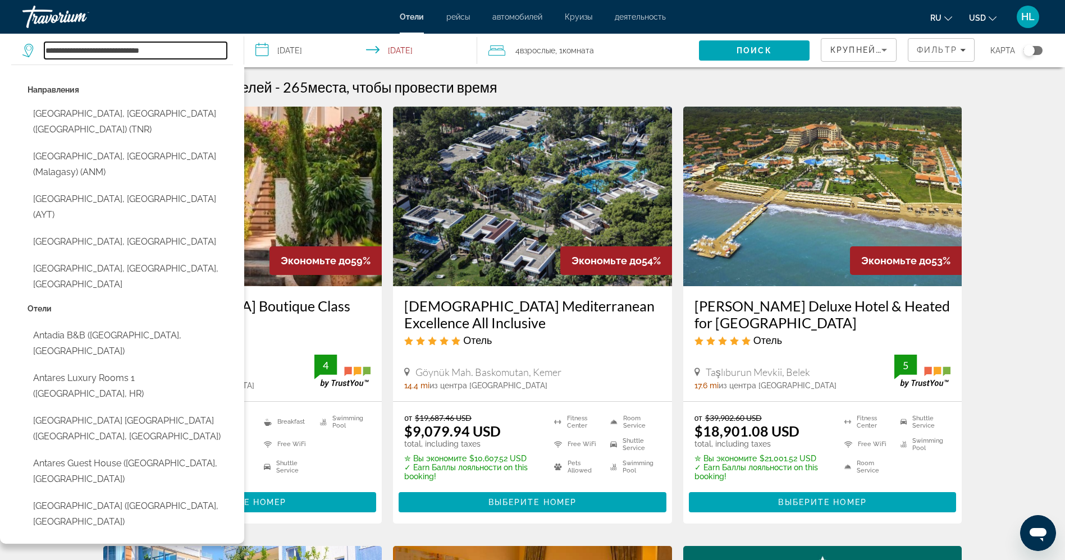
drag, startPoint x: 178, startPoint y: 51, endPoint x: 148, endPoint y: 52, distance: 30.4
click at [148, 52] on input "**********" at bounding box center [135, 50] width 183 height 17
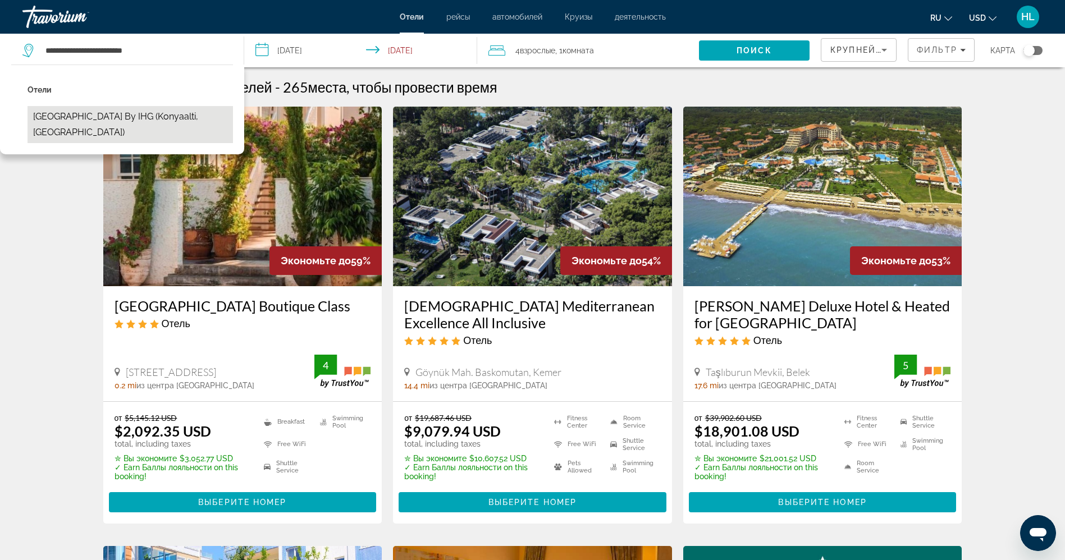
click at [89, 119] on button "[GEOGRAPHIC_DATA] by IHG (Konyaalti, [GEOGRAPHIC_DATA])" at bounding box center [131, 124] width 206 height 37
type input "**********"
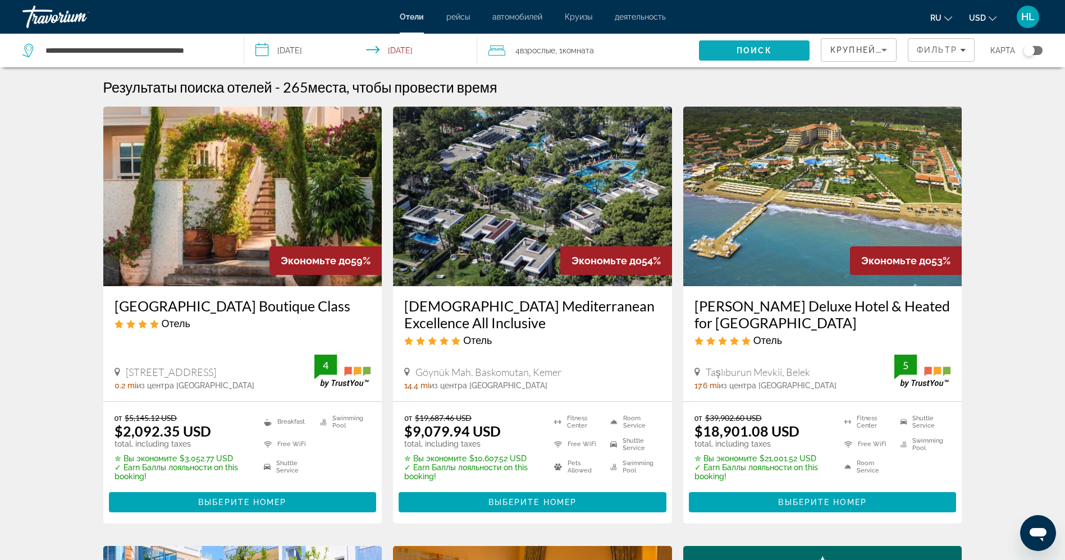
click at [779, 52] on span "Search" at bounding box center [754, 50] width 111 height 27
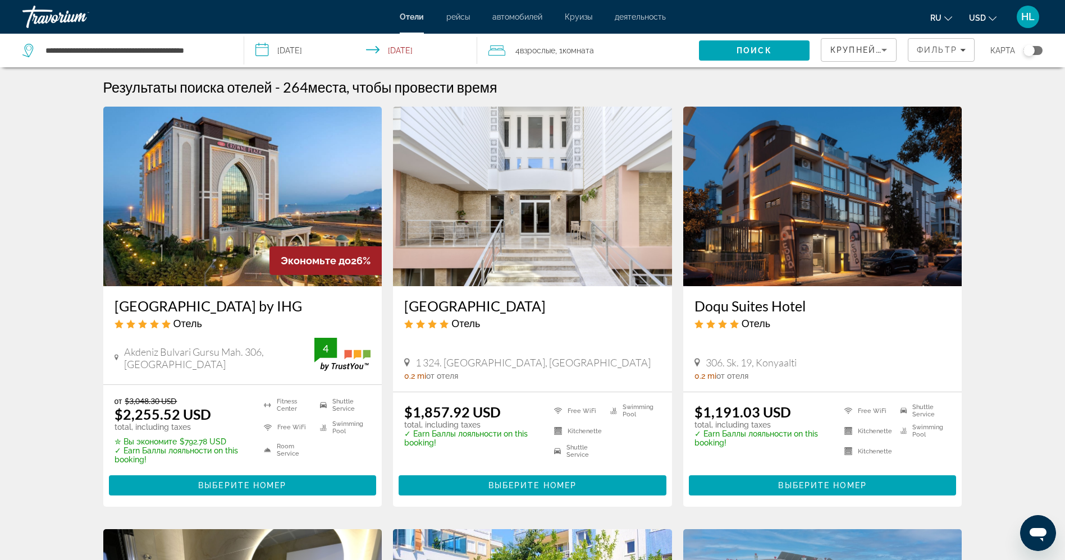
click at [179, 305] on h3 "[GEOGRAPHIC_DATA] by IHG" at bounding box center [243, 306] width 257 height 17
click at [585, 45] on span ", 1 Комната номера" at bounding box center [574, 51] width 39 height 16
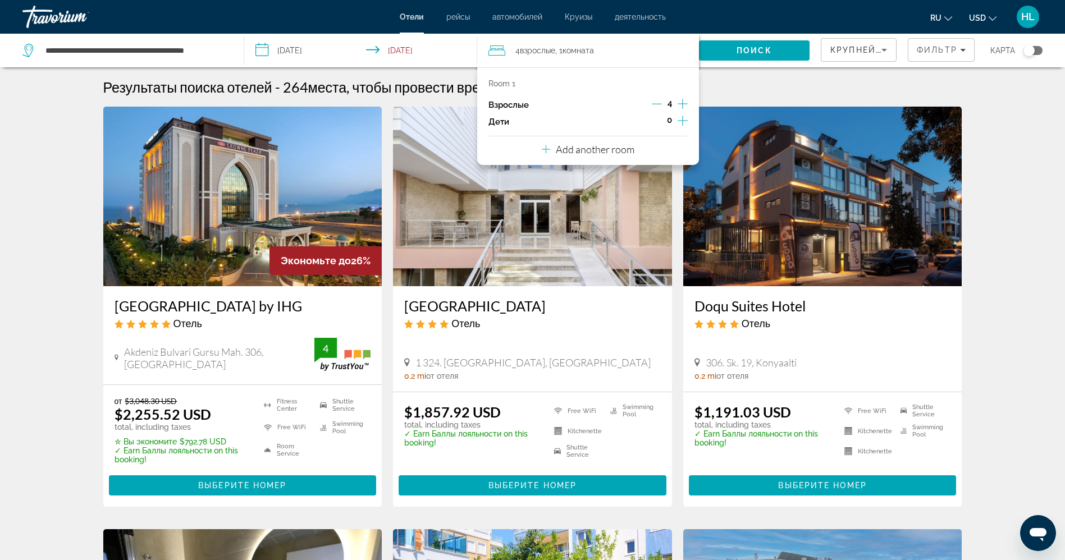
click at [657, 104] on icon "Decrement adults" at bounding box center [657, 104] width 10 height 10
click at [731, 52] on span "Search" at bounding box center [754, 50] width 111 height 27
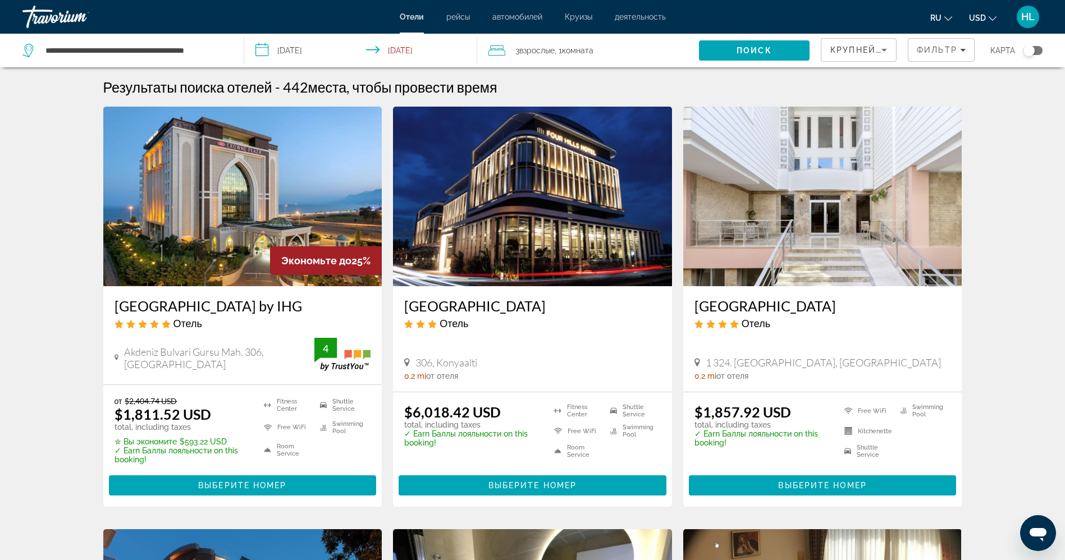
scroll to position [84, 0]
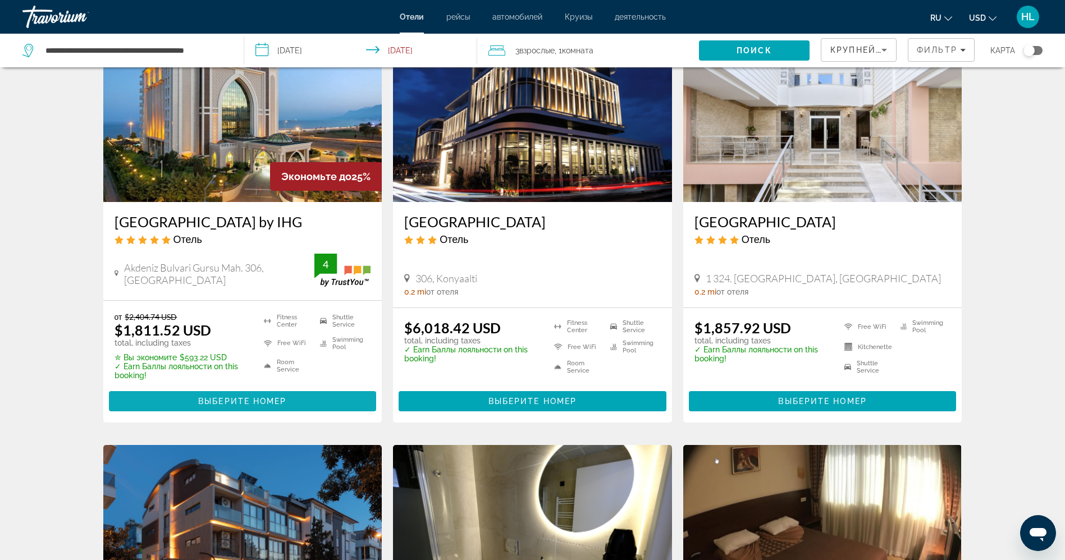
click at [247, 397] on span "Выберите номер" at bounding box center [242, 401] width 88 height 9
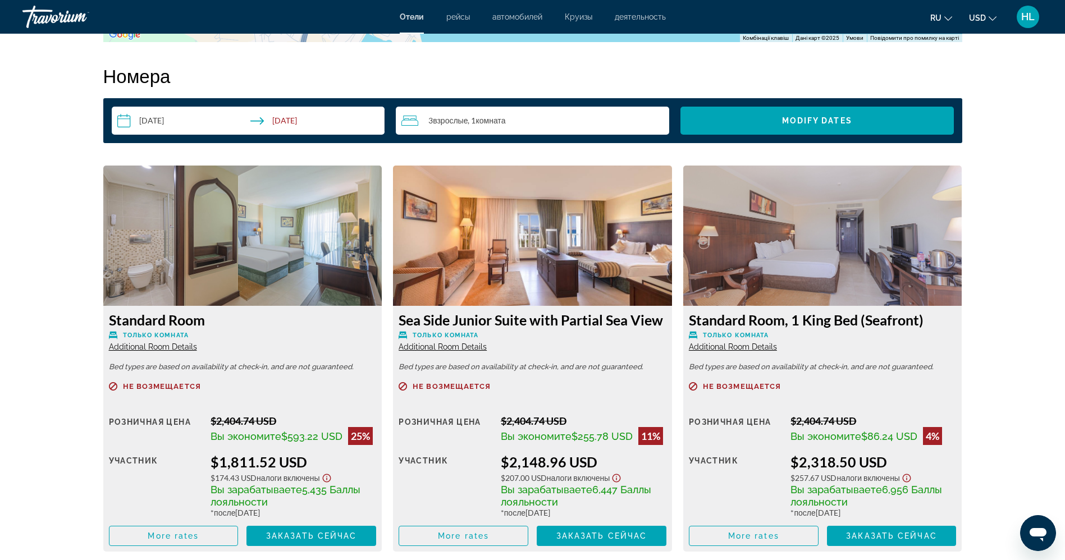
scroll to position [1264, 0]
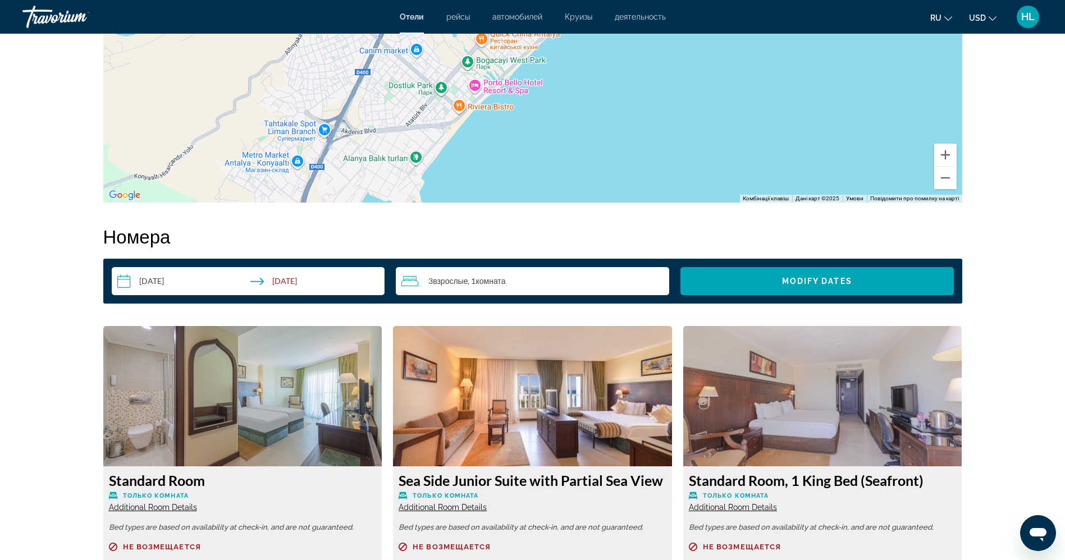
click at [294, 282] on input "**********" at bounding box center [251, 282] width 278 height 31
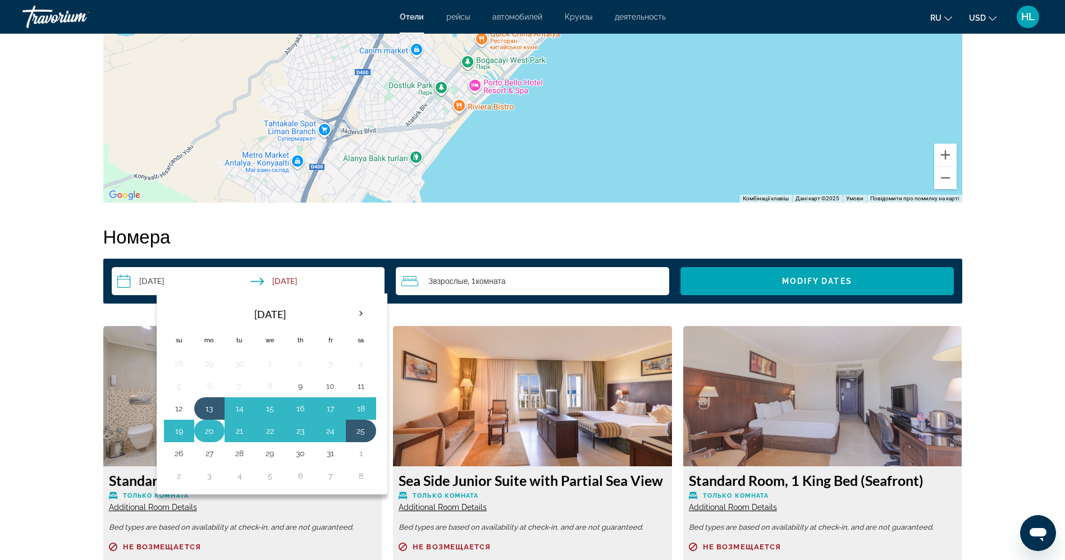
click at [204, 432] on button "20" at bounding box center [209, 431] width 18 height 16
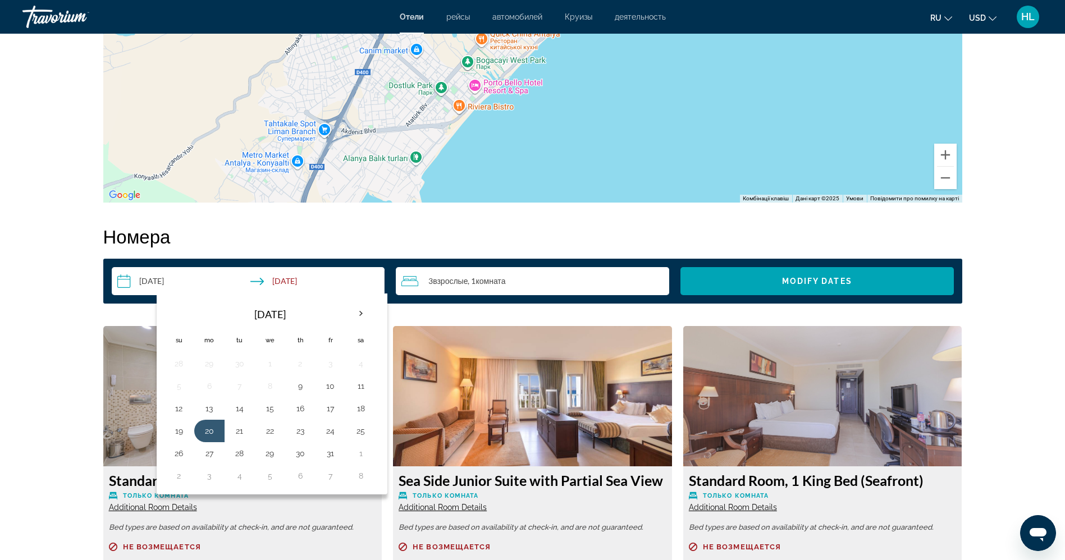
click at [206, 411] on button "13" at bounding box center [209, 409] width 18 height 16
type input "**********"
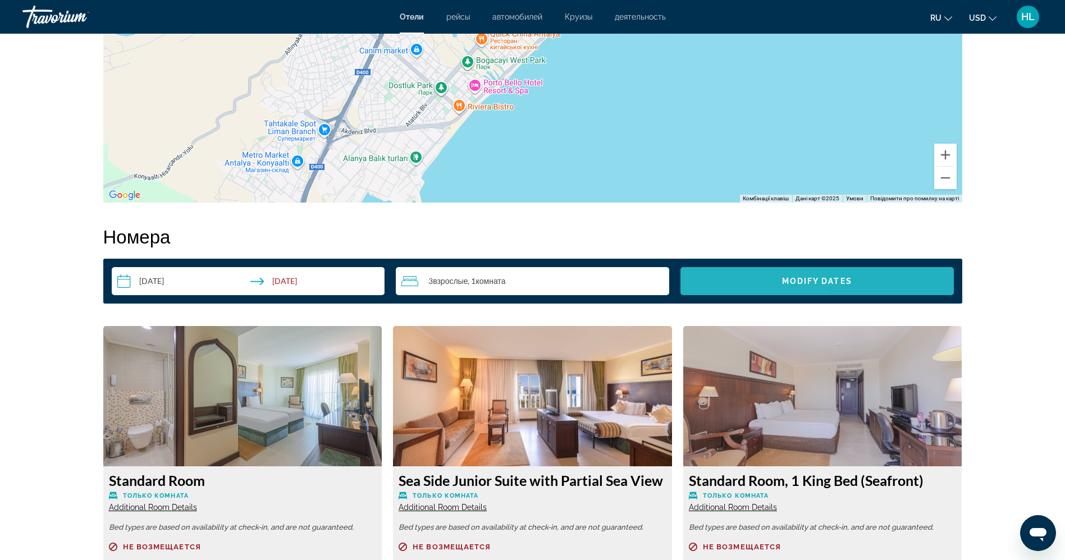
click at [749, 289] on span "Search widget" at bounding box center [818, 281] width 274 height 27
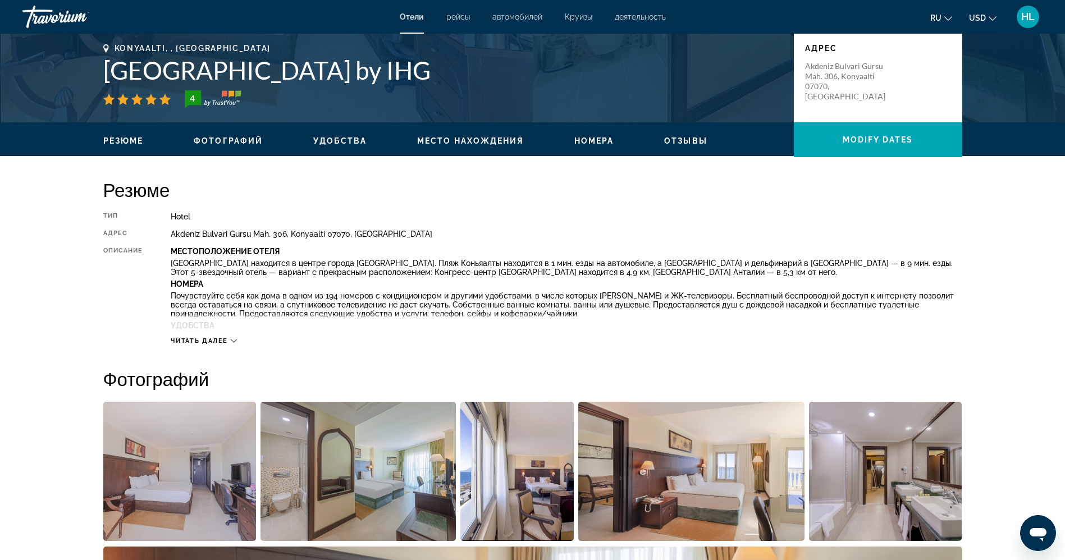
scroll to position [158, 0]
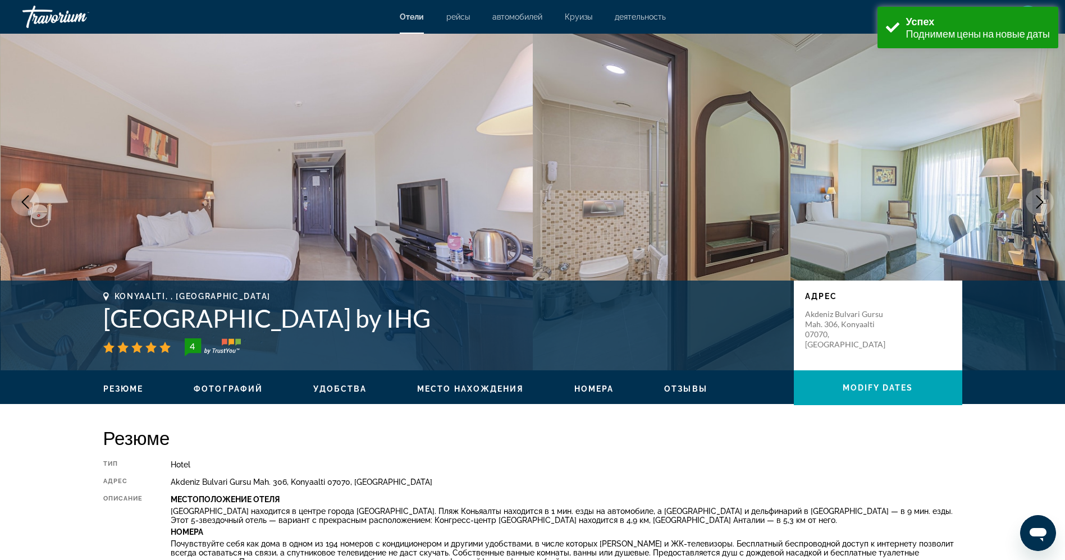
drag, startPoint x: 484, startPoint y: 311, endPoint x: 100, endPoint y: 320, distance: 384.3
click at [100, 320] on div "Konyaalti, , Turkey Crowne Plaza Hotel Antalya by IHG 4 адрес Akdeniz Bulvari G…" at bounding box center [533, 325] width 904 height 67
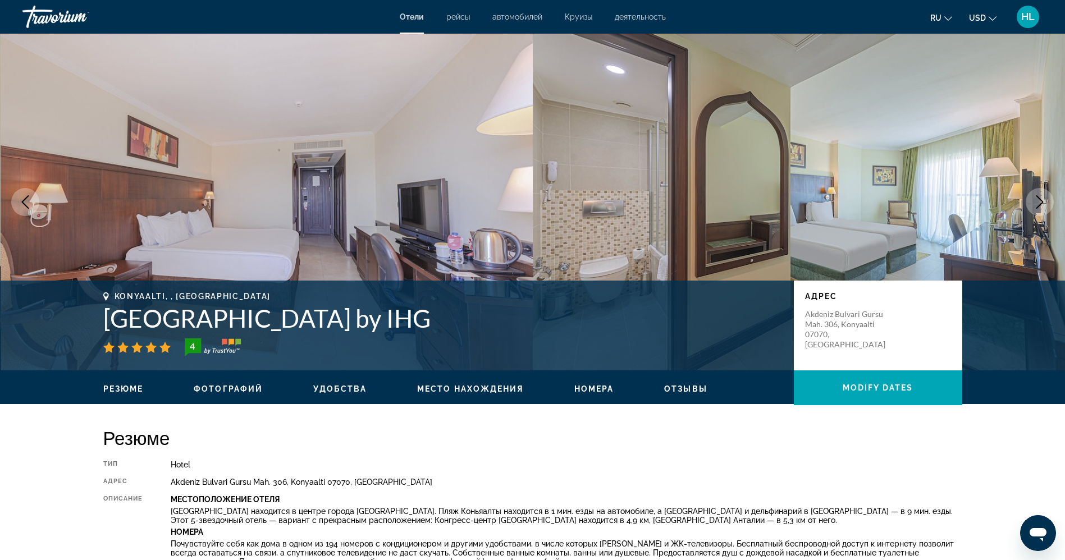
copy h1 "[GEOGRAPHIC_DATA] by IHG"
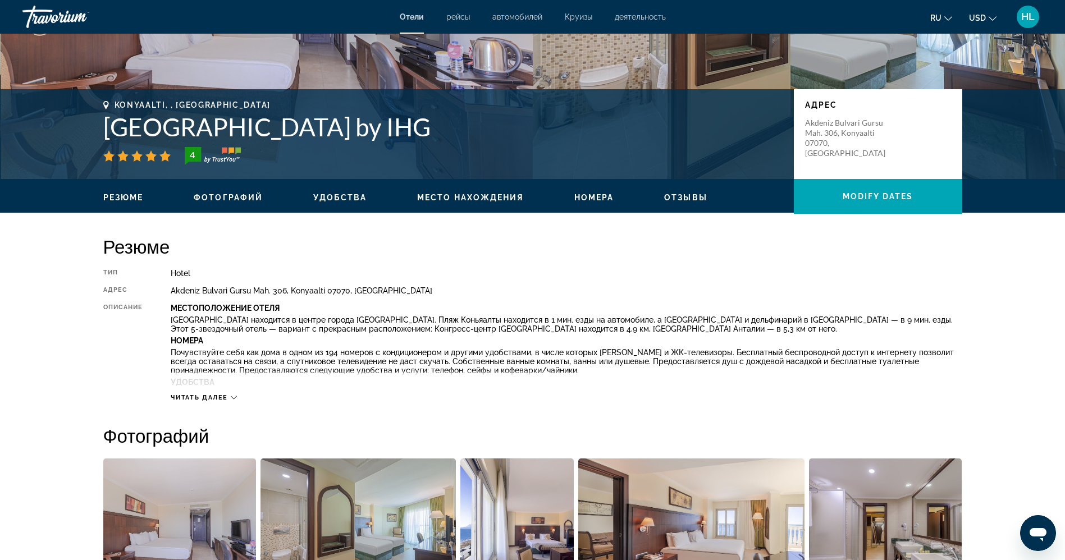
scroll to position [168, 0]
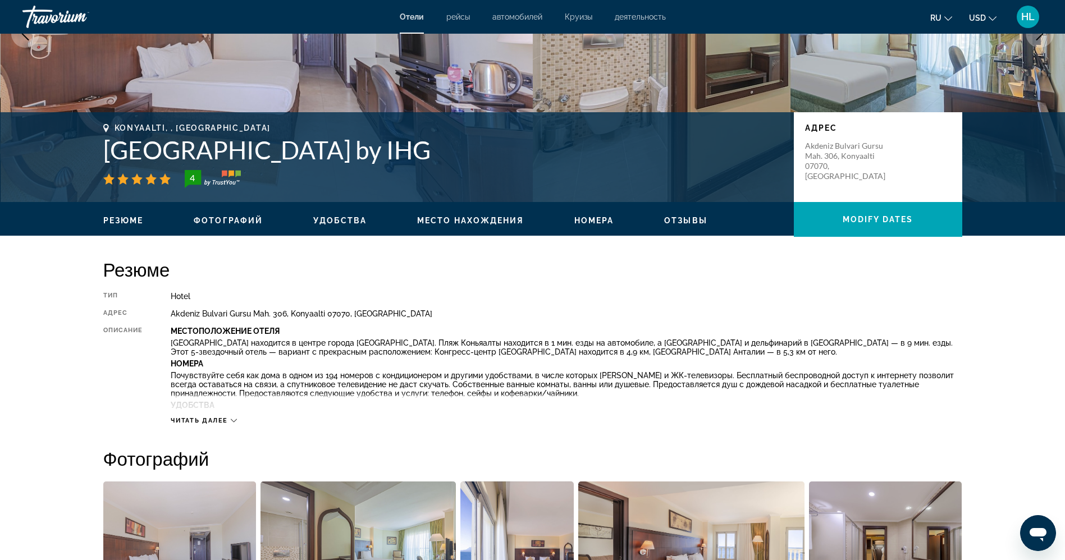
copy h1 "[GEOGRAPHIC_DATA] by IHG"
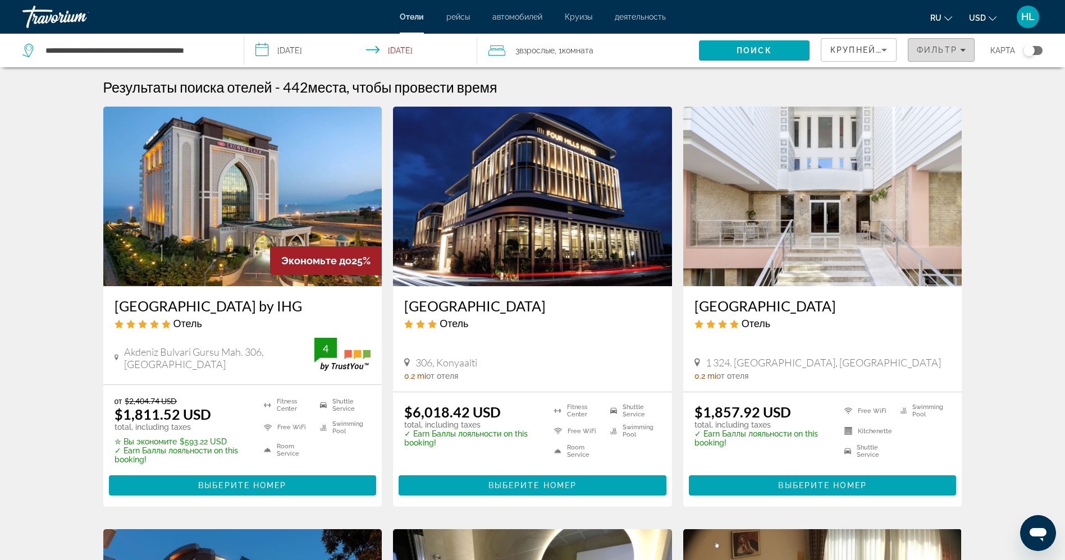
click at [942, 49] on span "Фильтр" at bounding box center [937, 49] width 40 height 9
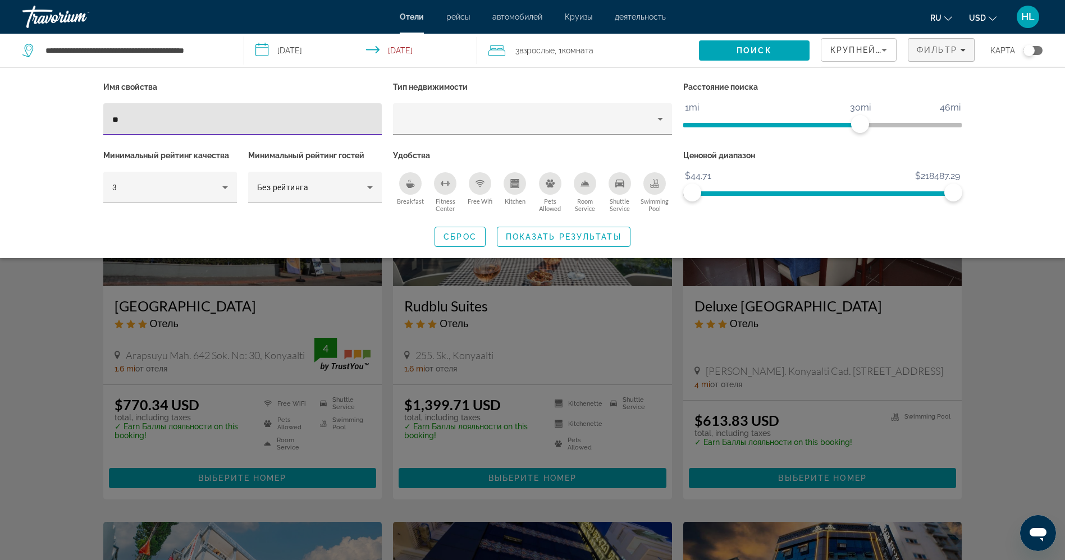
type input "*"
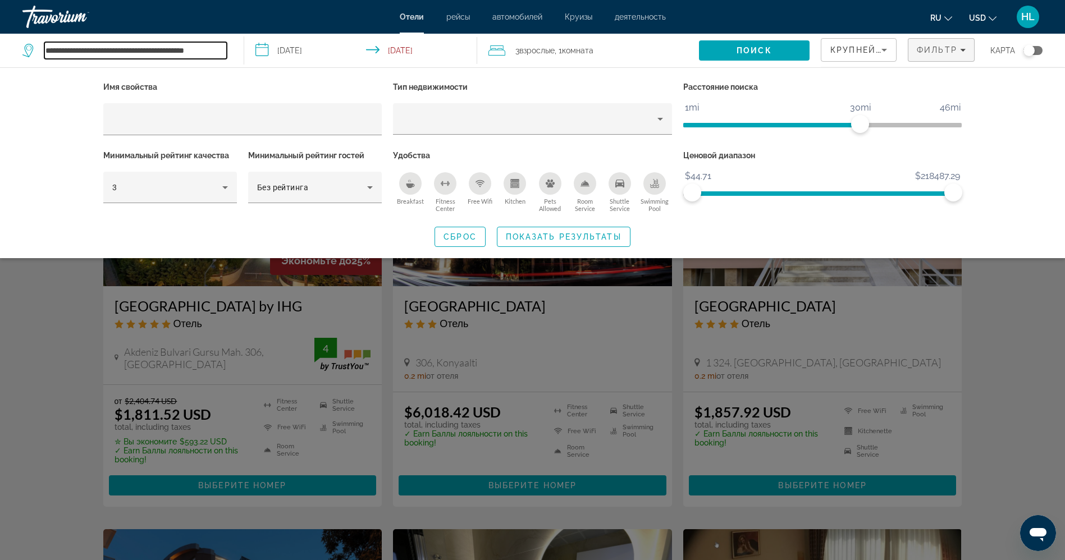
click at [179, 47] on input "**********" at bounding box center [135, 50] width 183 height 17
click at [179, 49] on input "**********" at bounding box center [135, 50] width 183 height 17
paste input "Search hotel destination"
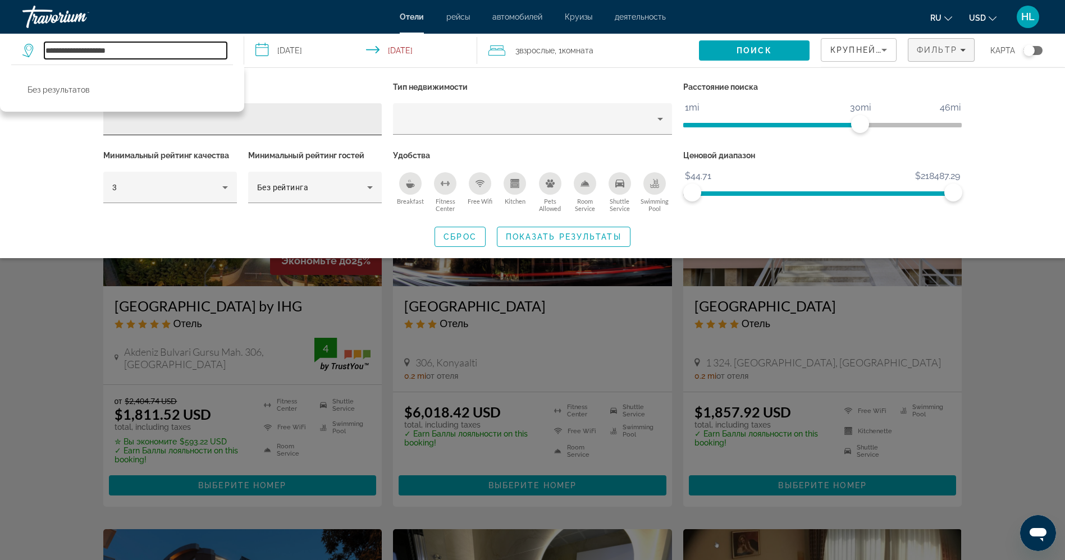
type input "**********"
click at [273, 120] on input "Hotel Filters" at bounding box center [242, 119] width 261 height 13
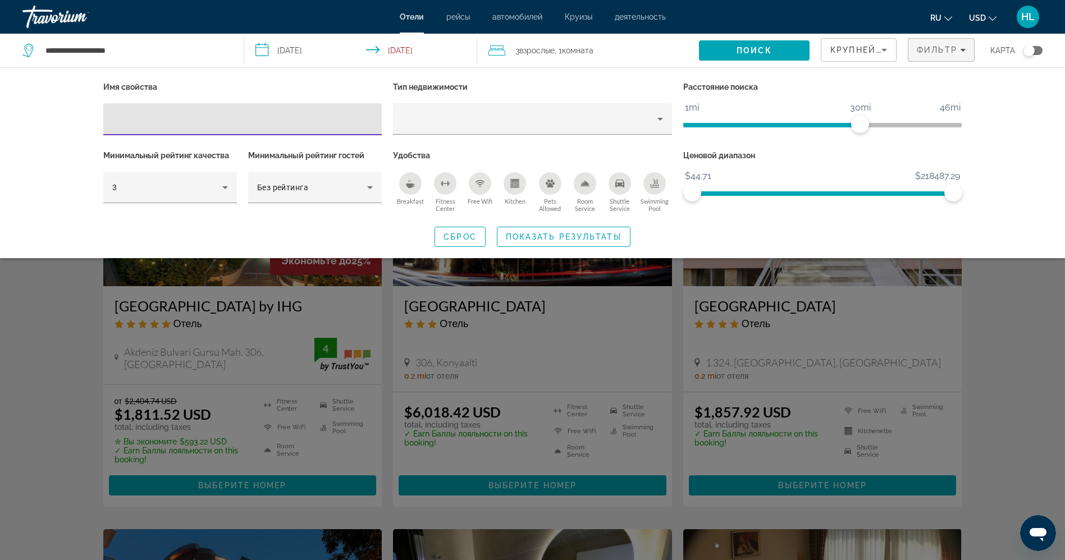
paste input "**********"
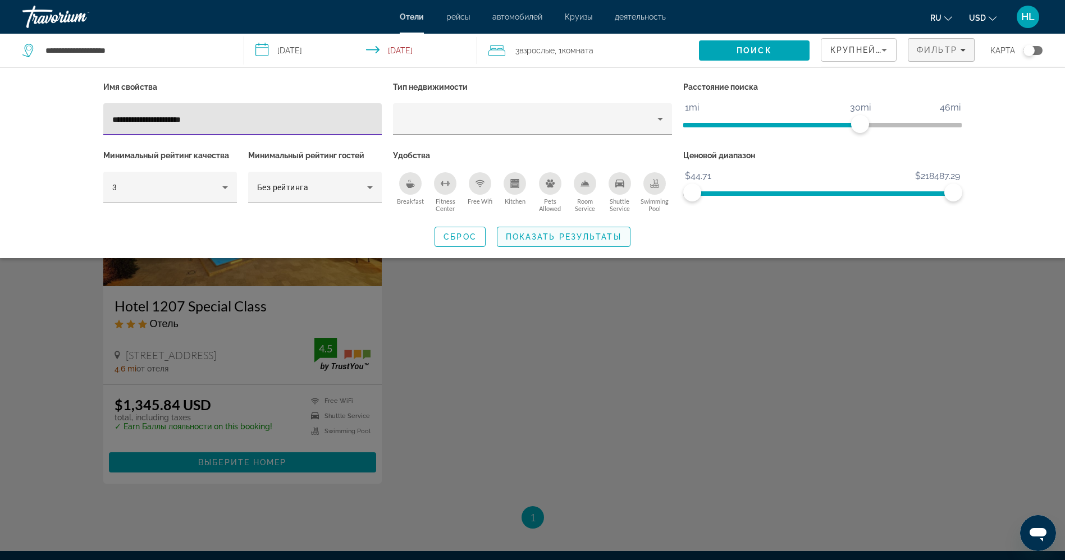
type input "**********"
click at [567, 241] on span "Search widget" at bounding box center [564, 237] width 133 height 27
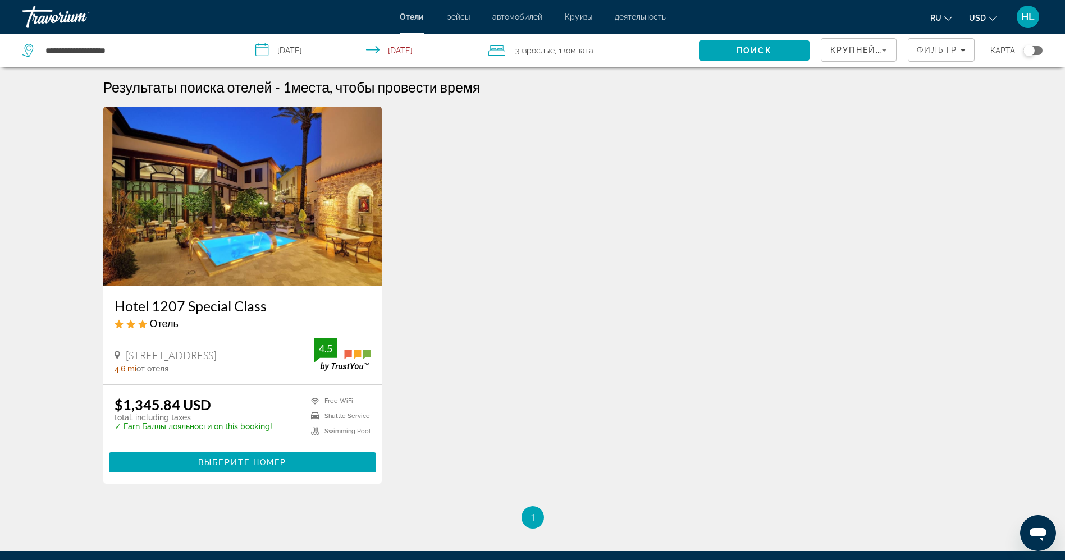
click at [271, 216] on img "Main content" at bounding box center [242, 197] width 279 height 180
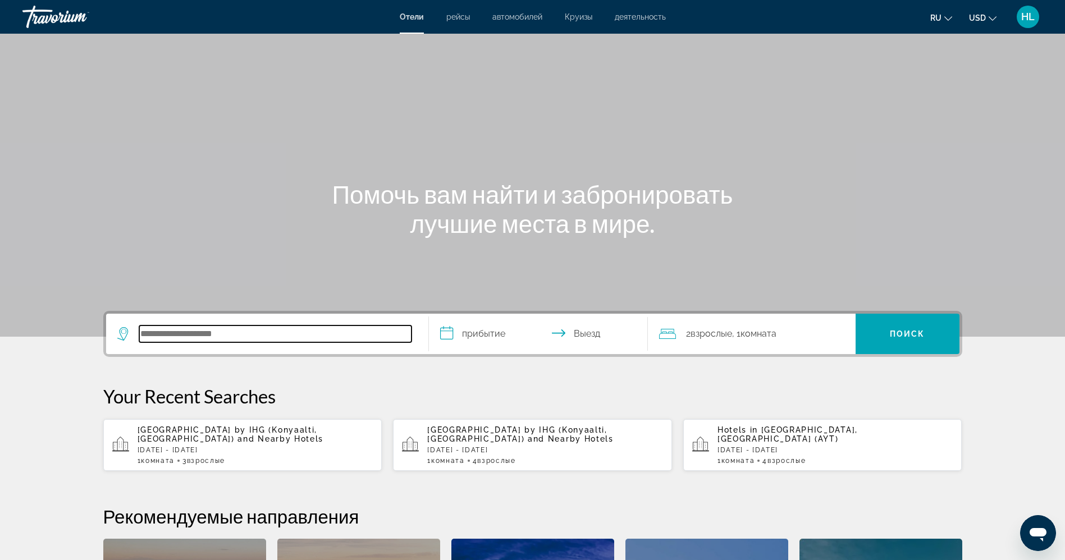
click at [176, 337] on input "Search hotel destination" at bounding box center [275, 334] width 272 height 17
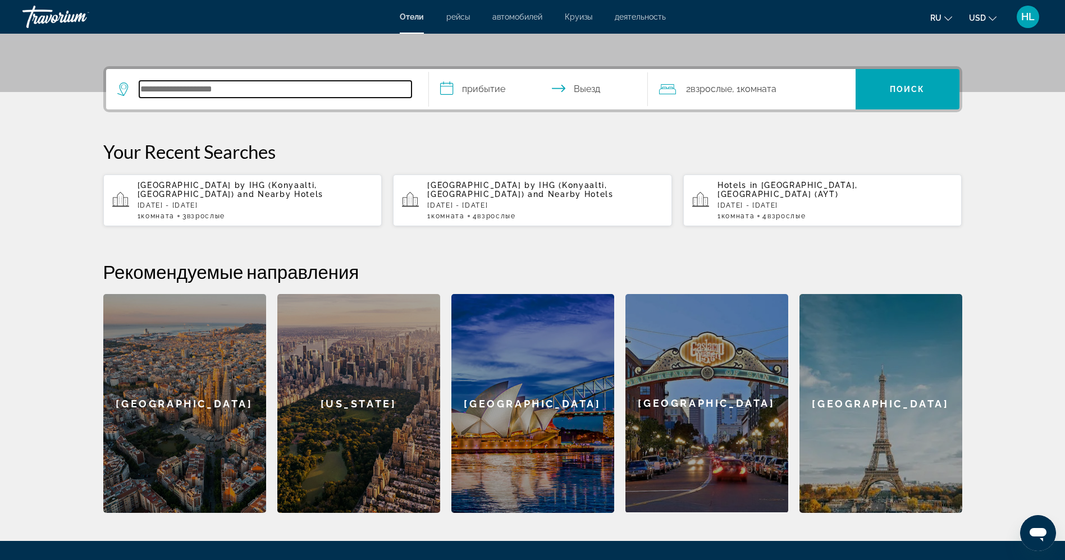
scroll to position [275, 0]
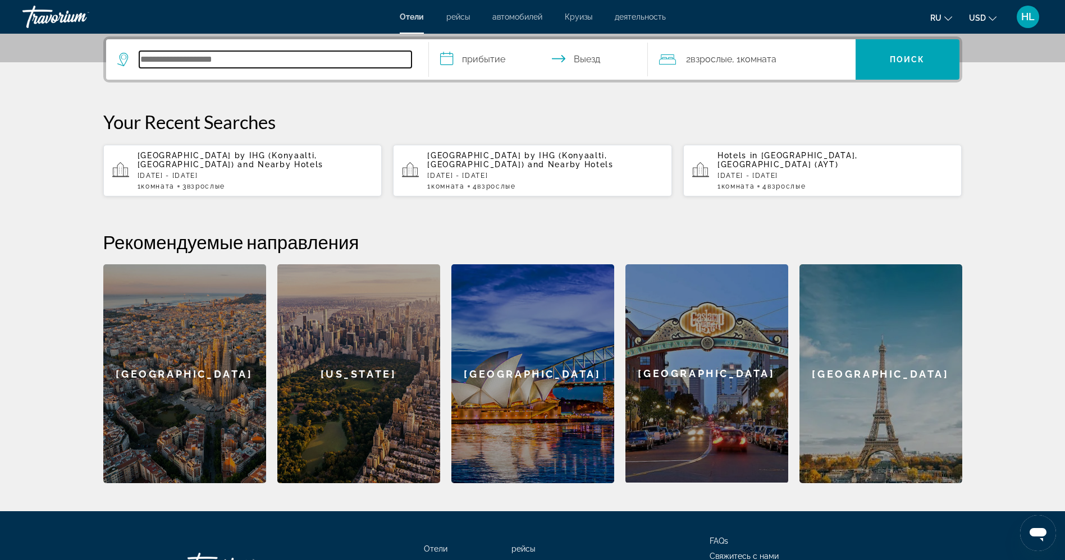
paste input "**********"
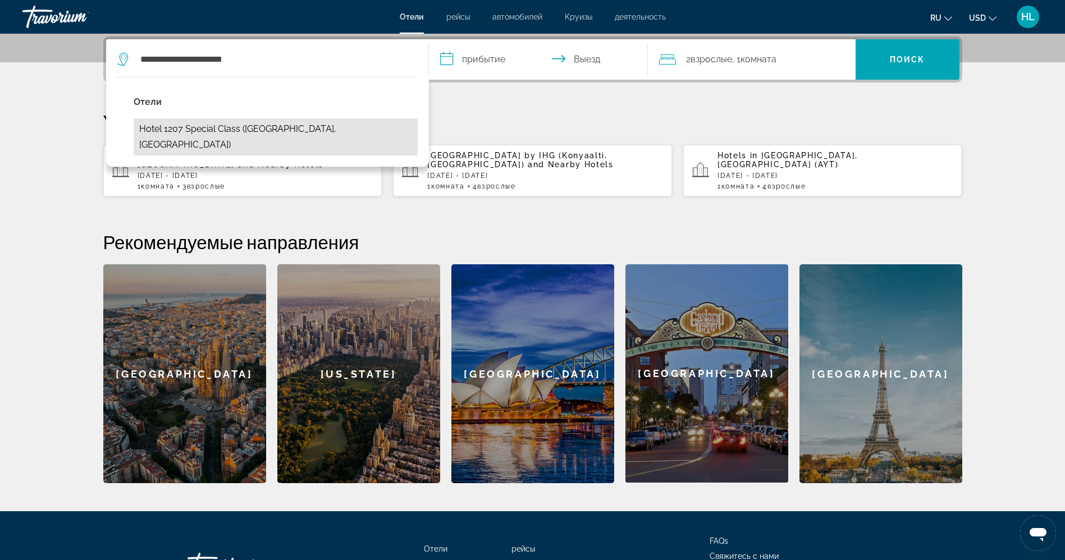
click at [270, 124] on button "Hotel 1207 Special Class (Antalya, TR)" at bounding box center [276, 137] width 284 height 37
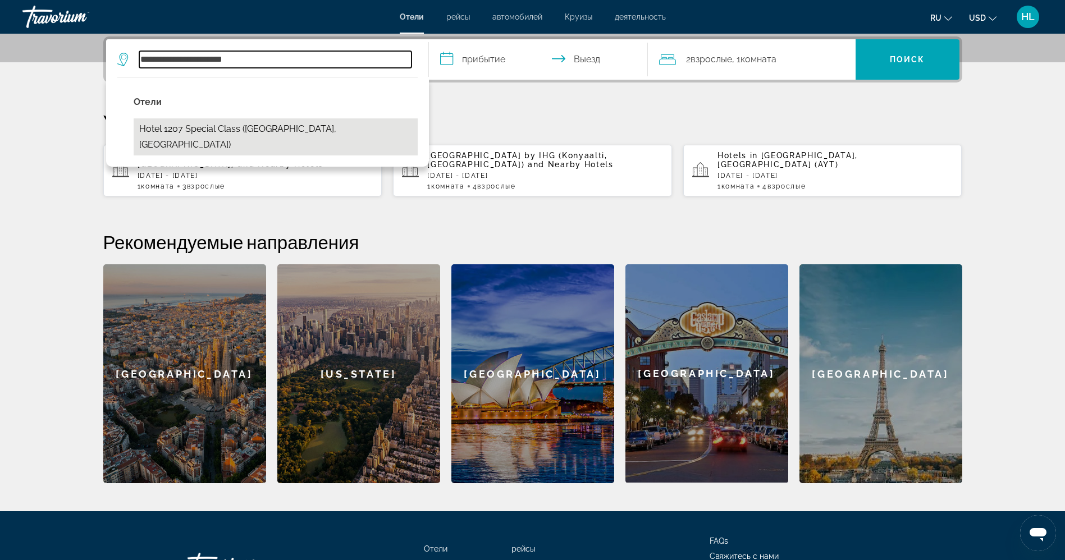
type input "**********"
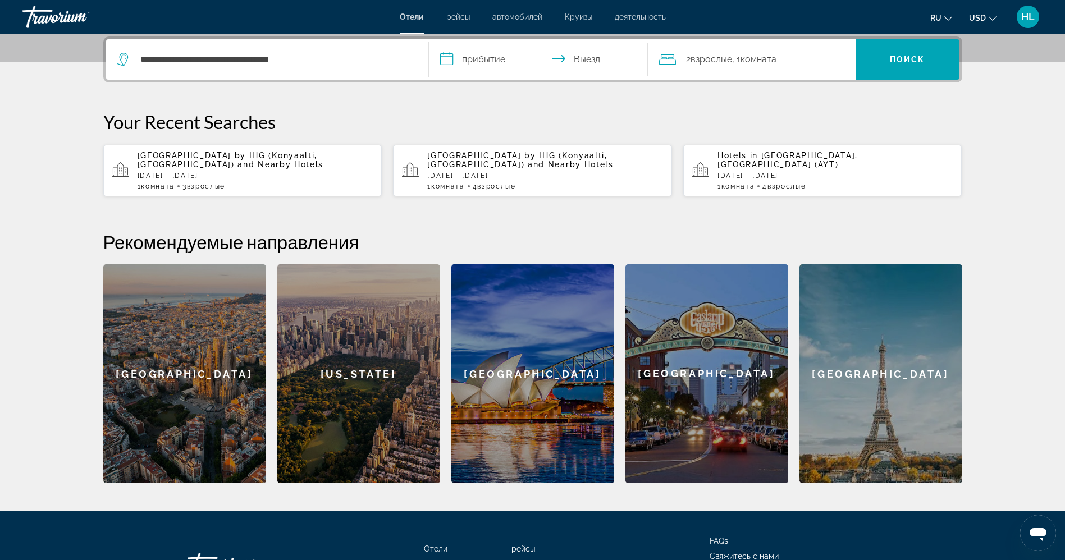
click at [488, 57] on input "**********" at bounding box center [541, 61] width 224 height 44
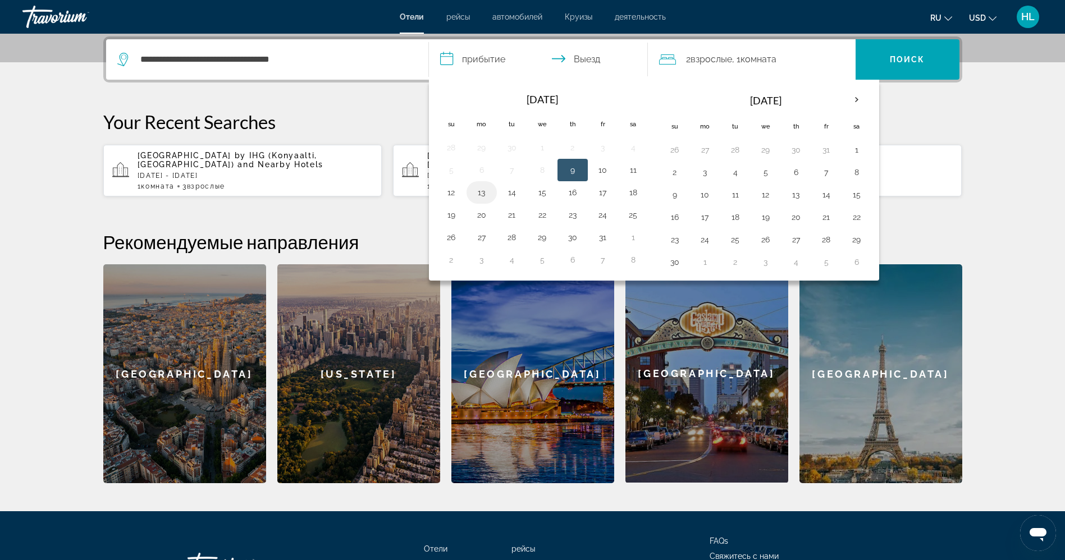
click at [482, 192] on button "13" at bounding box center [482, 193] width 18 height 16
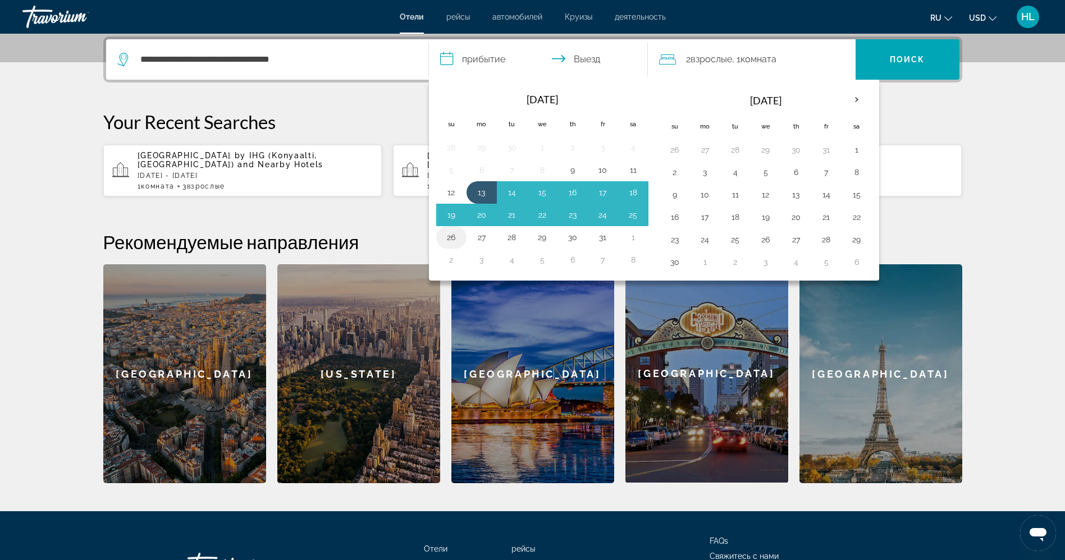
click at [458, 233] on button "26" at bounding box center [452, 238] width 18 height 16
type input "**********"
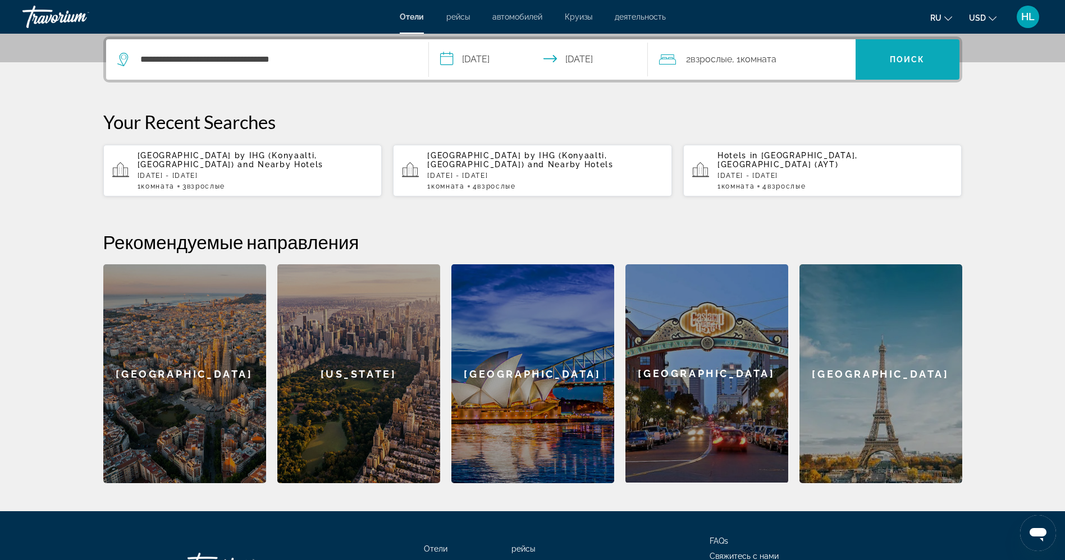
click at [874, 56] on span "Search" at bounding box center [908, 59] width 104 height 27
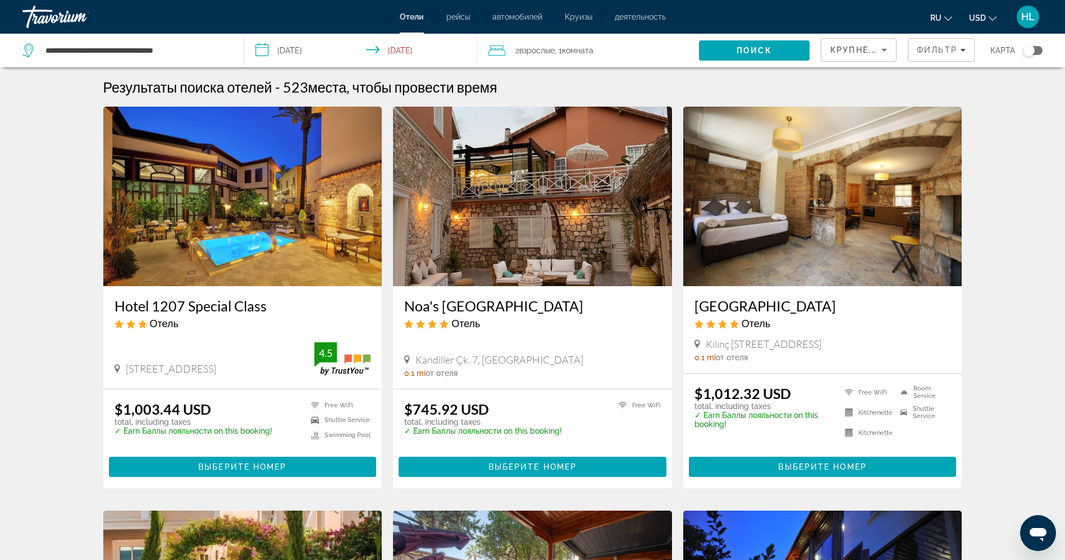
click at [207, 188] on img "Main content" at bounding box center [242, 197] width 279 height 180
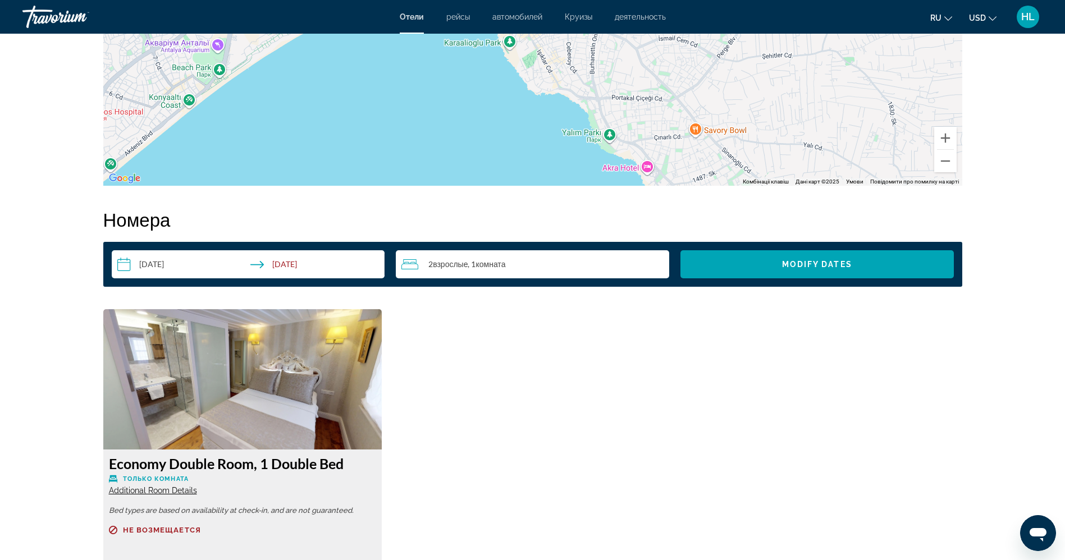
scroll to position [1179, 0]
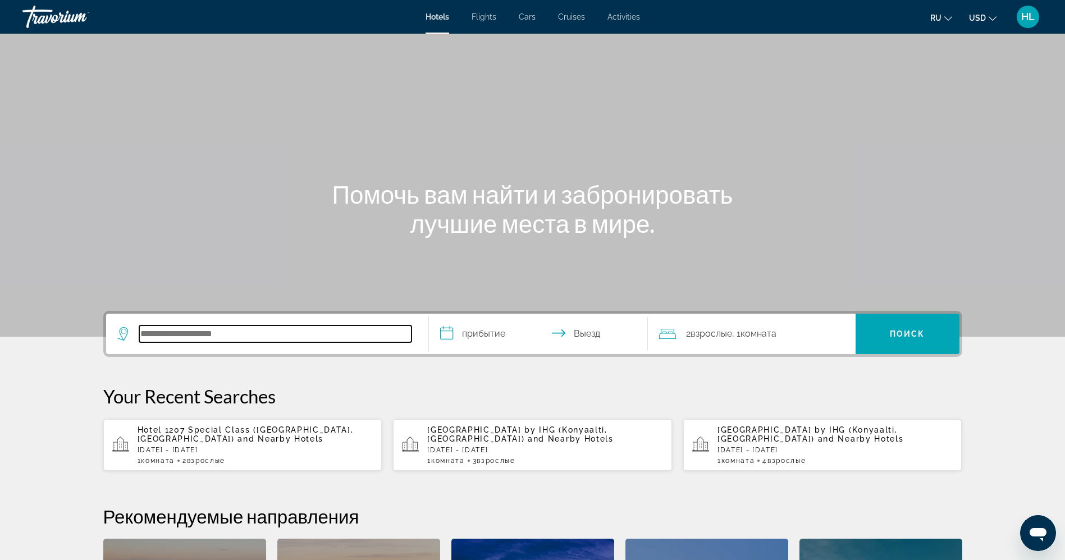
click at [290, 331] on input "Search hotel destination" at bounding box center [275, 334] width 272 height 17
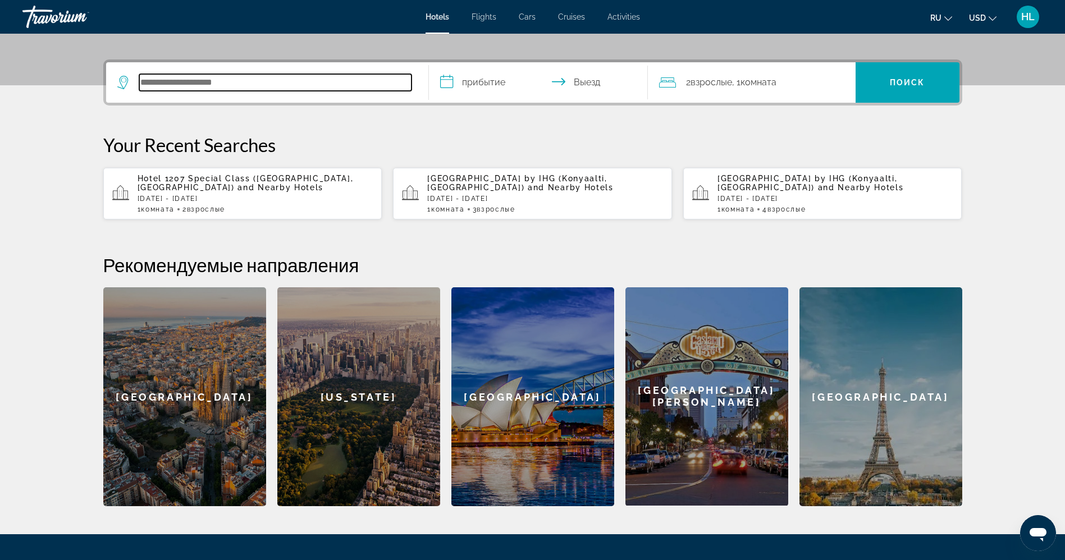
scroll to position [275, 0]
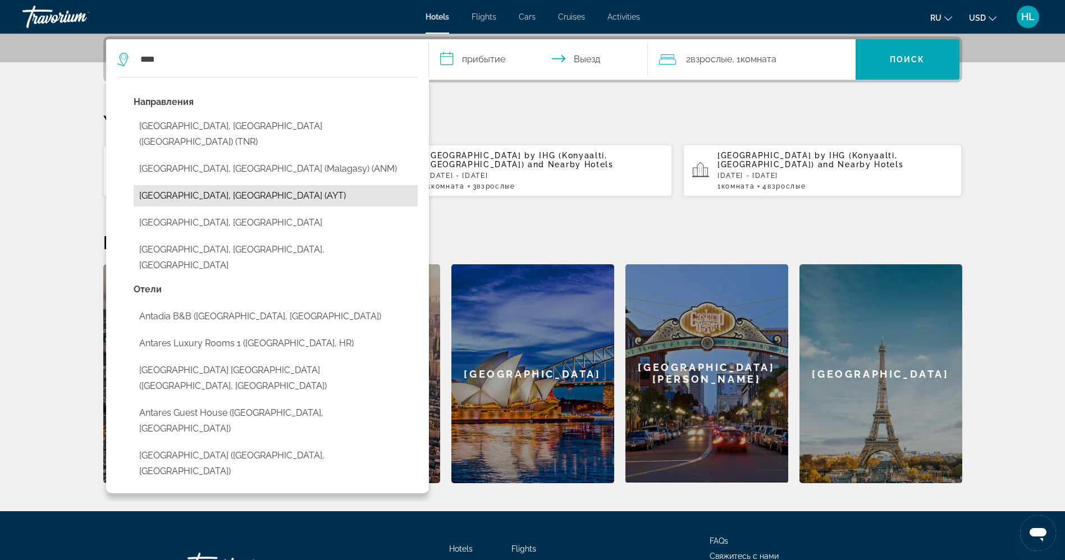
click at [195, 185] on button "[GEOGRAPHIC_DATA], [GEOGRAPHIC_DATA] (AYT)" at bounding box center [276, 195] width 284 height 21
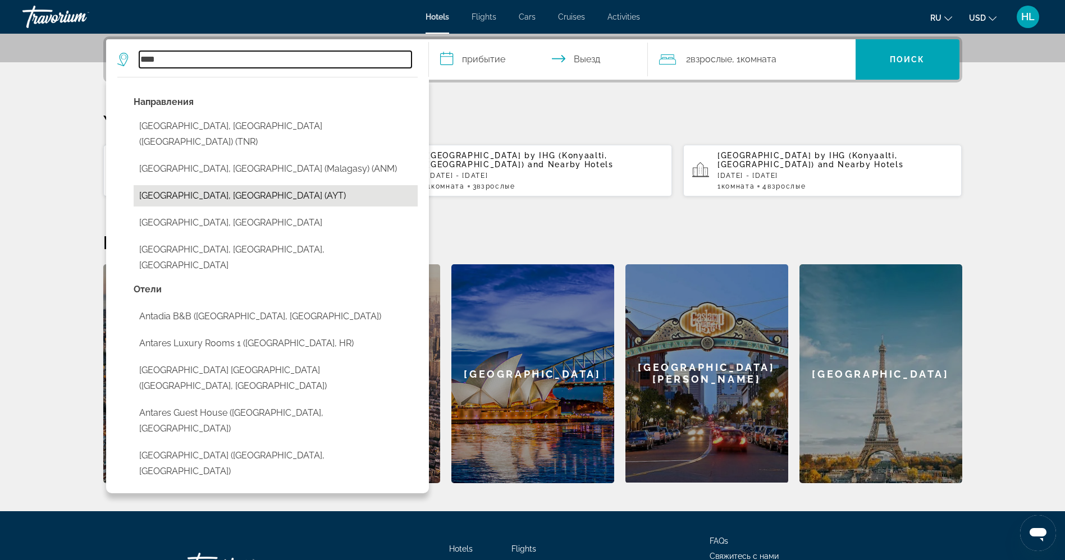
type input "**********"
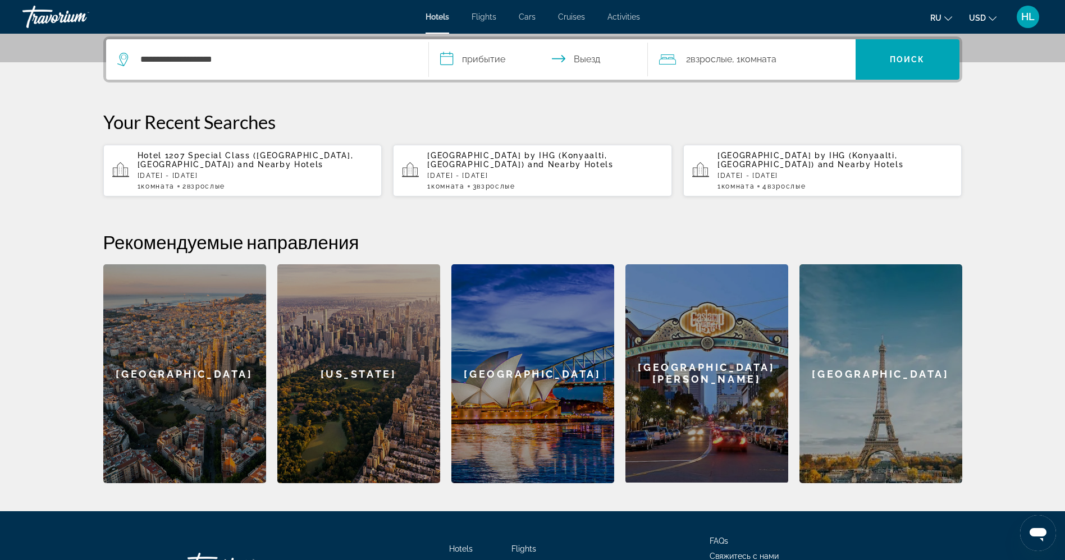
click at [495, 55] on input "**********" at bounding box center [541, 61] width 224 height 44
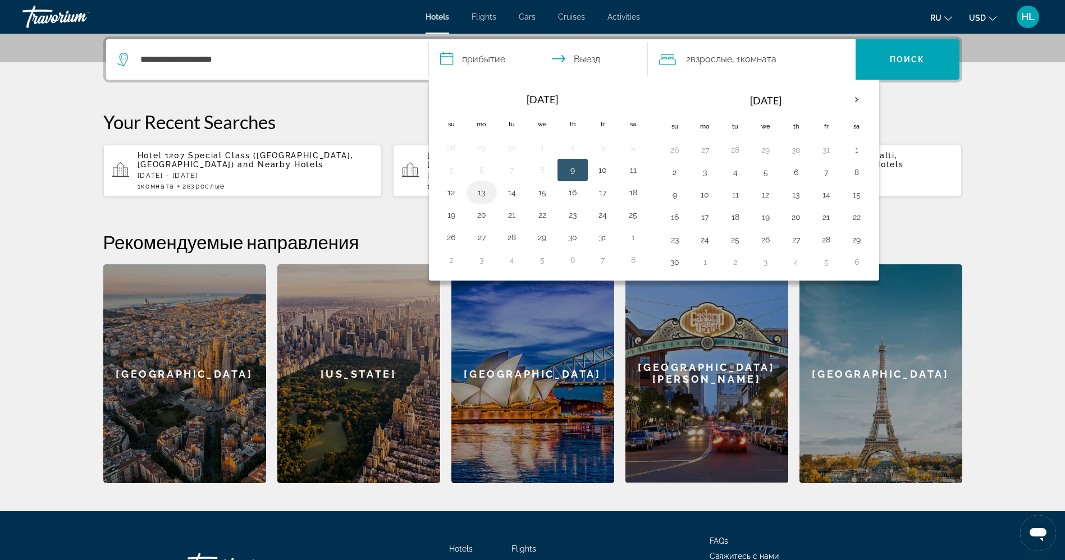
click at [481, 196] on button "13" at bounding box center [482, 193] width 18 height 16
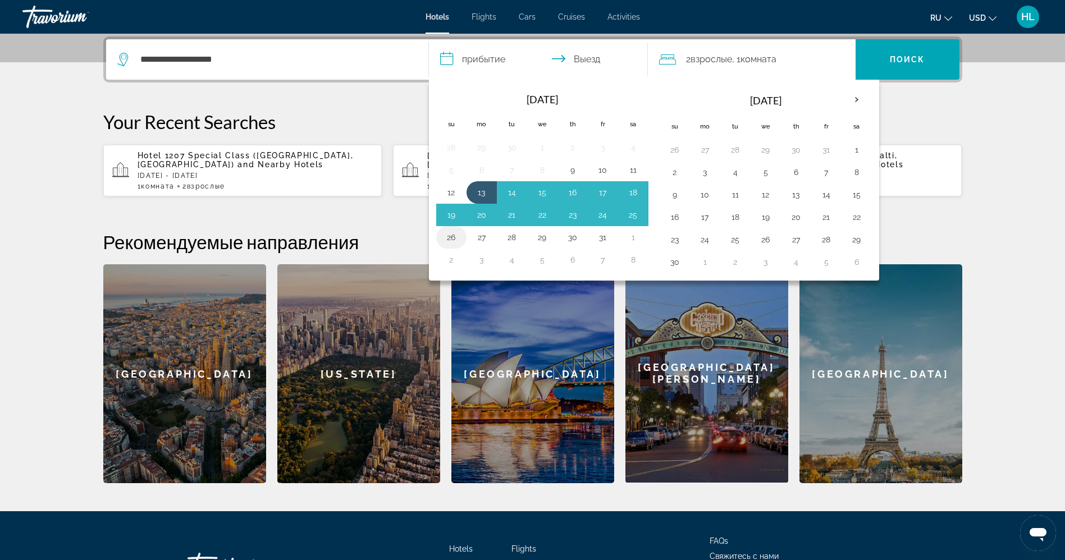
click at [453, 242] on button "26" at bounding box center [452, 238] width 18 height 16
type input "**********"
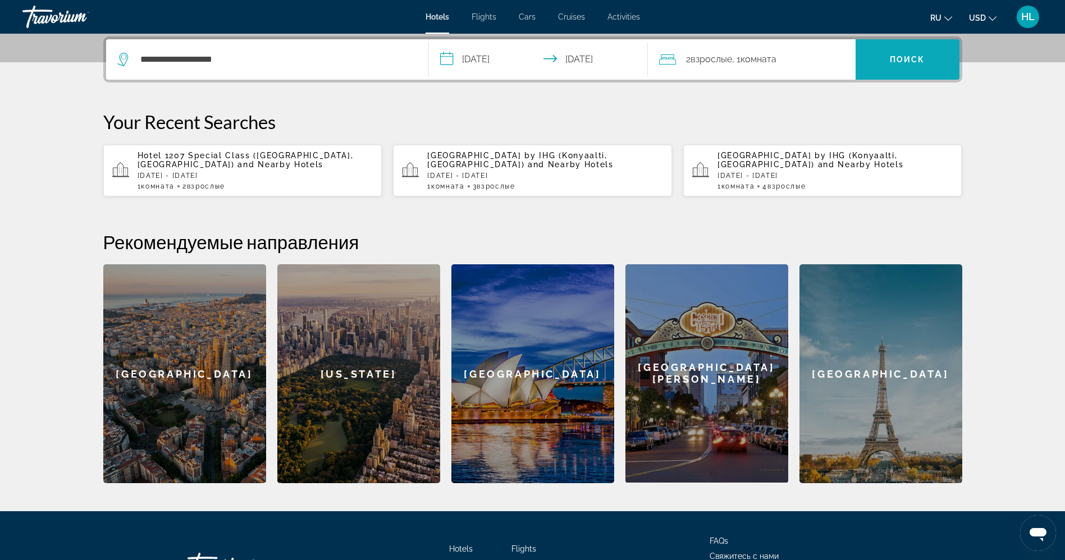
click at [895, 46] on span "Search" at bounding box center [908, 59] width 104 height 27
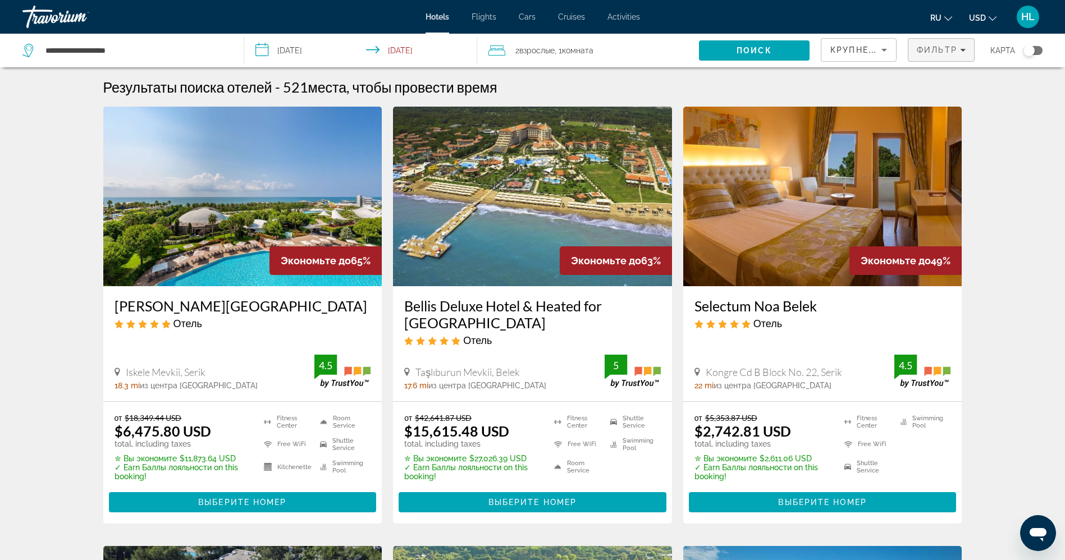
click at [945, 45] on span "Фильтр" at bounding box center [937, 49] width 40 height 9
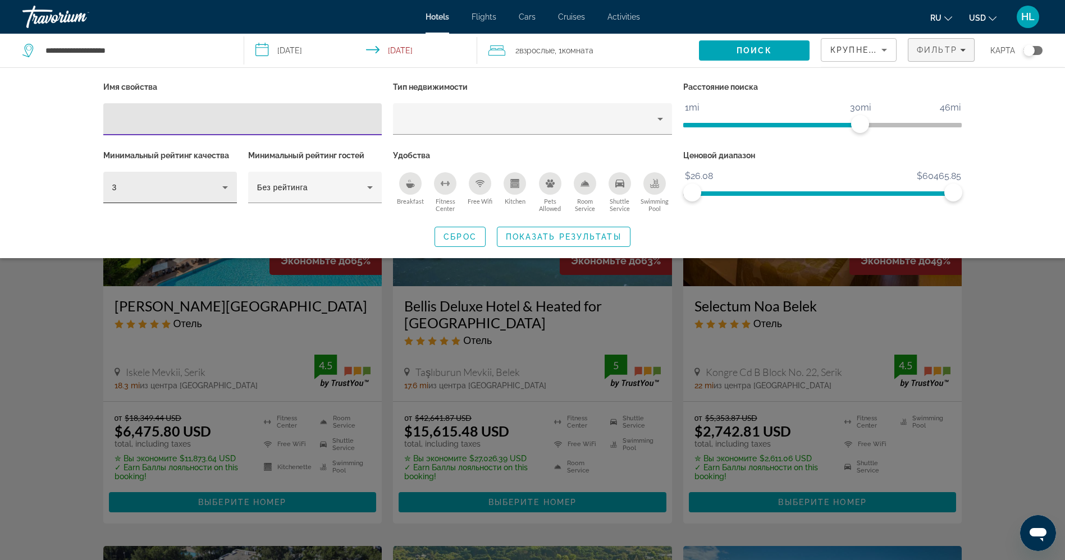
click at [190, 186] on div "3" at bounding box center [167, 187] width 110 height 13
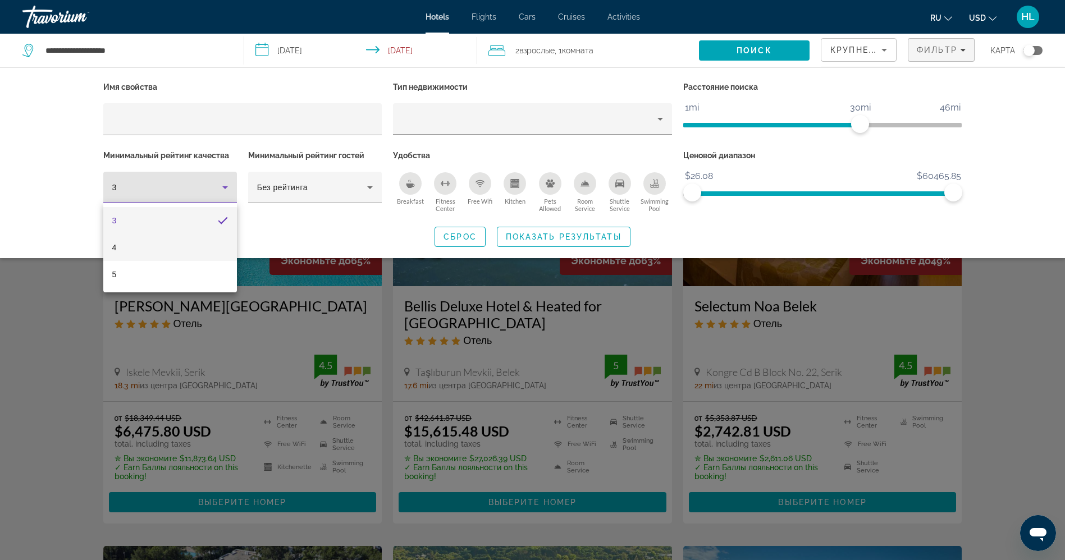
click at [173, 251] on mat-option "4" at bounding box center [170, 247] width 134 height 27
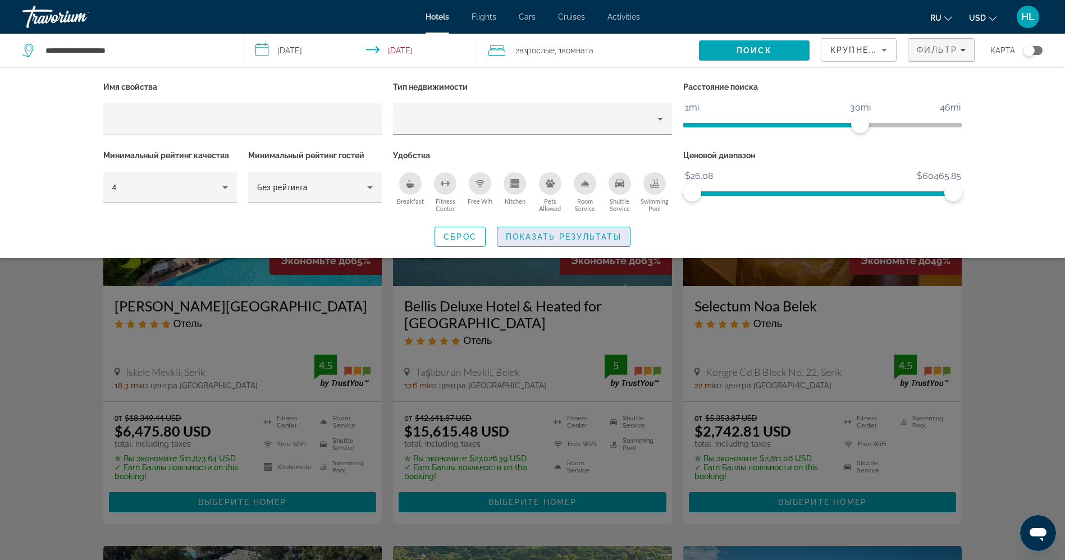
click at [562, 235] on span "Показать результаты" at bounding box center [564, 237] width 116 height 9
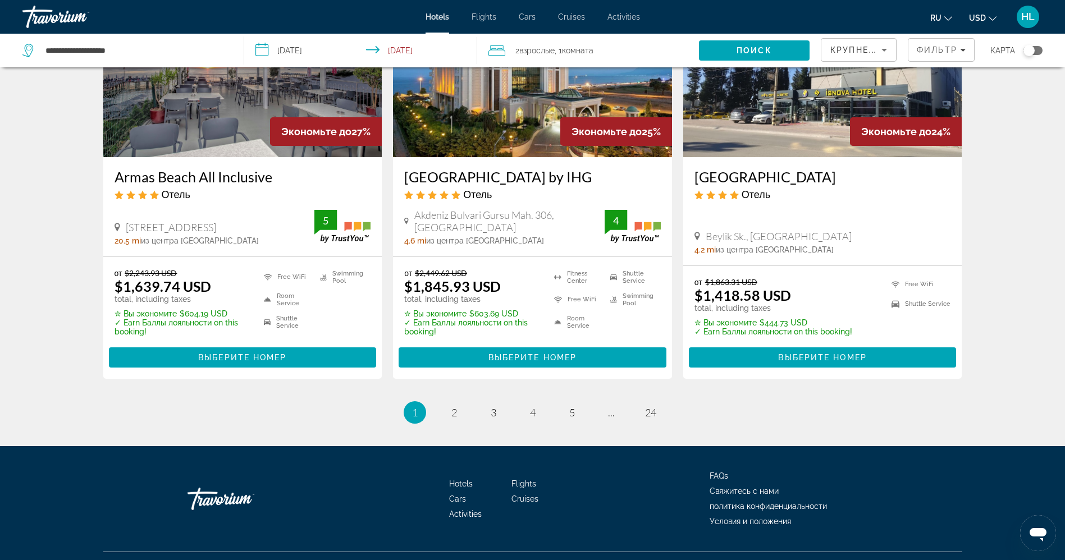
scroll to position [1443, 0]
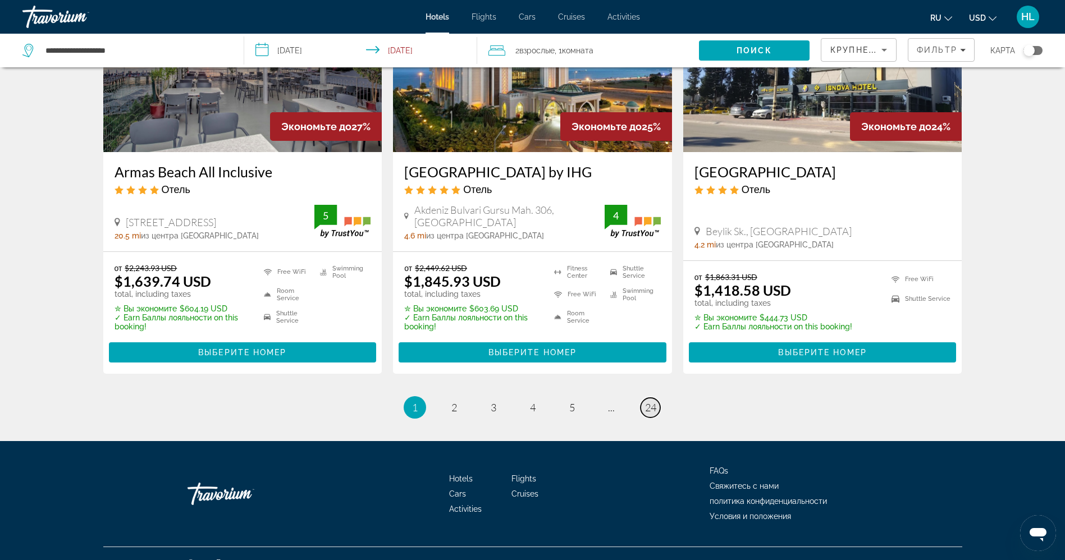
click at [658, 398] on link "page 24" at bounding box center [651, 408] width 20 height 20
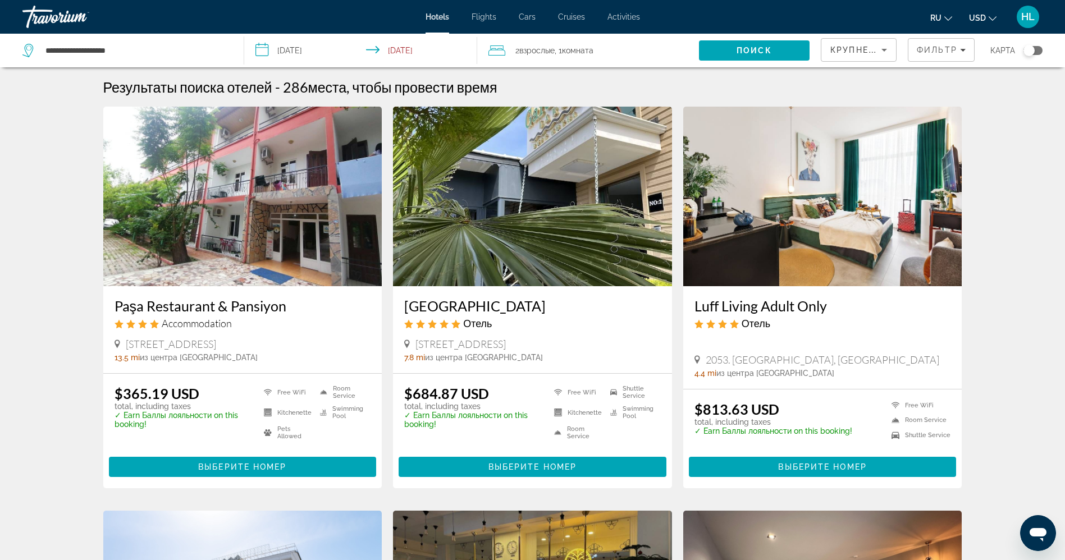
click at [542, 47] on span "Взрослые" at bounding box center [537, 50] width 35 height 9
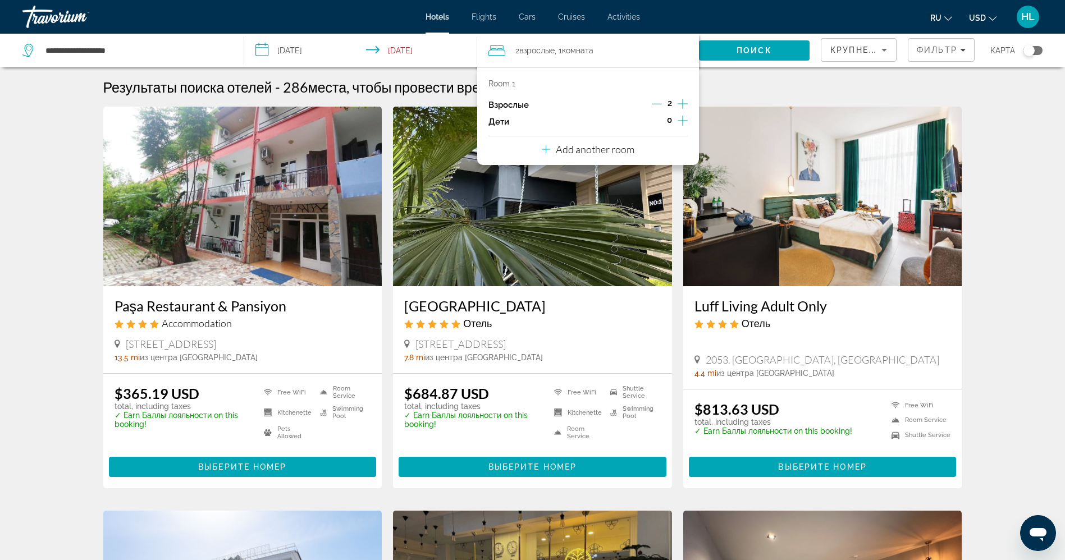
click at [685, 102] on icon "Increment adults" at bounding box center [683, 103] width 10 height 13
click at [719, 52] on span "Search" at bounding box center [754, 50] width 111 height 27
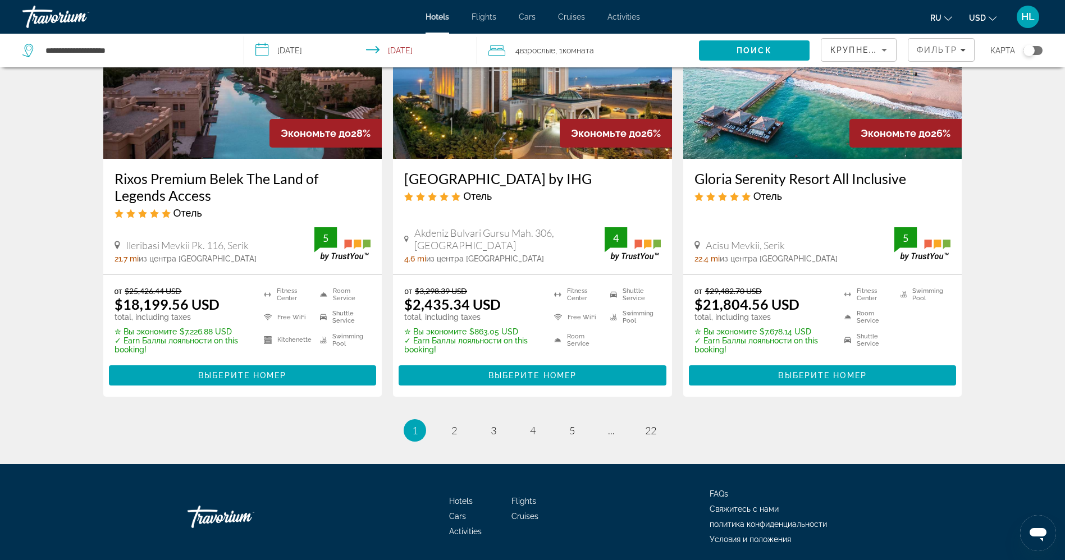
scroll to position [1460, 0]
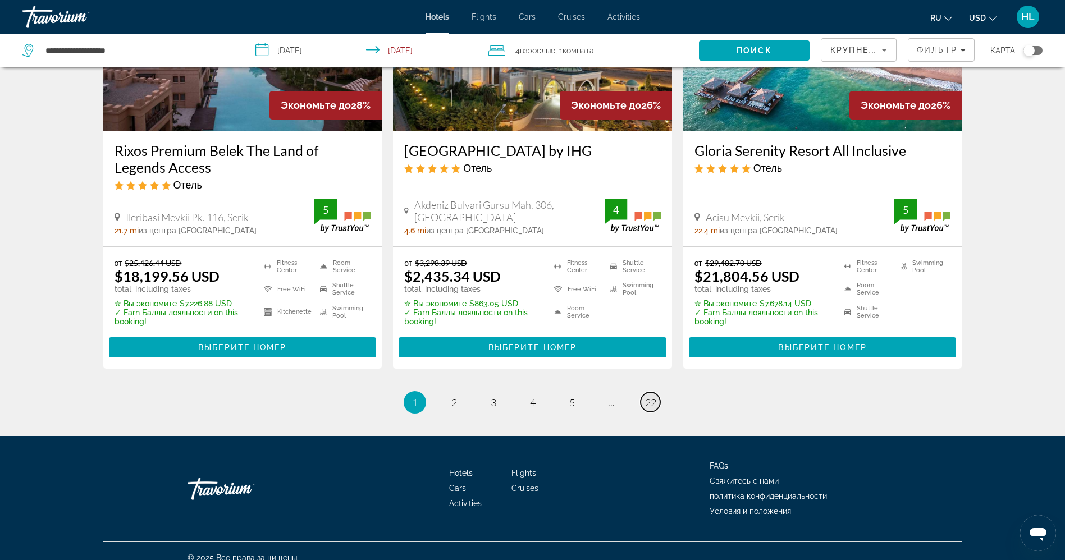
click at [651, 397] on span "22" at bounding box center [650, 403] width 11 height 12
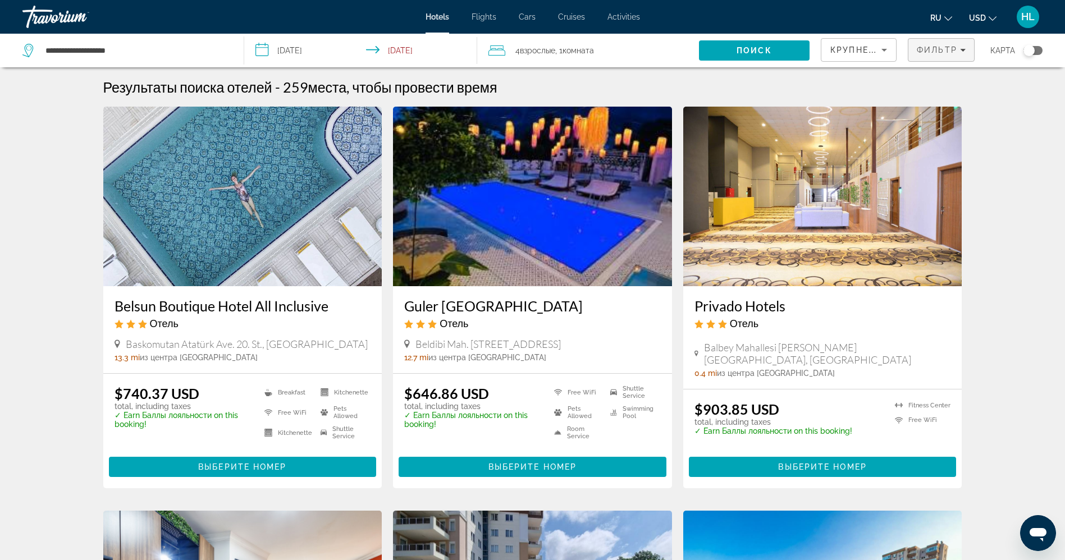
click at [937, 49] on span "Фильтр" at bounding box center [937, 49] width 40 height 9
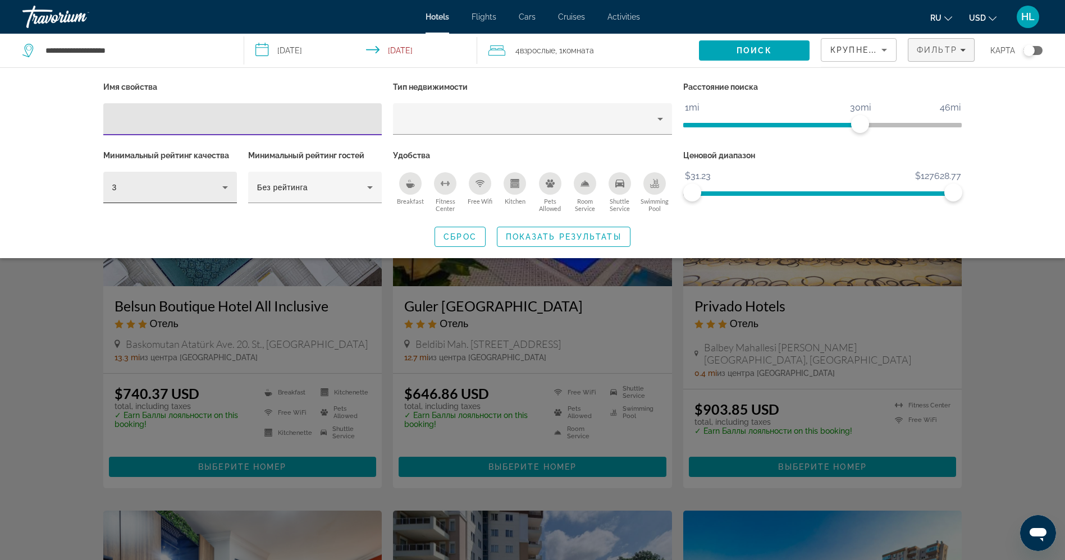
click at [167, 186] on div "3" at bounding box center [167, 187] width 110 height 13
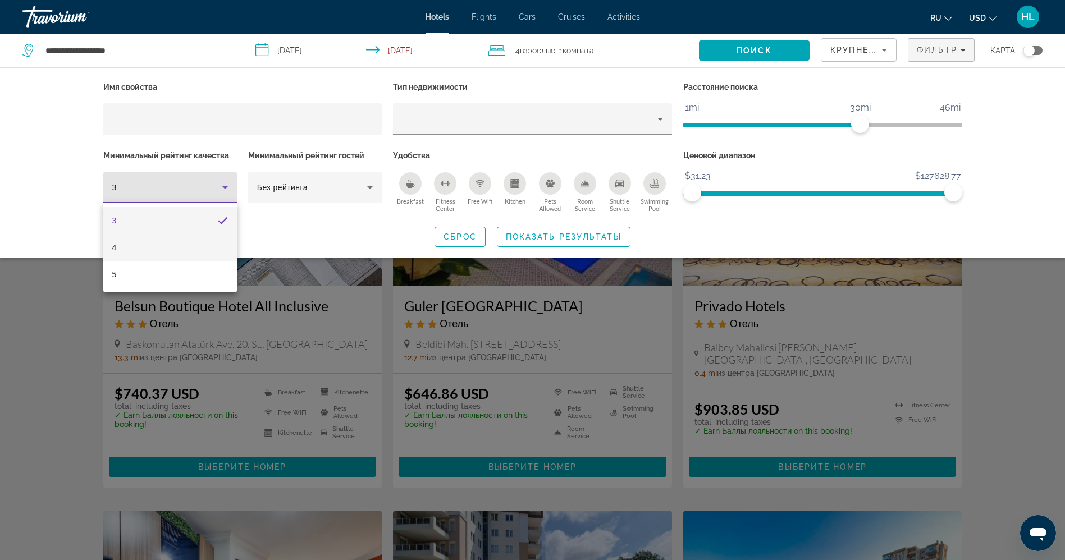
click at [137, 247] on mat-option "4" at bounding box center [170, 247] width 134 height 27
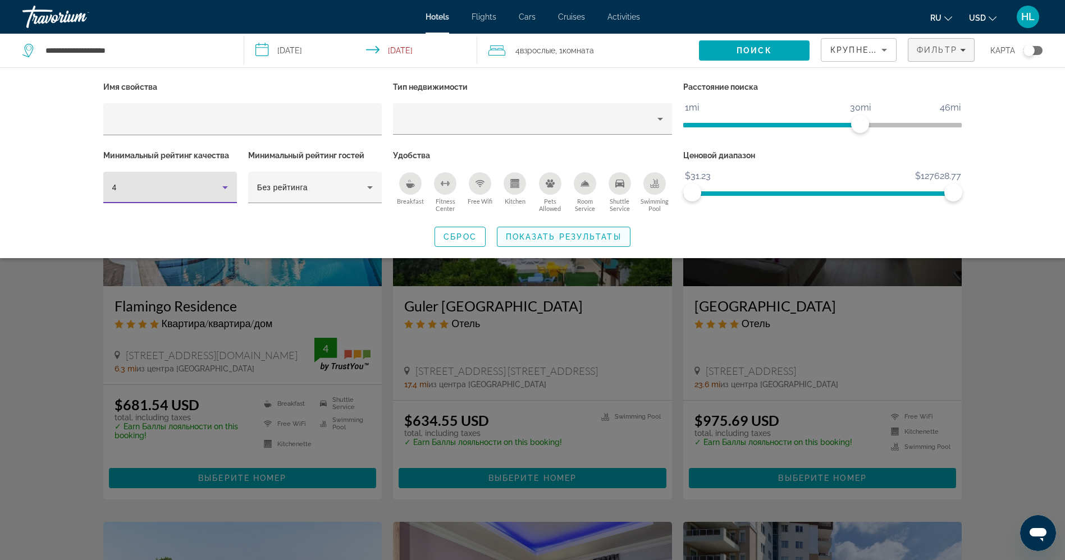
click at [576, 235] on span "Показать результаты" at bounding box center [564, 237] width 116 height 9
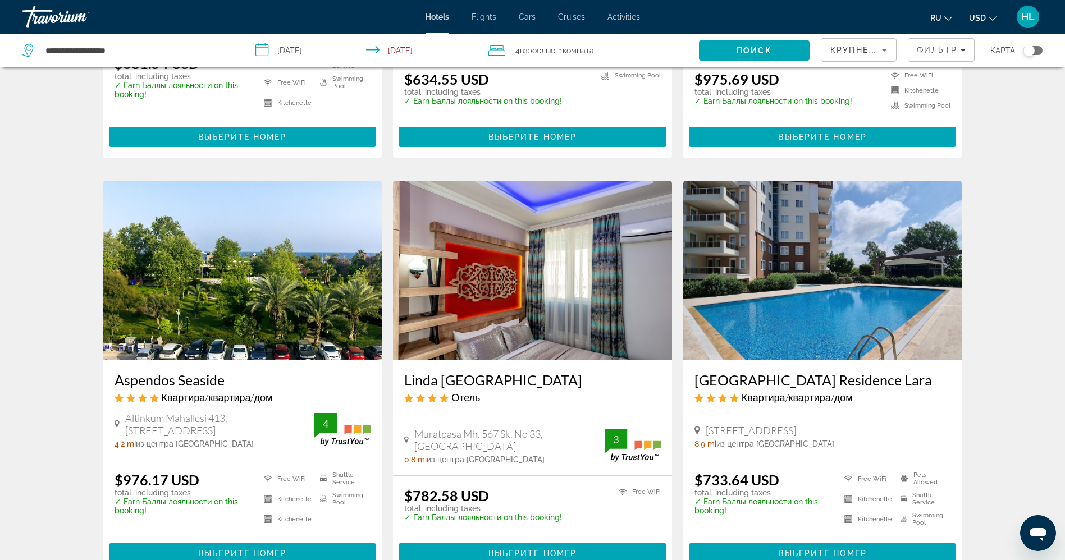
scroll to position [421, 0]
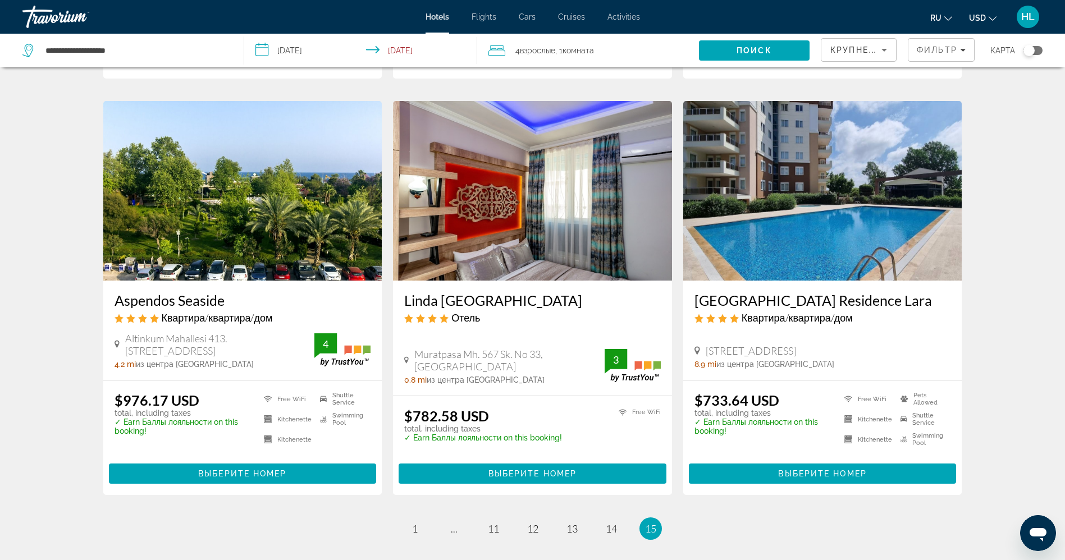
click at [837, 208] on img "Main content" at bounding box center [822, 191] width 279 height 180
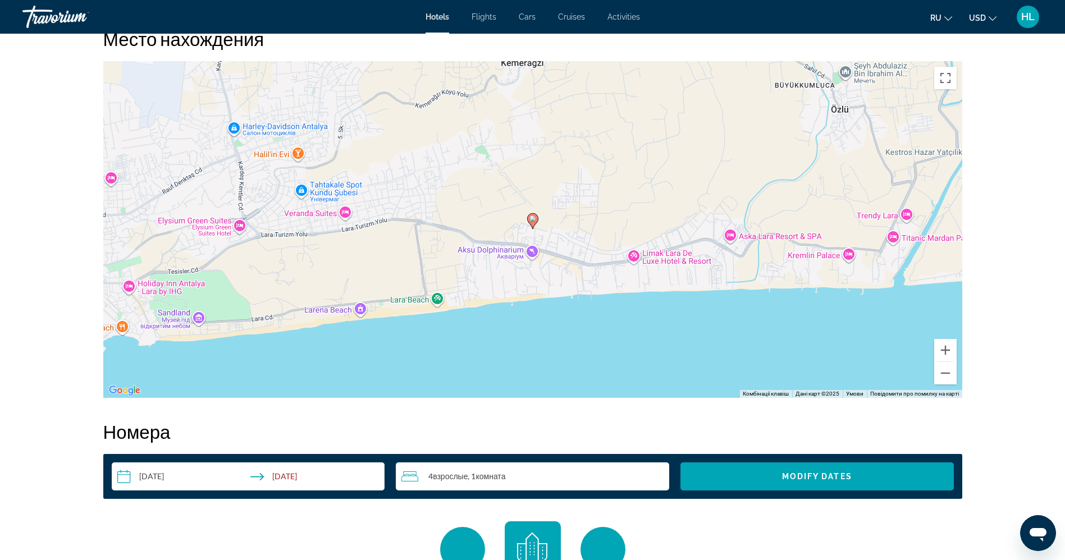
scroll to position [1095, 0]
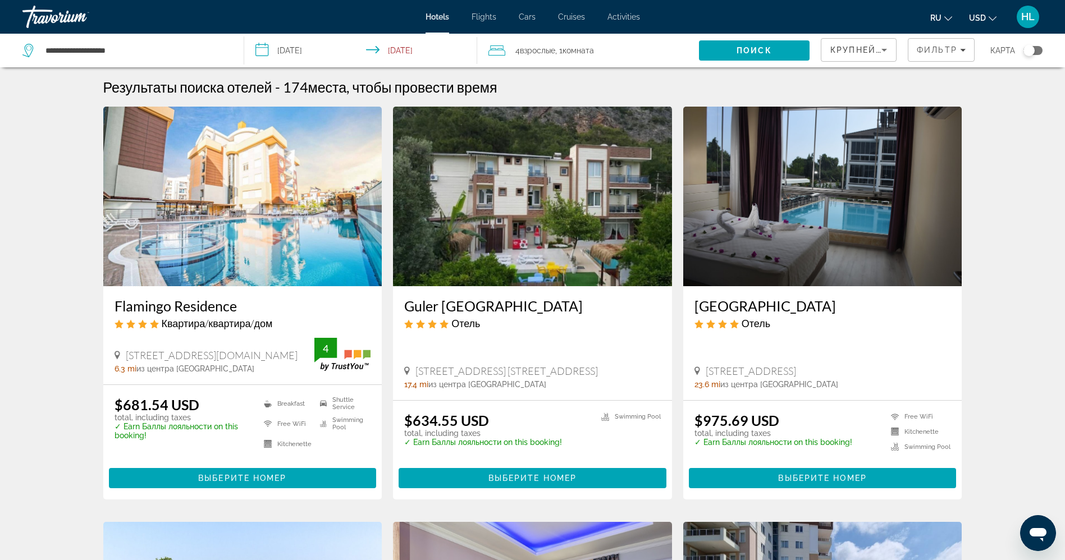
click at [326, 44] on input "**********" at bounding box center [363, 52] width 238 height 37
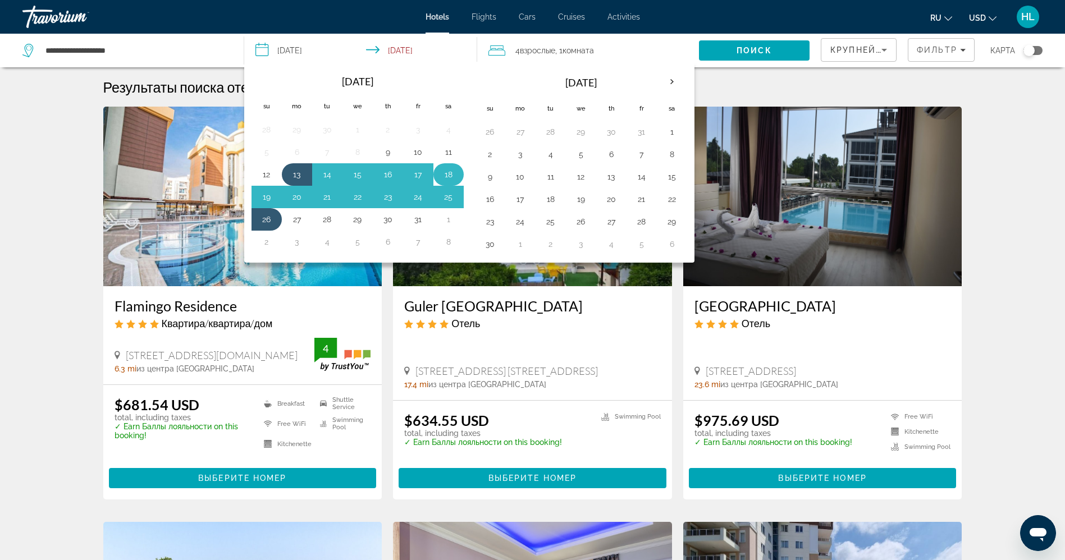
click at [445, 169] on button "18" at bounding box center [449, 175] width 18 height 16
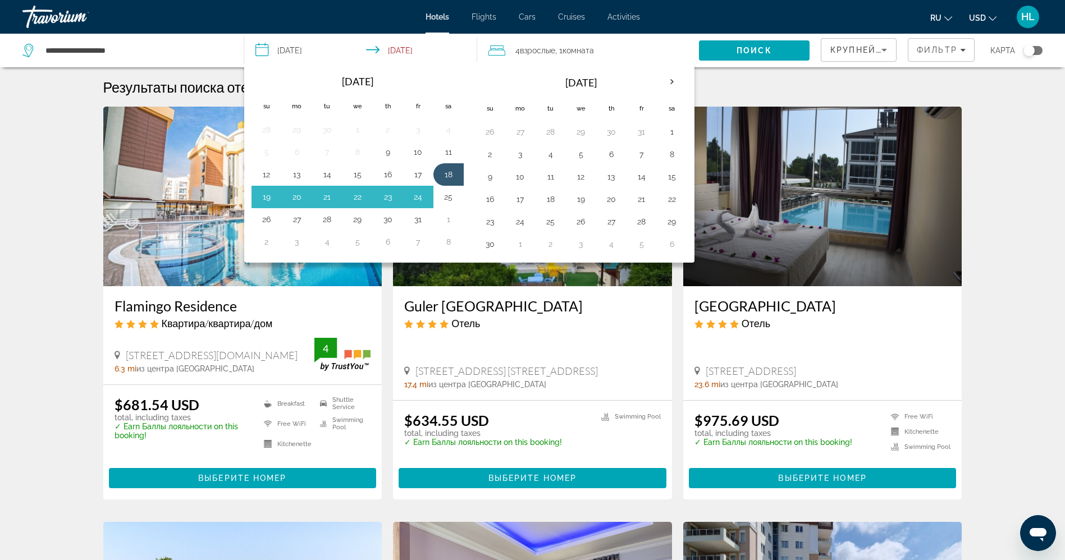
click at [448, 192] on button "25" at bounding box center [449, 197] width 18 height 16
type input "**********"
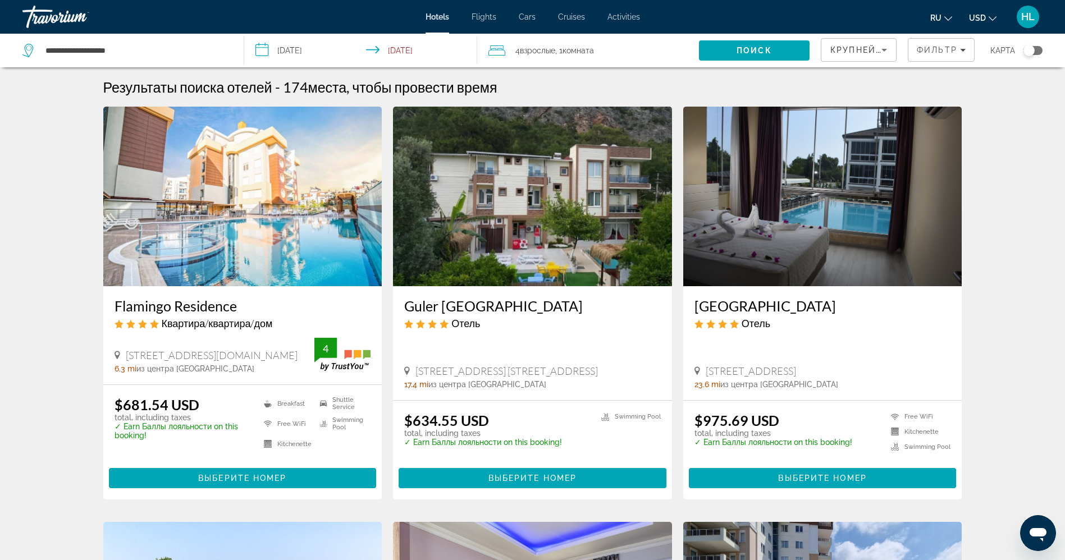
click at [621, 43] on div "4 Взрослый Взрослые , 1 Комната номера" at bounding box center [594, 51] width 211 height 16
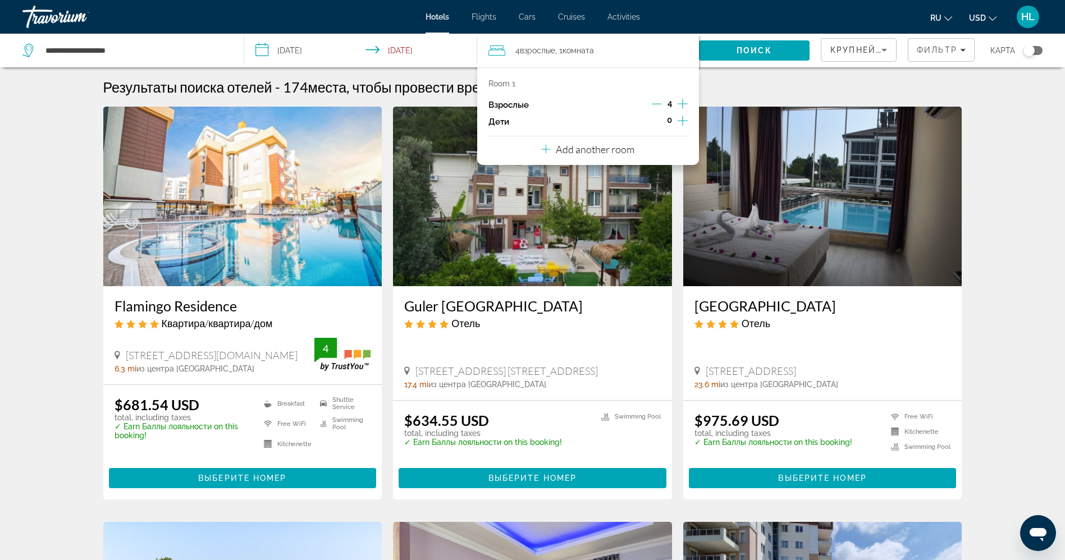
click at [660, 104] on icon "Decrement adults" at bounding box center [657, 104] width 10 height 1
click at [746, 56] on span "Search" at bounding box center [754, 50] width 111 height 27
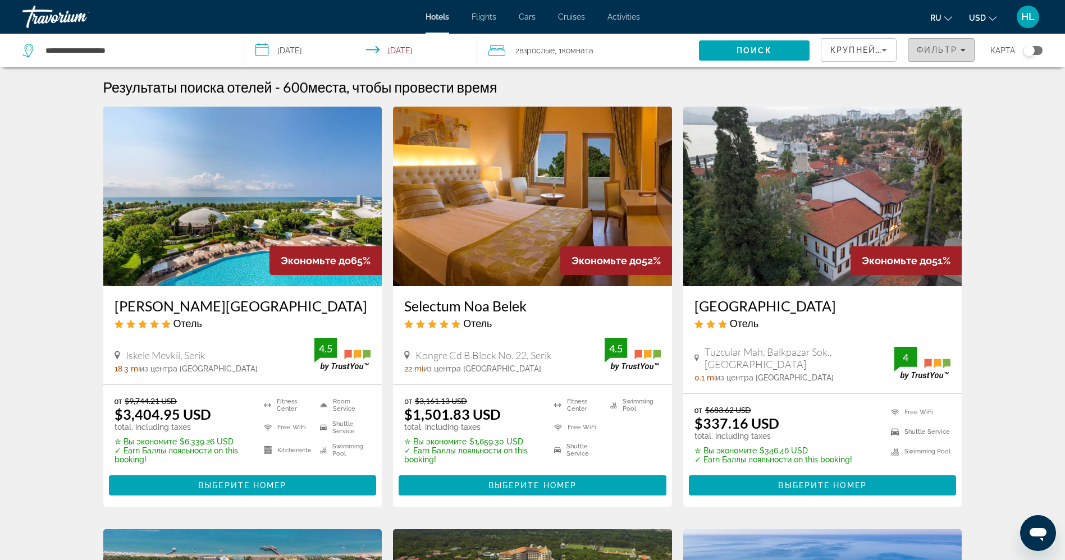
click at [954, 49] on span "Фильтр" at bounding box center [937, 49] width 40 height 9
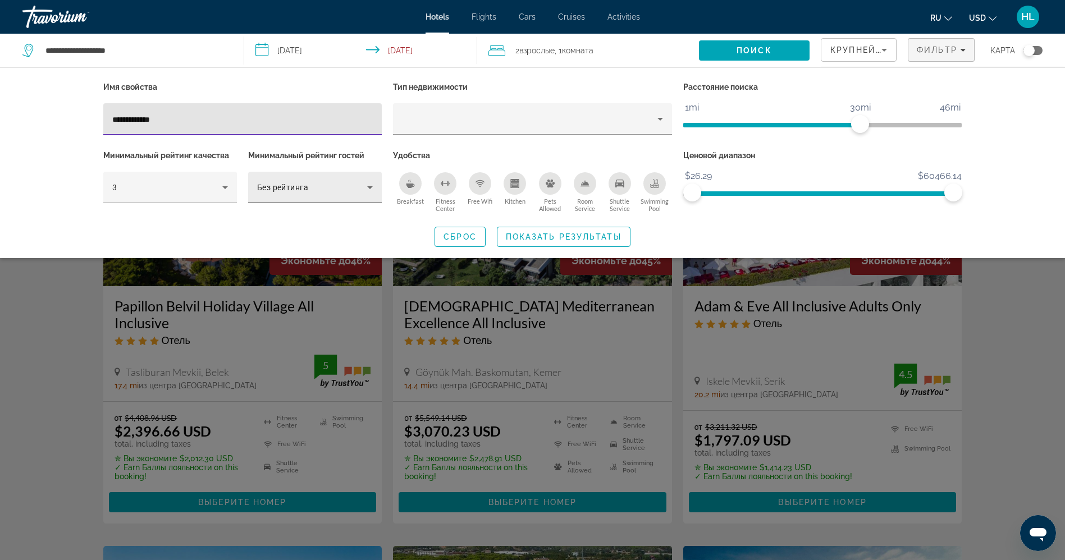
type input "**********"
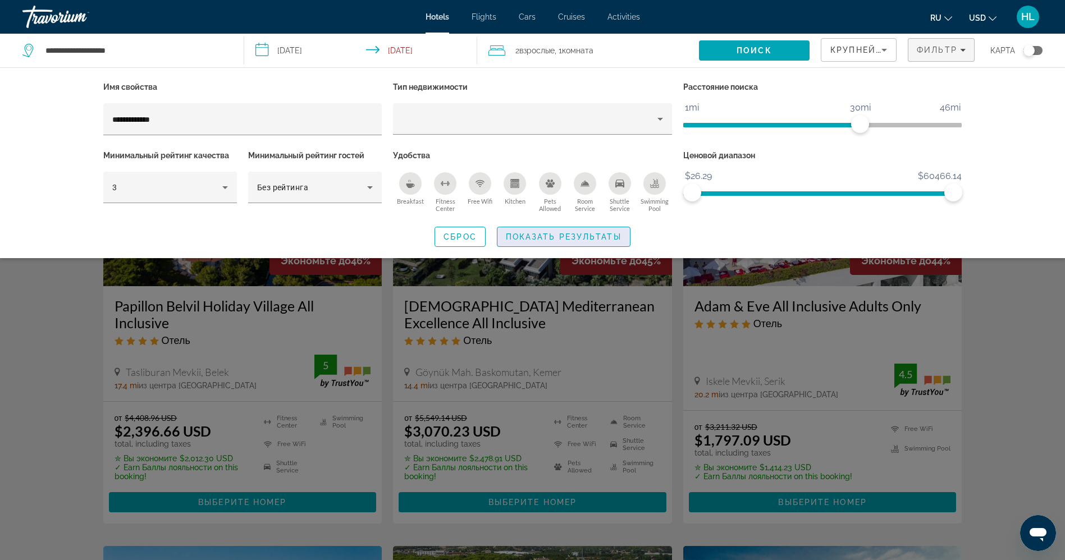
click at [603, 234] on span "Показать результаты" at bounding box center [564, 237] width 116 height 9
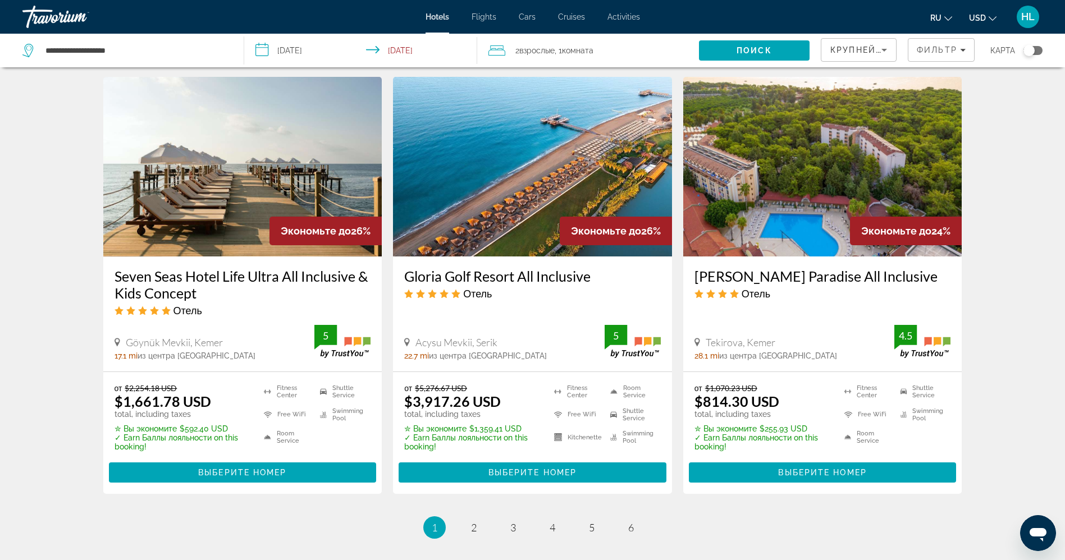
scroll to position [1348, 0]
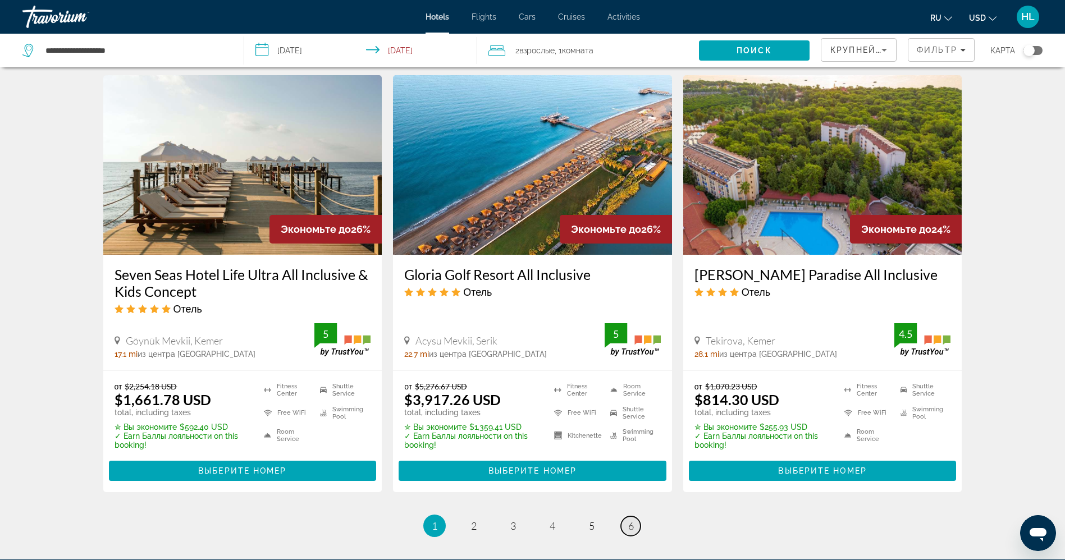
click at [627, 517] on link "page 6" at bounding box center [631, 527] width 20 height 20
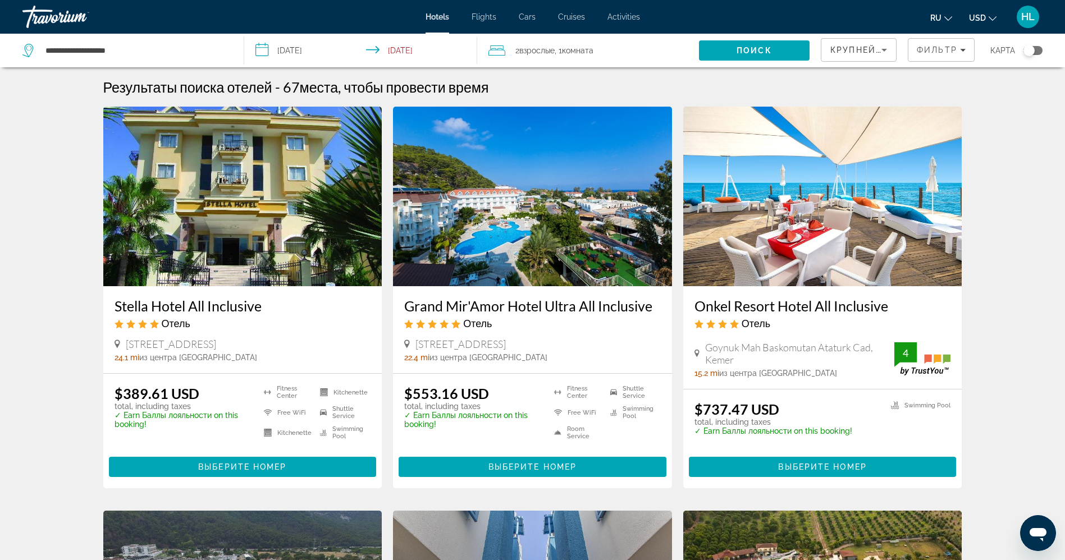
click at [495, 204] on img "Main content" at bounding box center [532, 197] width 279 height 180
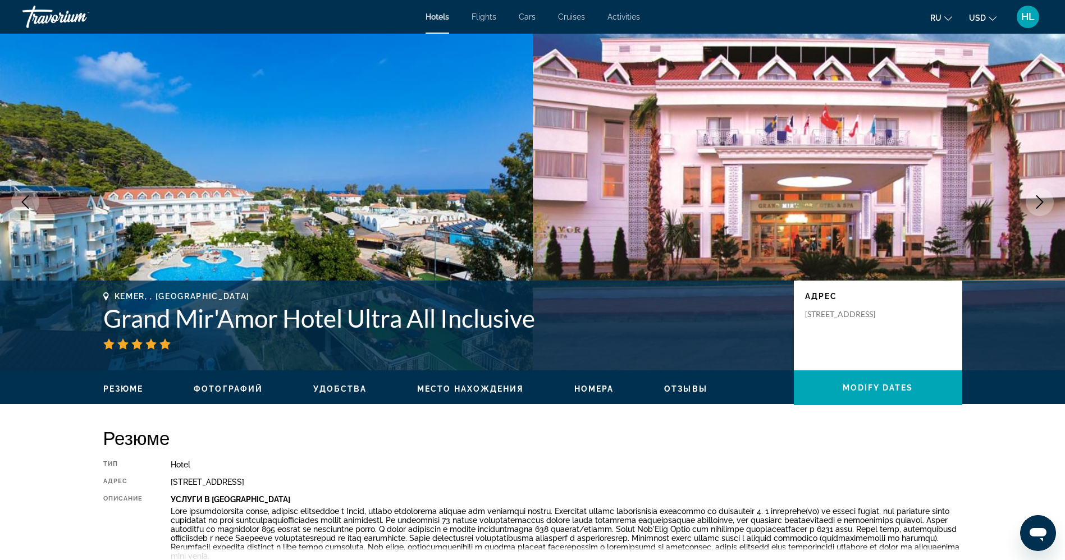
click at [1038, 200] on icon "Next image" at bounding box center [1039, 201] width 13 height 13
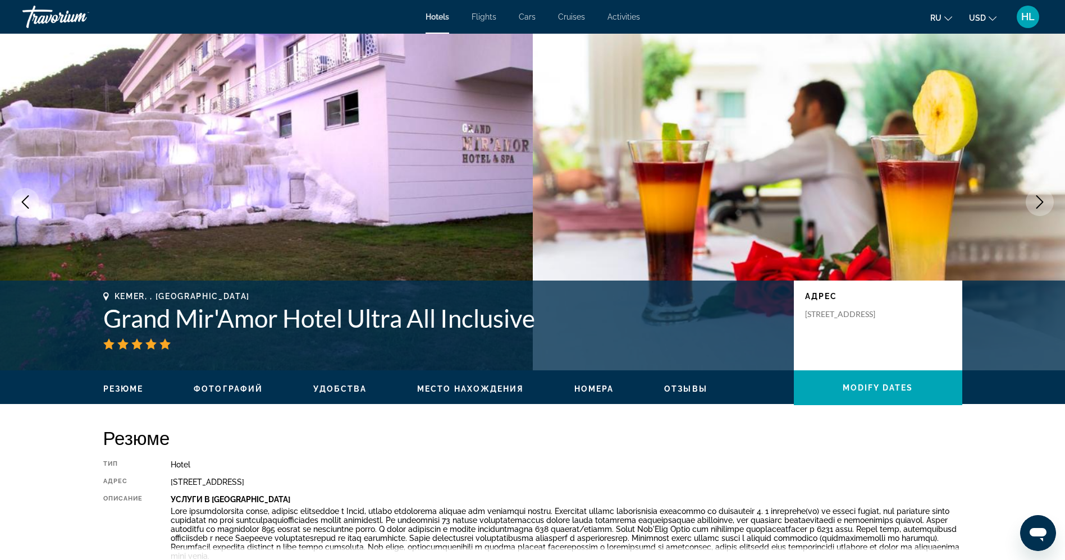
click at [1038, 200] on icon "Next image" at bounding box center [1039, 201] width 13 height 13
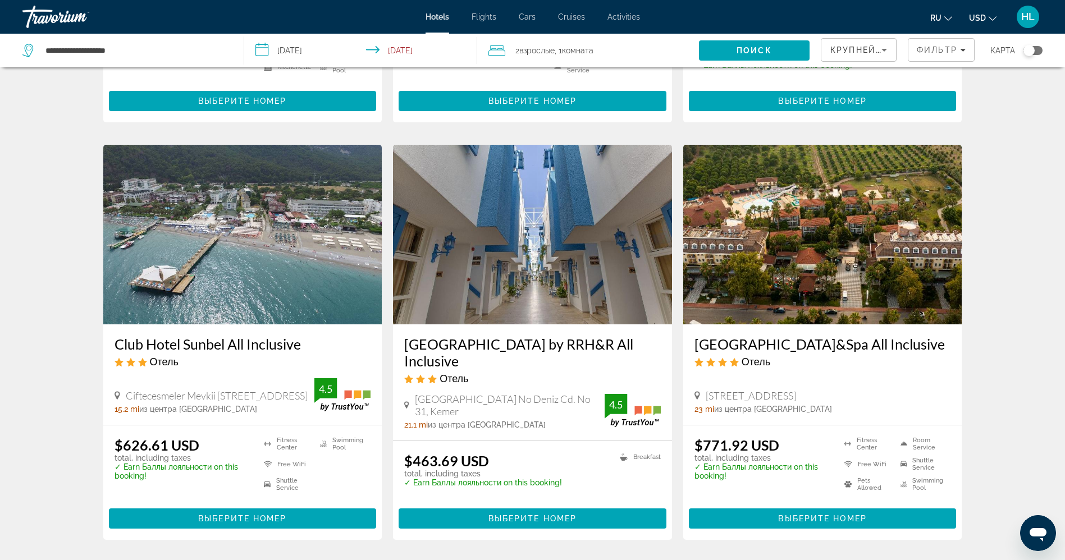
scroll to position [363, 0]
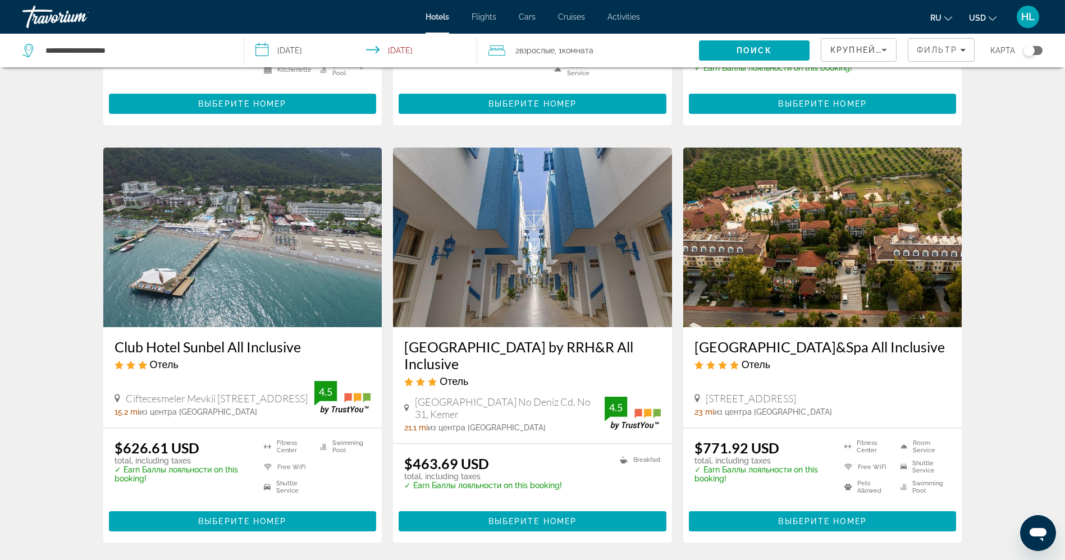
click at [293, 253] on img "Main content" at bounding box center [242, 238] width 279 height 180
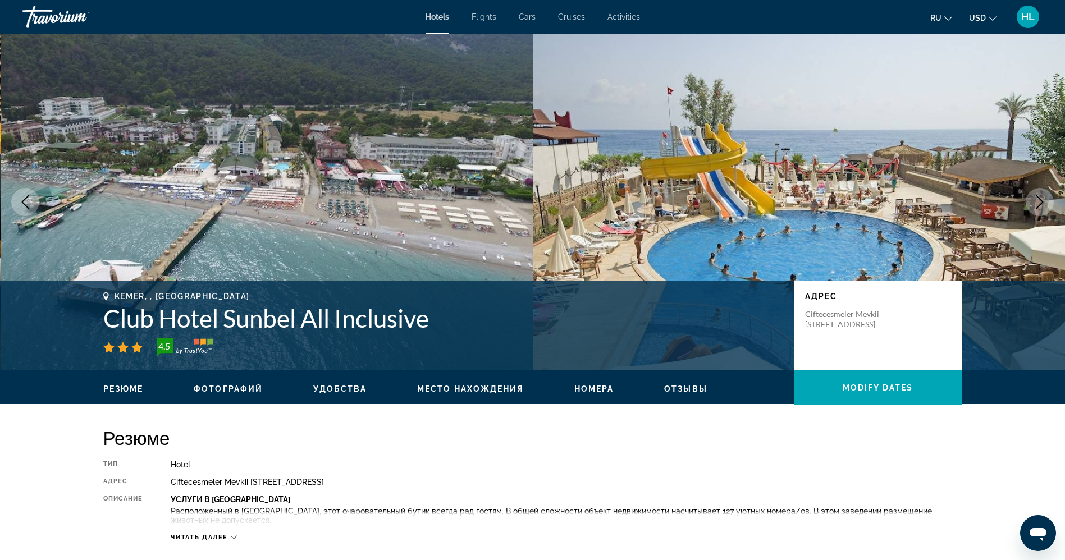
click at [1040, 197] on icon "Next image" at bounding box center [1039, 201] width 13 height 13
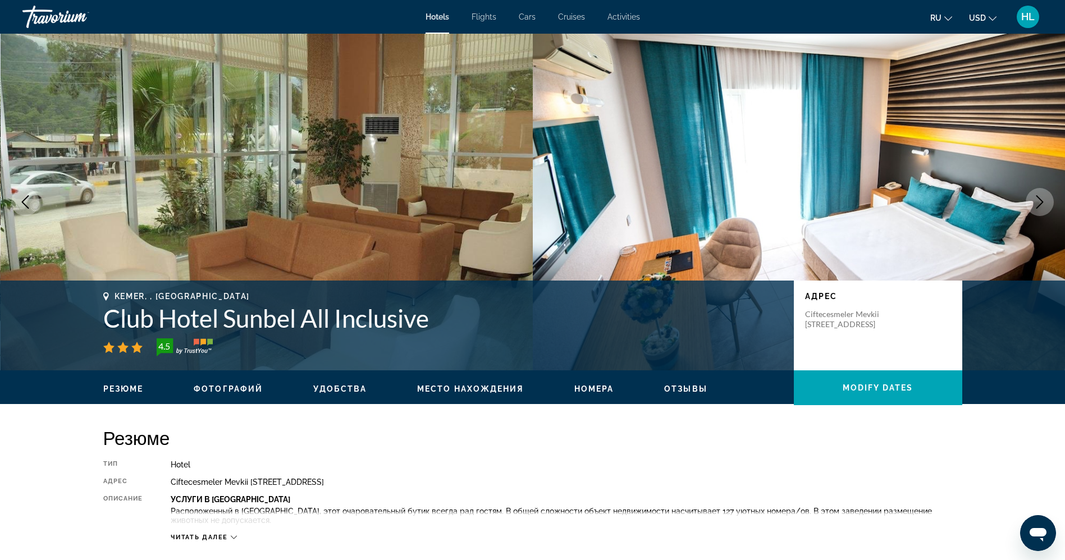
click at [1040, 197] on icon "Next image" at bounding box center [1039, 201] width 13 height 13
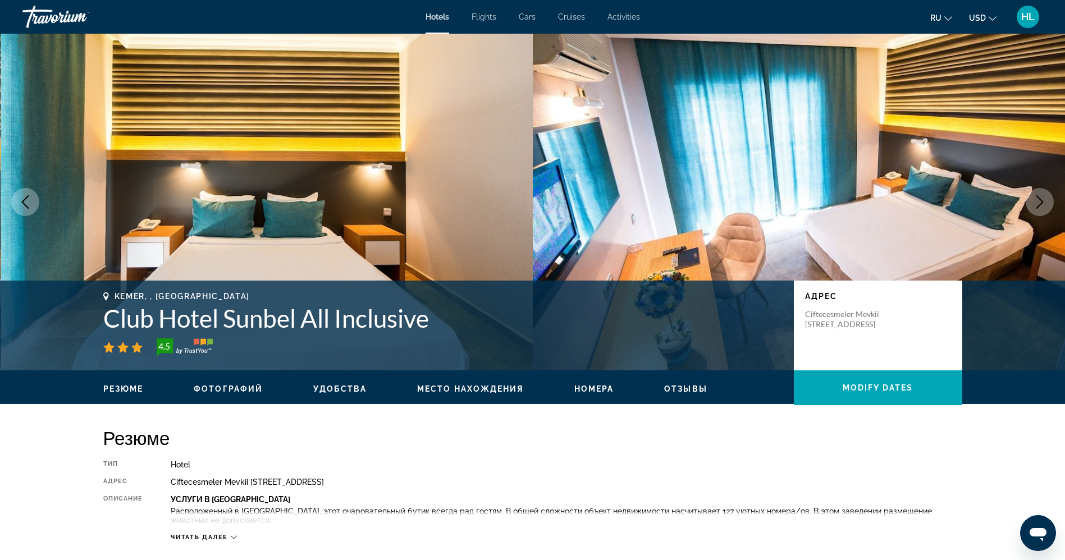
click at [1040, 197] on icon "Next image" at bounding box center [1039, 201] width 13 height 13
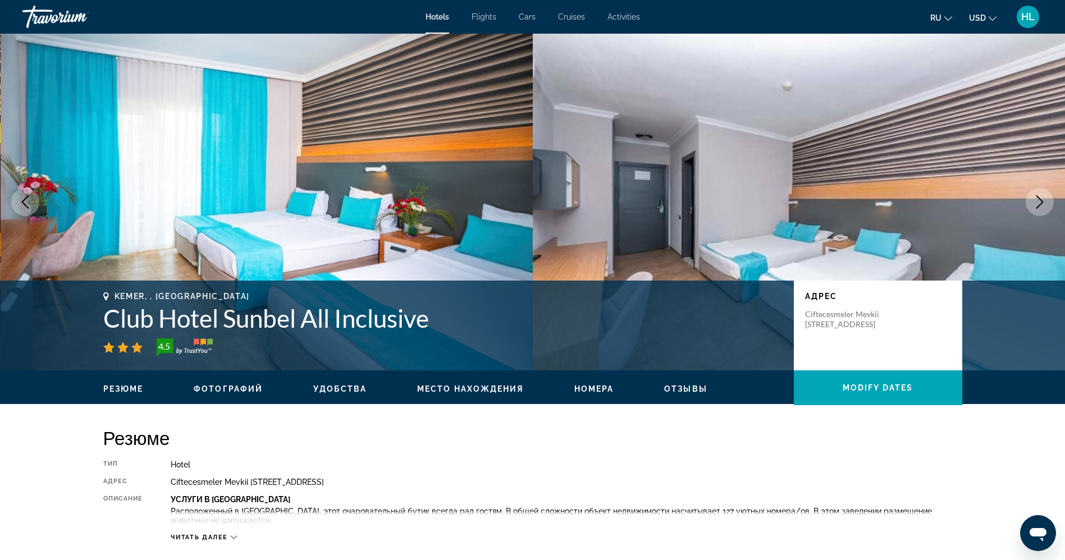
click at [1040, 197] on icon "Next image" at bounding box center [1039, 201] width 13 height 13
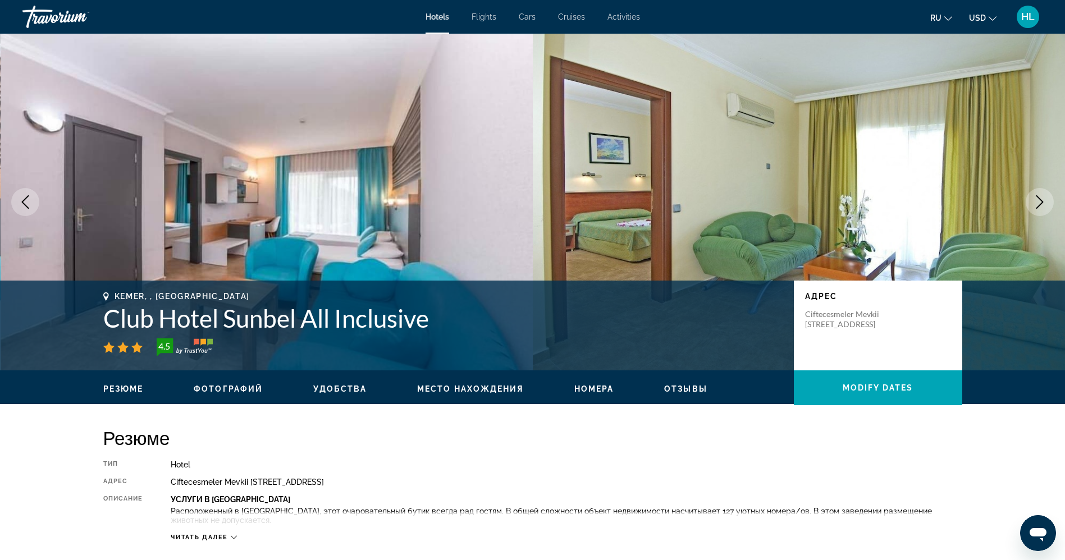
click at [1040, 197] on icon "Next image" at bounding box center [1039, 201] width 13 height 13
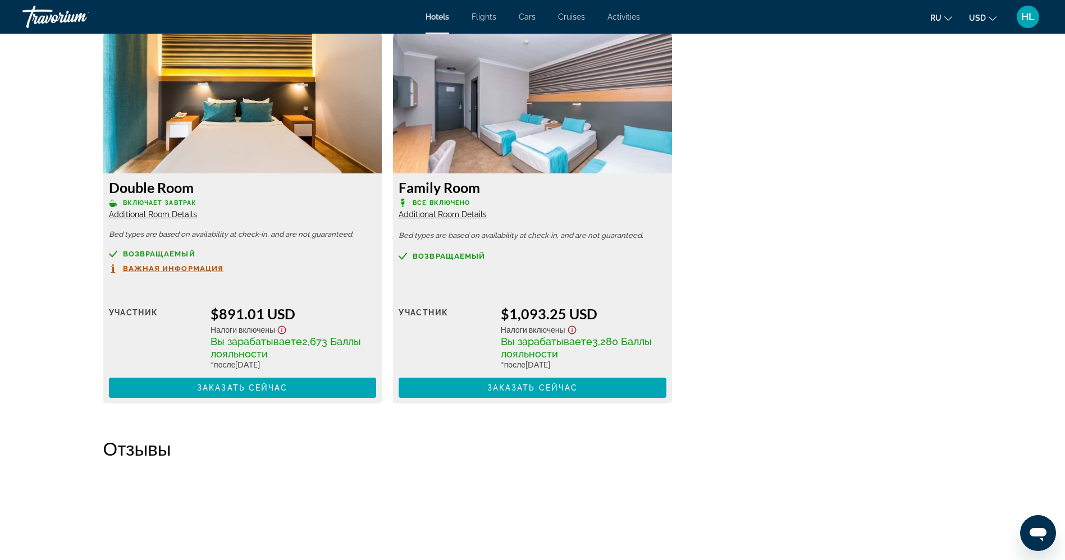
scroll to position [1889, 0]
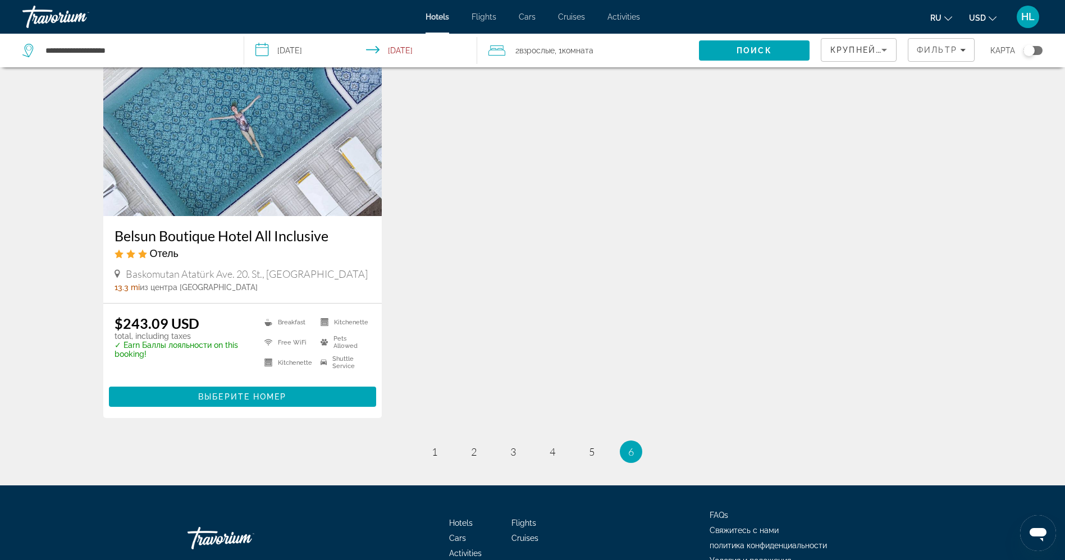
scroll to position [868, 0]
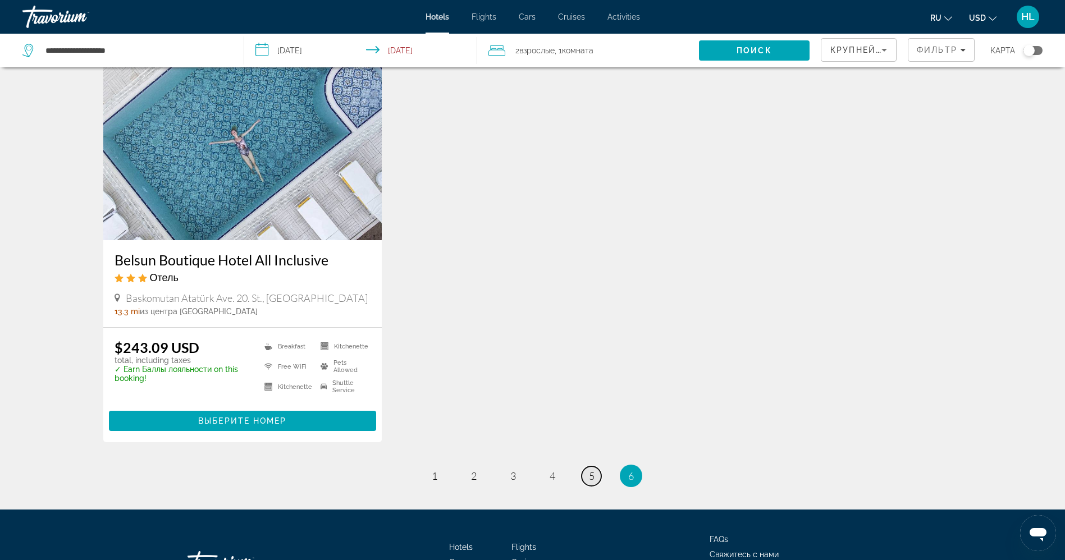
click at [587, 479] on link "page 5" at bounding box center [592, 477] width 20 height 20
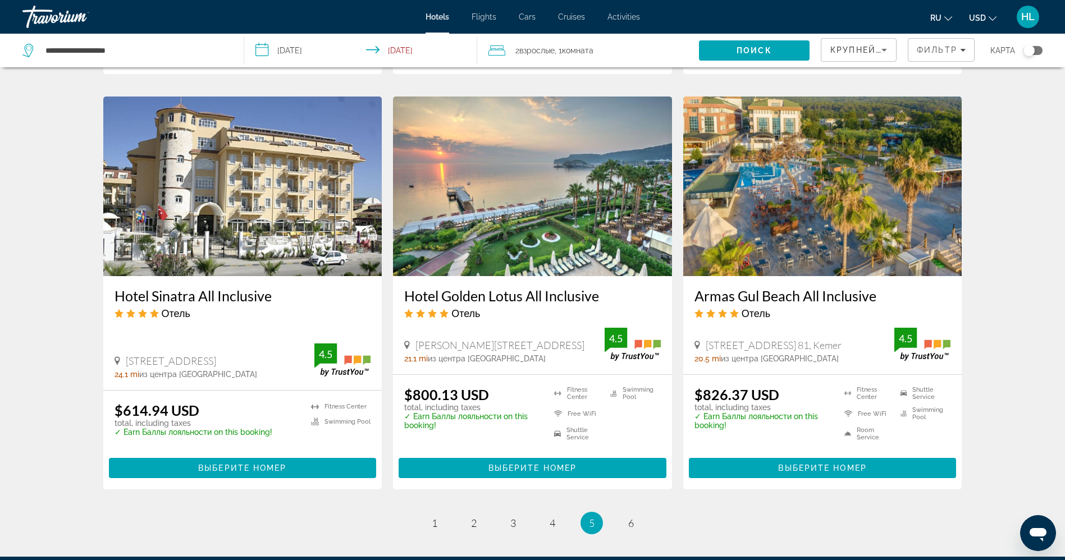
scroll to position [1295, 0]
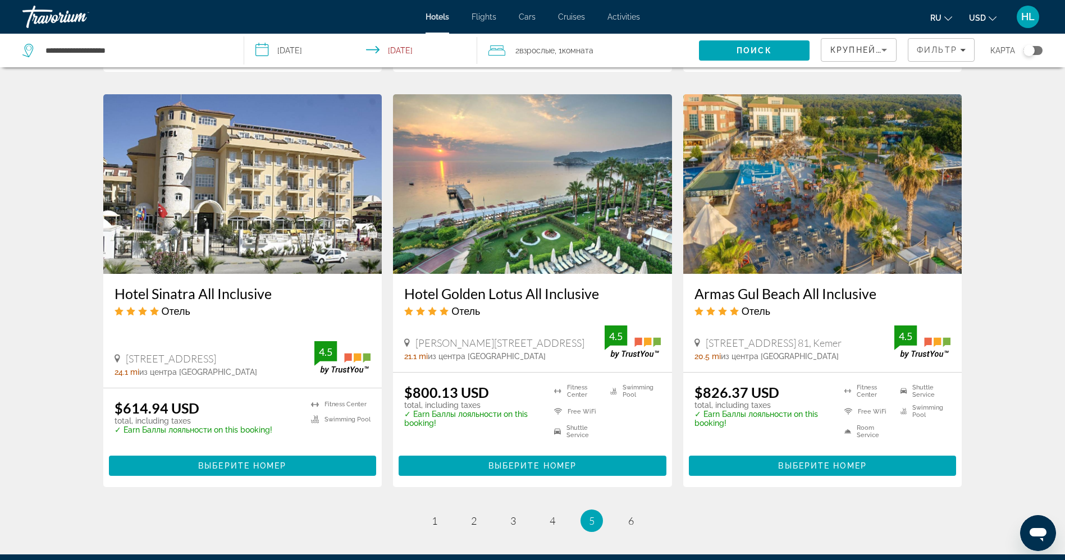
click at [553, 198] on img "Main content" at bounding box center [532, 184] width 279 height 180
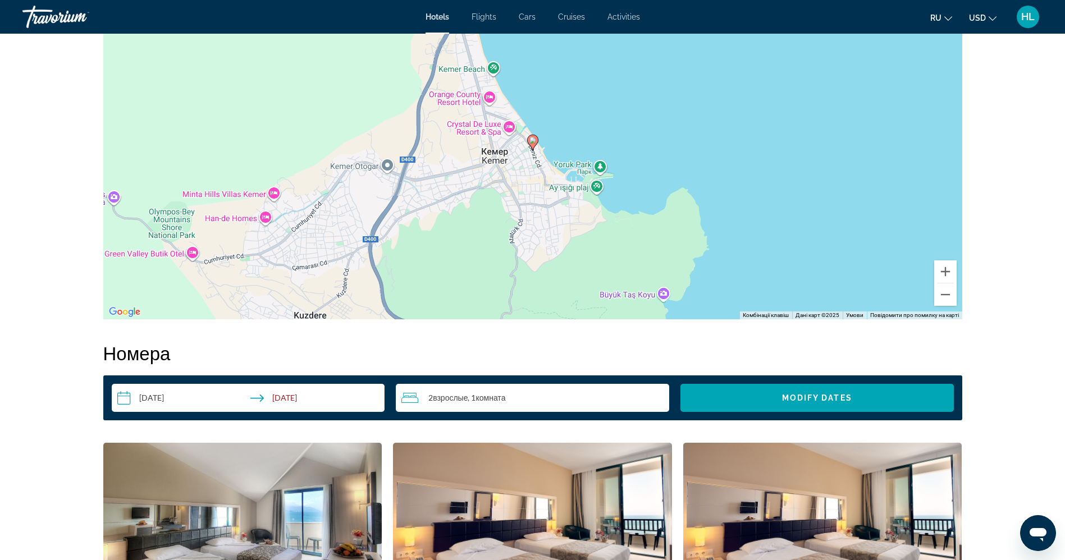
scroll to position [1091, 0]
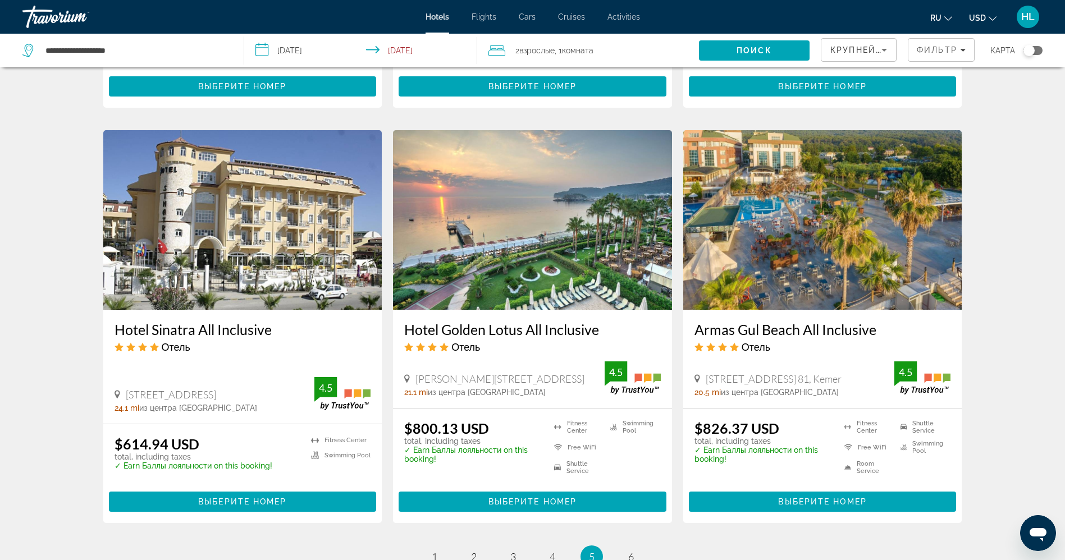
scroll to position [1263, 0]
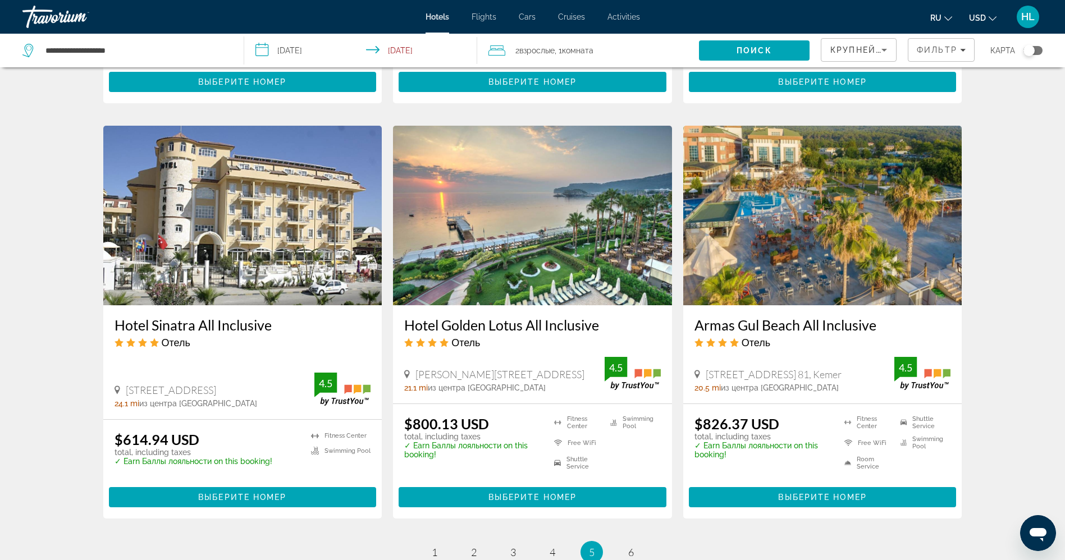
click at [744, 256] on img "Main content" at bounding box center [822, 216] width 279 height 180
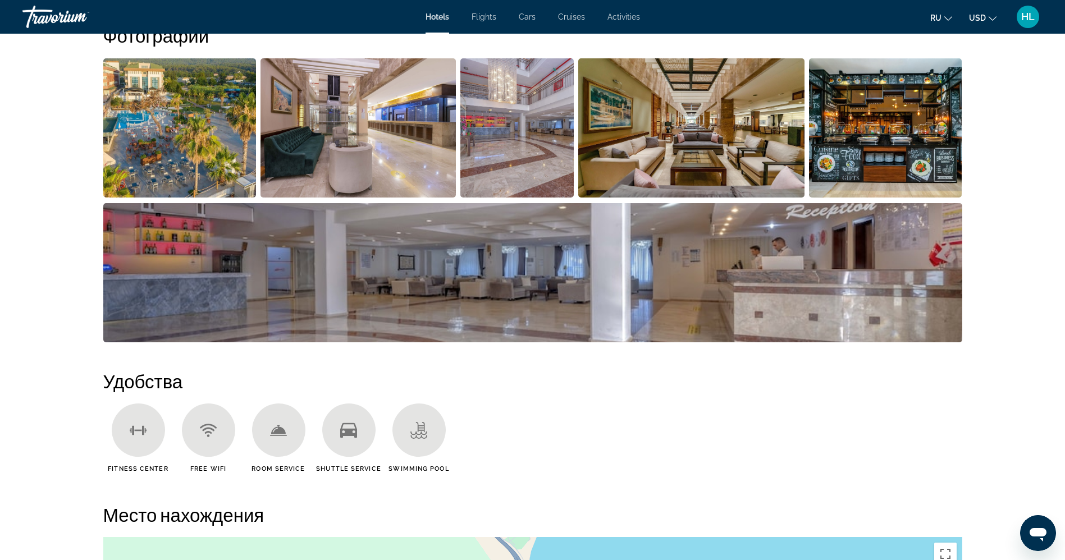
scroll to position [573, 0]
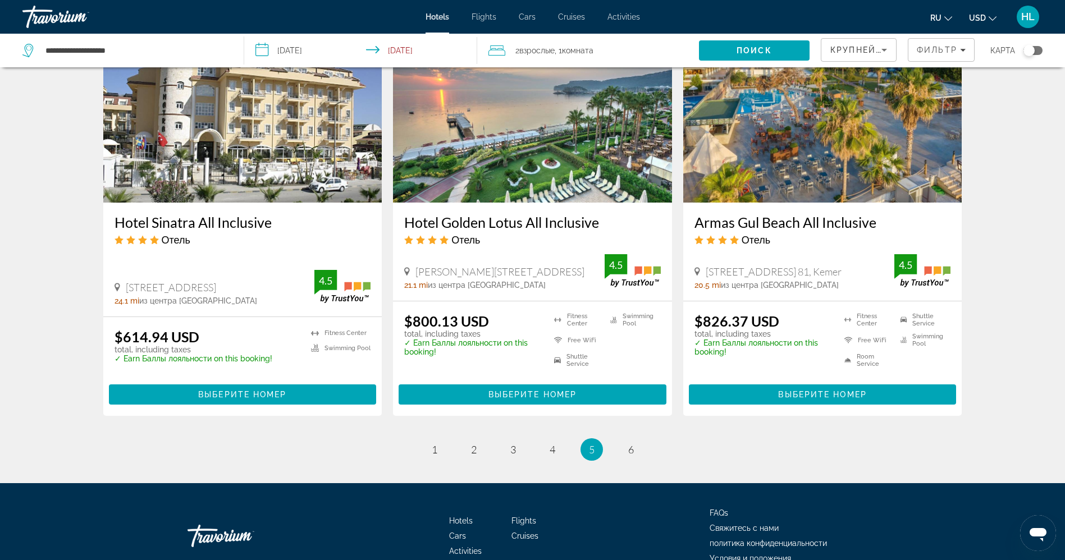
scroll to position [1426, 0]
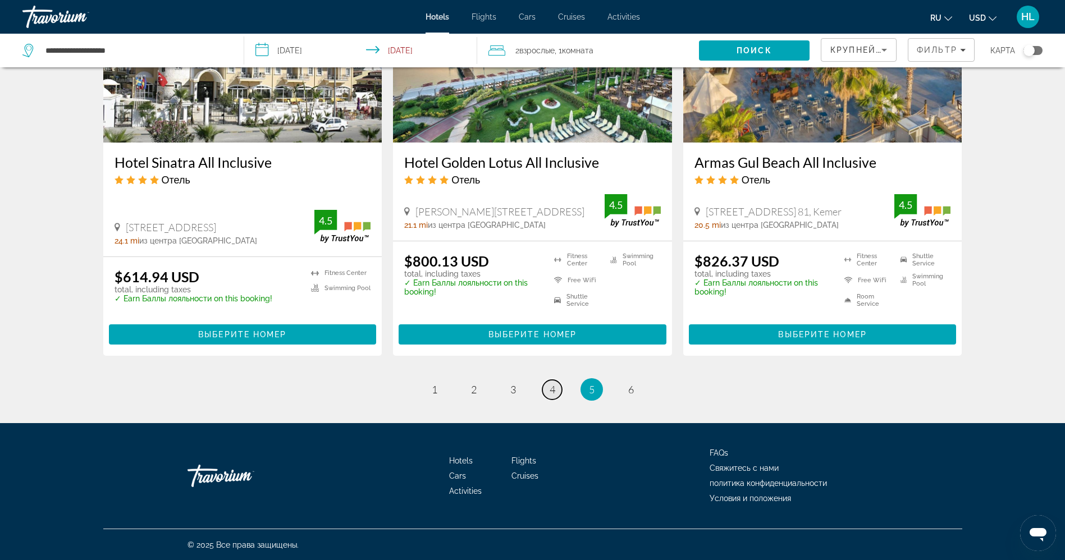
click at [550, 391] on span "4" at bounding box center [553, 390] width 6 height 12
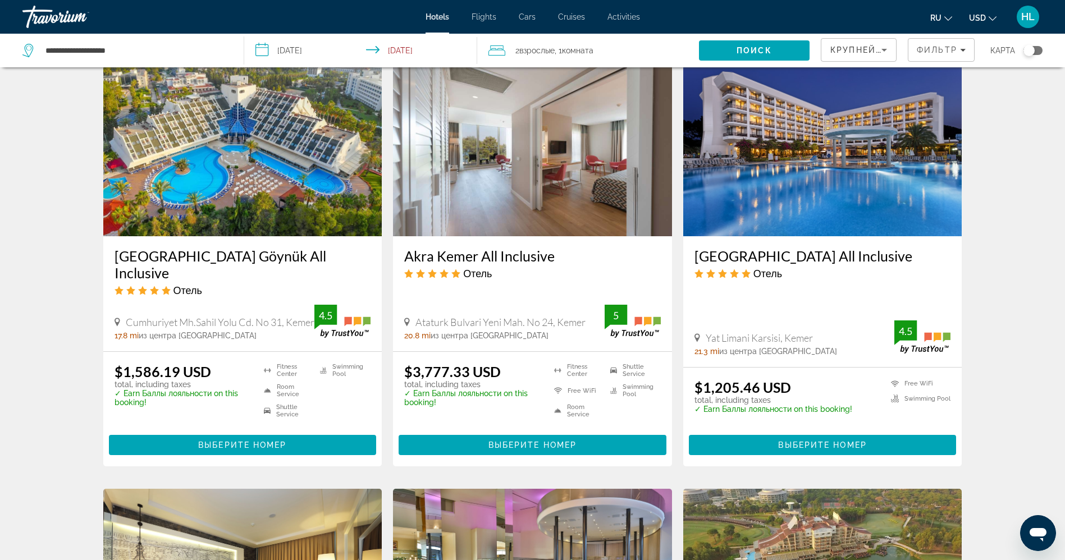
scroll to position [901, 0]
